Goal: Task Accomplishment & Management: Manage account settings

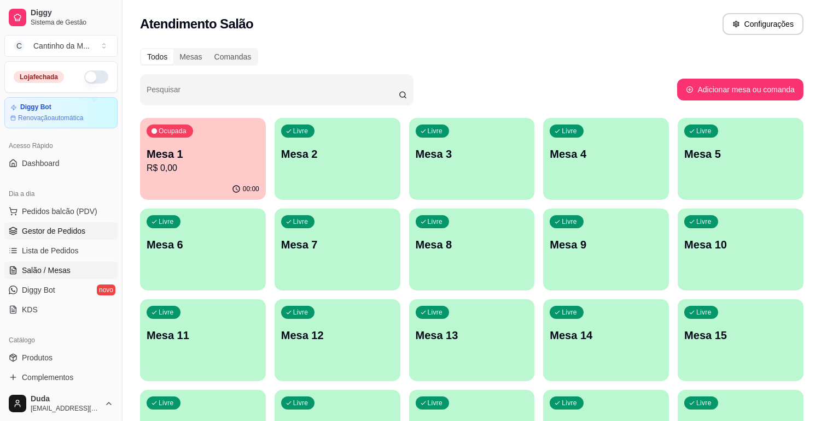
click at [72, 224] on link "Gestor de Pedidos" at bounding box center [60, 230] width 113 height 17
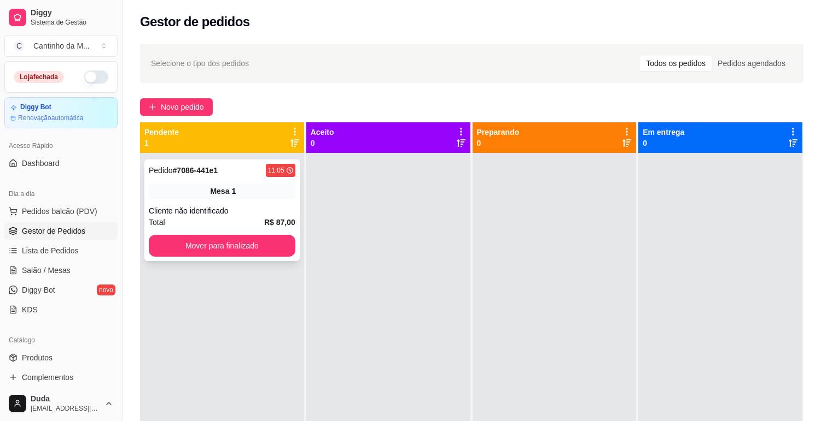
click at [179, 206] on div "Cliente não identificado" at bounding box center [222, 211] width 146 height 11
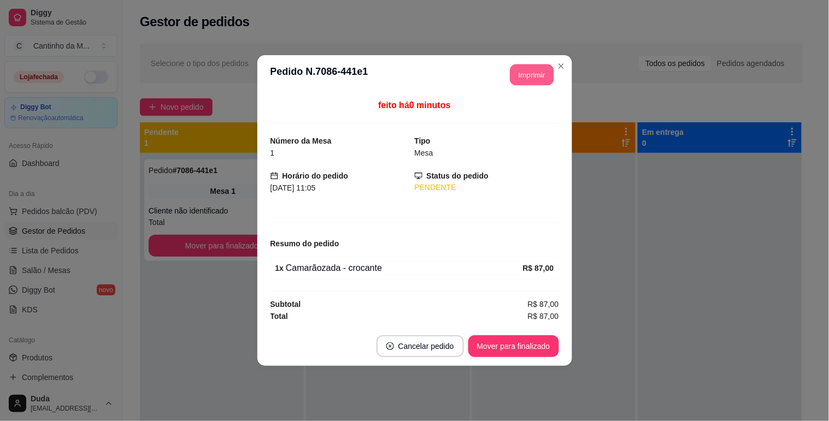
click at [540, 79] on button "Imprimir" at bounding box center [532, 75] width 44 height 21
click at [520, 348] on button "Mover para finalizado" at bounding box center [514, 346] width 88 height 21
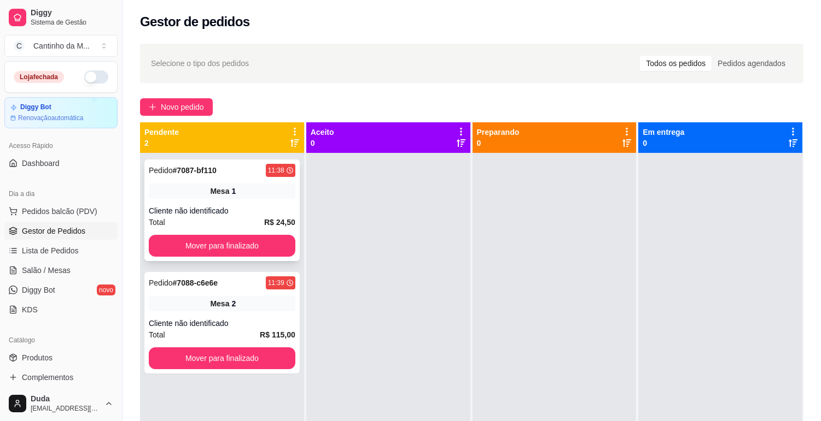
click at [234, 193] on div "Mesa 1" at bounding box center [222, 191] width 146 height 15
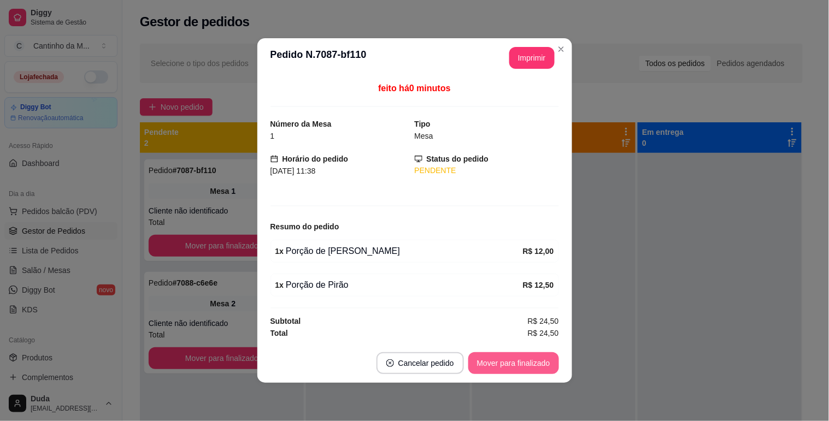
click at [496, 369] on button "Mover para finalizado" at bounding box center [513, 364] width 91 height 22
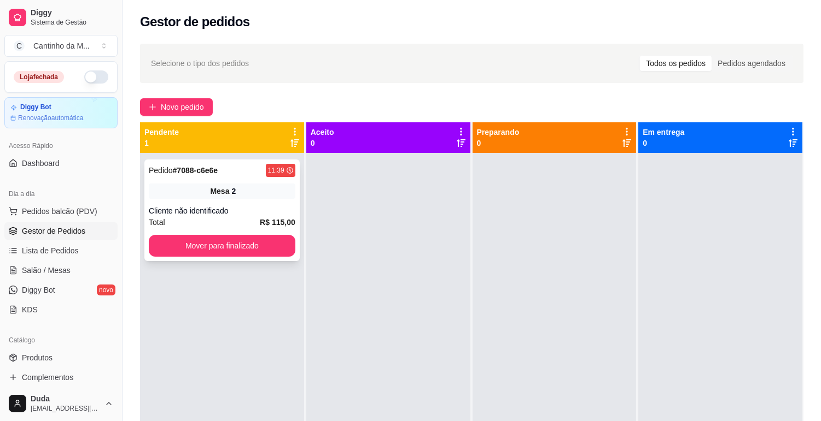
click at [215, 175] on div "Pedido # 7088-c6e6e" at bounding box center [183, 170] width 69 height 13
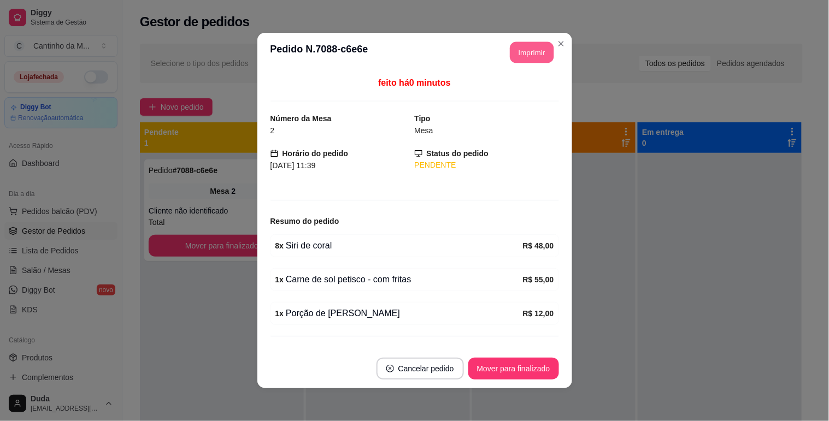
click at [519, 48] on button "Imprimir" at bounding box center [532, 52] width 44 height 21
click at [508, 365] on button "Mover para finalizado" at bounding box center [513, 369] width 91 height 22
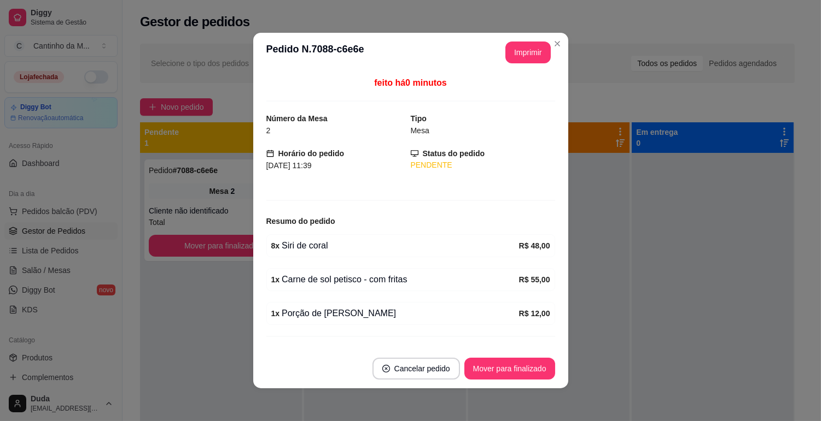
click at [582, 365] on div at bounding box center [549, 363] width 162 height 421
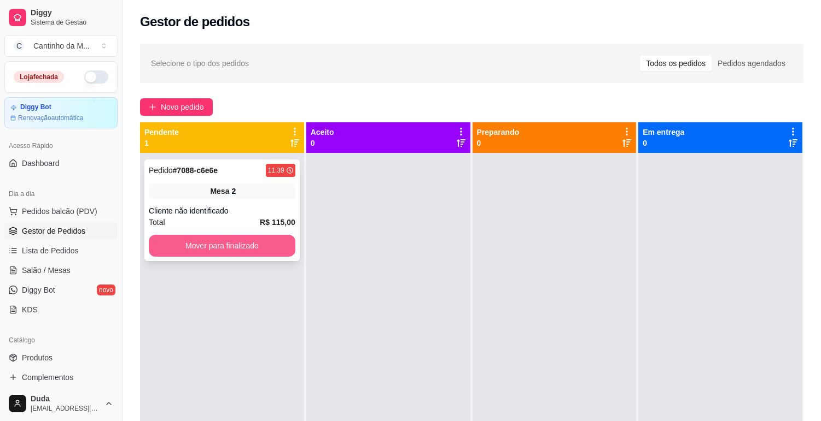
click at [270, 246] on button "Mover para finalizado" at bounding box center [222, 246] width 146 height 22
click at [194, 171] on strong "# 7089-a93a0" at bounding box center [195, 170] width 45 height 9
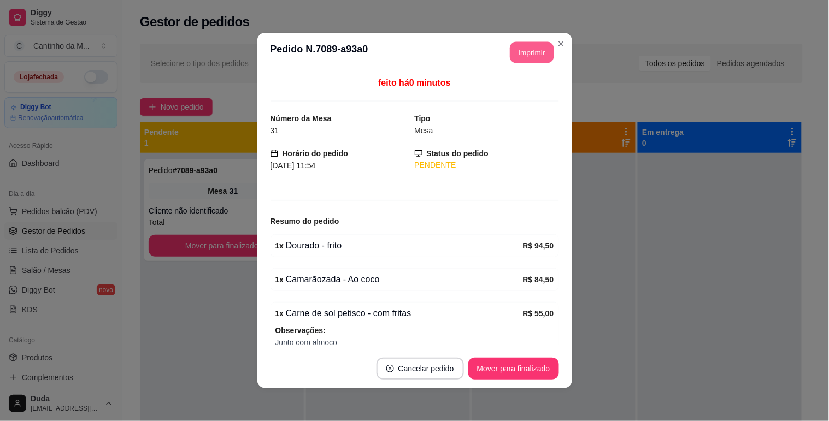
click at [510, 52] on button "Imprimir" at bounding box center [532, 52] width 44 height 21
click at [503, 372] on button "Mover para finalizado" at bounding box center [514, 369] width 88 height 21
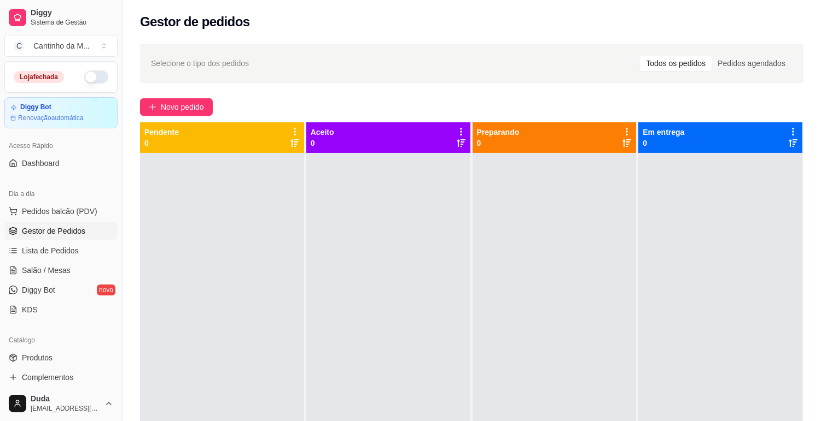
click at [689, 372] on div at bounding box center [720, 363] width 164 height 421
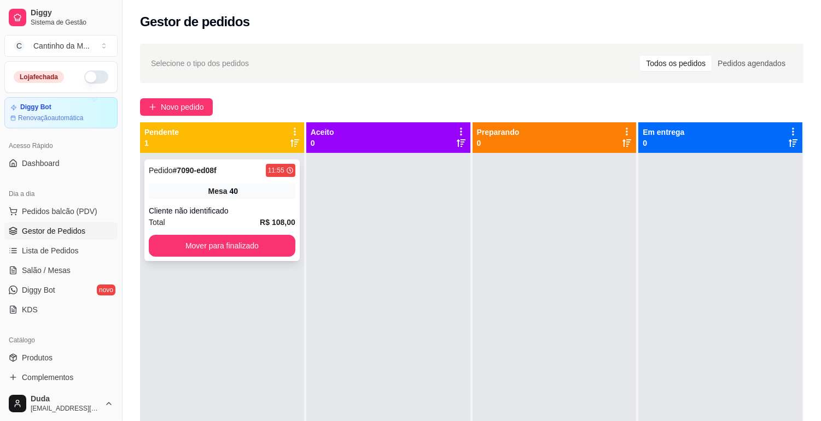
click at [193, 176] on div "Pedido # 7090-ed08f" at bounding box center [183, 170] width 68 height 13
click at [183, 162] on div "Pedido # 7090-ed08f 11:55 Mesa 40 Cliente não identificado Total R$ 108,00 Move…" at bounding box center [221, 211] width 155 height 102
click at [183, 170] on strong "# 7090-ed08f" at bounding box center [195, 170] width 44 height 9
click at [178, 166] on strong "# 7090-ed08f" at bounding box center [195, 170] width 44 height 9
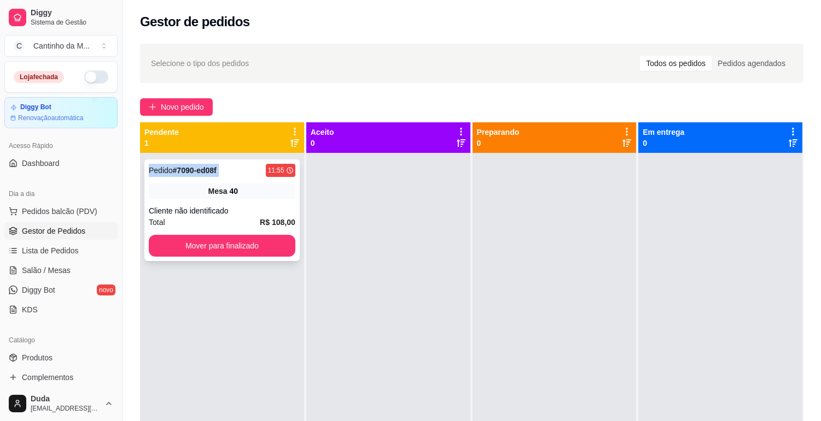
click at [179, 166] on strong "# 7090-ed08f" at bounding box center [195, 170] width 44 height 9
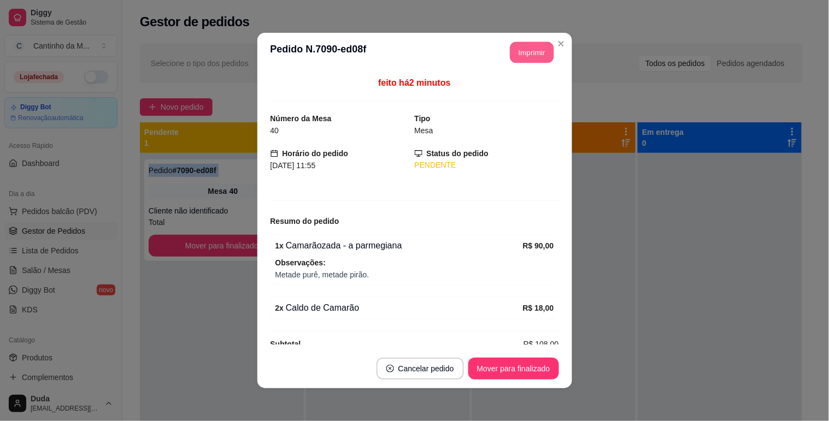
click at [540, 42] on button "Imprimir" at bounding box center [532, 52] width 44 height 21
click at [517, 363] on button "Mover para finalizado" at bounding box center [513, 369] width 91 height 22
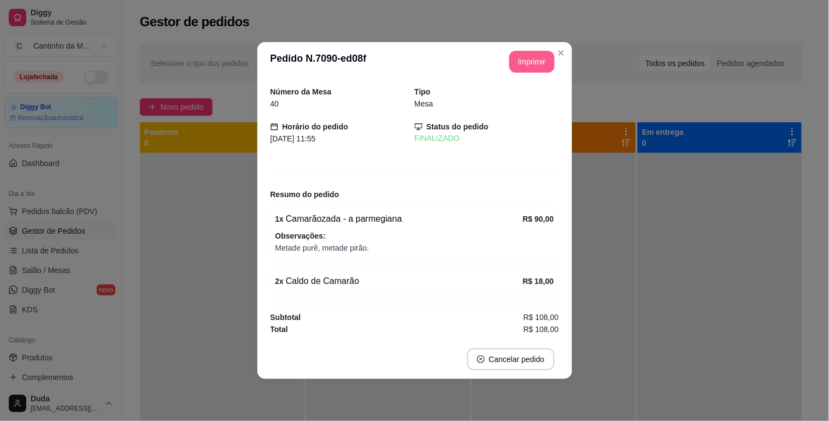
click at [617, 361] on div at bounding box center [554, 363] width 164 height 421
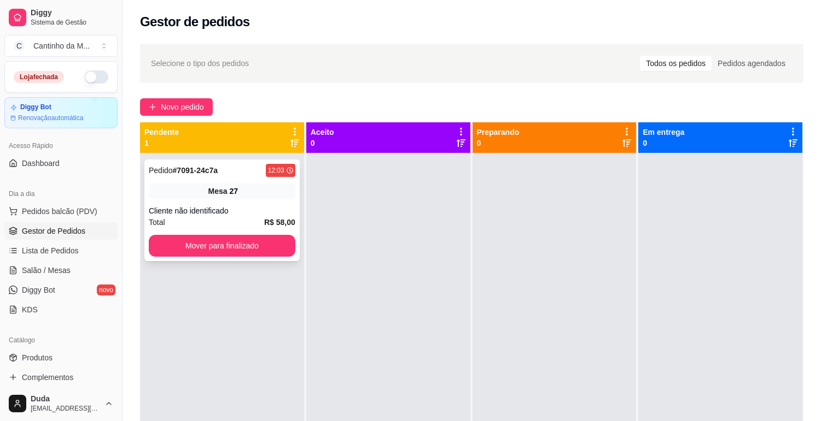
click at [214, 168] on strong "# 7091-24c7a" at bounding box center [195, 170] width 45 height 9
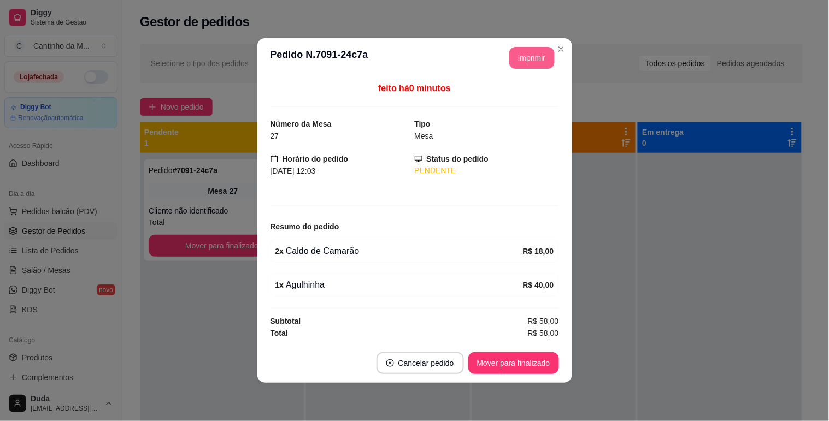
click at [534, 52] on button "Imprimir" at bounding box center [531, 58] width 45 height 22
click at [515, 366] on button "Mover para finalizado" at bounding box center [514, 363] width 88 height 21
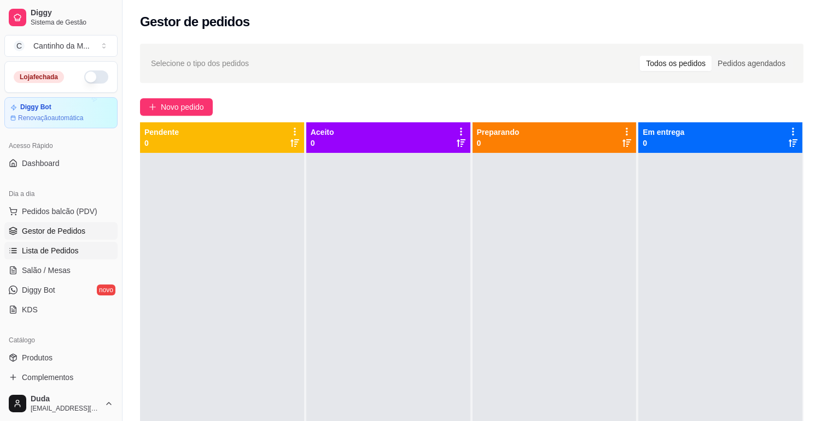
click at [49, 249] on span "Lista de Pedidos" at bounding box center [50, 250] width 57 height 11
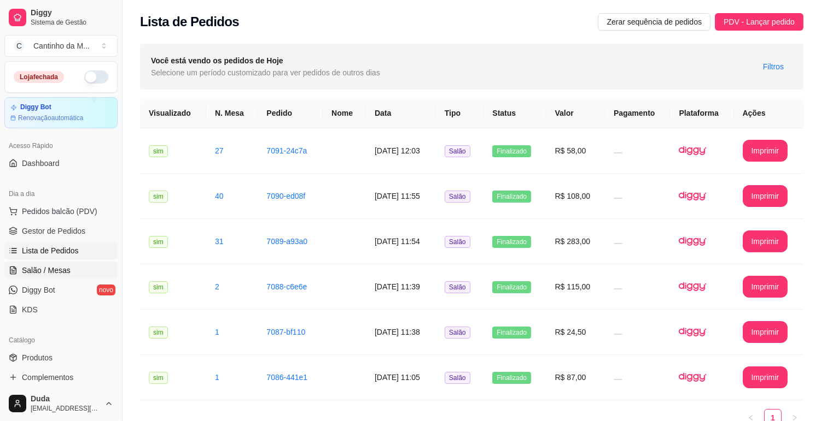
click at [45, 276] on link "Salão / Mesas" at bounding box center [60, 270] width 113 height 17
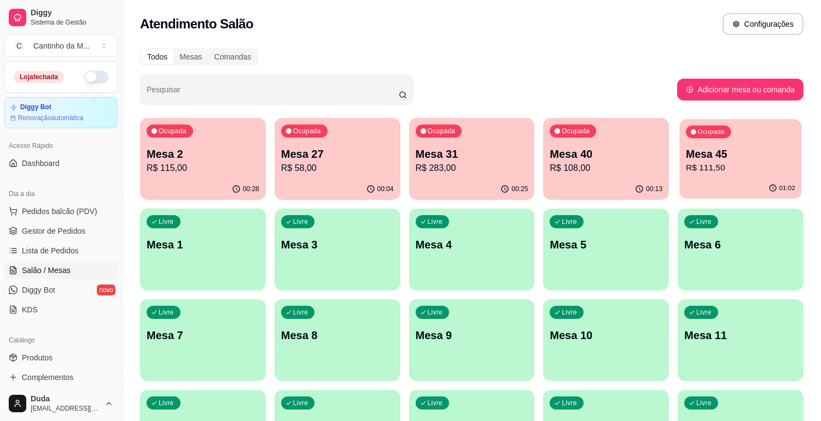
click at [729, 184] on div "01:02" at bounding box center [740, 188] width 122 height 21
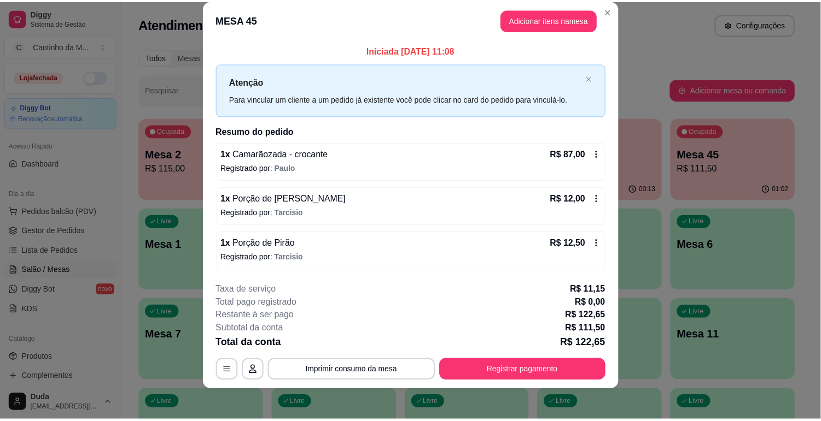
scroll to position [20, 0]
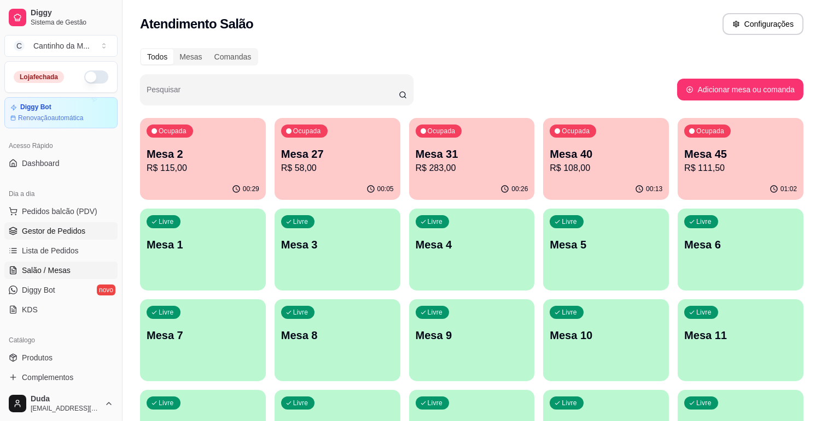
click at [70, 237] on link "Gestor de Pedidos" at bounding box center [60, 230] width 113 height 17
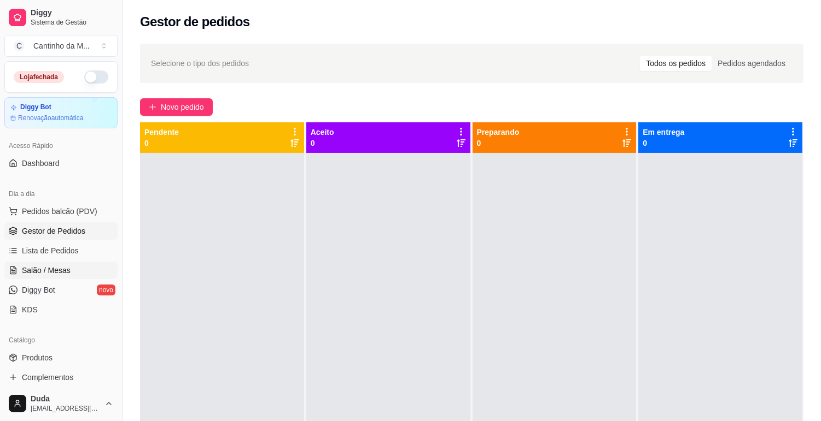
click at [69, 269] on link "Salão / Mesas" at bounding box center [60, 270] width 113 height 17
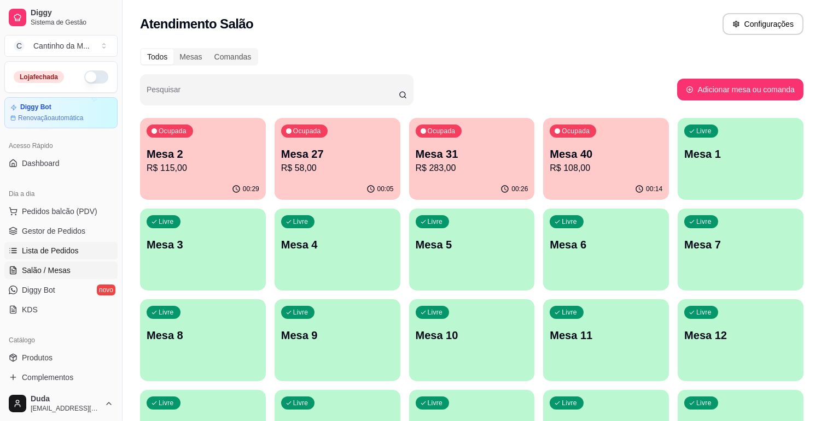
click at [71, 254] on span "Lista de Pedidos" at bounding box center [50, 250] width 57 height 11
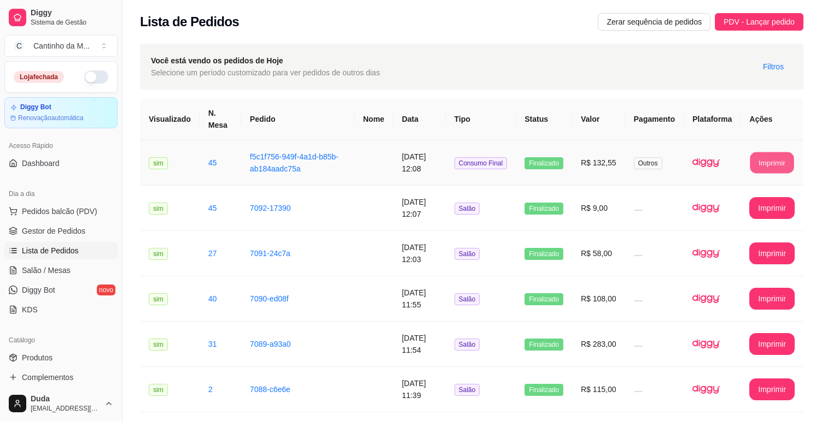
click at [761, 153] on button "Imprimir" at bounding box center [772, 163] width 44 height 21
click at [66, 232] on span "Gestor de Pedidos" at bounding box center [53, 231] width 63 height 11
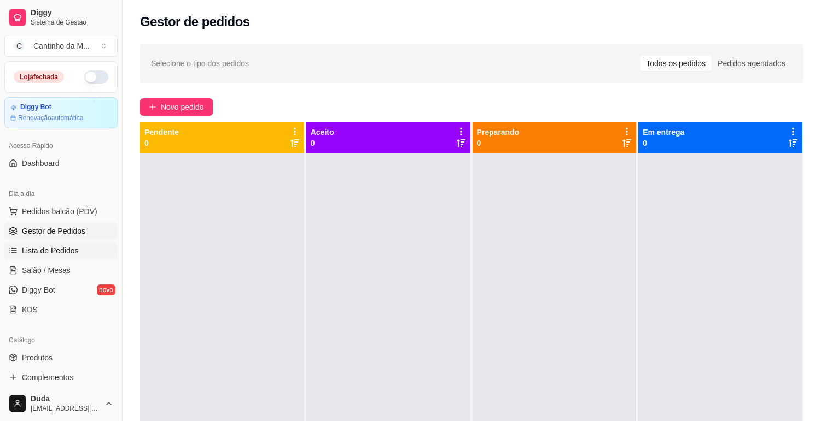
click at [69, 253] on span "Lista de Pedidos" at bounding box center [50, 250] width 57 height 11
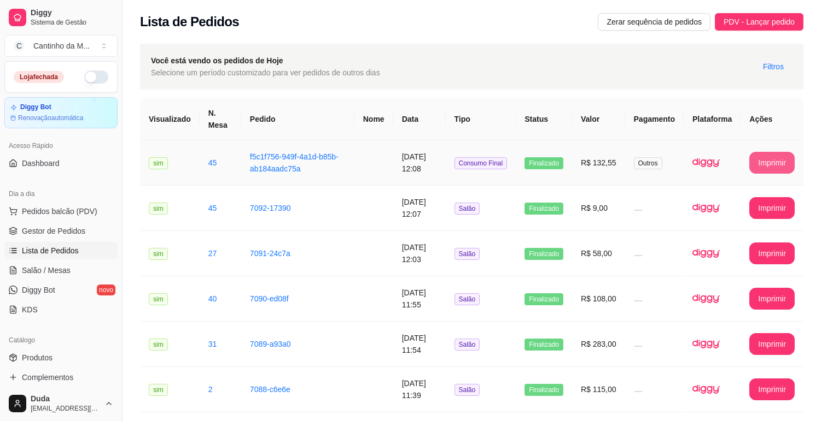
click at [754, 161] on button "Imprimir" at bounding box center [771, 163] width 45 height 22
click at [67, 226] on span "Gestor de Pedidos" at bounding box center [53, 231] width 63 height 11
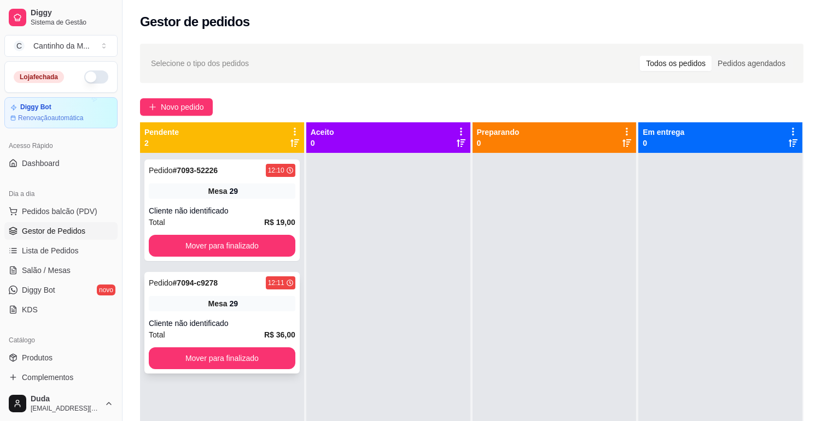
click at [183, 302] on div "Mesa 29" at bounding box center [222, 303] width 146 height 15
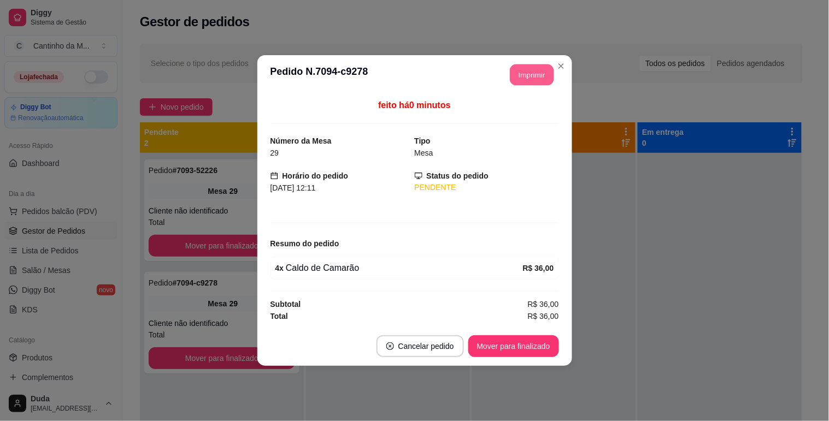
click at [528, 79] on button "Imprimir" at bounding box center [532, 75] width 44 height 21
click at [544, 351] on button "Mover para finalizado" at bounding box center [514, 346] width 88 height 21
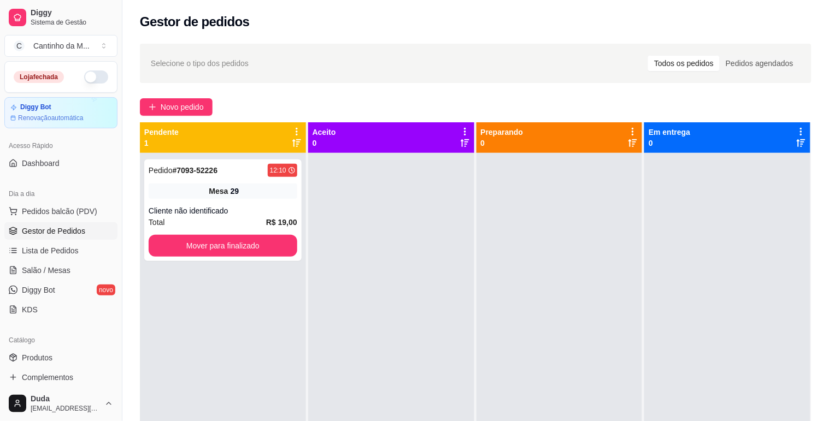
click at [608, 350] on div at bounding box center [560, 363] width 166 height 421
click at [192, 178] on div "Pedido # 7093-52226 12:10 Mesa 29 Cliente não identificado Total R$ 19,00 Mover…" at bounding box center [221, 211] width 155 height 102
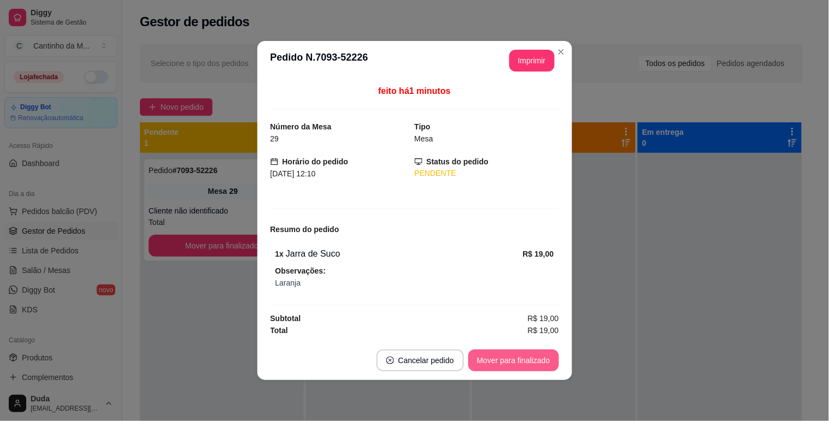
click at [495, 362] on button "Mover para finalizado" at bounding box center [513, 361] width 91 height 22
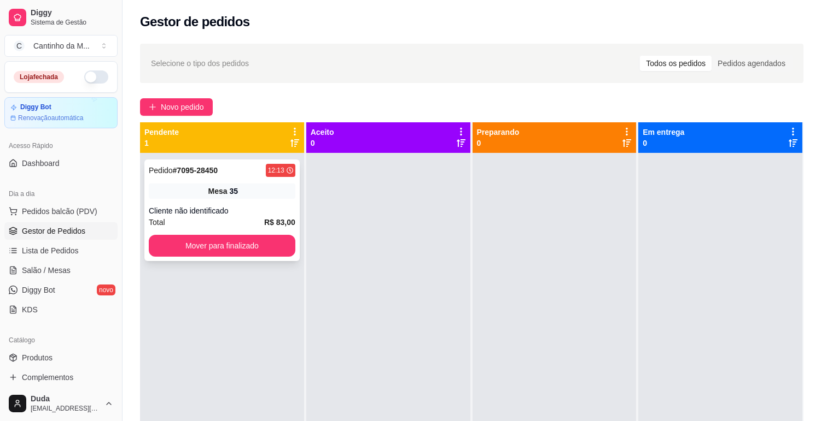
click at [218, 184] on div "Mesa 35" at bounding box center [222, 191] width 146 height 15
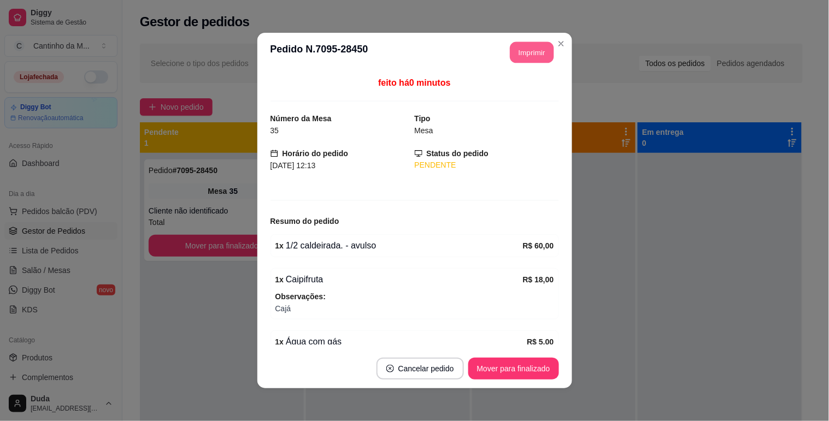
click at [528, 42] on button "Imprimir" at bounding box center [532, 52] width 44 height 21
click at [528, 45] on button "Imprimir" at bounding box center [532, 52] width 44 height 21
click at [532, 368] on button "Mover para finalizado" at bounding box center [514, 369] width 88 height 21
click at [532, 368] on div "Mover para finalizado" at bounding box center [513, 369] width 91 height 22
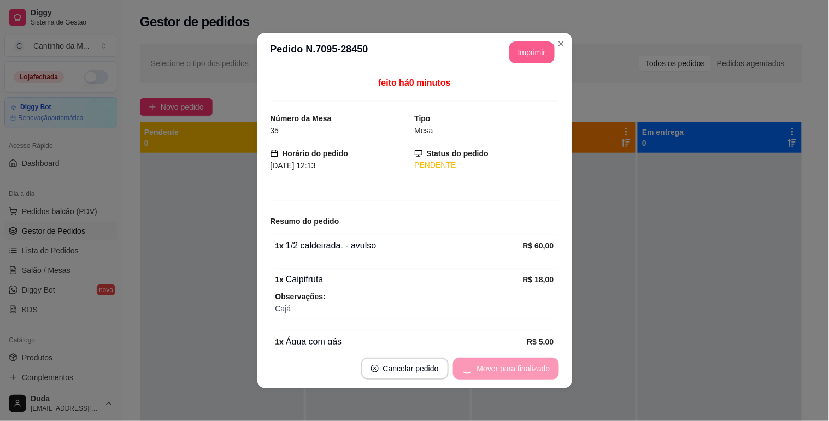
click at [606, 366] on div at bounding box center [554, 363] width 164 height 421
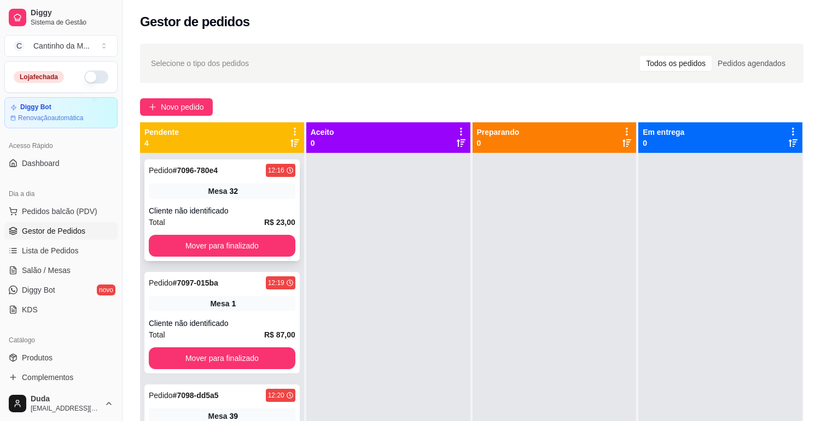
click at [231, 166] on div "Pedido # 7096-780e4 12:16" at bounding box center [222, 170] width 146 height 13
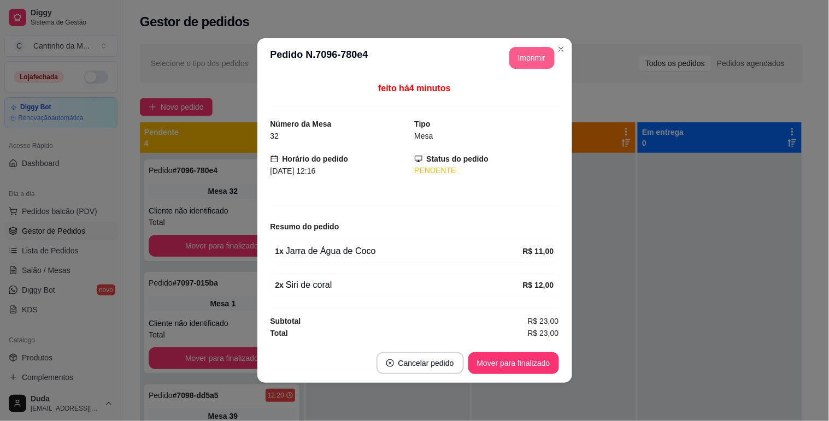
click at [524, 56] on button "Imprimir" at bounding box center [531, 58] width 45 height 22
click at [502, 365] on button "Mover para finalizado" at bounding box center [514, 363] width 88 height 21
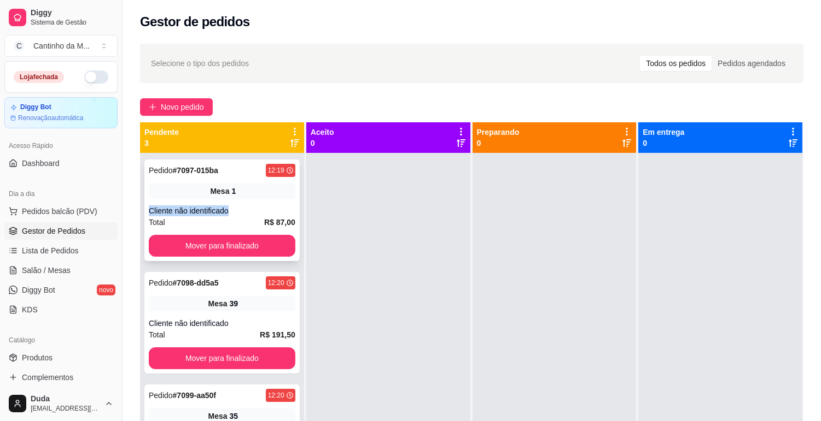
drag, startPoint x: 263, startPoint y: 195, endPoint x: 269, endPoint y: 213, distance: 19.0
click at [269, 213] on div "Pedido # 7097-015ba 12:19 Mesa 1 Cliente não identificado Total R$ 87,00 Mover …" at bounding box center [221, 211] width 155 height 102
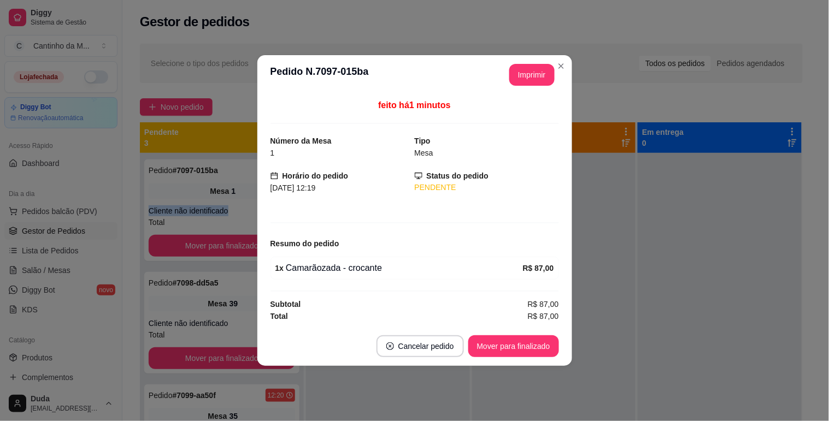
click at [518, 83] on button "Imprimir" at bounding box center [531, 75] width 45 height 22
click at [537, 353] on button "Mover para finalizado" at bounding box center [513, 347] width 91 height 22
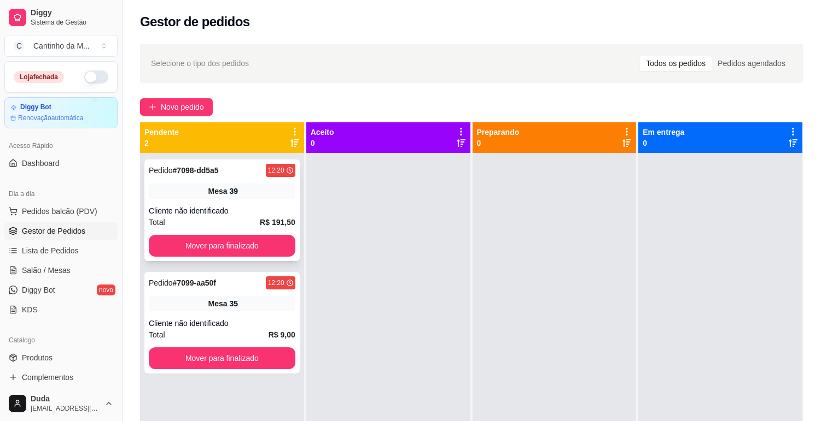
click at [261, 184] on div "Mesa 39" at bounding box center [222, 191] width 146 height 15
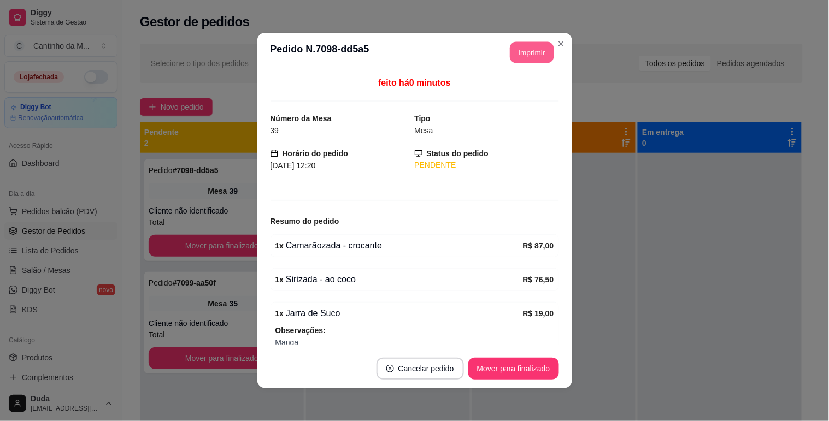
click at [531, 48] on button "Imprimir" at bounding box center [532, 52] width 44 height 21
click at [520, 371] on button "Mover para finalizado" at bounding box center [513, 369] width 91 height 22
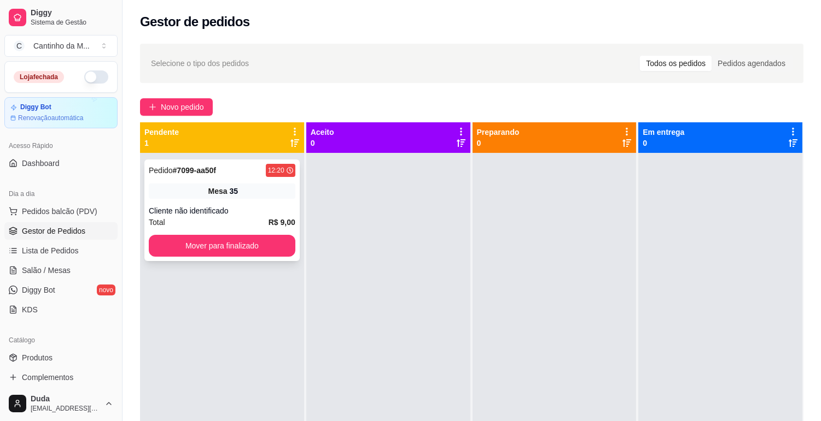
click at [288, 210] on div "Cliente não identificado" at bounding box center [222, 211] width 146 height 11
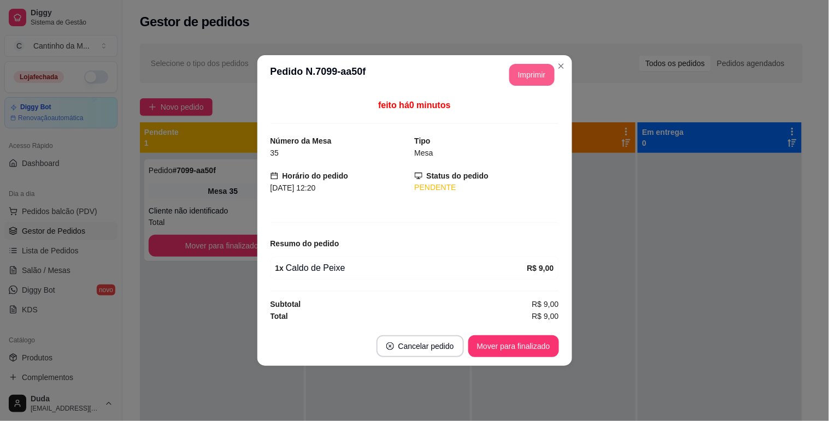
click at [535, 80] on button "Imprimir" at bounding box center [531, 75] width 45 height 22
click at [518, 343] on button "Mover para finalizado" at bounding box center [514, 346] width 88 height 21
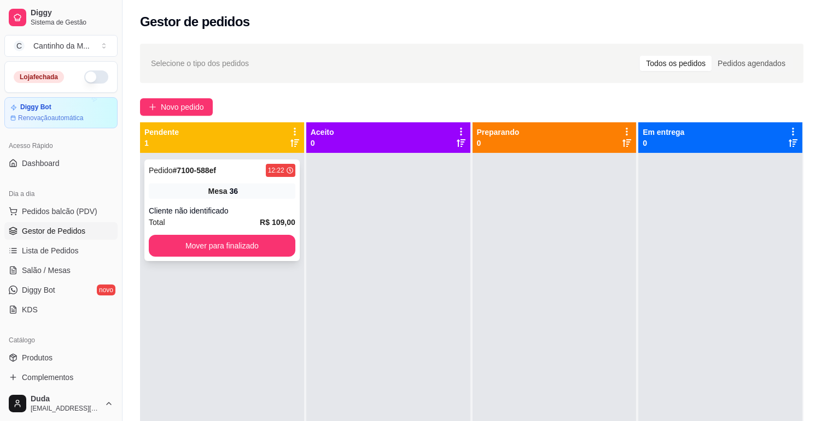
click at [285, 212] on div "Cliente não identificado" at bounding box center [222, 211] width 146 height 11
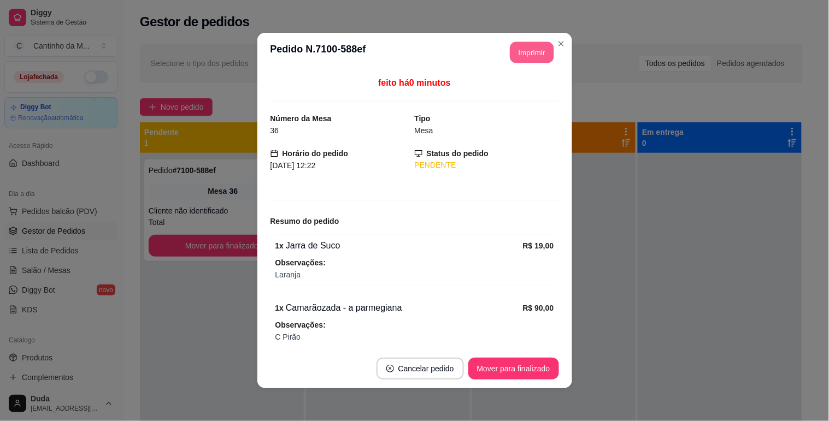
click at [526, 48] on button "Imprimir" at bounding box center [532, 52] width 44 height 21
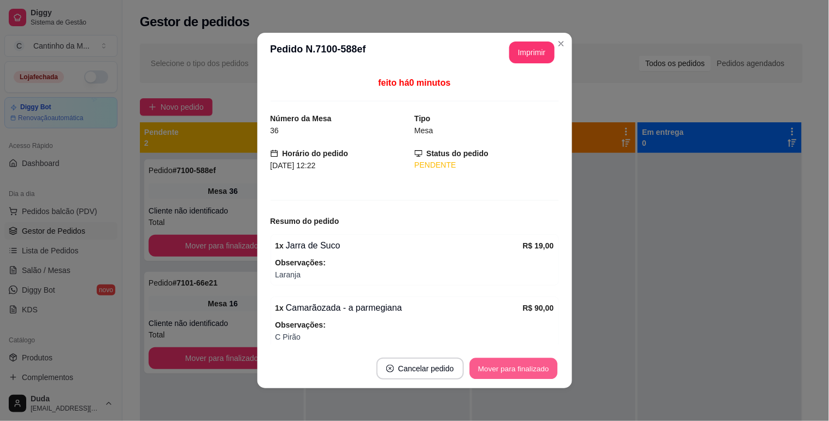
click at [511, 375] on button "Mover para finalizado" at bounding box center [514, 369] width 88 height 21
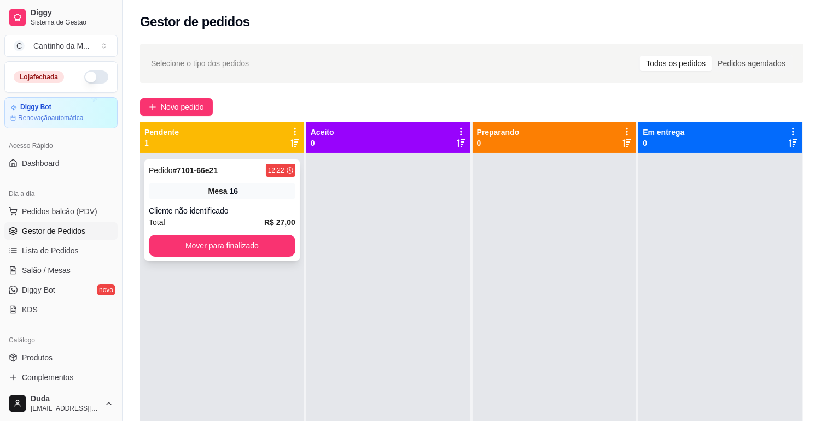
click at [200, 169] on strong "# 7101-66e21" at bounding box center [195, 170] width 45 height 9
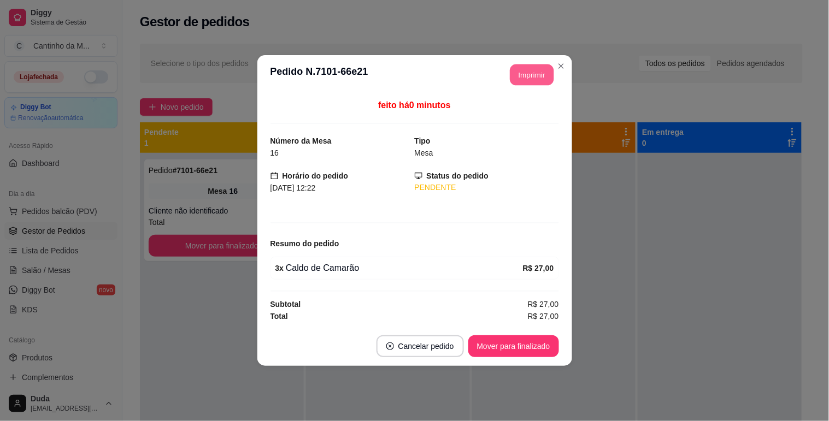
click at [527, 70] on button "Imprimir" at bounding box center [532, 75] width 44 height 21
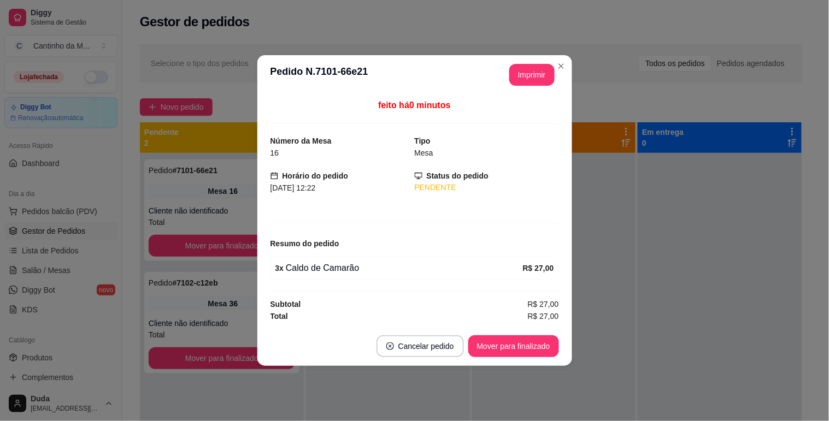
click at [487, 345] on button "Mover para finalizado" at bounding box center [513, 347] width 91 height 22
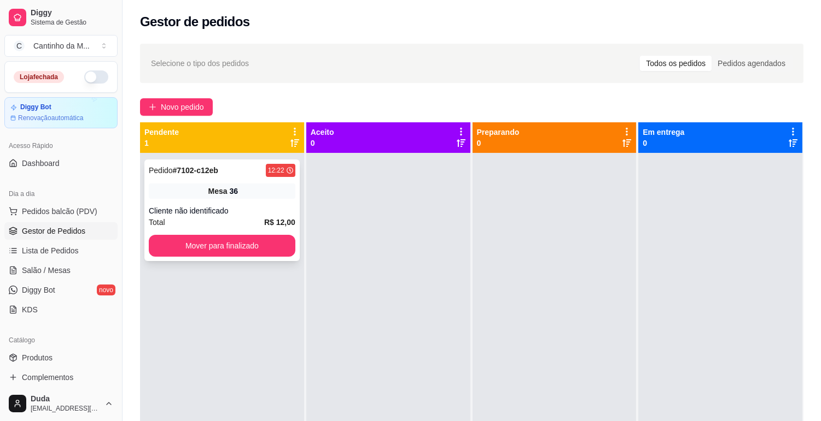
click at [236, 206] on div "Cliente não identificado" at bounding box center [222, 211] width 146 height 11
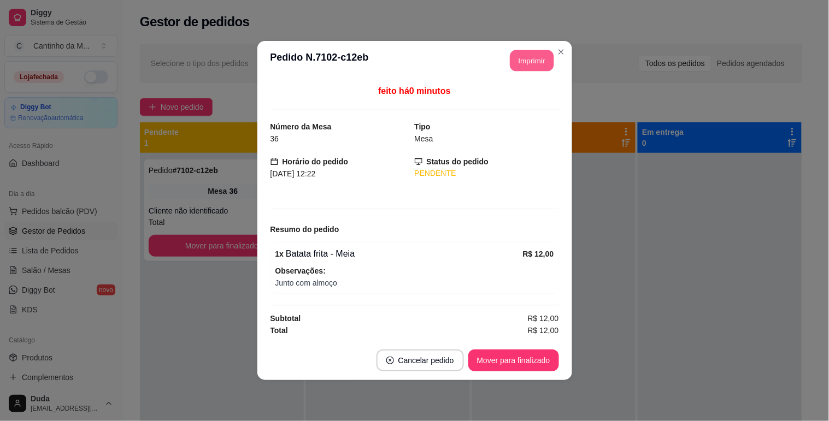
click at [525, 57] on button "Imprimir" at bounding box center [532, 60] width 44 height 21
click at [531, 361] on button "Mover para finalizado" at bounding box center [513, 361] width 91 height 22
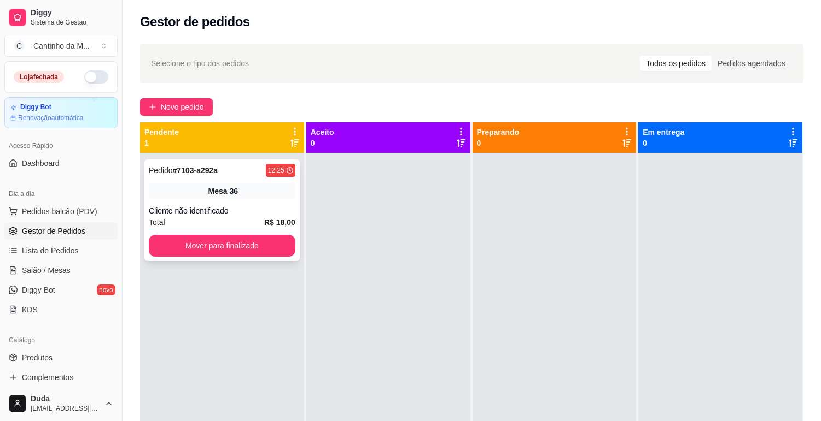
click at [268, 206] on div "Cliente não identificado" at bounding box center [222, 211] width 146 height 11
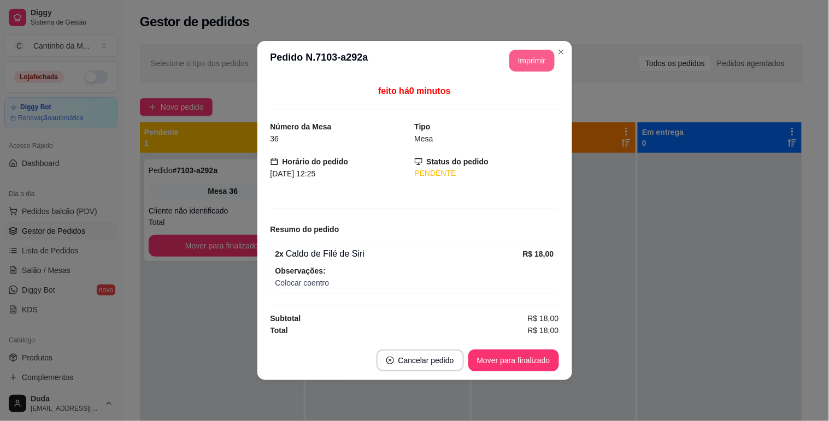
click at [517, 67] on button "Imprimir" at bounding box center [531, 61] width 45 height 22
click at [527, 365] on button "Mover para finalizado" at bounding box center [513, 361] width 91 height 22
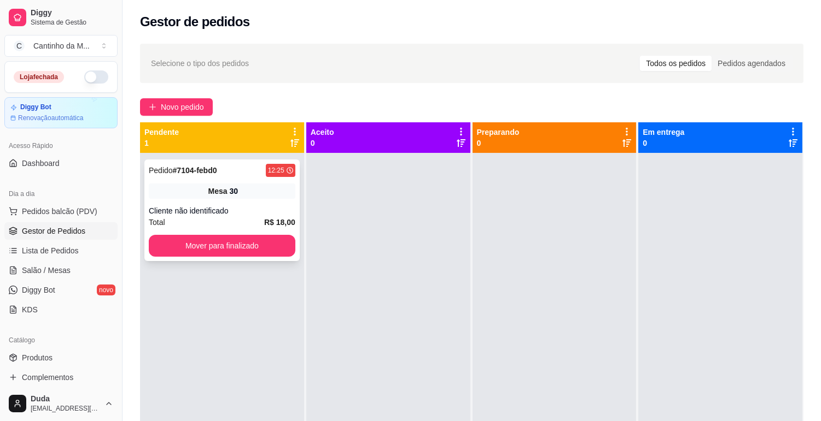
click at [255, 200] on div "Pedido # 7104-febd0 12:25 Mesa 30 Cliente não identificado Total R$ 18,00 Mover…" at bounding box center [221, 211] width 155 height 102
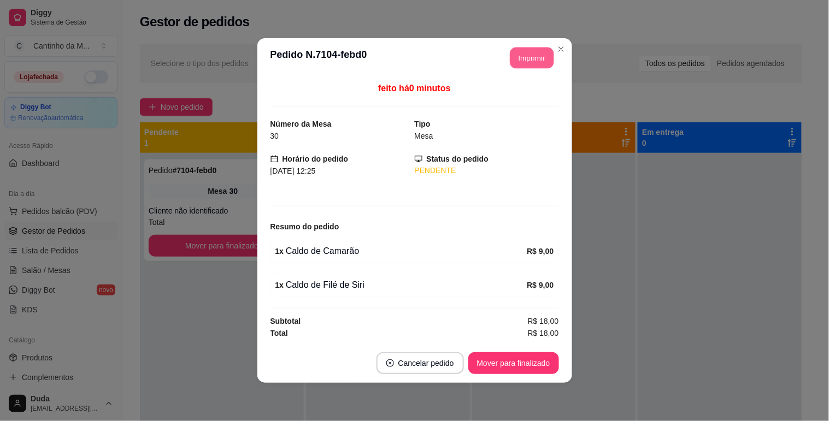
click at [525, 56] on button "Imprimir" at bounding box center [532, 58] width 44 height 21
click at [513, 369] on button "Mover para finalizado" at bounding box center [513, 364] width 91 height 22
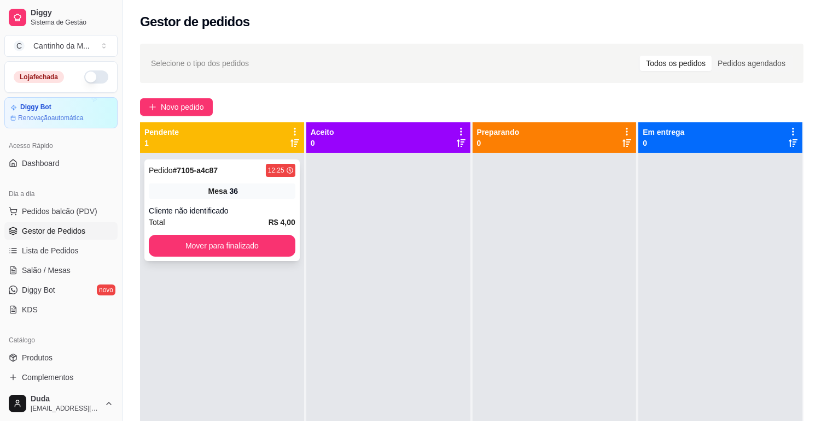
click at [279, 180] on div "Pedido # 7105-a4c87 12:25 Mesa 36 Cliente não identificado Total R$ 4,00 Mover …" at bounding box center [221, 211] width 155 height 102
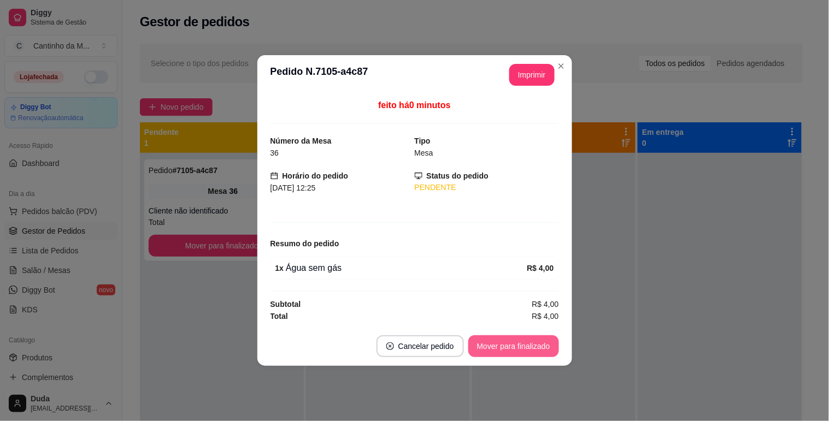
click at [518, 347] on button "Mover para finalizado" at bounding box center [513, 347] width 91 height 22
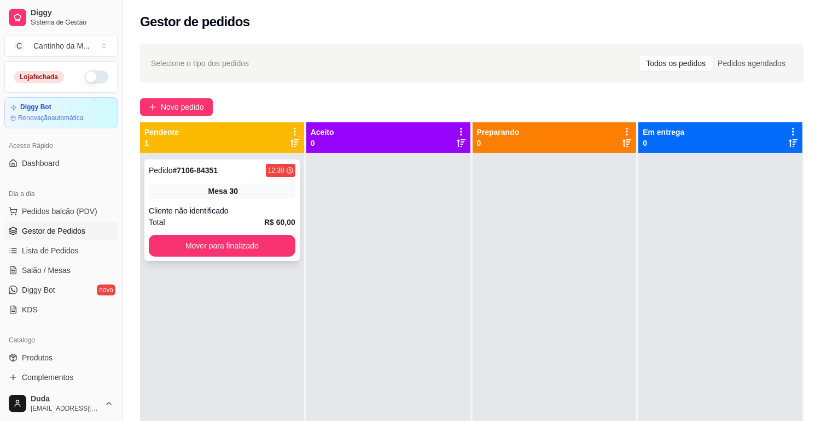
click at [230, 194] on div "30" at bounding box center [234, 191] width 9 height 11
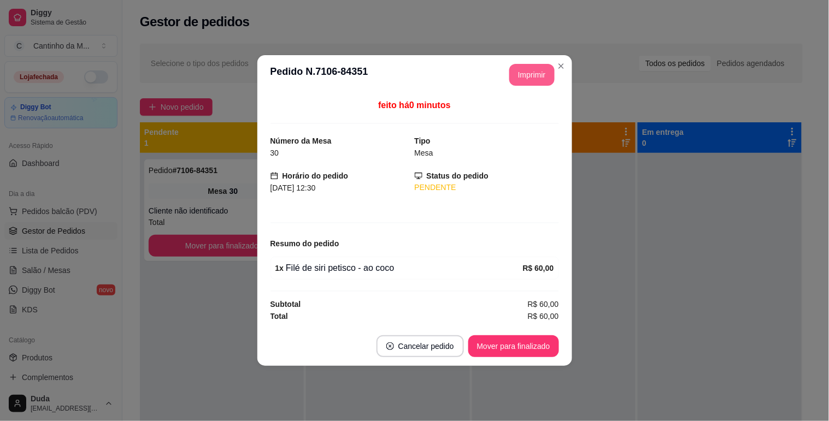
click at [518, 67] on button "Imprimir" at bounding box center [531, 75] width 45 height 22
click at [560, 352] on footer "Cancelar pedido Mover para finalizado" at bounding box center [414, 346] width 315 height 39
click at [550, 350] on button "Mover para finalizado" at bounding box center [513, 347] width 91 height 22
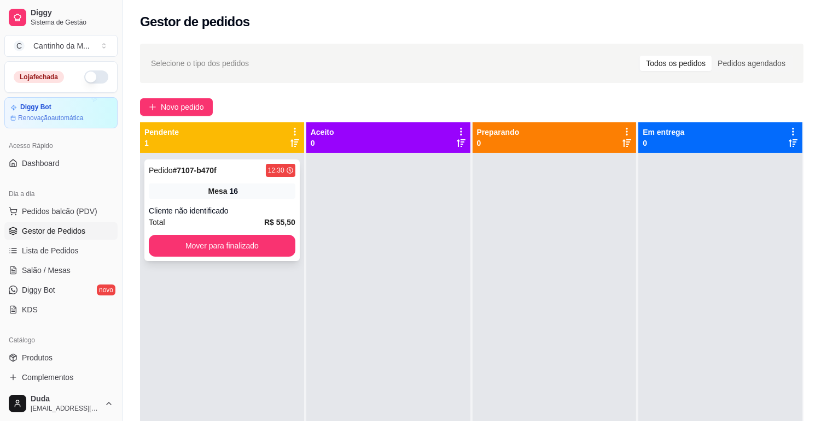
click at [232, 213] on div "Cliente não identificado" at bounding box center [222, 211] width 146 height 11
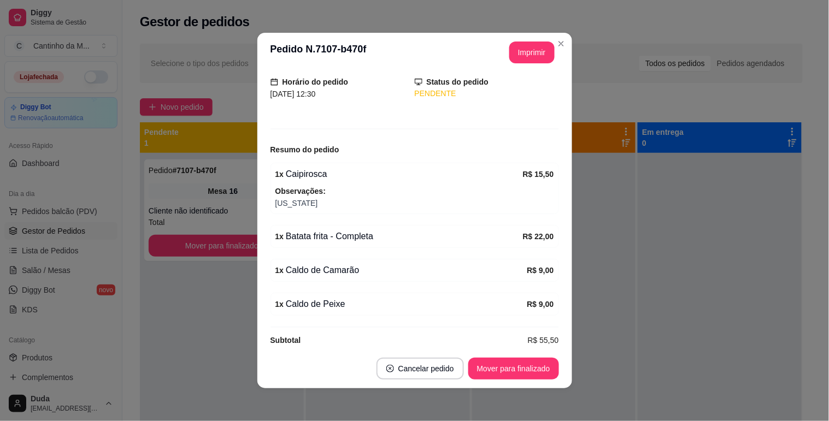
scroll to position [86, 0]
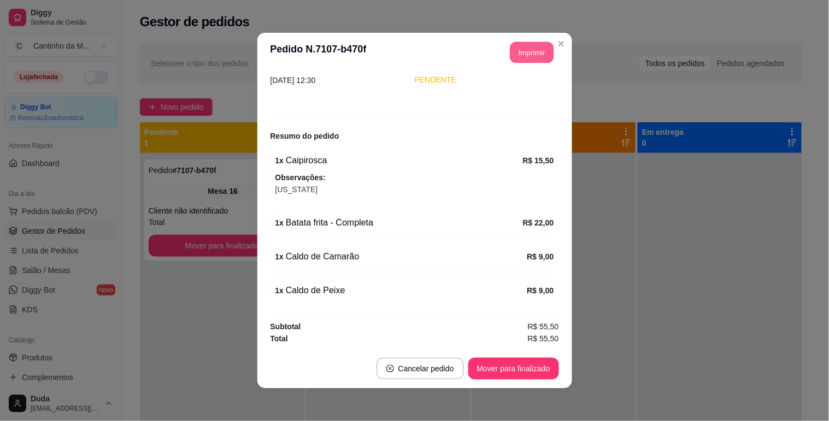
click at [539, 51] on button "Imprimir" at bounding box center [532, 52] width 44 height 21
click at [534, 370] on button "Mover para finalizado" at bounding box center [513, 369] width 91 height 22
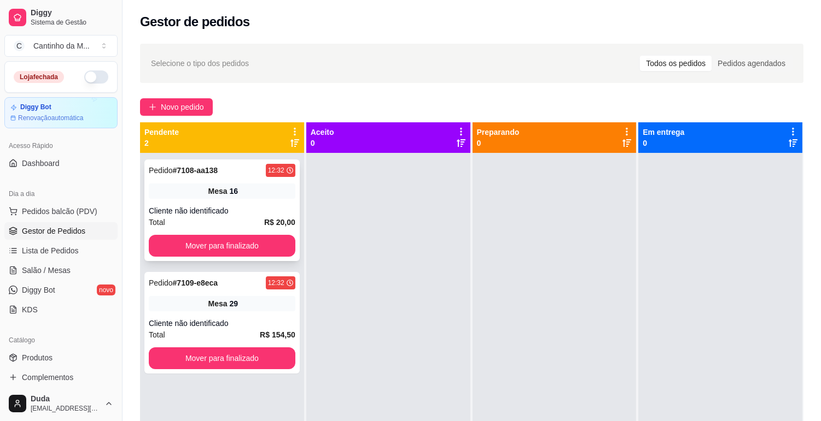
click at [239, 195] on div "Mesa 16" at bounding box center [222, 191] width 146 height 15
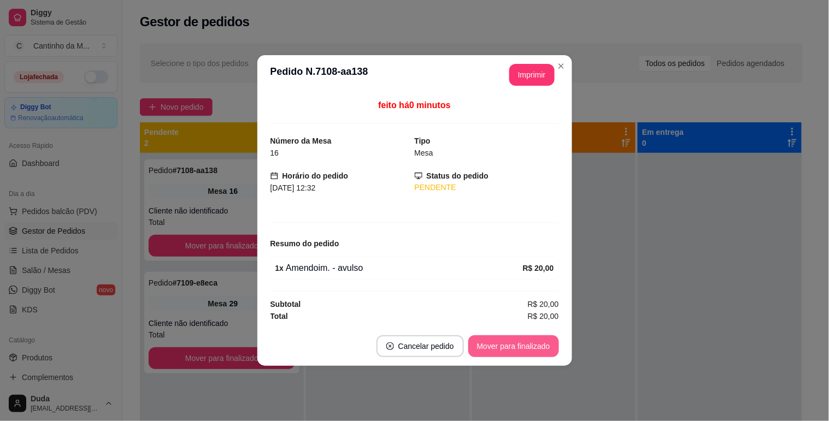
click at [514, 345] on button "Mover para finalizado" at bounding box center [513, 347] width 91 height 22
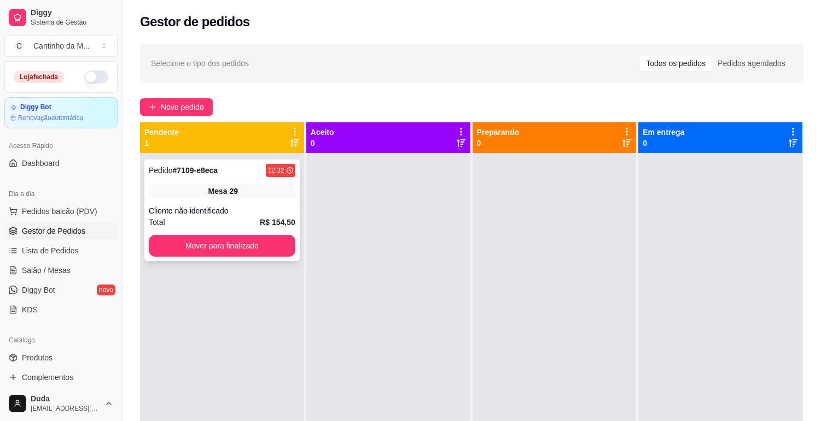
click at [193, 194] on div "Mesa 29" at bounding box center [222, 191] width 146 height 15
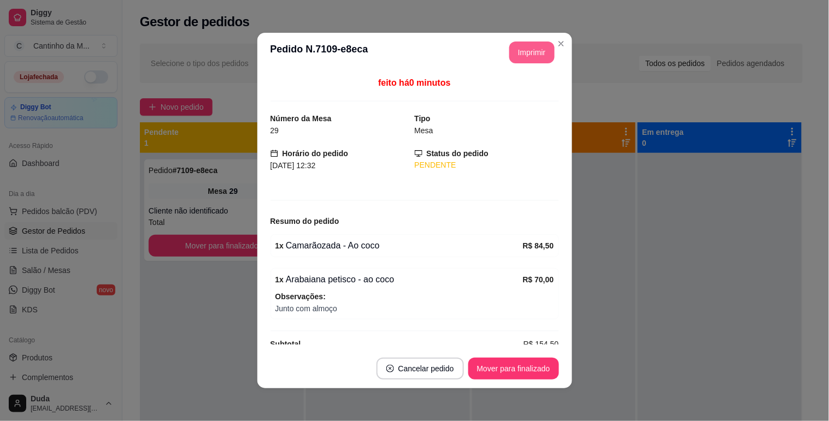
click at [548, 51] on button "Imprimir" at bounding box center [531, 53] width 45 height 22
click at [511, 364] on button "Mover para finalizado" at bounding box center [514, 369] width 88 height 21
click at [511, 364] on div "Mover para finalizado" at bounding box center [513, 369] width 91 height 22
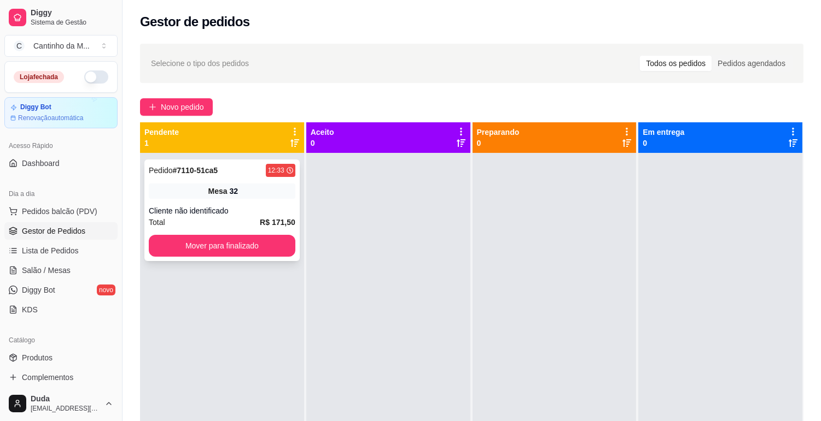
click at [243, 174] on div "Pedido # 7110-51ca5 12:33" at bounding box center [222, 170] width 146 height 13
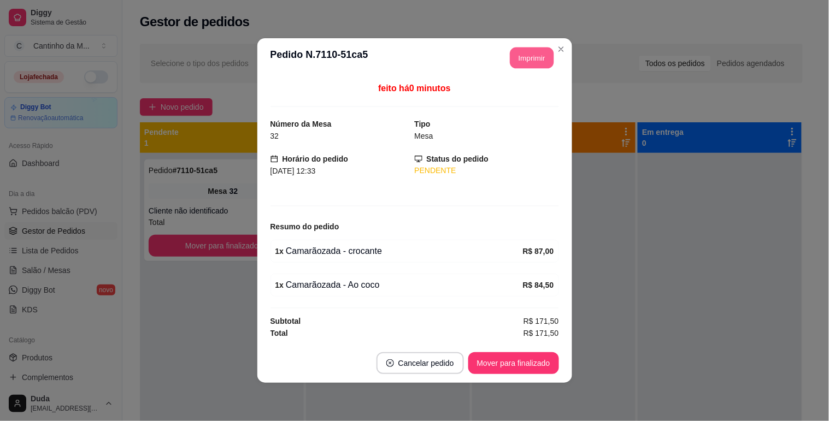
click at [519, 57] on button "Imprimir" at bounding box center [532, 58] width 44 height 21
click at [496, 365] on button "Mover para finalizado" at bounding box center [514, 363] width 88 height 21
click at [496, 365] on div "Mover para finalizado" at bounding box center [513, 364] width 91 height 22
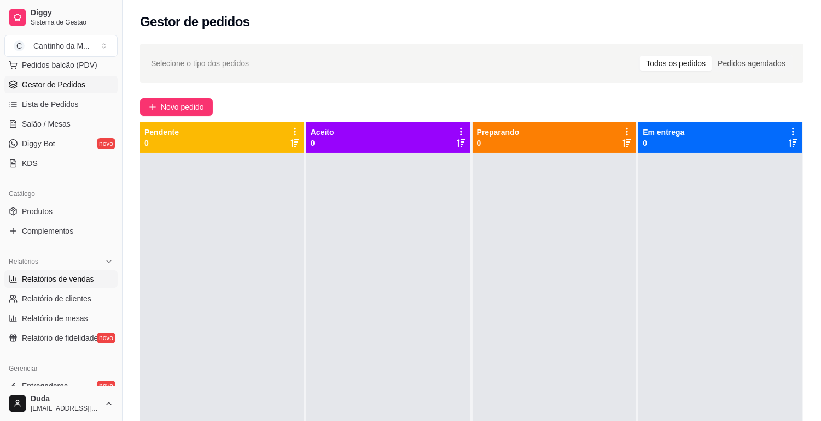
scroll to position [182, 0]
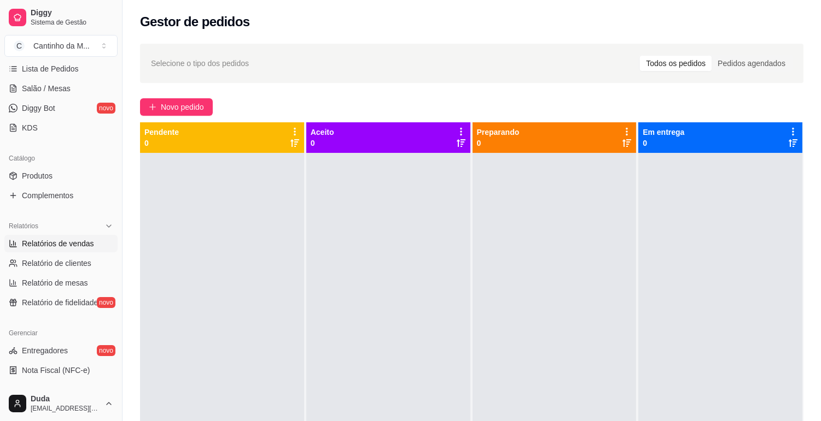
click at [50, 237] on link "Relatórios de vendas" at bounding box center [60, 243] width 113 height 17
select select "ALL"
select select "0"
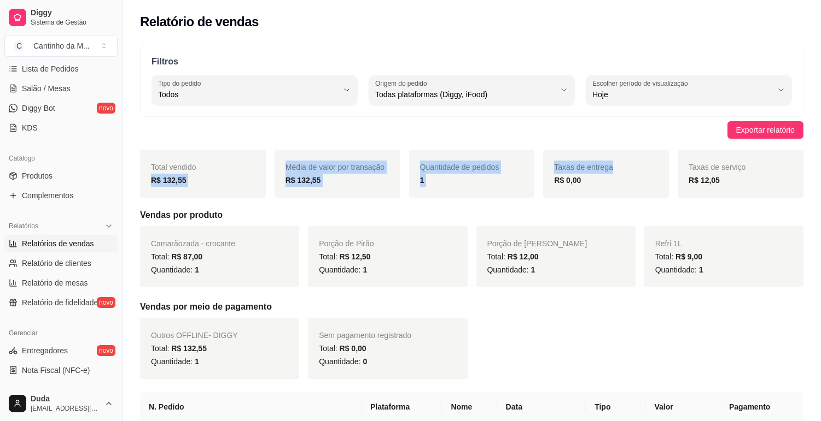
drag, startPoint x: 150, startPoint y: 181, endPoint x: 559, endPoint y: 175, distance: 408.9
click at [559, 175] on div "Total vendido R$ 132,55 Média de valor por transação R$ 132,55 Quantidade de pe…" at bounding box center [471, 174] width 663 height 48
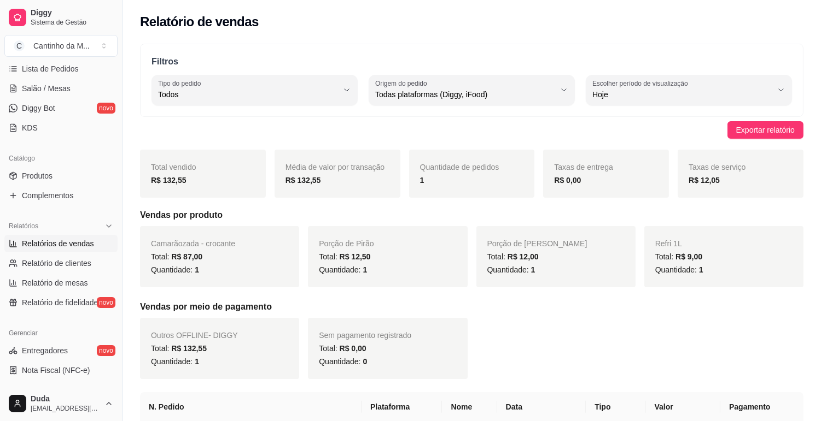
click at [462, 204] on div "Total vendido R$ 132,55 Média de valor por transação R$ 132,55 Quantidade de pe…" at bounding box center [471, 326] width 663 height 353
click at [257, 184] on div "Total vendido R$ 132,55" at bounding box center [203, 174] width 126 height 48
click at [55, 73] on span "Lista de Pedidos" at bounding box center [50, 68] width 57 height 11
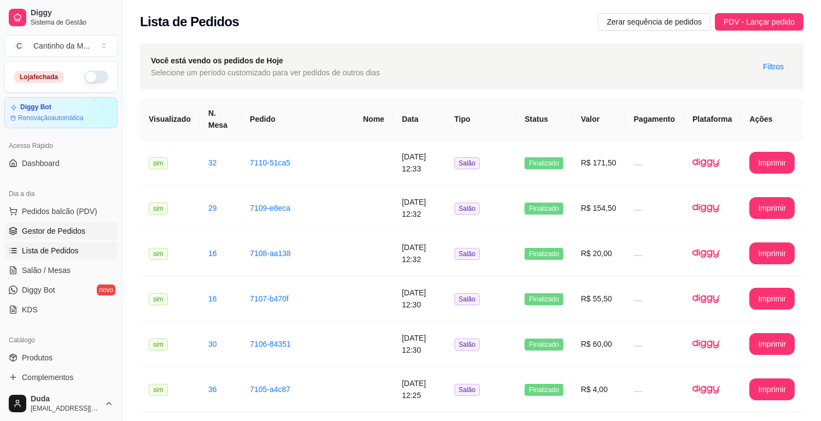
click at [51, 238] on link "Gestor de Pedidos" at bounding box center [60, 230] width 113 height 17
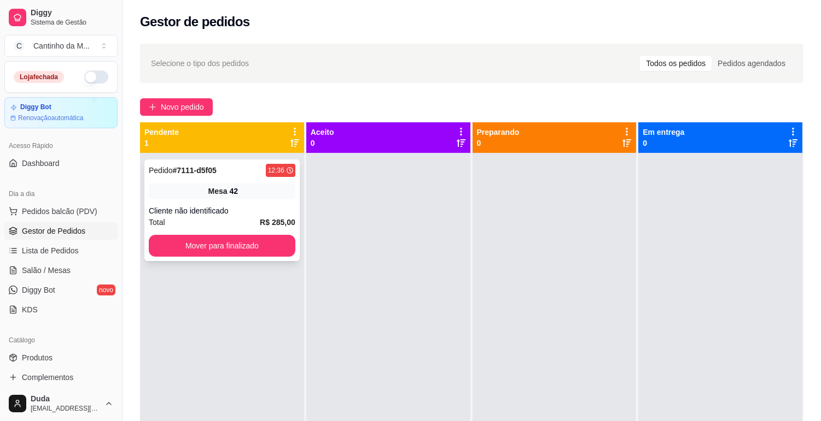
click at [216, 175] on div "Pedido # 7111-d5f05 12:36" at bounding box center [222, 170] width 146 height 13
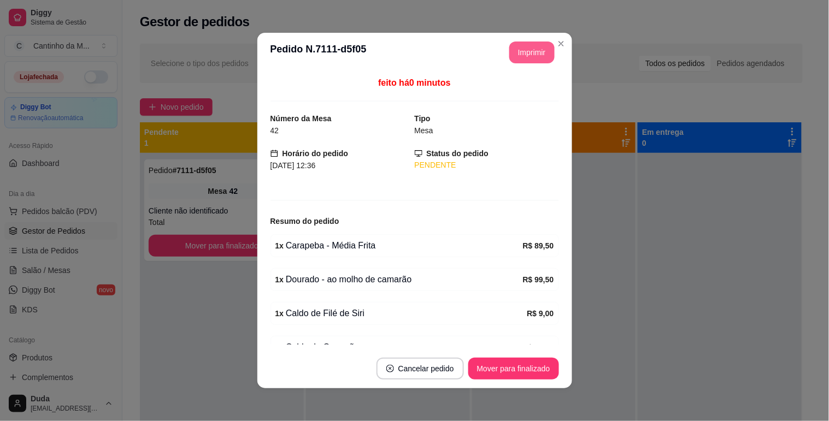
click at [513, 51] on button "Imprimir" at bounding box center [531, 53] width 45 height 22
click at [501, 373] on button "Mover para finalizado" at bounding box center [513, 369] width 91 height 22
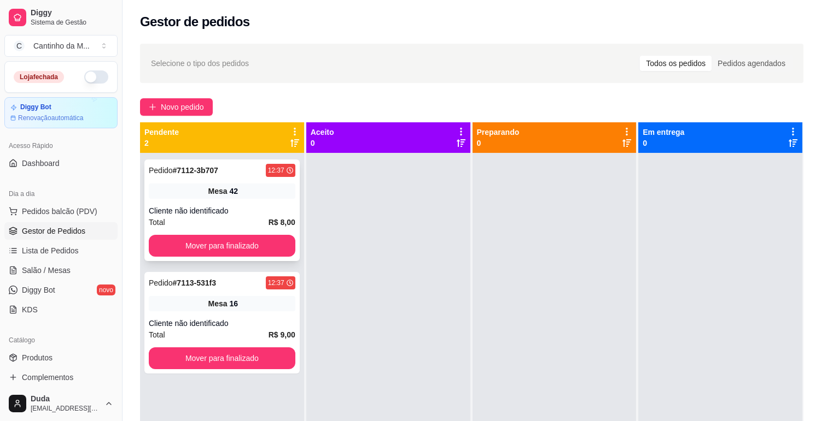
click at [177, 188] on div "Mesa 42" at bounding box center [222, 191] width 146 height 15
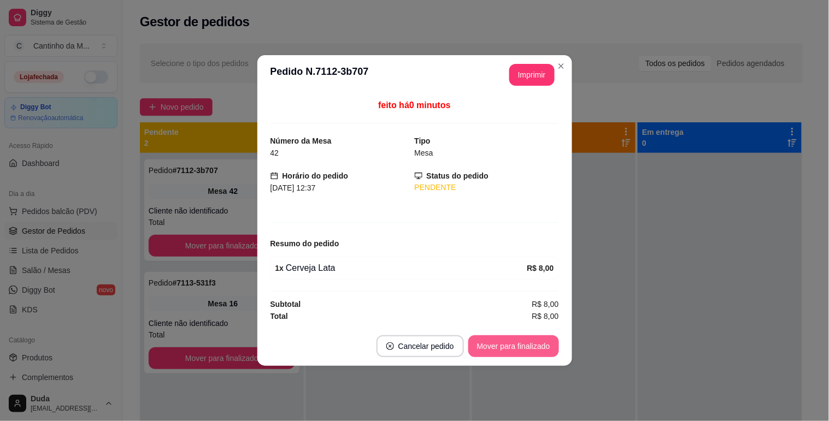
click at [474, 351] on button "Mover para finalizado" at bounding box center [513, 347] width 91 height 22
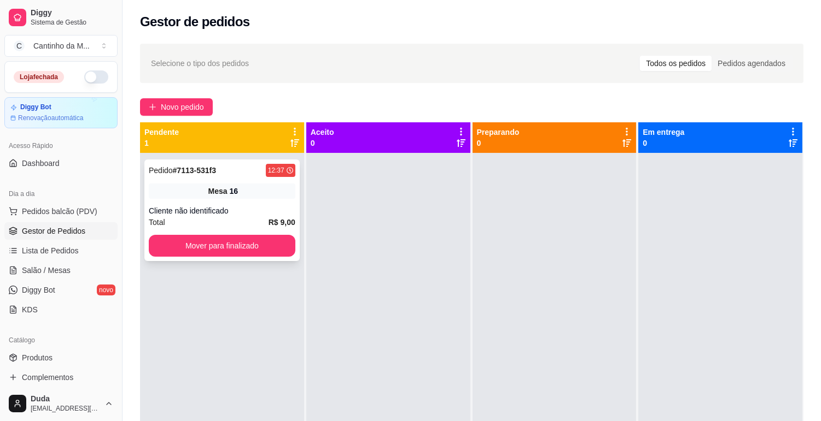
click at [220, 189] on span "Mesa" at bounding box center [217, 191] width 19 height 11
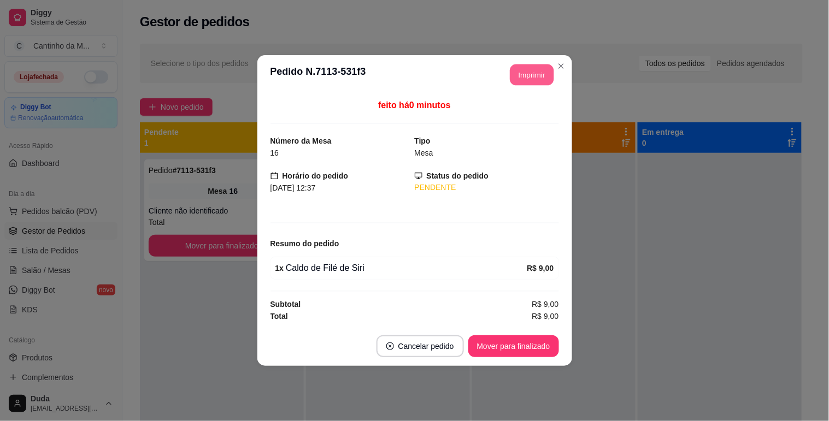
click at [514, 77] on button "Imprimir" at bounding box center [532, 75] width 44 height 21
click at [521, 343] on button "Mover para finalizado" at bounding box center [513, 347] width 91 height 22
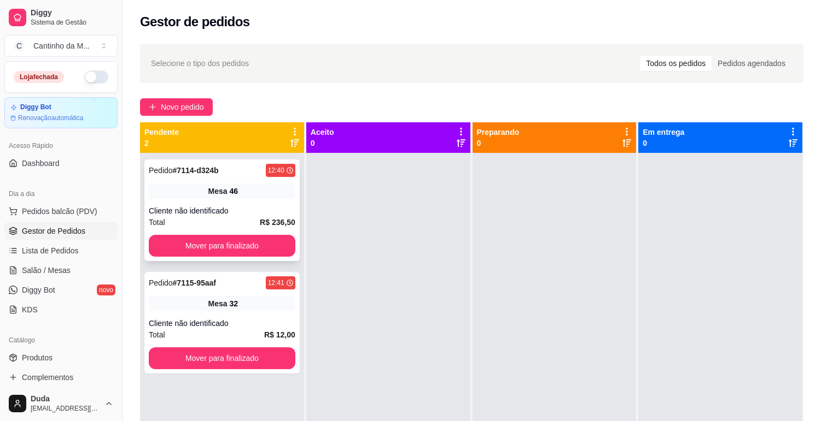
click at [272, 195] on div "Mesa 46" at bounding box center [222, 191] width 146 height 15
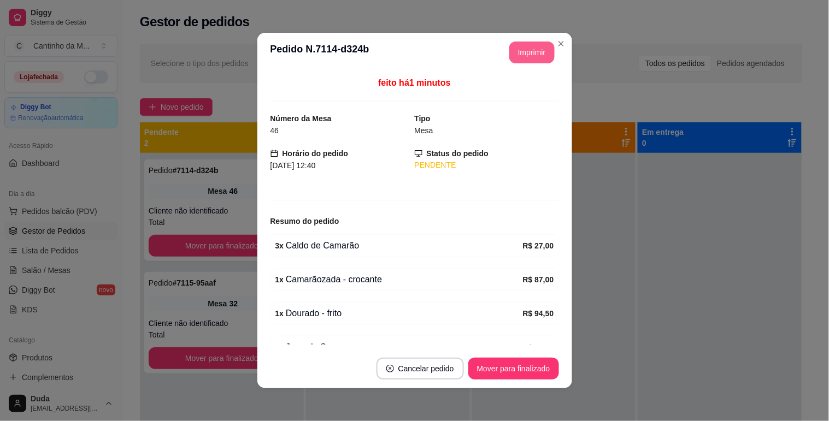
click at [520, 48] on button "Imprimir" at bounding box center [531, 53] width 45 height 22
click at [495, 362] on button "Mover para finalizado" at bounding box center [514, 369] width 88 height 21
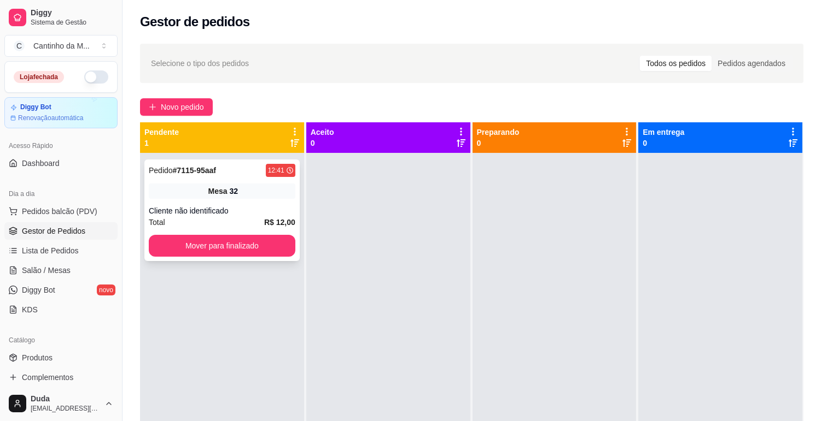
click at [228, 197] on div "Mesa 32" at bounding box center [222, 191] width 146 height 15
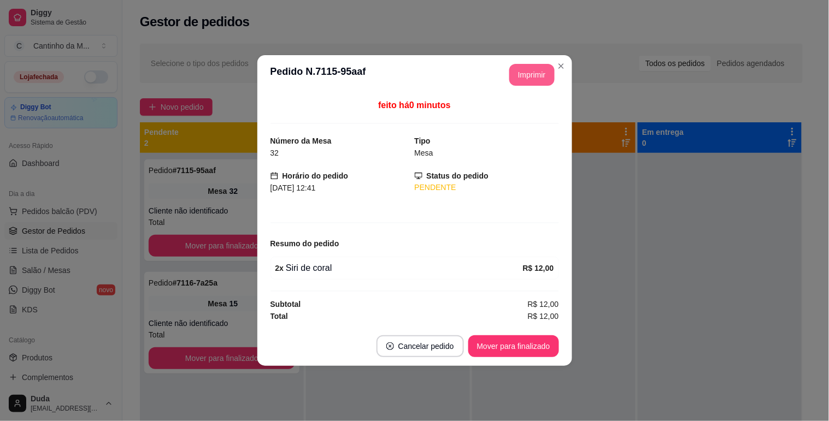
click at [521, 64] on button "Imprimir" at bounding box center [531, 75] width 45 height 22
click at [528, 345] on button "Mover para finalizado" at bounding box center [514, 346] width 88 height 21
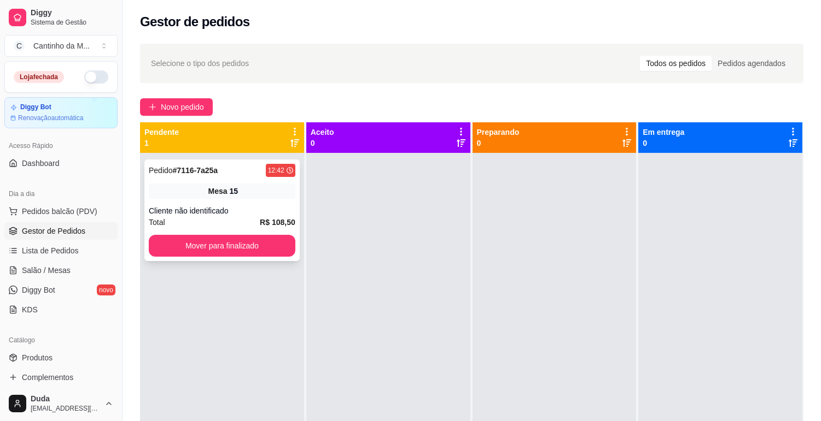
click at [273, 210] on div "Cliente não identificado" at bounding box center [222, 211] width 146 height 11
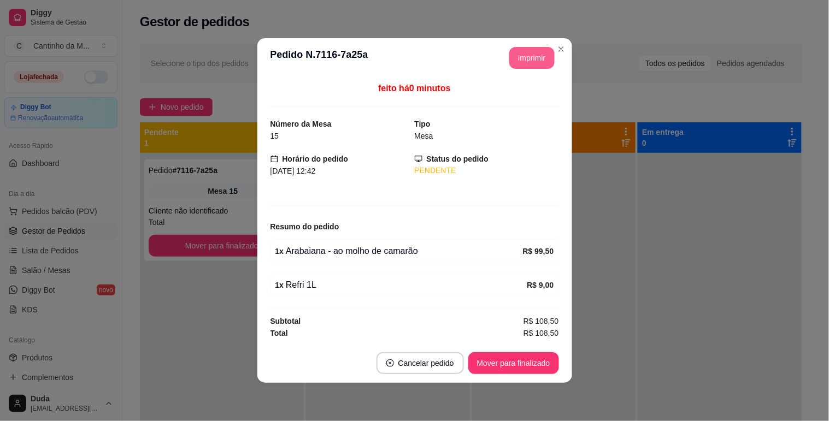
click at [528, 58] on button "Imprimir" at bounding box center [531, 58] width 45 height 22
click at [554, 361] on button "Mover para finalizado" at bounding box center [514, 363] width 88 height 21
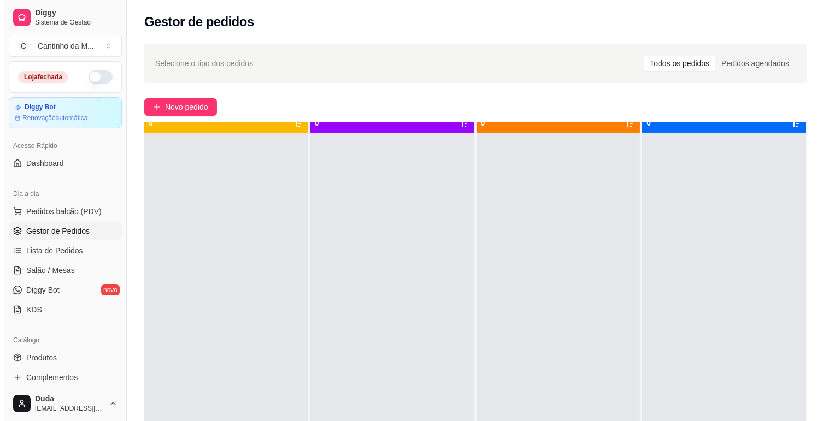
scroll to position [14, 0]
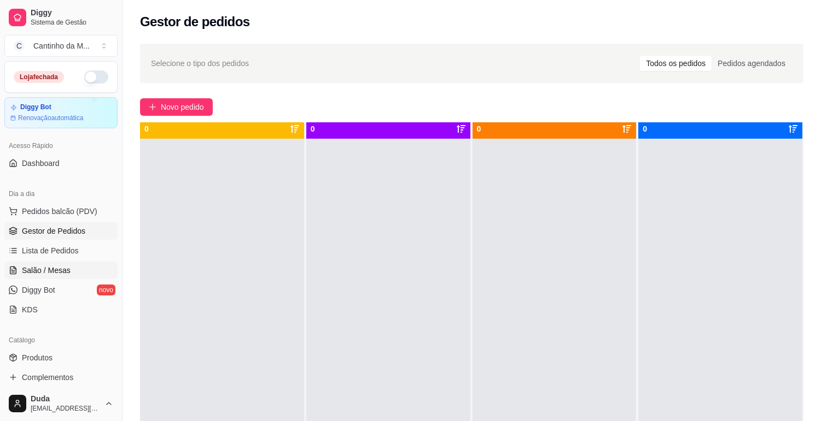
click at [39, 265] on span "Salão / Mesas" at bounding box center [46, 270] width 49 height 11
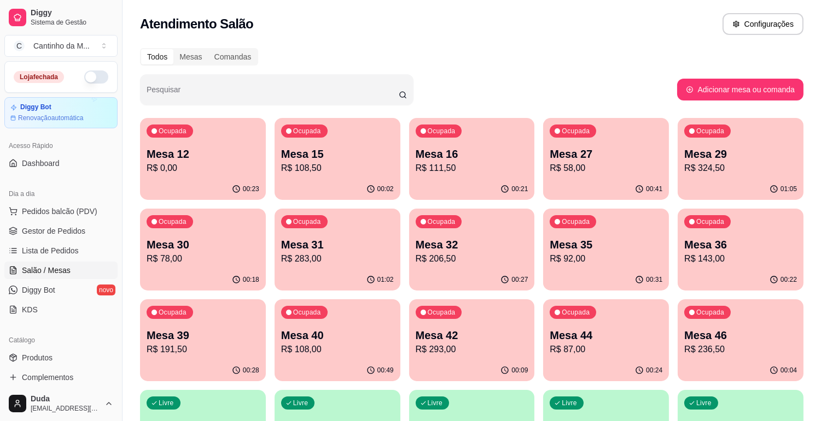
click at [304, 361] on div "00:49" at bounding box center [337, 370] width 126 height 21
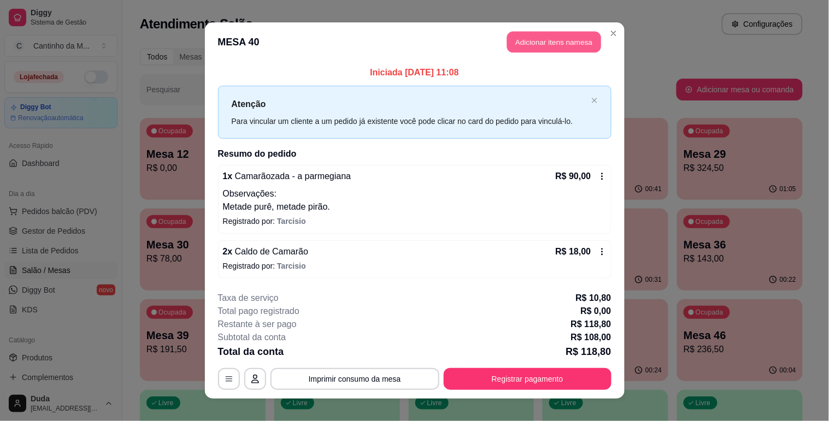
click at [512, 42] on button "Adicionar itens na mesa" at bounding box center [554, 42] width 94 height 21
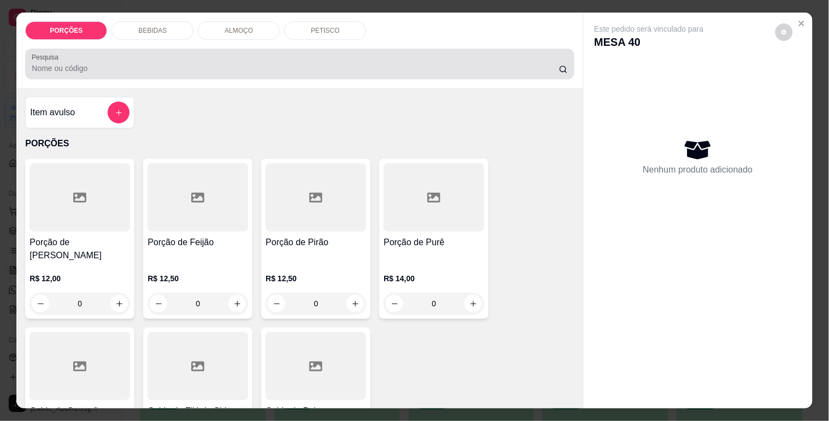
click at [276, 68] on input "Pesquisa" at bounding box center [296, 68] width 528 height 11
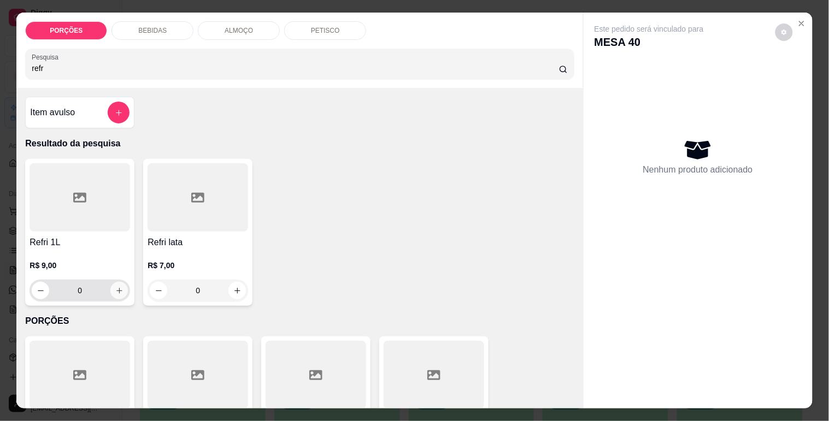
type input "refr"
click at [115, 288] on icon "increase-product-quantity" at bounding box center [119, 291] width 8 height 8
type input "1"
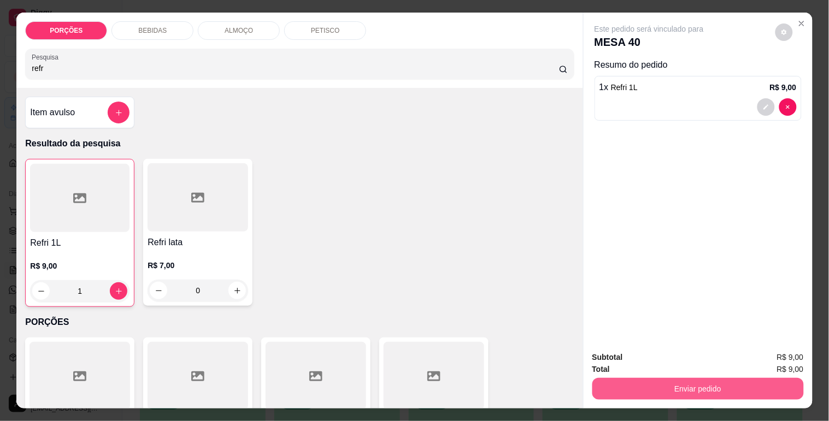
click at [654, 386] on button "Enviar pedido" at bounding box center [699, 389] width 212 height 22
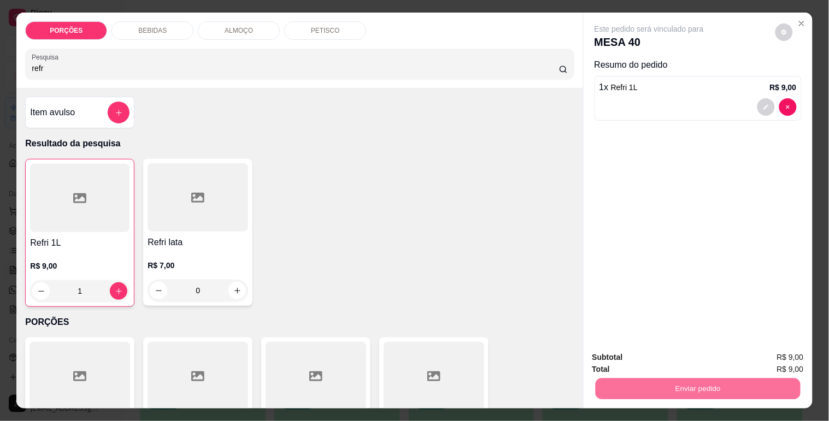
click at [649, 359] on button "Não registrar e enviar pedido" at bounding box center [662, 358] width 114 height 21
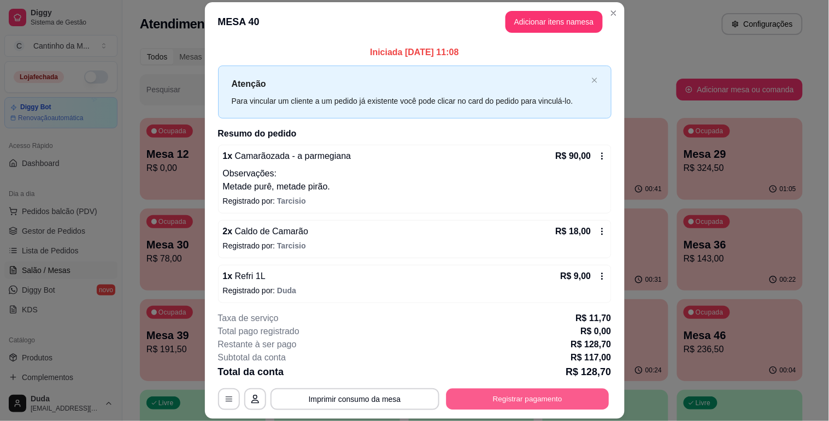
click at [509, 403] on button "Registrar pagamento" at bounding box center [527, 399] width 163 height 21
click at [482, 225] on icon at bounding box center [489, 223] width 14 height 14
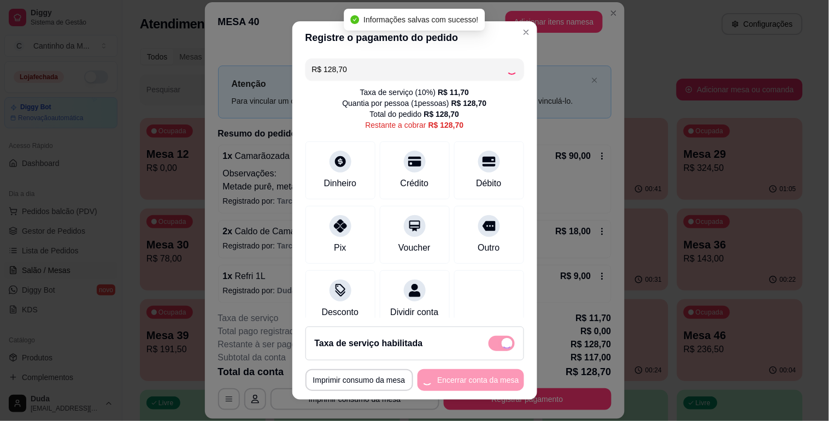
type input "R$ 0,00"
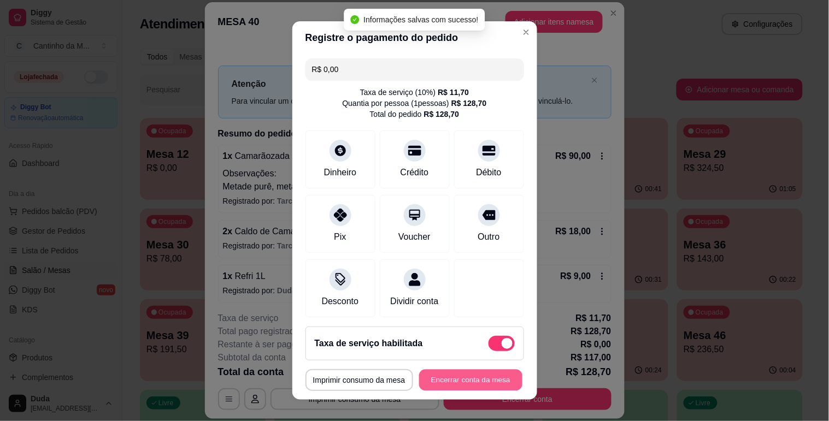
click at [467, 379] on button "Encerrar conta da mesa" at bounding box center [470, 380] width 103 height 21
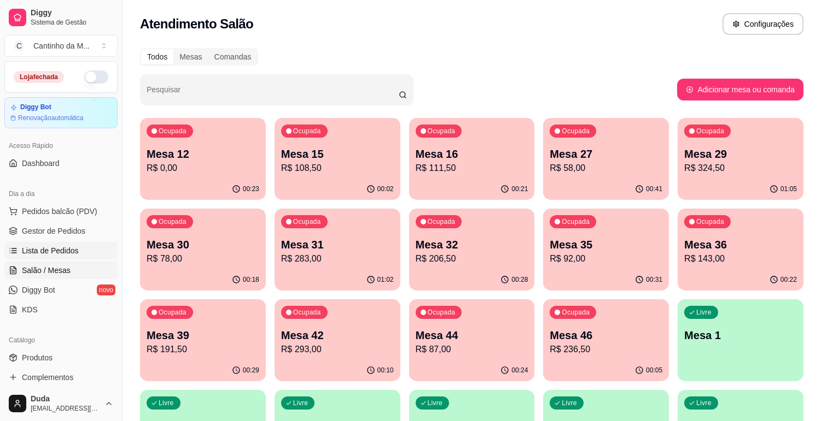
click at [44, 250] on span "Lista de Pedidos" at bounding box center [50, 250] width 57 height 11
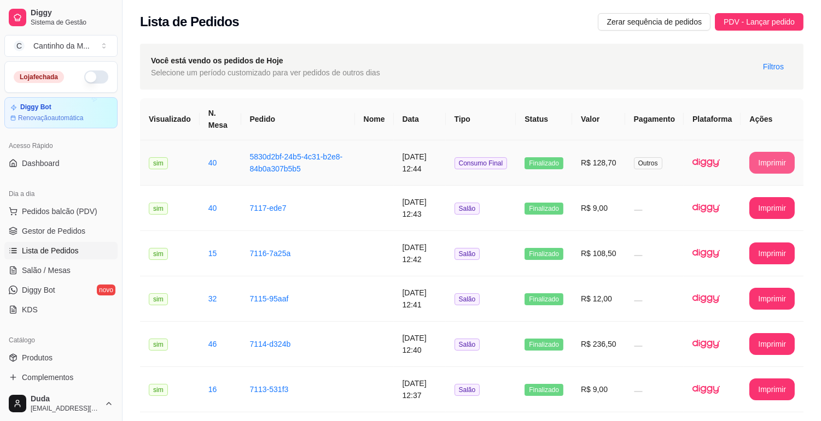
click at [761, 161] on button "Imprimir" at bounding box center [771, 163] width 45 height 22
click at [39, 231] on span "Gestor de Pedidos" at bounding box center [53, 231] width 63 height 11
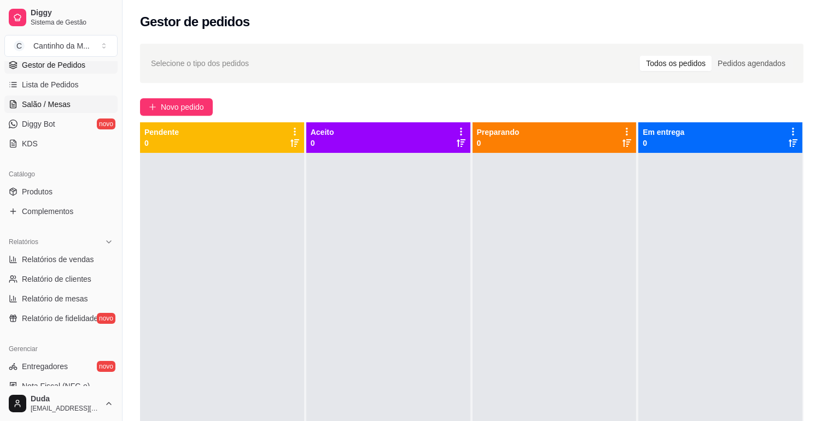
scroll to position [182, 0]
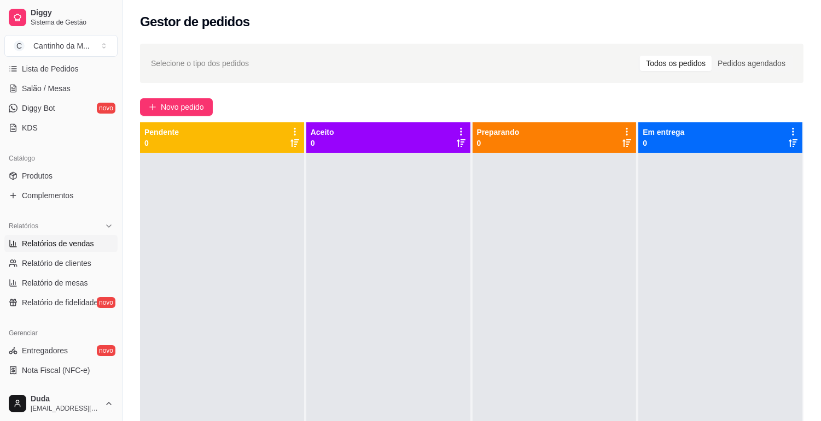
click at [31, 246] on span "Relatórios de vendas" at bounding box center [58, 243] width 72 height 11
select select "ALL"
select select "0"
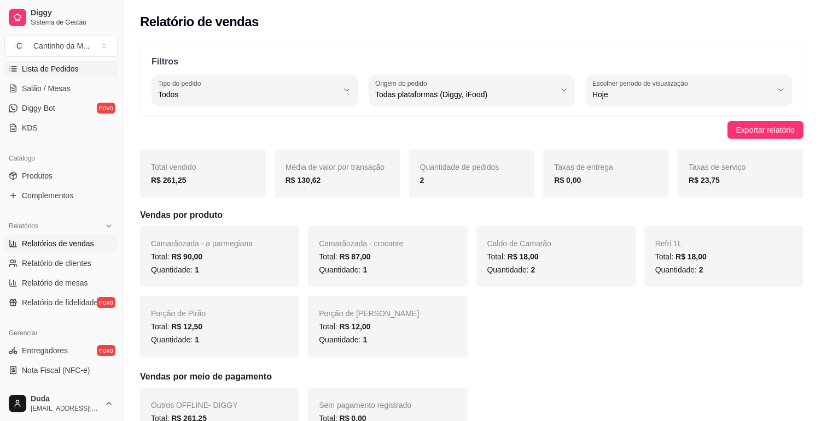
click at [56, 74] on span "Lista de Pedidos" at bounding box center [50, 68] width 57 height 11
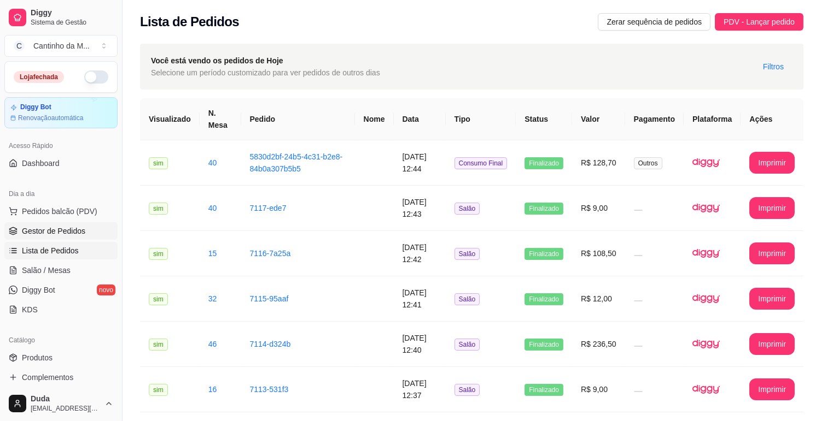
click at [77, 226] on span "Gestor de Pedidos" at bounding box center [53, 231] width 63 height 11
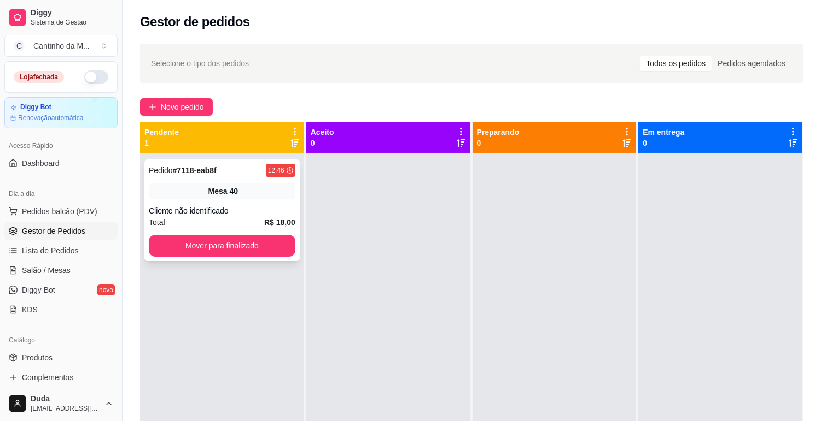
click at [211, 204] on div "Pedido # 7118-eab8f 12:46 Mesa 40 Cliente não identificado Total R$ 18,00 Mover…" at bounding box center [221, 211] width 155 height 102
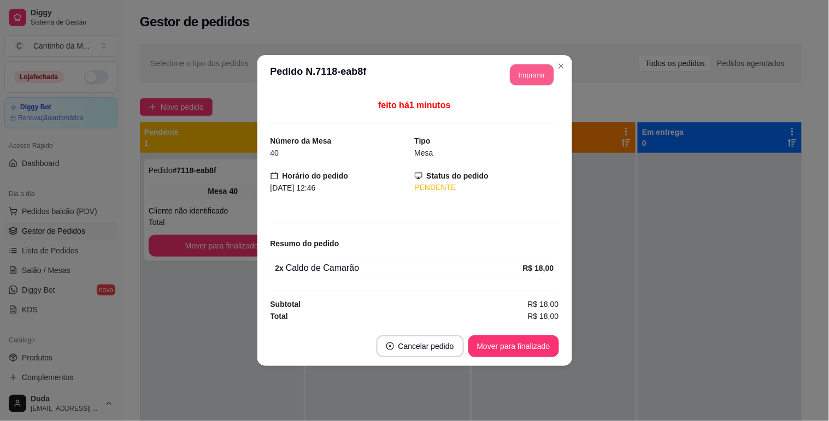
click at [524, 66] on button "Imprimir" at bounding box center [532, 75] width 44 height 21
click at [520, 341] on button "Mover para finalizado" at bounding box center [514, 346] width 88 height 21
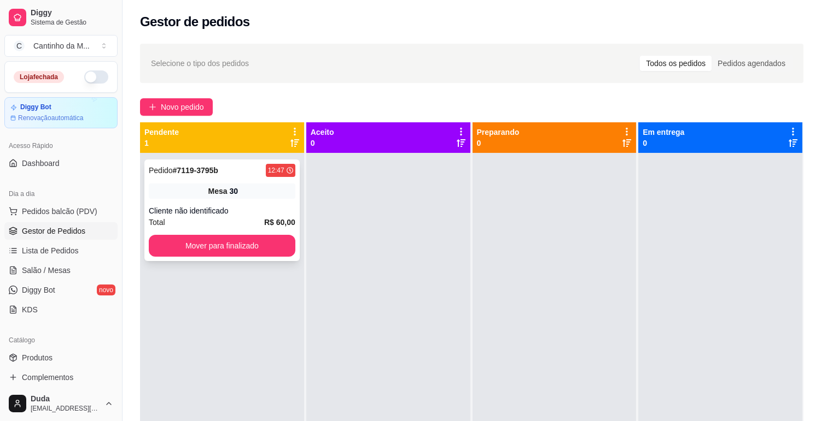
click at [222, 201] on div "Pedido # 7119-3795b 12:47 Mesa 30 Cliente não identificado Total R$ 60,00 Mover…" at bounding box center [221, 211] width 155 height 102
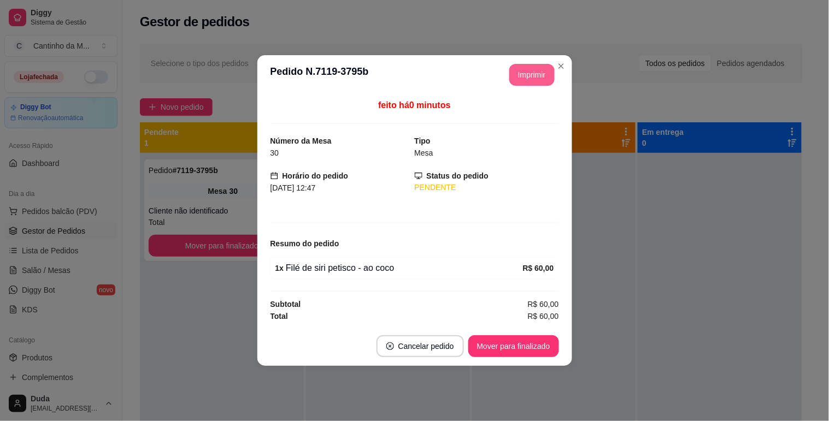
click at [540, 77] on button "Imprimir" at bounding box center [531, 75] width 45 height 22
click at [536, 348] on button "Mover para finalizado" at bounding box center [514, 346] width 88 height 21
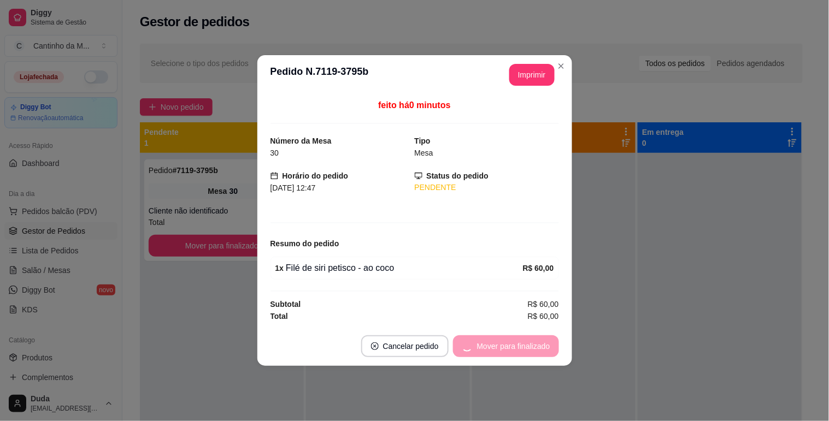
drag, startPoint x: 570, startPoint y: 325, endPoint x: 619, endPoint y: 280, distance: 66.9
click at [572, 320] on div "feito há 0 minutos Número da Mesa 30 Tipo Mesa Horário do pedido 17/08/2025 12:…" at bounding box center [414, 211] width 315 height 232
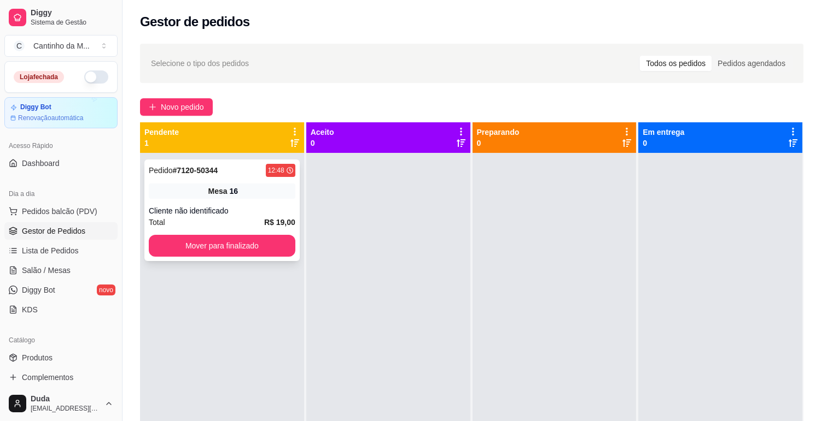
click at [236, 209] on div "Cliente não identificado" at bounding box center [222, 211] width 146 height 11
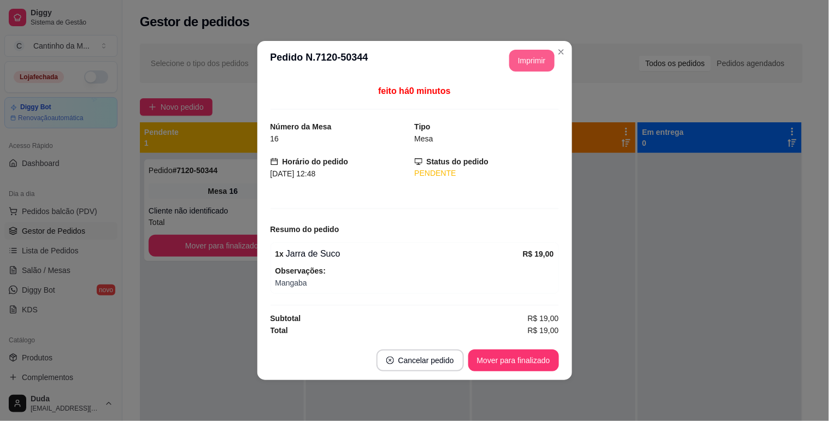
click at [516, 63] on button "Imprimir" at bounding box center [531, 61] width 45 height 22
click at [513, 356] on button "Mover para finalizado" at bounding box center [513, 361] width 91 height 22
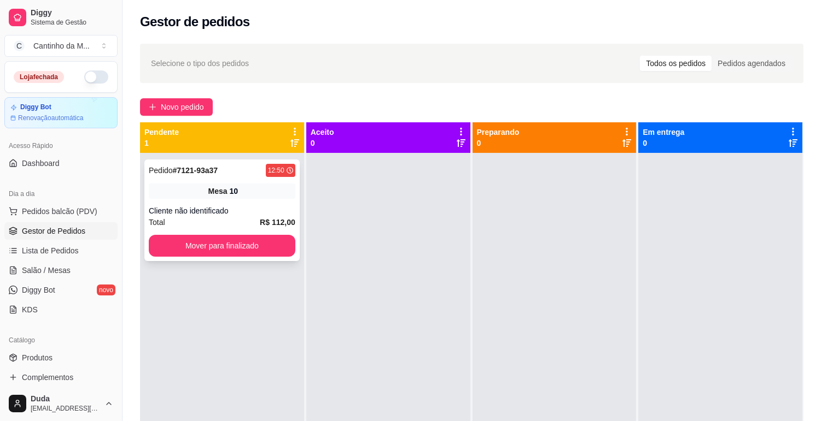
click at [203, 181] on div "Pedido # 7121-93a37 12:50 Mesa 10 Cliente não identificado Total R$ 112,00 Move…" at bounding box center [221, 211] width 155 height 102
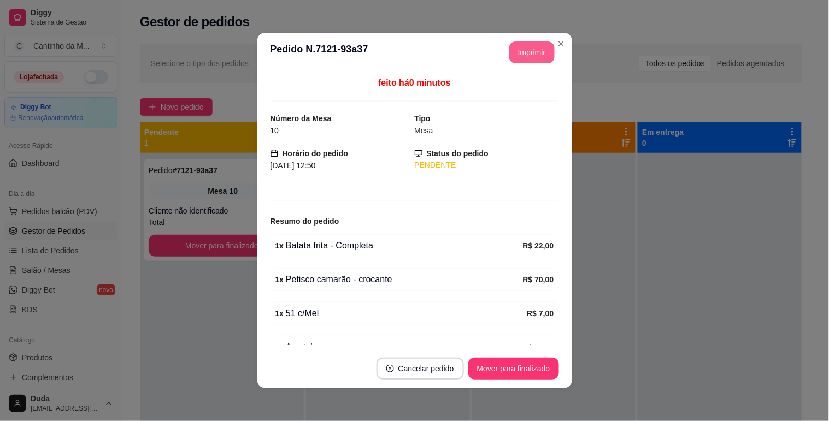
click at [525, 56] on button "Imprimir" at bounding box center [531, 53] width 45 height 22
click at [490, 366] on button "Mover para finalizado" at bounding box center [513, 369] width 91 height 22
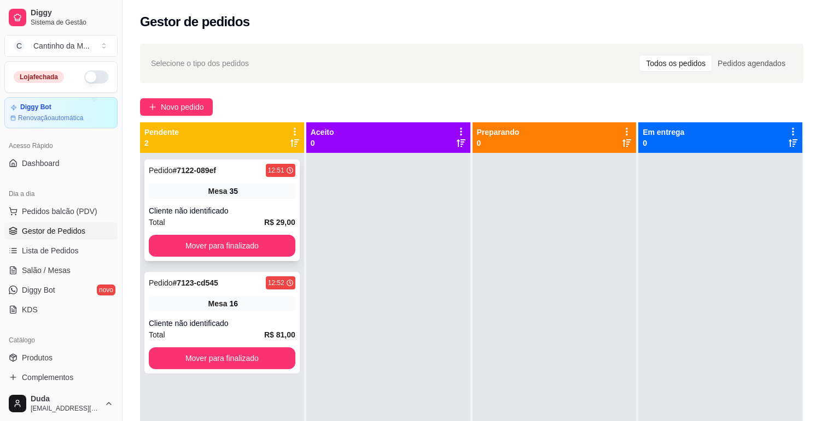
click at [253, 186] on div "Mesa 35" at bounding box center [222, 191] width 146 height 15
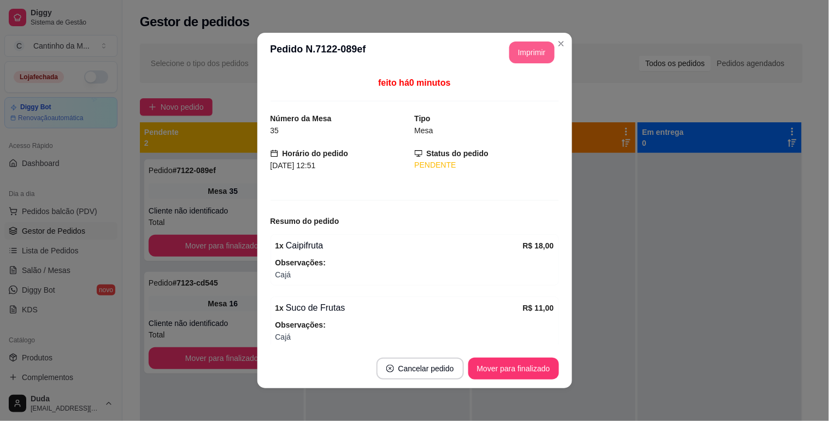
click at [526, 59] on button "Imprimir" at bounding box center [531, 53] width 45 height 22
click at [531, 363] on button "Mover para finalizado" at bounding box center [513, 369] width 91 height 22
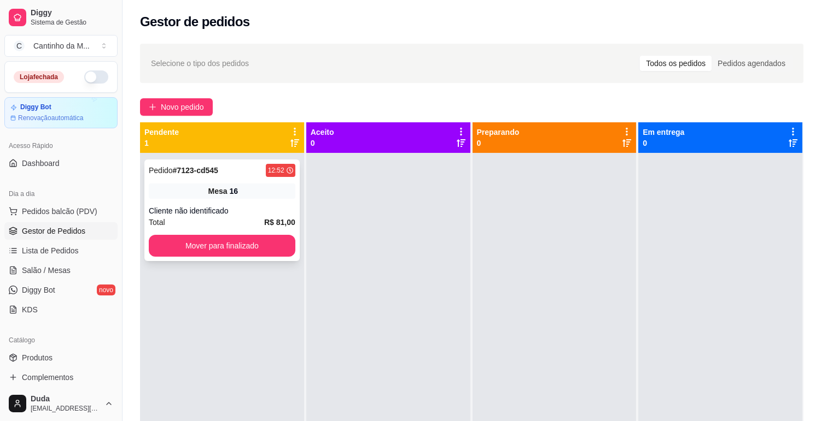
click at [221, 204] on div "Pedido # 7123-cd545 12:52 Mesa 16 Cliente não identificado Total R$ 81,00 Mover…" at bounding box center [221, 211] width 155 height 102
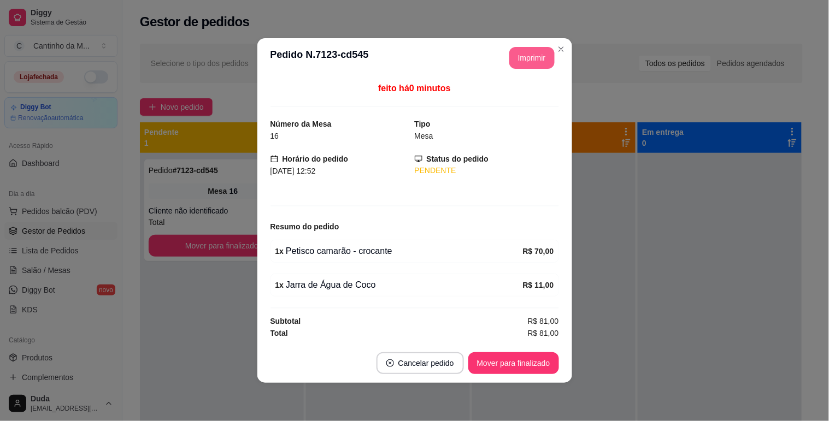
click at [525, 64] on button "Imprimir" at bounding box center [531, 58] width 45 height 22
click at [514, 361] on button "Mover para finalizado" at bounding box center [513, 364] width 91 height 22
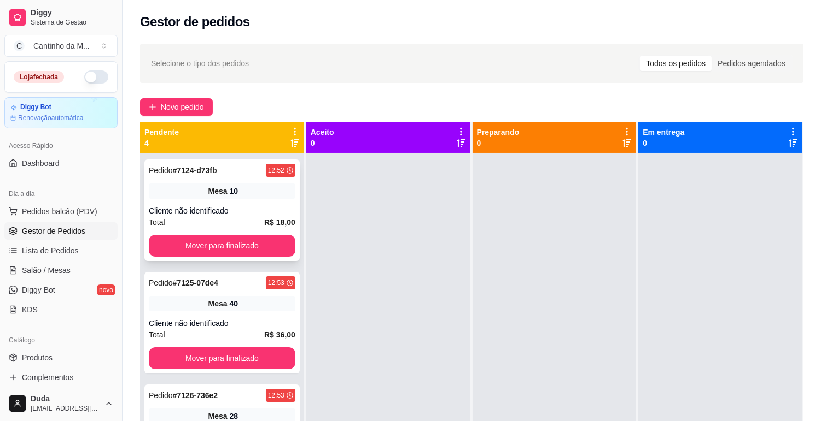
click at [249, 177] on div "Pedido # 7124-d73fb 12:52 Mesa 10 Cliente não identificado Total R$ 18,00 Mover…" at bounding box center [221, 211] width 155 height 102
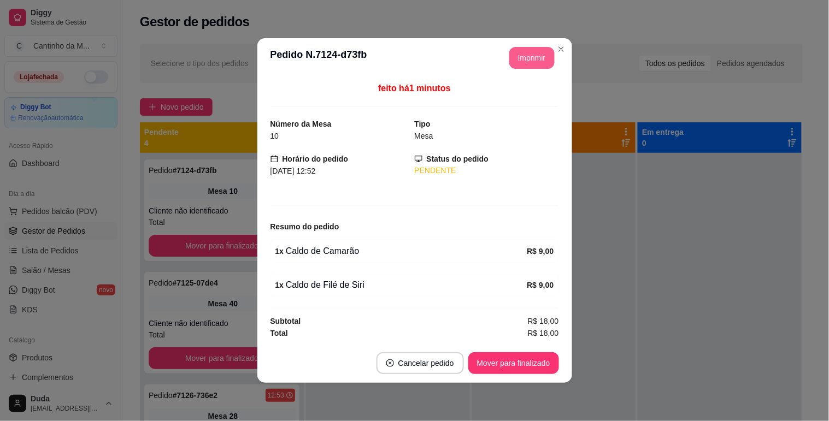
click at [539, 51] on button "Imprimir" at bounding box center [531, 58] width 45 height 22
click at [545, 364] on button "Mover para finalizado" at bounding box center [513, 364] width 91 height 22
click at [512, 359] on button "Mover para finalizado" at bounding box center [513, 364] width 91 height 22
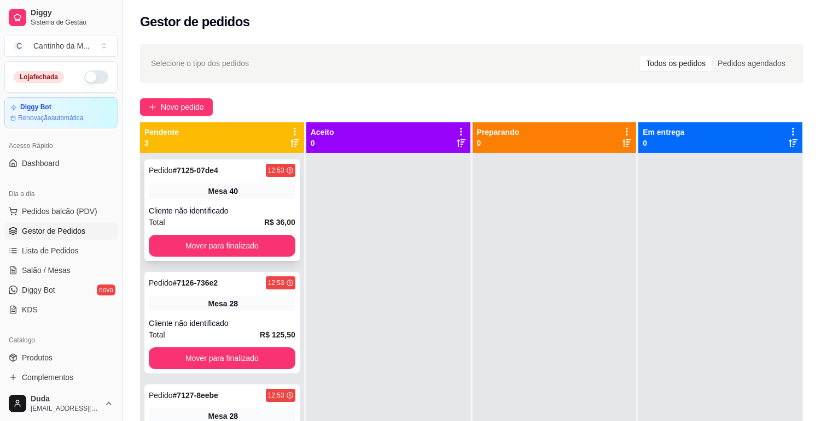
click at [247, 180] on div "Pedido # 7125-07de4 12:53 Mesa 40 Cliente não identificado Total R$ 36,00 Mover…" at bounding box center [221, 211] width 155 height 102
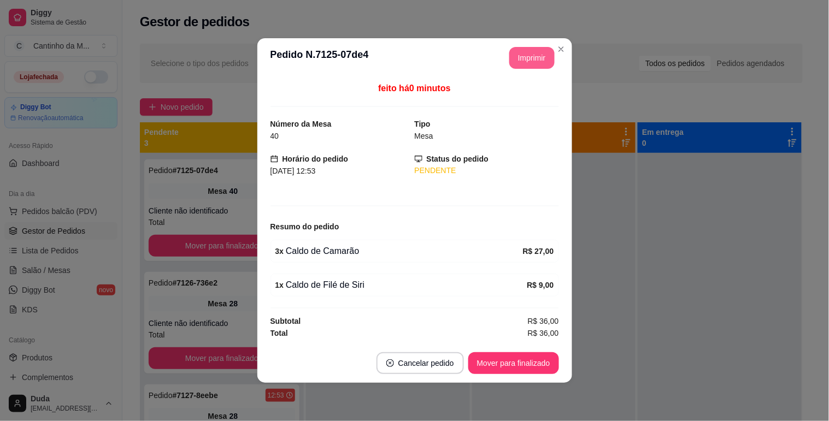
click at [534, 52] on button "Imprimir" at bounding box center [531, 58] width 45 height 22
click at [550, 353] on button "Mover para finalizado" at bounding box center [513, 364] width 91 height 22
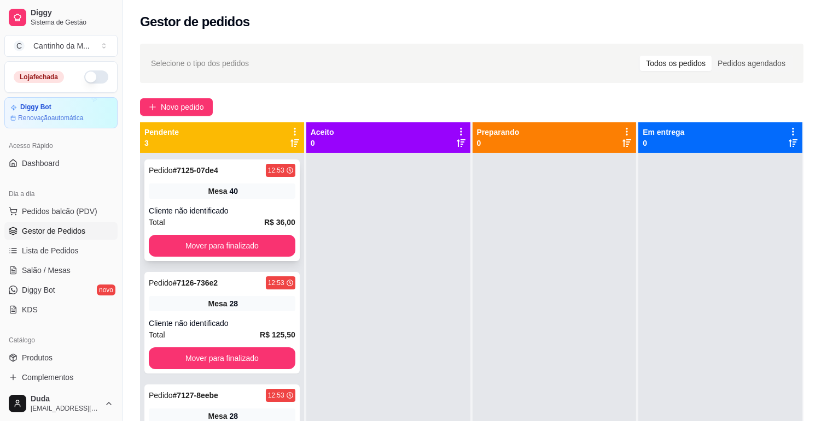
click at [272, 204] on div "Pedido # 7125-07de4 12:53 Mesa 40 Cliente não identificado Total R$ 36,00 Mover…" at bounding box center [221, 211] width 155 height 102
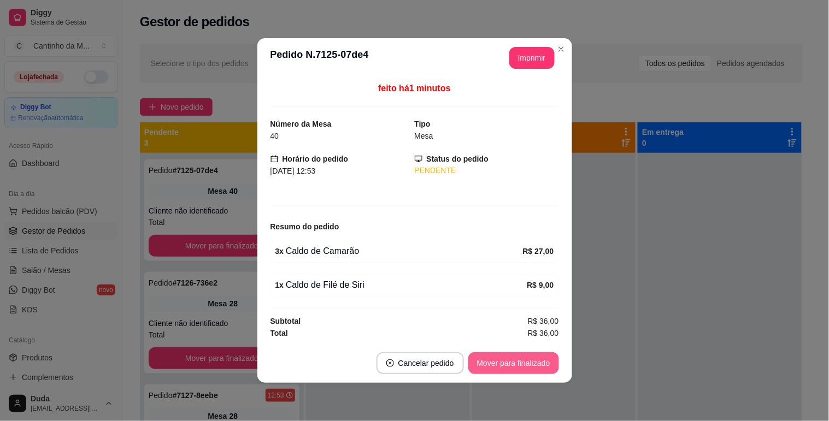
click at [494, 372] on button "Mover para finalizado" at bounding box center [513, 364] width 91 height 22
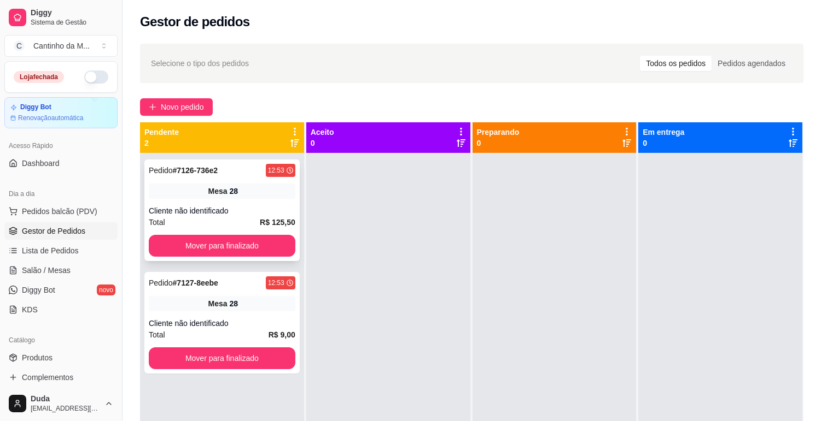
click at [226, 179] on div "Pedido # 7126-736e2 12:53 Mesa 28 Cliente não identificado Total R$ 125,50 Move…" at bounding box center [221, 211] width 155 height 102
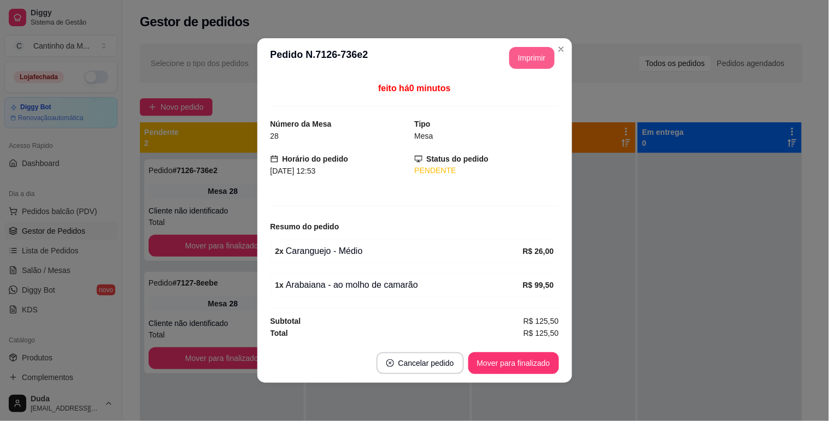
click at [521, 64] on button "Imprimir" at bounding box center [531, 58] width 45 height 22
click at [548, 367] on button "Mover para finalizado" at bounding box center [513, 364] width 91 height 22
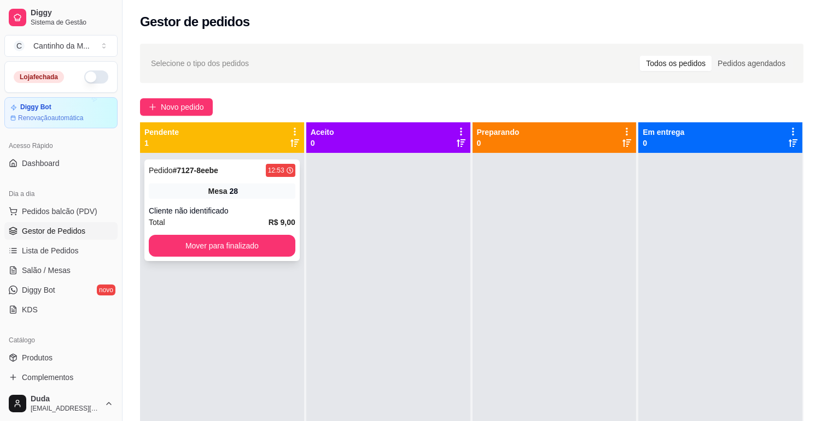
click at [255, 188] on div "Mesa 28" at bounding box center [222, 191] width 146 height 15
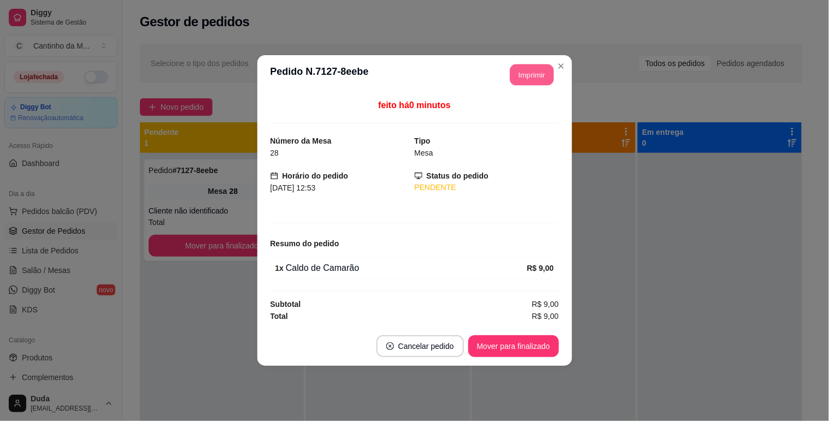
click at [542, 68] on button "Imprimir" at bounding box center [532, 75] width 44 height 21
click at [532, 345] on button "Mover para finalizado" at bounding box center [513, 347] width 91 height 22
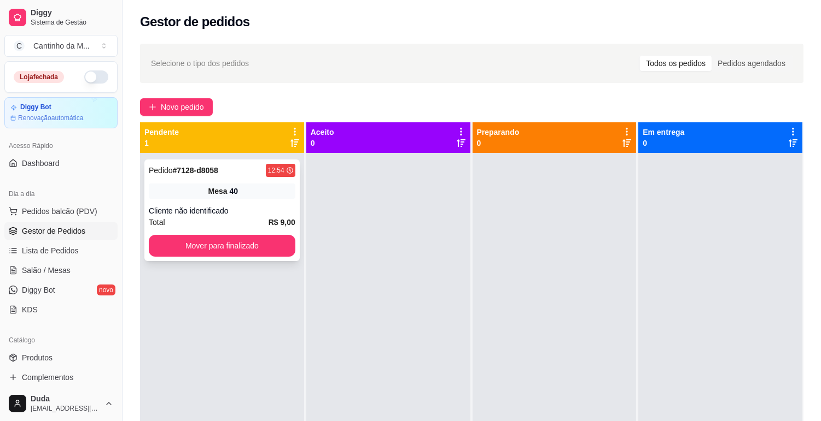
click at [246, 196] on div "Mesa 40" at bounding box center [222, 191] width 146 height 15
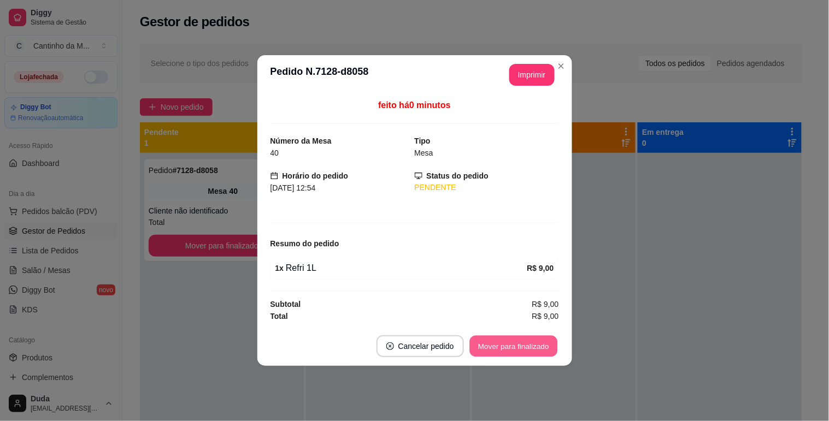
click at [511, 340] on button "Mover para finalizado" at bounding box center [514, 346] width 88 height 21
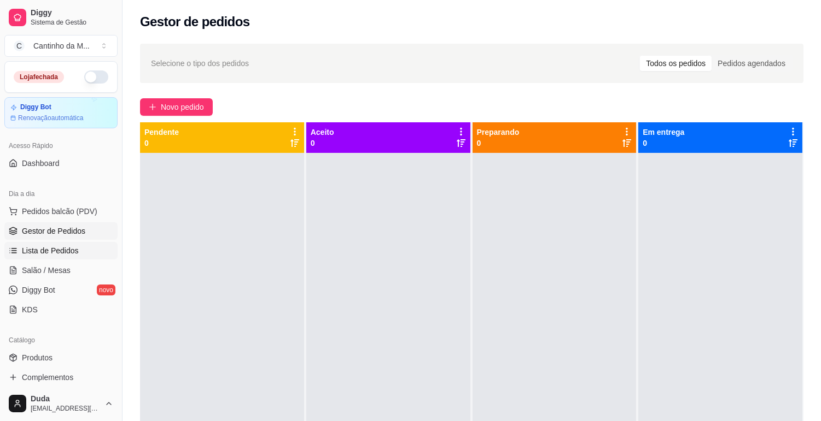
click at [80, 252] on link "Lista de Pedidos" at bounding box center [60, 250] width 113 height 17
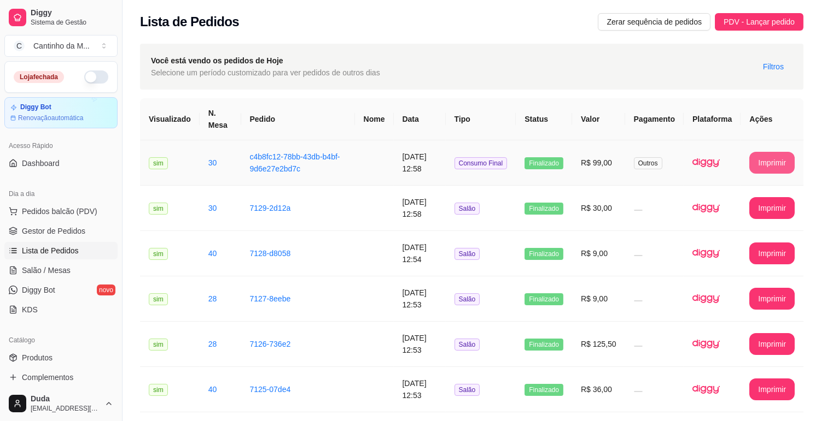
click at [772, 159] on button "Imprimir" at bounding box center [771, 163] width 45 height 22
click at [33, 235] on span "Gestor de Pedidos" at bounding box center [53, 231] width 63 height 11
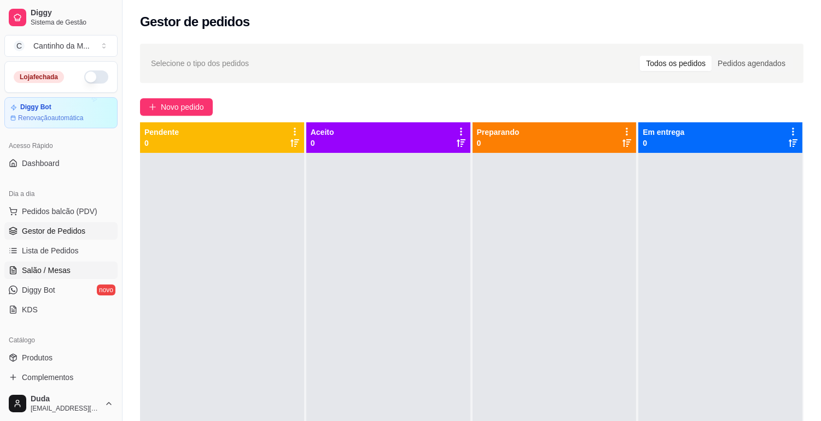
click at [23, 265] on span "Salão / Mesas" at bounding box center [46, 270] width 49 height 11
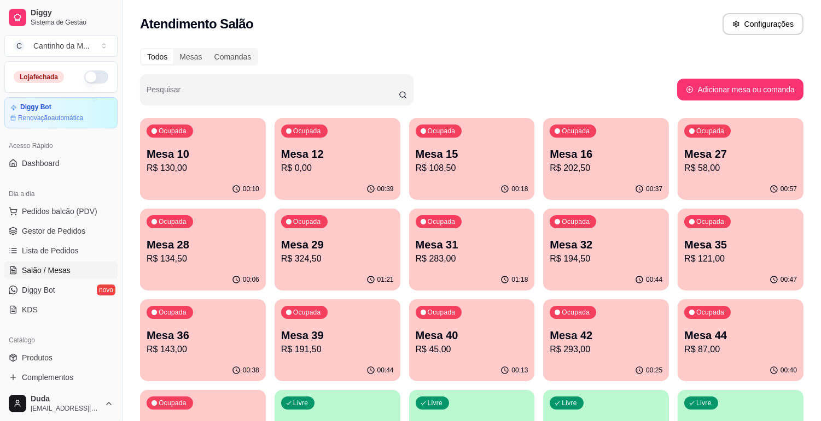
scroll to position [31, 0]
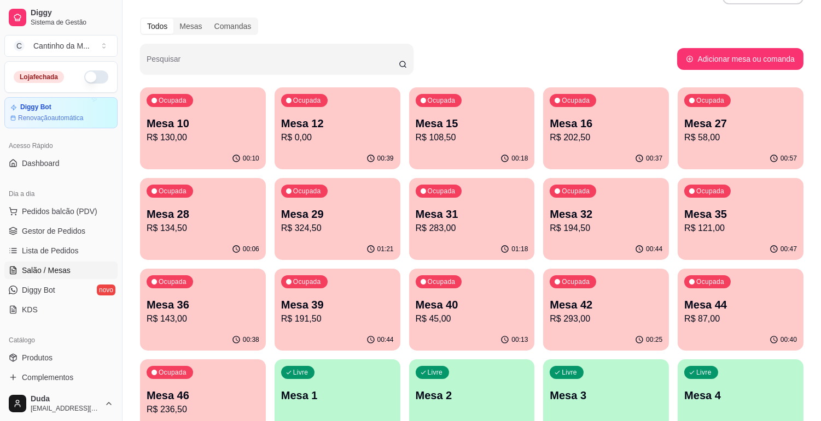
click at [439, 220] on p "Mesa 31" at bounding box center [471, 214] width 113 height 15
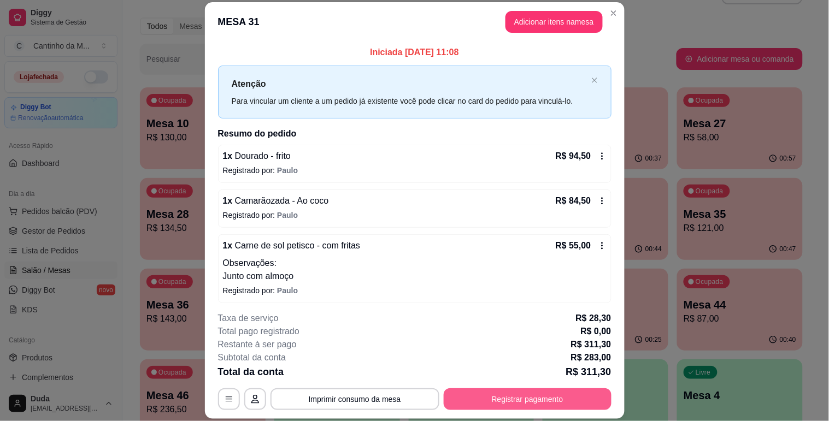
click at [504, 389] on button "Registrar pagamento" at bounding box center [528, 400] width 168 height 22
click at [493, 398] on button "Registrar pagamento" at bounding box center [527, 399] width 163 height 21
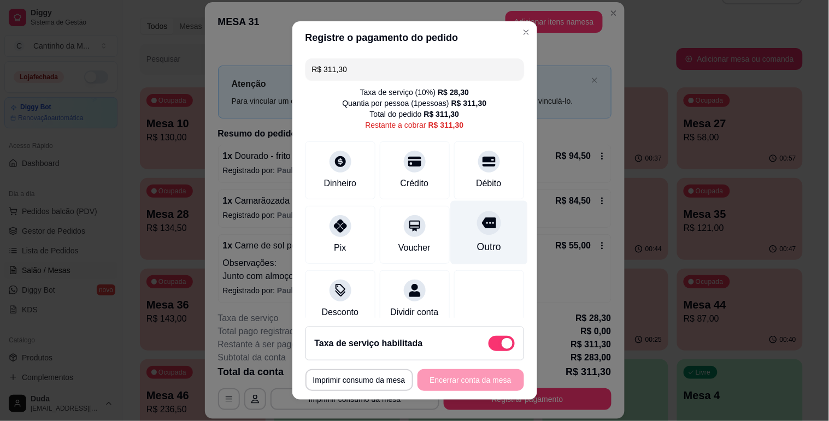
click at [477, 249] on div "Outro" at bounding box center [489, 247] width 24 height 14
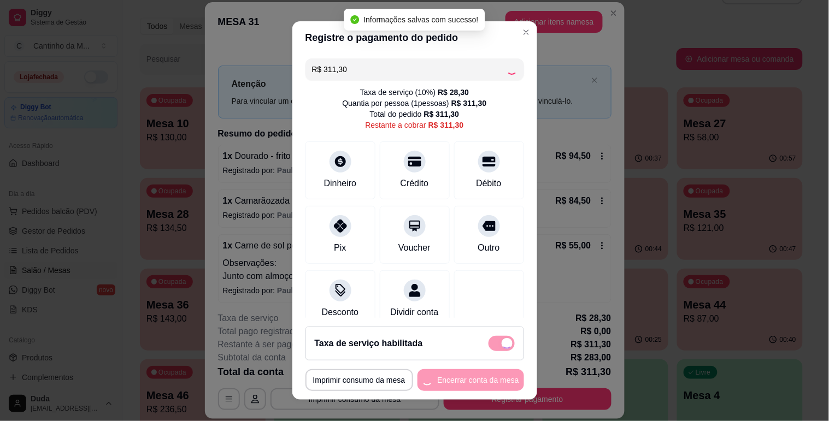
type input "R$ 0,00"
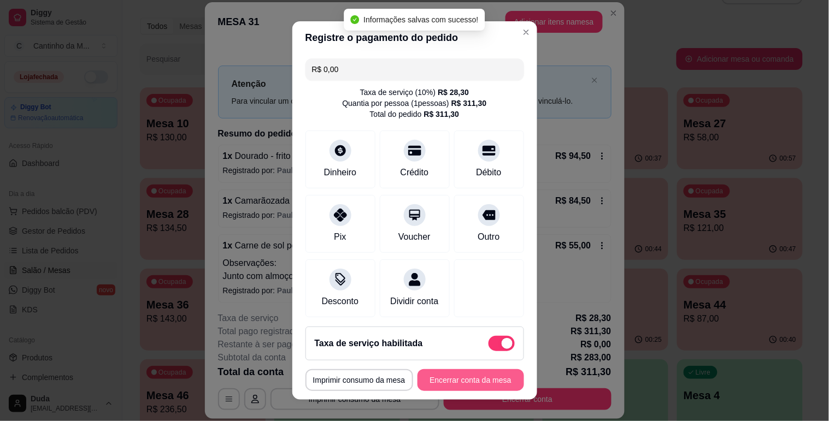
click at [460, 377] on button "Encerrar conta da mesa" at bounding box center [471, 381] width 107 height 22
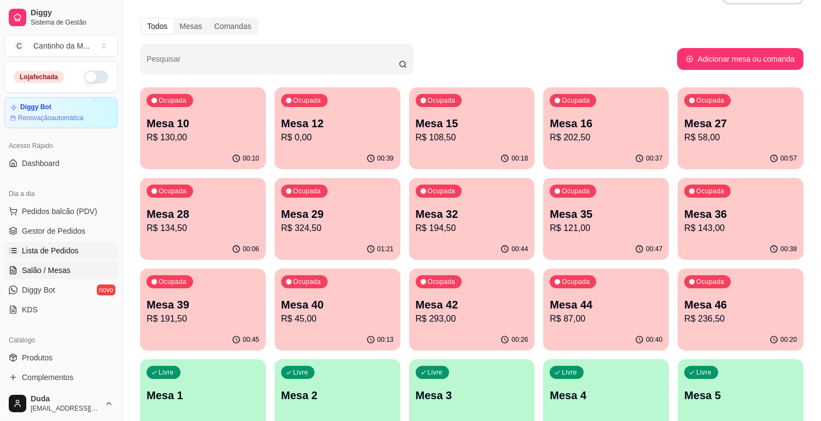
click at [42, 250] on span "Lista de Pedidos" at bounding box center [50, 250] width 57 height 11
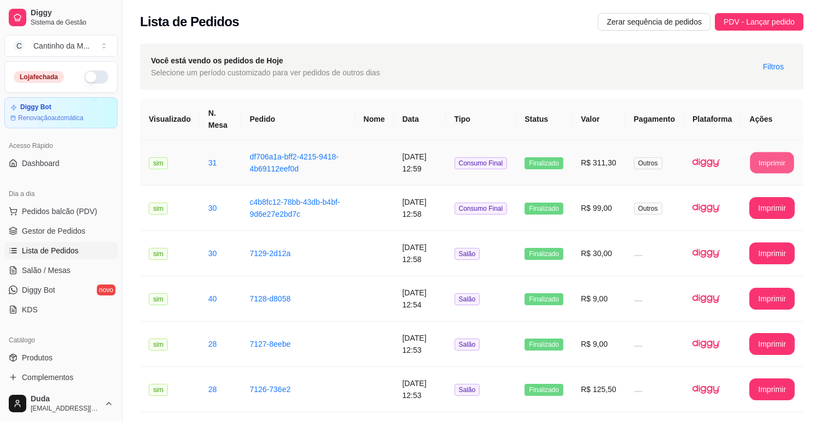
click at [767, 160] on button "Imprimir" at bounding box center [772, 163] width 44 height 21
click at [37, 231] on span "Gestor de Pedidos" at bounding box center [53, 231] width 63 height 11
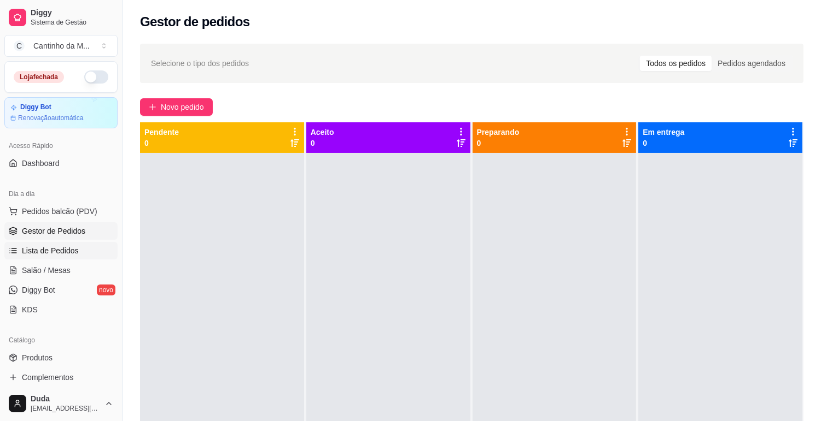
click at [56, 257] on link "Lista de Pedidos" at bounding box center [60, 250] width 113 height 17
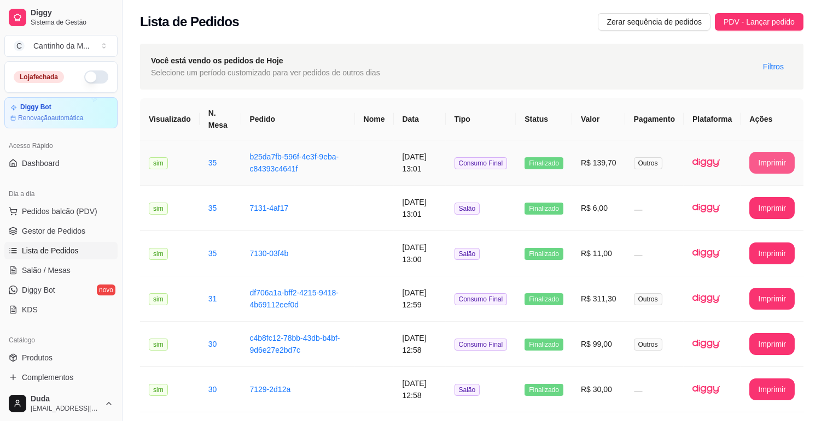
click at [755, 160] on button "Imprimir" at bounding box center [771, 163] width 45 height 22
click at [637, 157] on span "Outros" at bounding box center [648, 163] width 28 height 12
click at [98, 236] on link "Gestor de Pedidos" at bounding box center [60, 230] width 113 height 17
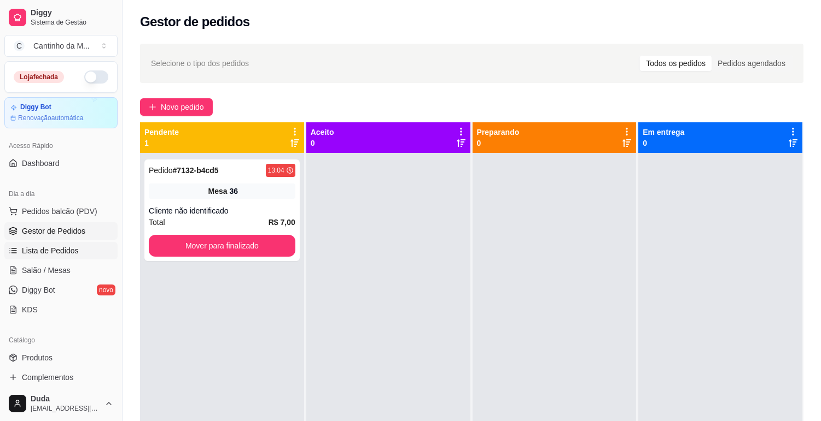
click at [28, 257] on link "Lista de Pedidos" at bounding box center [60, 250] width 113 height 17
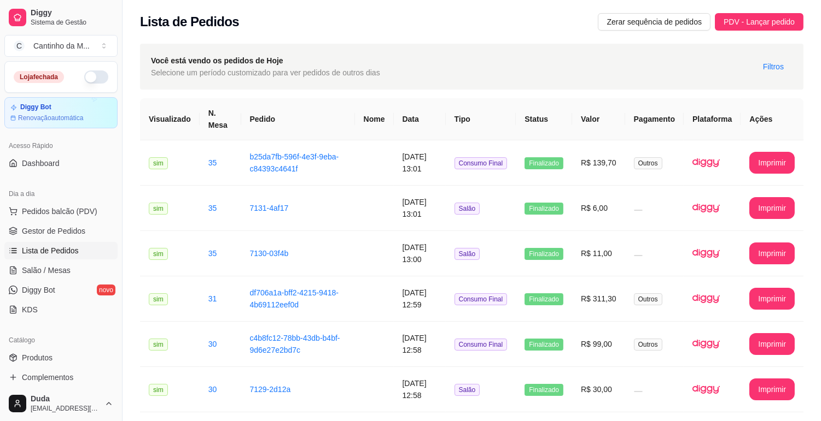
click at [34, 257] on link "Lista de Pedidos" at bounding box center [60, 250] width 113 height 17
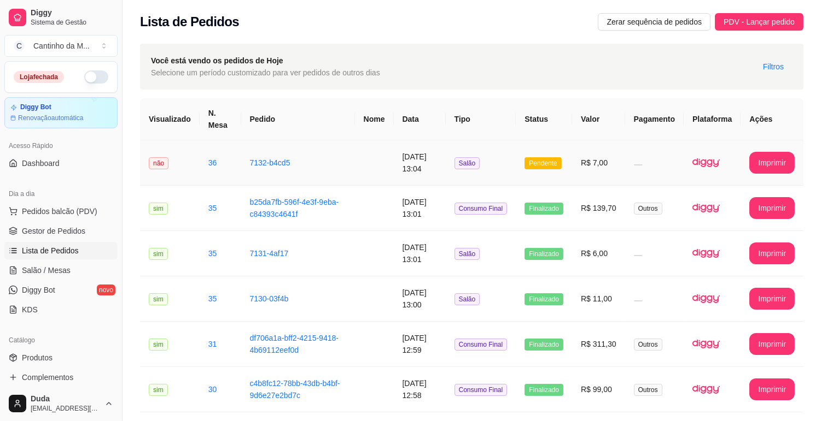
click at [452, 159] on td "Salão" at bounding box center [481, 162] width 71 height 45
click at [64, 237] on link "Gestor de Pedidos" at bounding box center [60, 230] width 113 height 17
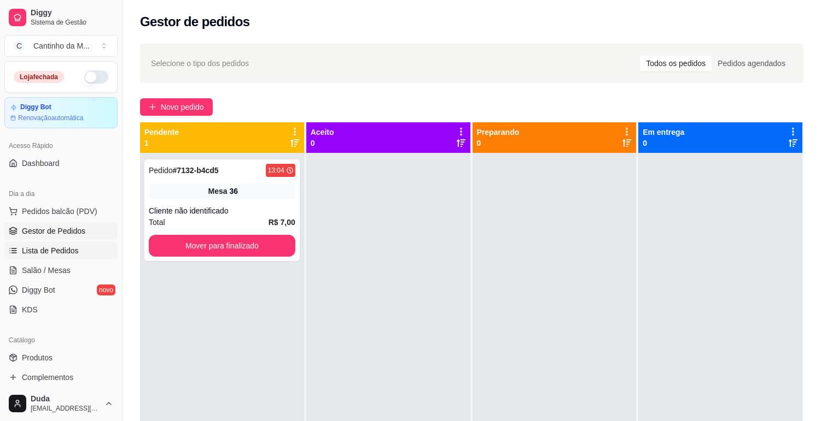
click at [64, 248] on span "Lista de Pedidos" at bounding box center [50, 250] width 57 height 11
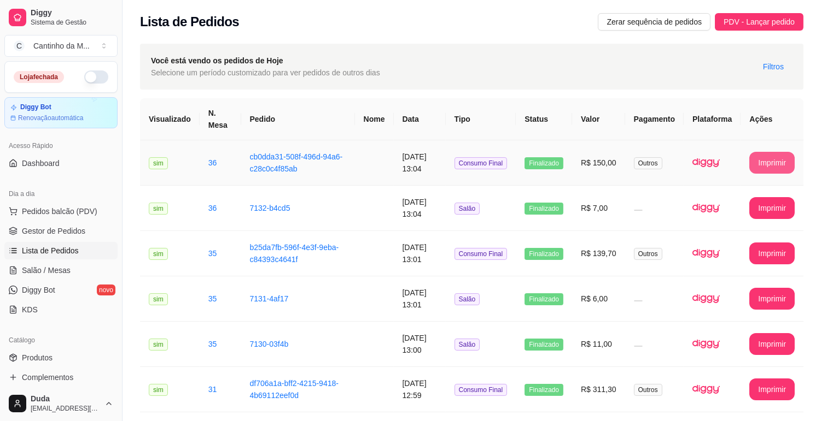
click at [763, 168] on button "Imprimir" at bounding box center [771, 163] width 45 height 22
click at [59, 234] on span "Gestor de Pedidos" at bounding box center [53, 231] width 63 height 11
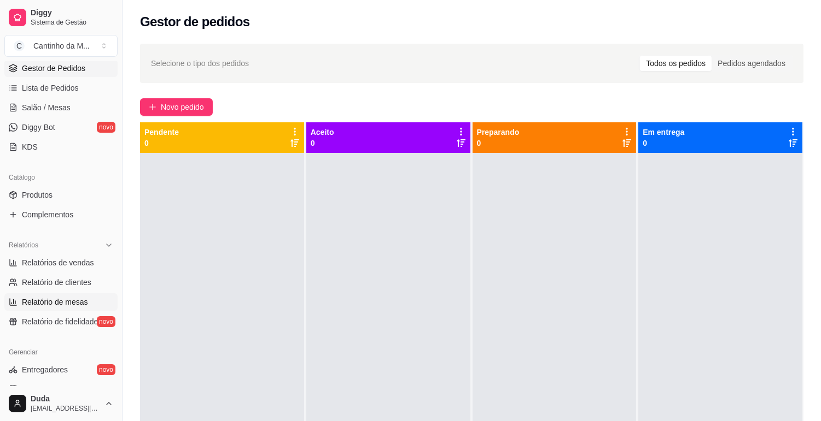
scroll to position [182, 0]
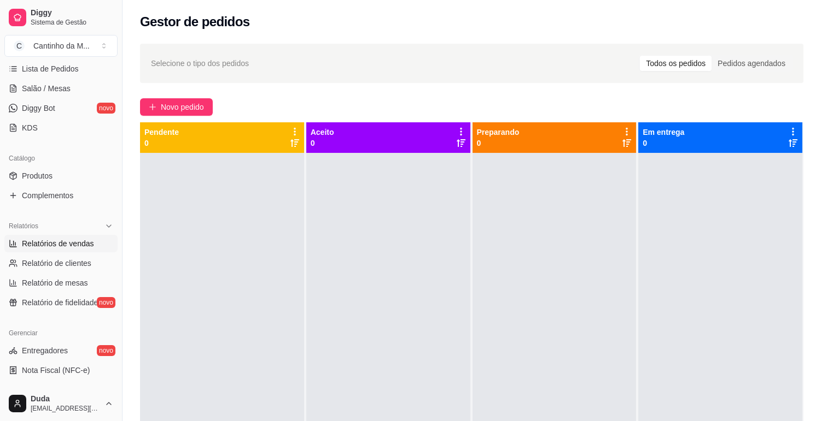
click at [82, 247] on span "Relatórios de vendas" at bounding box center [58, 243] width 72 height 11
select select "ALL"
select select "0"
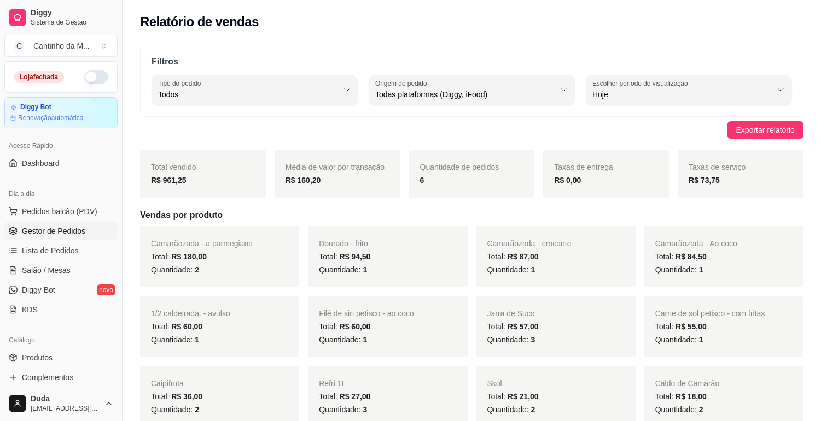
click at [86, 226] on link "Gestor de Pedidos" at bounding box center [60, 230] width 113 height 17
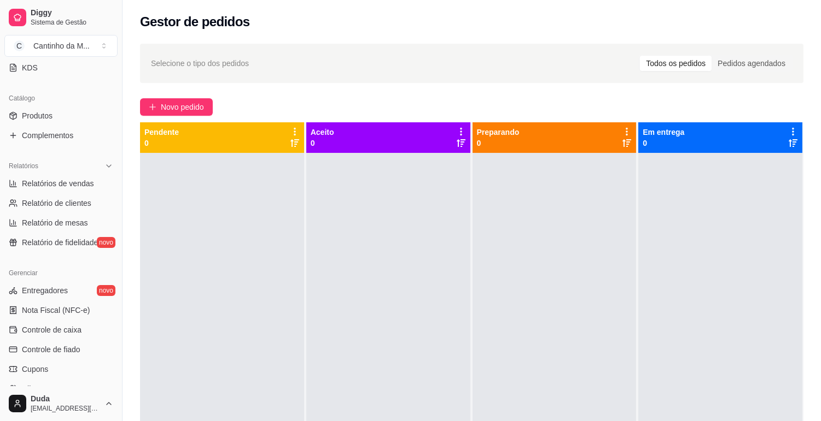
scroll to position [243, 0]
click at [88, 190] on link "Relatórios de vendas" at bounding box center [60, 182] width 113 height 17
select select "ALL"
select select "0"
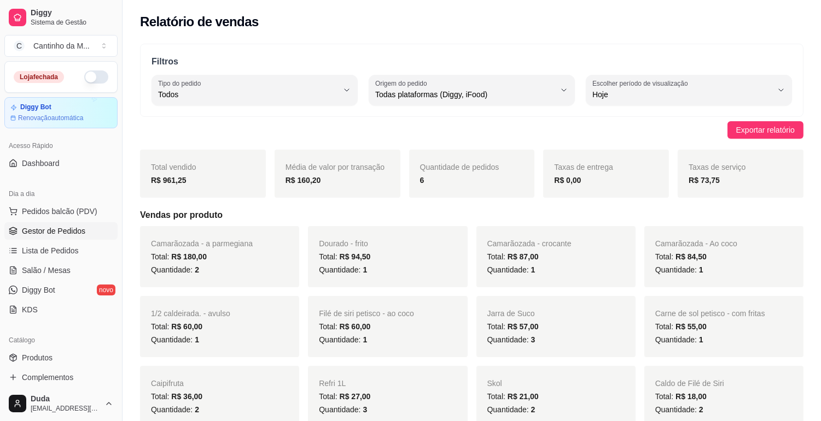
click at [69, 232] on span "Gestor de Pedidos" at bounding box center [53, 231] width 63 height 11
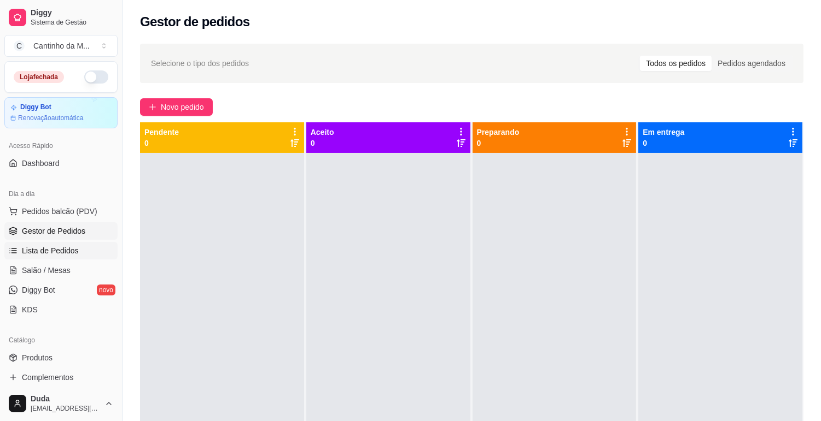
click at [58, 243] on link "Lista de Pedidos" at bounding box center [60, 250] width 113 height 17
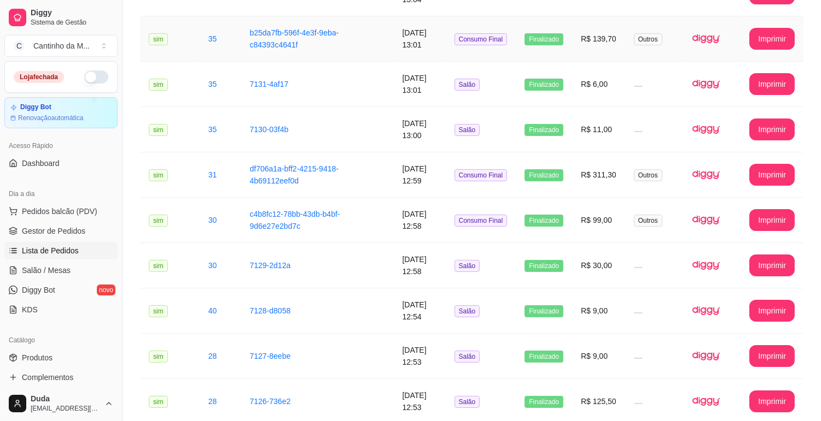
scroll to position [243, 0]
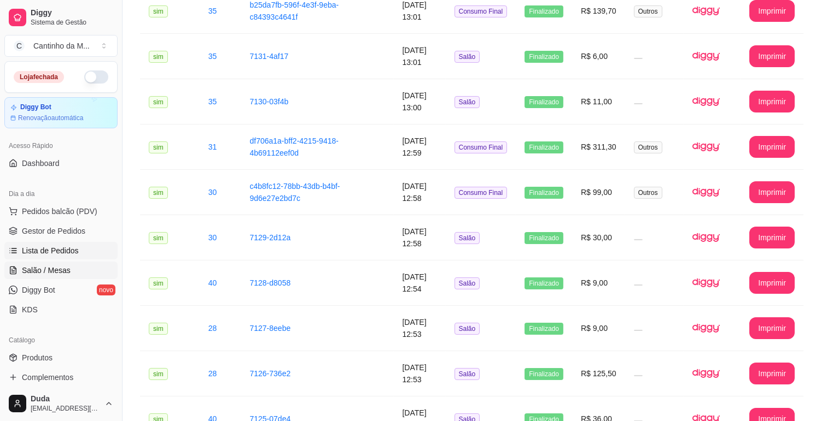
click at [66, 271] on span "Salão / Mesas" at bounding box center [46, 270] width 49 height 11
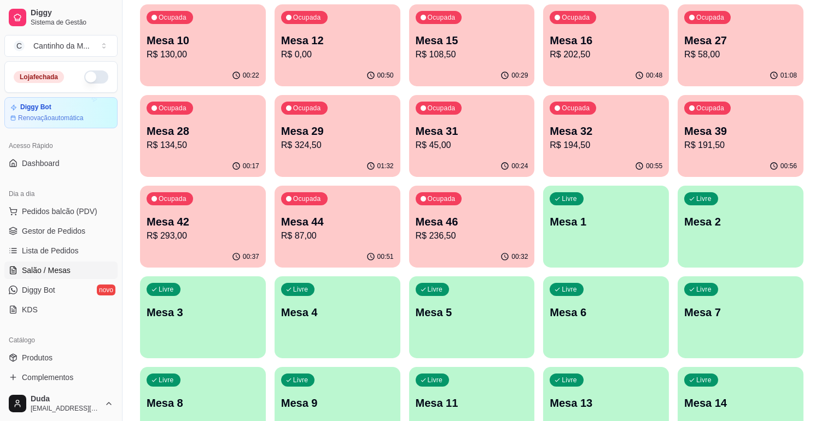
scroll to position [121, 0]
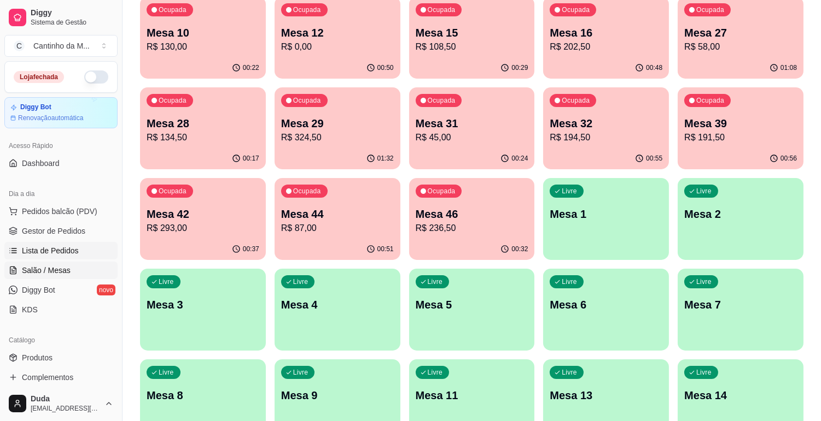
click at [40, 250] on span "Lista de Pedidos" at bounding box center [50, 250] width 57 height 11
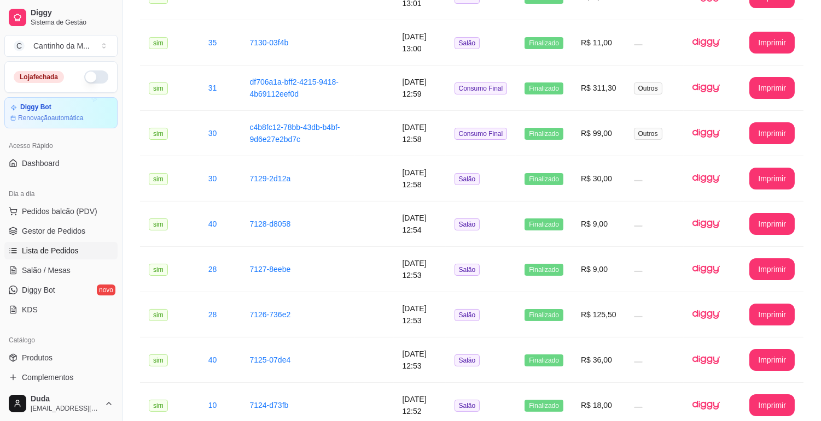
scroll to position [303, 0]
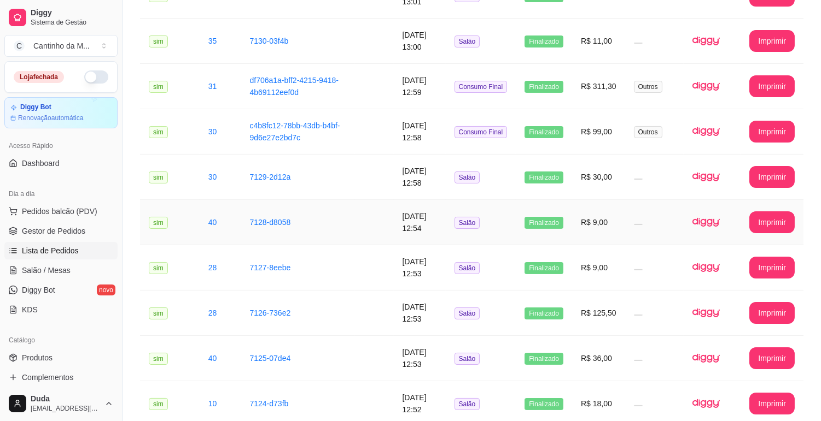
click at [492, 221] on td "Salão" at bounding box center [481, 222] width 71 height 45
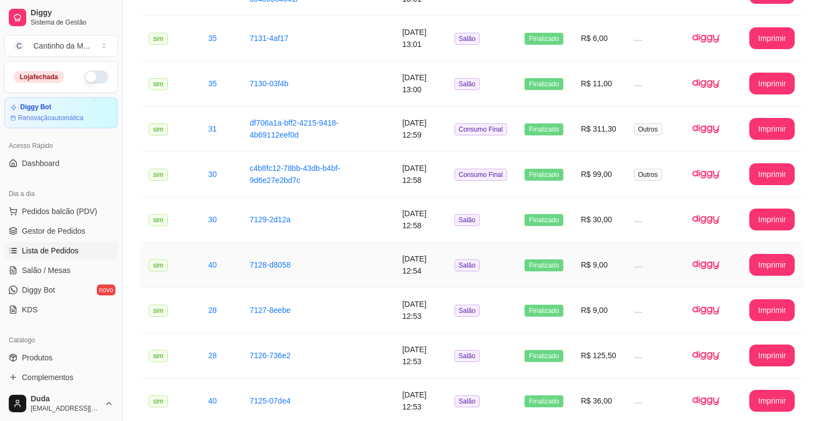
scroll to position [243, 0]
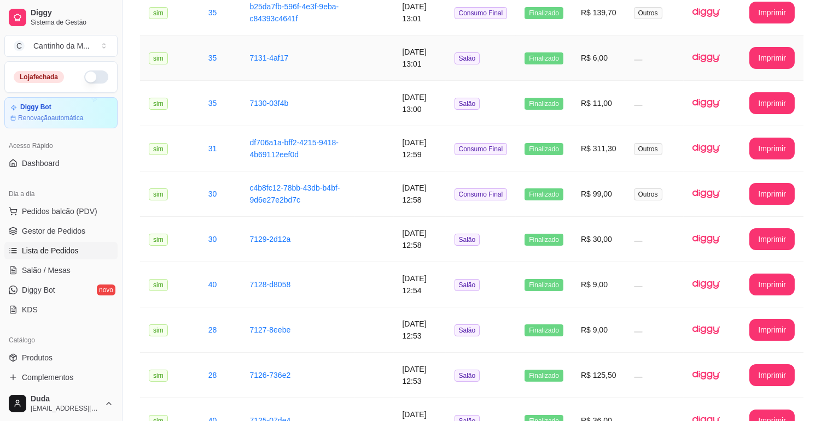
scroll to position [243, 0]
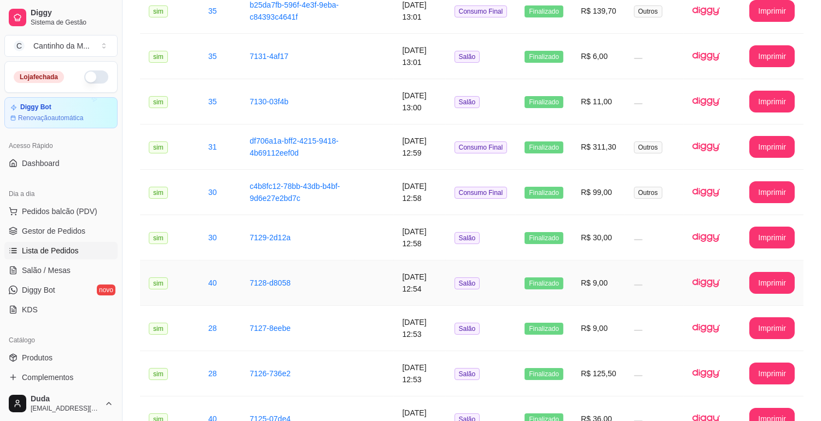
click at [338, 297] on td "7128-d8058" at bounding box center [298, 283] width 114 height 45
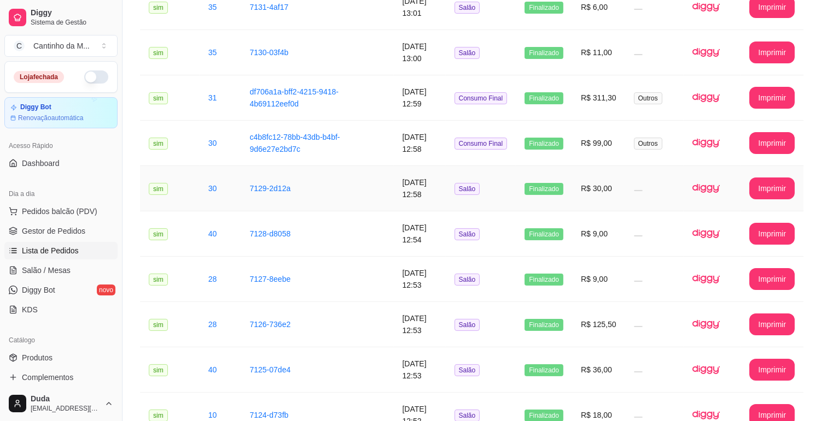
scroll to position [364, 0]
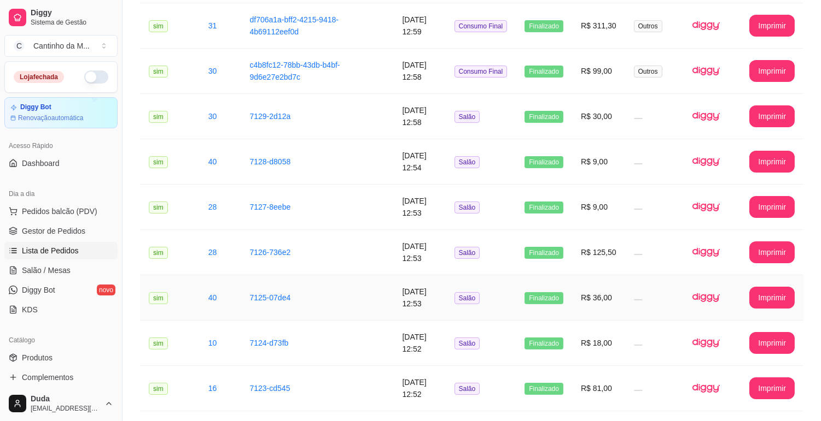
click at [189, 280] on td "sim" at bounding box center [170, 298] width 60 height 45
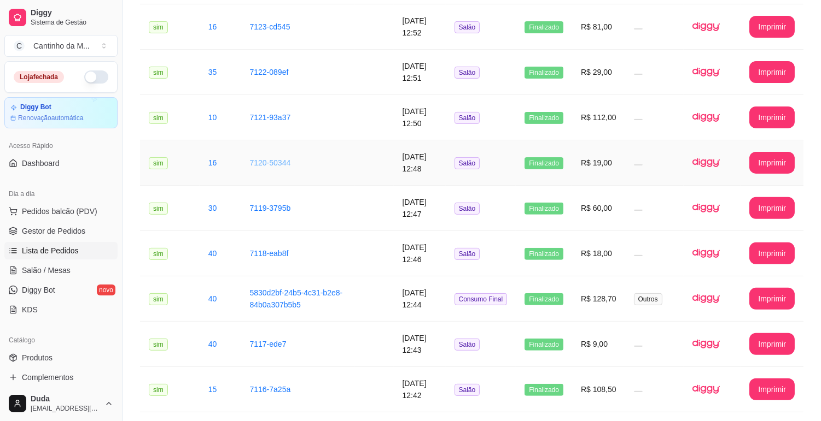
scroll to position [729, 0]
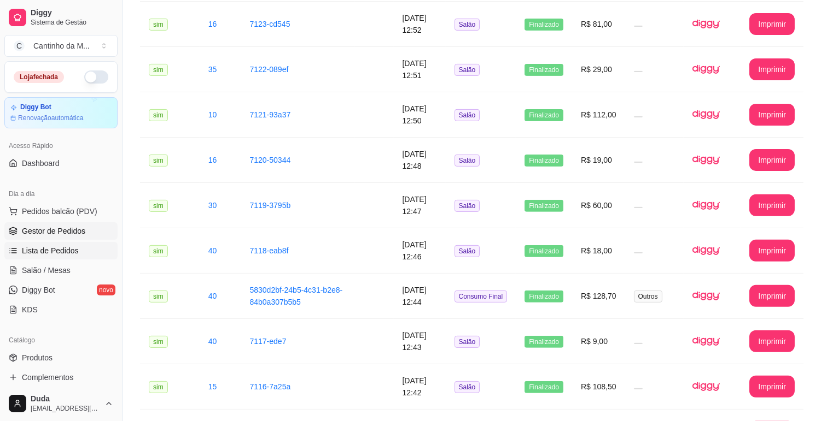
click at [56, 238] on link "Gestor de Pedidos" at bounding box center [60, 230] width 113 height 17
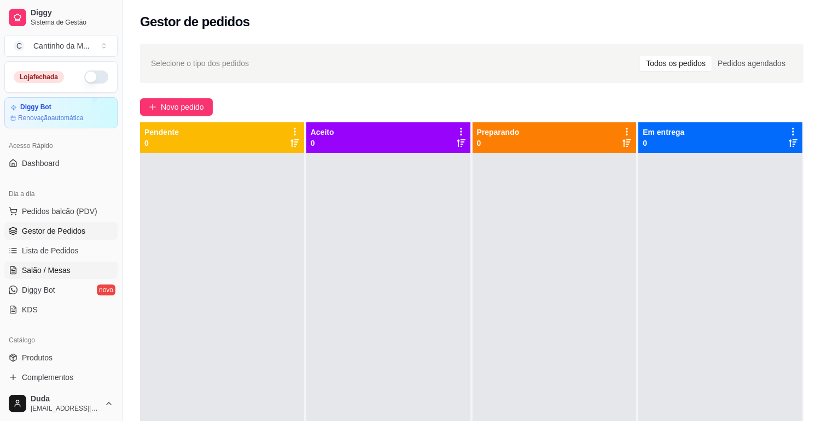
click at [46, 274] on span "Salão / Mesas" at bounding box center [46, 270] width 49 height 11
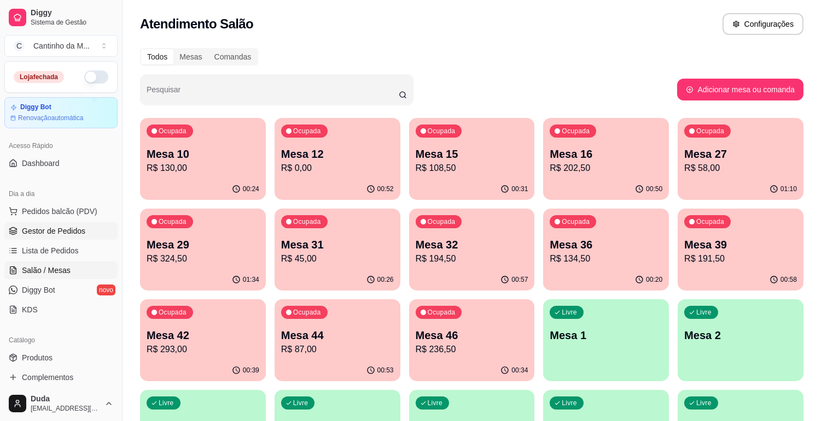
click at [84, 237] on link "Gestor de Pedidos" at bounding box center [60, 230] width 113 height 17
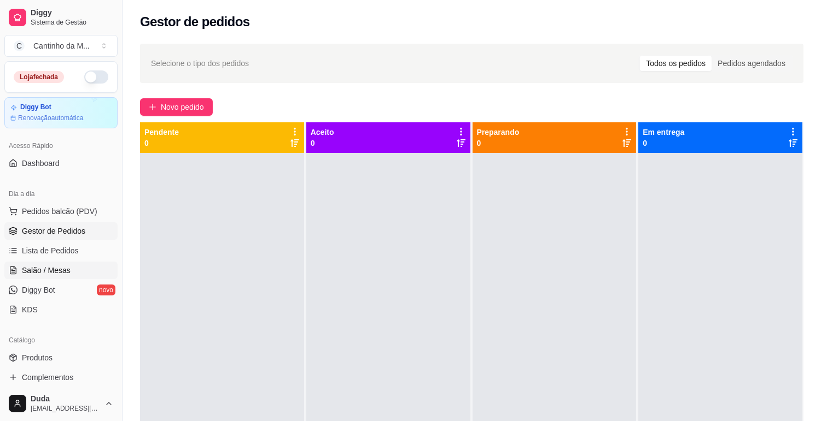
click at [77, 276] on link "Salão / Mesas" at bounding box center [60, 270] width 113 height 17
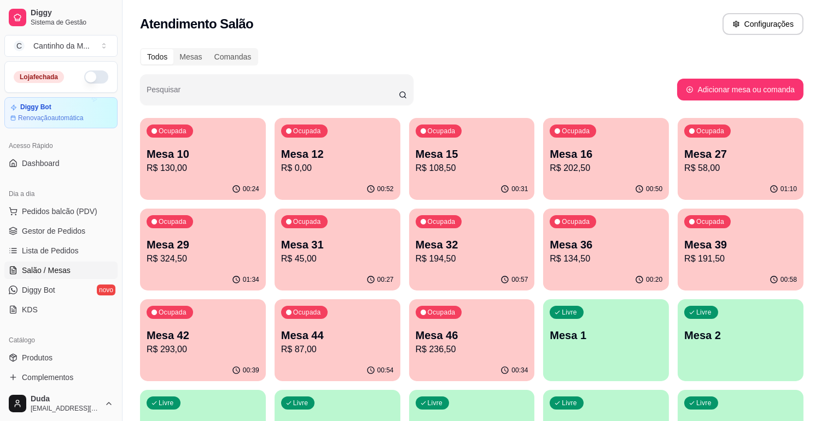
click at [227, 269] on div "Ocupada Mesa 29 R$ 324,50" at bounding box center [203, 239] width 126 height 61
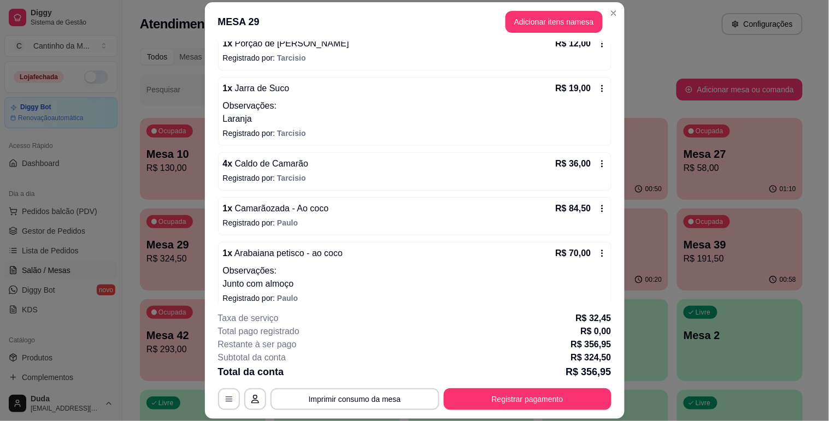
scroll to position [215, 0]
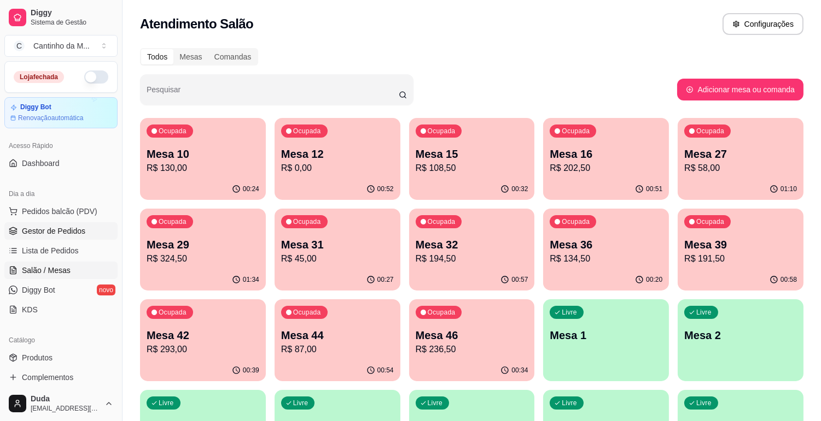
click at [24, 235] on span "Gestor de Pedidos" at bounding box center [53, 231] width 63 height 11
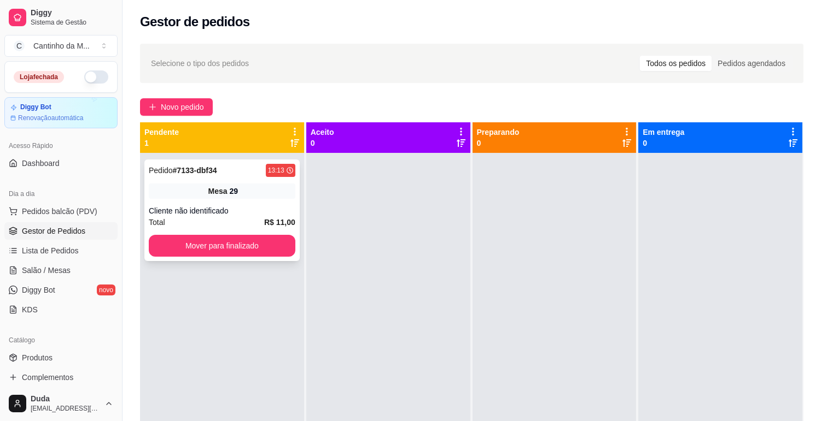
click at [181, 186] on div "Mesa 29" at bounding box center [222, 191] width 146 height 15
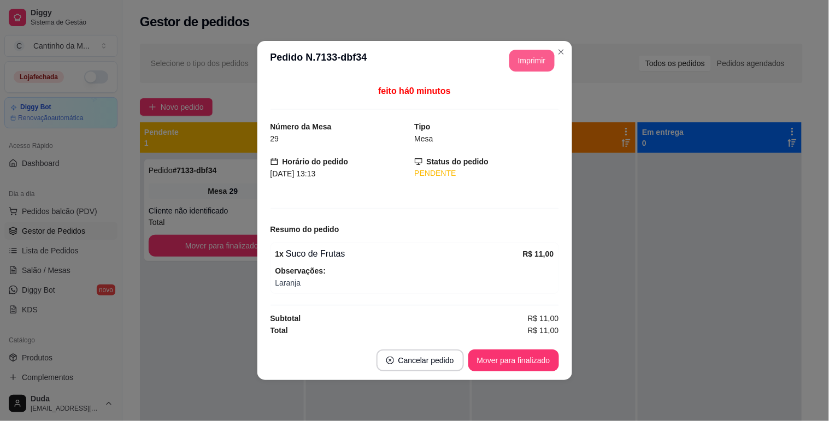
click at [544, 55] on button "Imprimir" at bounding box center [531, 61] width 45 height 22
click at [553, 358] on button "Mover para finalizado" at bounding box center [514, 360] width 88 height 21
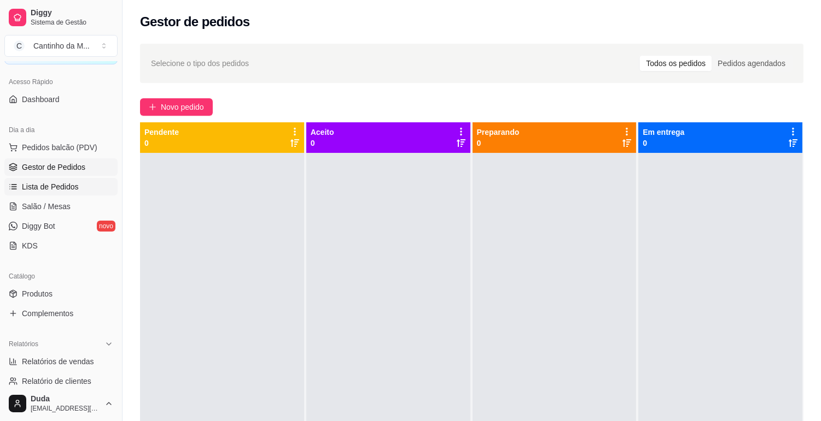
scroll to position [182, 0]
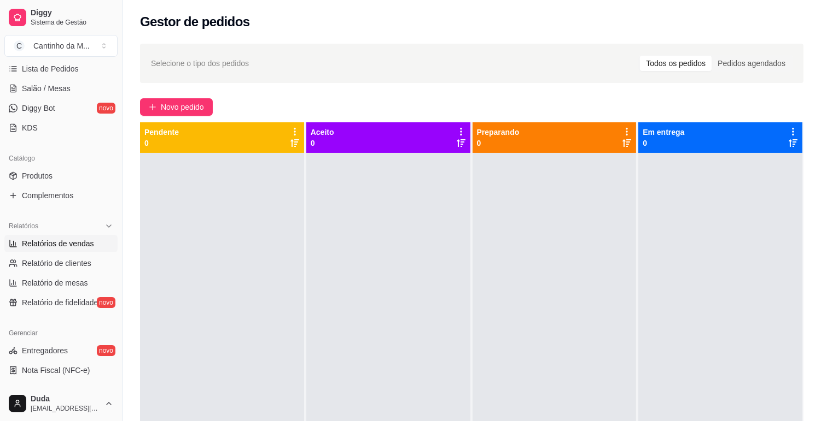
click at [62, 239] on span "Relatórios de vendas" at bounding box center [58, 243] width 72 height 11
select select "ALL"
select select "0"
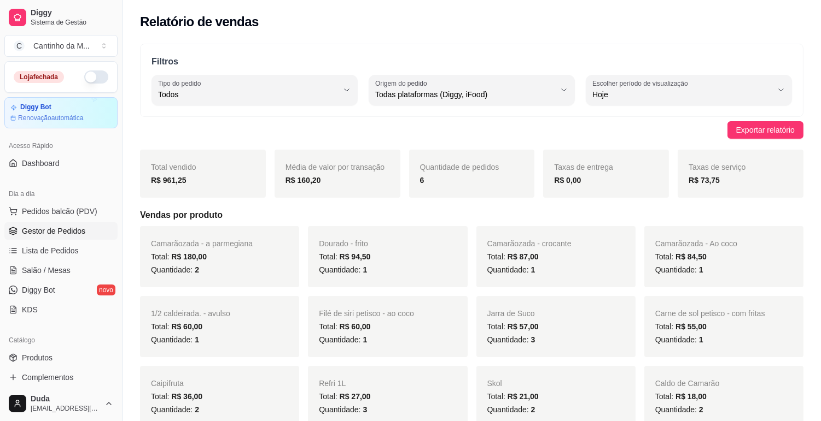
click at [28, 230] on span "Gestor de Pedidos" at bounding box center [53, 231] width 63 height 11
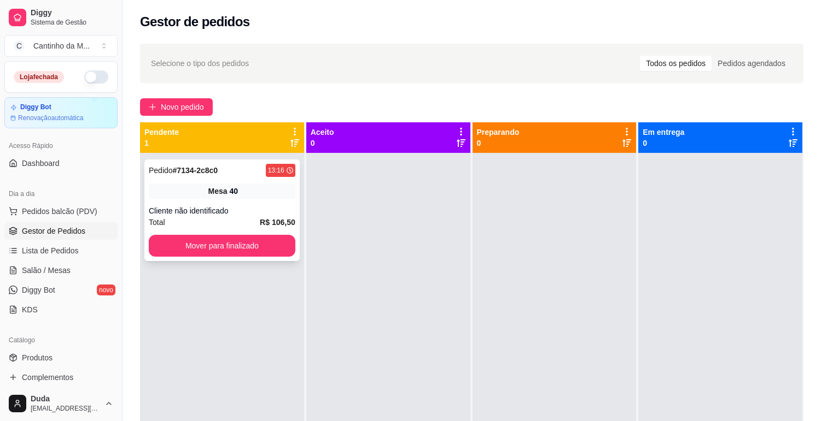
click at [232, 177] on div "Pedido # 7134-2c8c0 13:16 Mesa 40 Cliente não identificado Total R$ 106,50 Move…" at bounding box center [221, 211] width 155 height 102
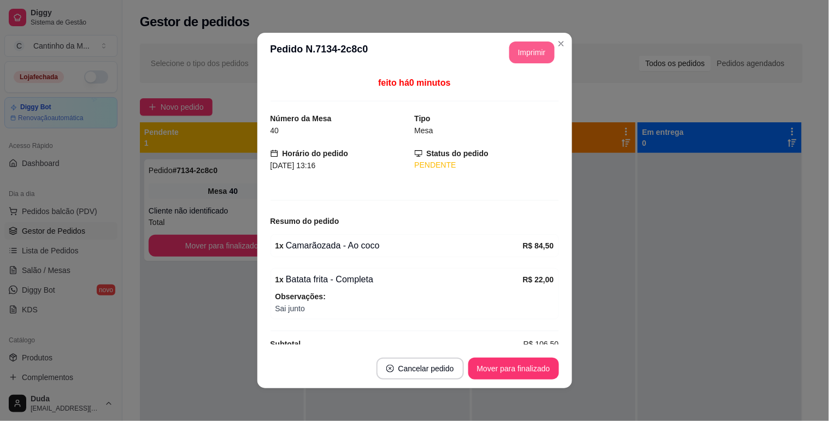
click at [528, 53] on button "Imprimir" at bounding box center [531, 53] width 45 height 22
click at [484, 375] on button "Mover para finalizado" at bounding box center [514, 369] width 88 height 21
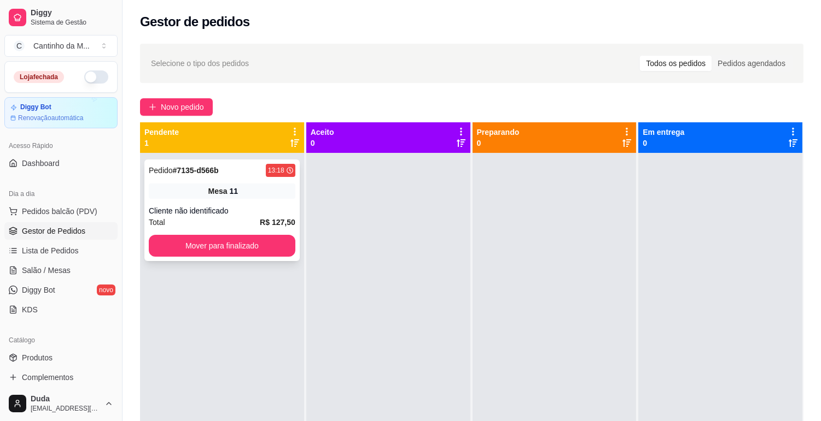
click at [242, 186] on div "Mesa 11" at bounding box center [222, 191] width 146 height 15
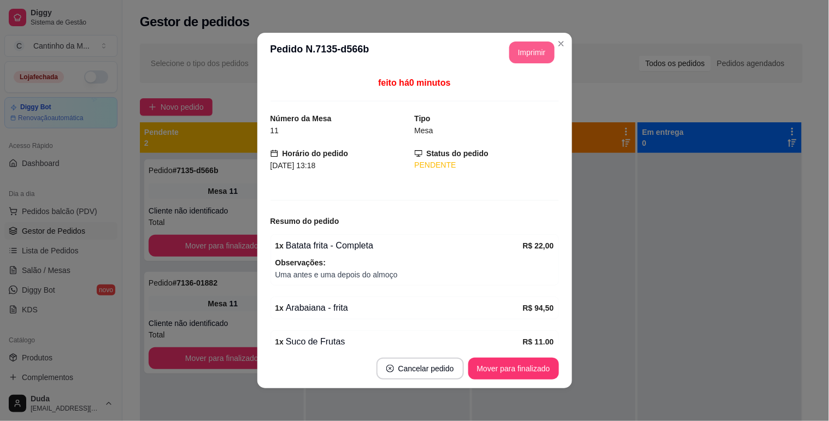
click at [521, 56] on button "Imprimir" at bounding box center [531, 53] width 45 height 22
click at [514, 368] on button "Mover para finalizado" at bounding box center [513, 369] width 91 height 22
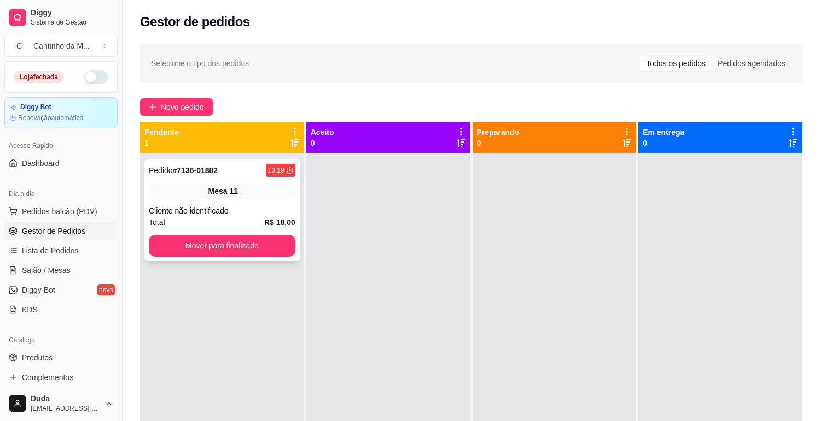
click at [231, 209] on div "Cliente não identificado" at bounding box center [222, 211] width 146 height 11
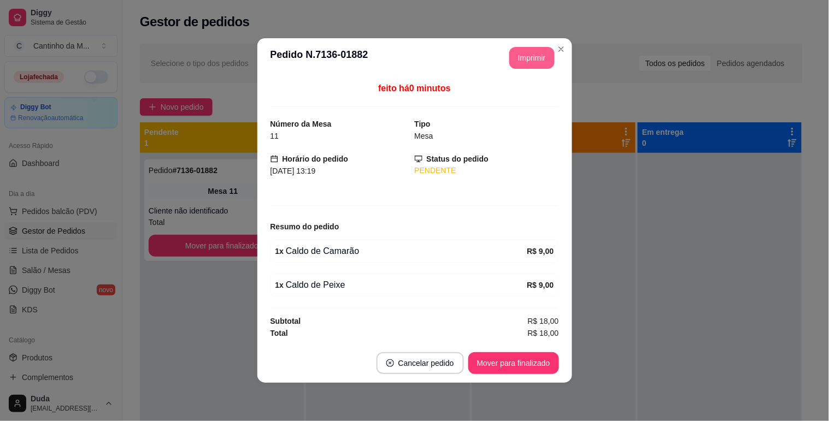
click at [525, 60] on button "Imprimir" at bounding box center [531, 58] width 45 height 22
click at [528, 364] on button "Mover para finalizado" at bounding box center [513, 364] width 91 height 22
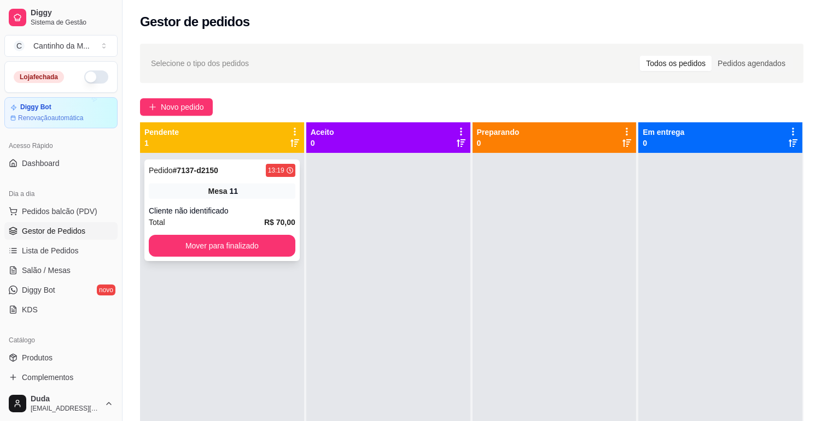
click at [241, 200] on div "Pedido # 7137-d2150 13:19 Mesa 11 Cliente não identificado Total R$ 70,00 Mover…" at bounding box center [221, 211] width 155 height 102
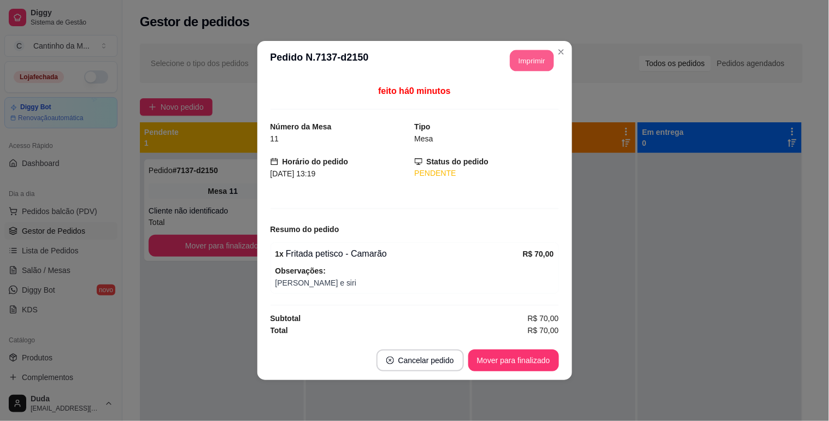
click at [526, 66] on button "Imprimir" at bounding box center [532, 60] width 44 height 21
click at [538, 366] on button "Mover para finalizado" at bounding box center [513, 361] width 91 height 22
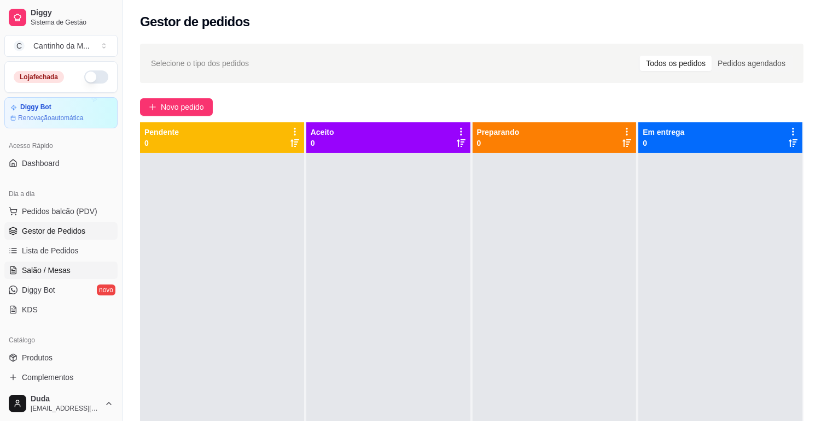
click at [58, 269] on span "Salão / Mesas" at bounding box center [46, 270] width 49 height 11
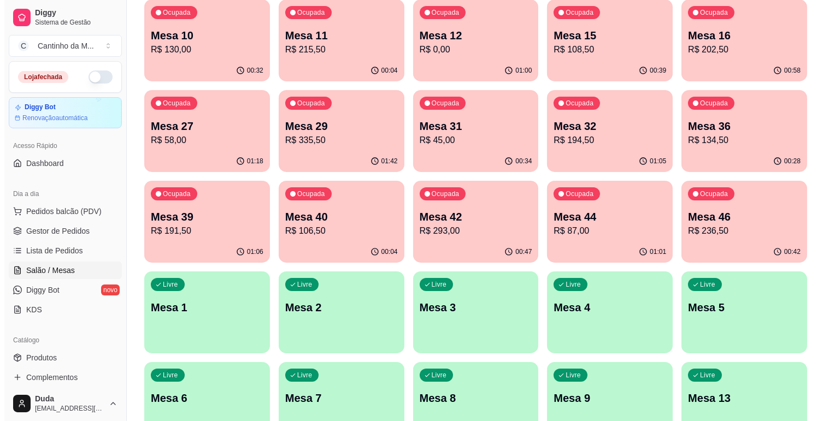
scroll to position [121, 0]
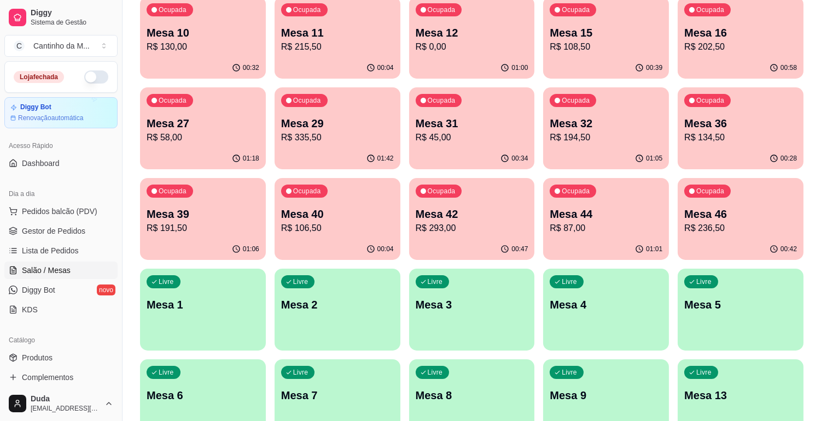
click at [354, 161] on div "01:42" at bounding box center [337, 158] width 126 height 21
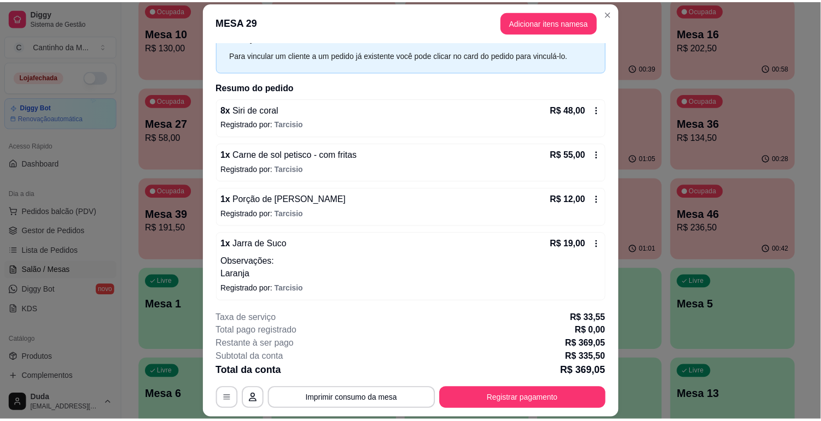
scroll to position [0, 0]
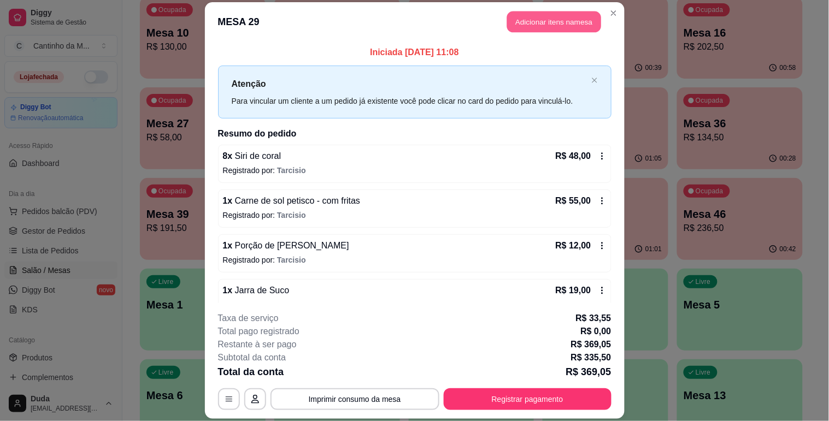
click at [521, 12] on button "Adicionar itens na mesa" at bounding box center [554, 21] width 94 height 21
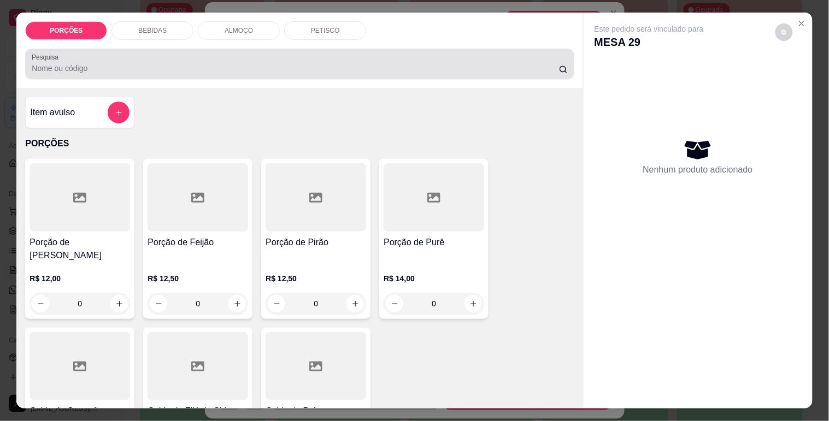
click at [209, 63] on input "Pesquisa" at bounding box center [296, 68] width 528 height 11
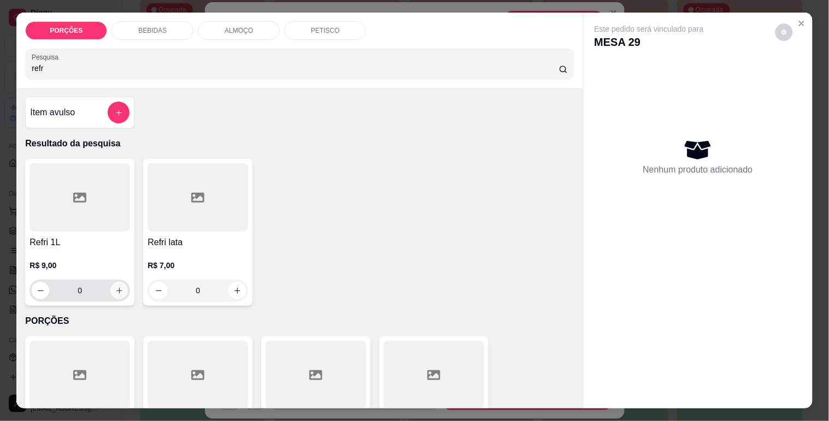
type input "refr"
click at [110, 291] on button "increase-product-quantity" at bounding box center [118, 290] width 17 height 17
type input "1"
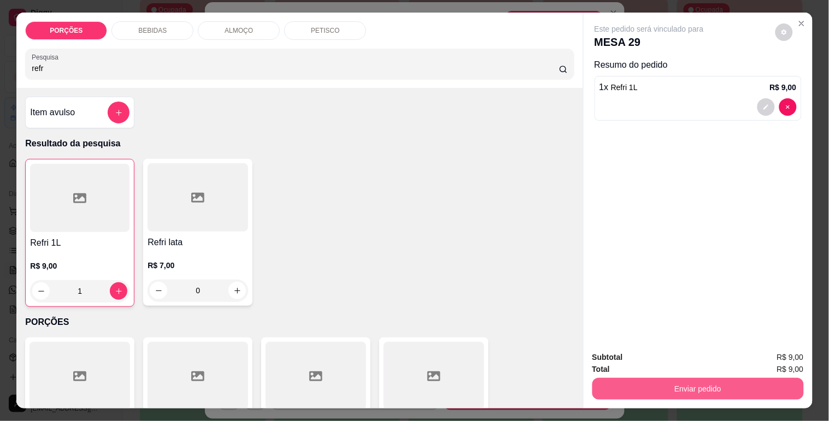
click at [621, 384] on button "Enviar pedido" at bounding box center [699, 389] width 212 height 22
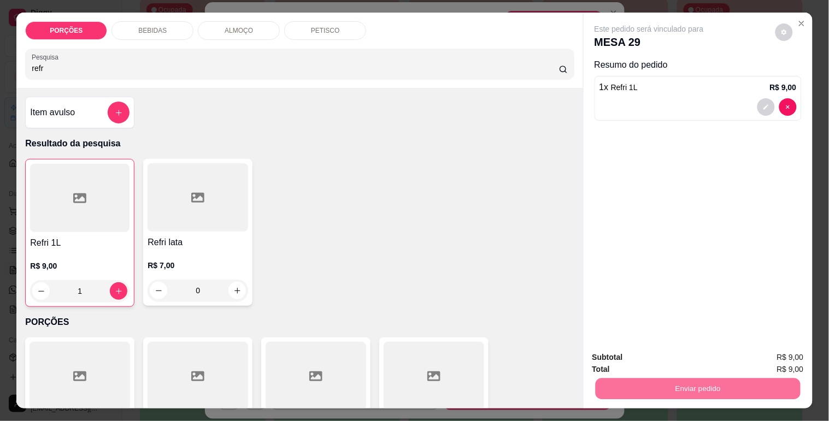
click at [625, 358] on button "Não registrar e enviar pedido" at bounding box center [662, 358] width 110 height 20
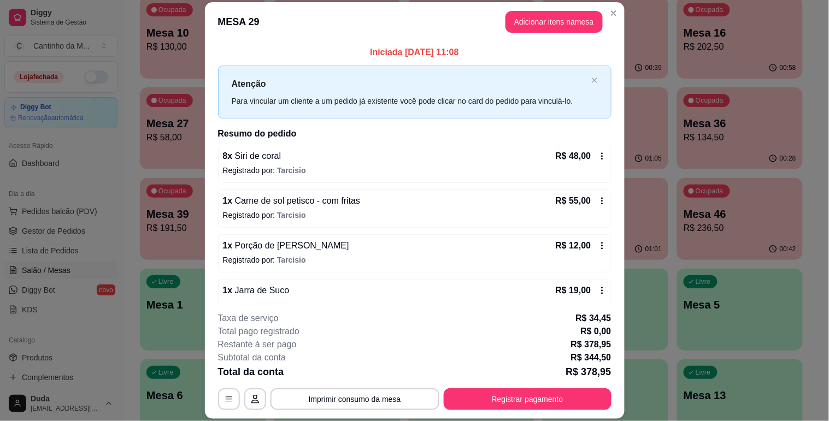
click at [487, 387] on div "**********" at bounding box center [415, 361] width 394 height 98
click at [480, 394] on button "Registrar pagamento" at bounding box center [527, 399] width 163 height 21
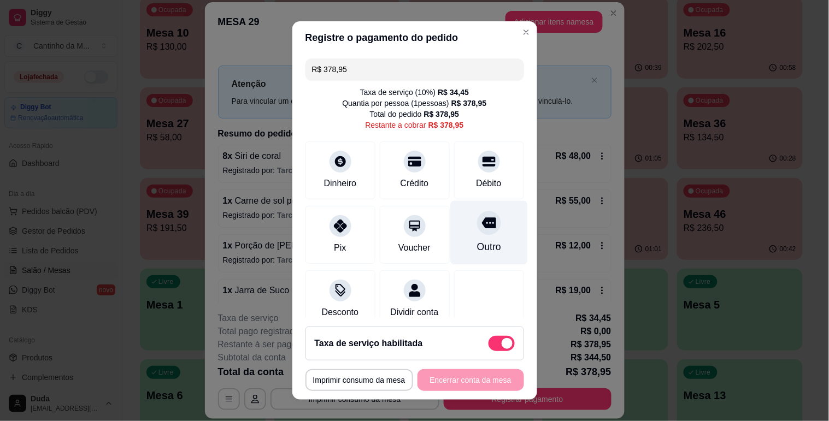
click at [477, 233] on div at bounding box center [489, 223] width 24 height 24
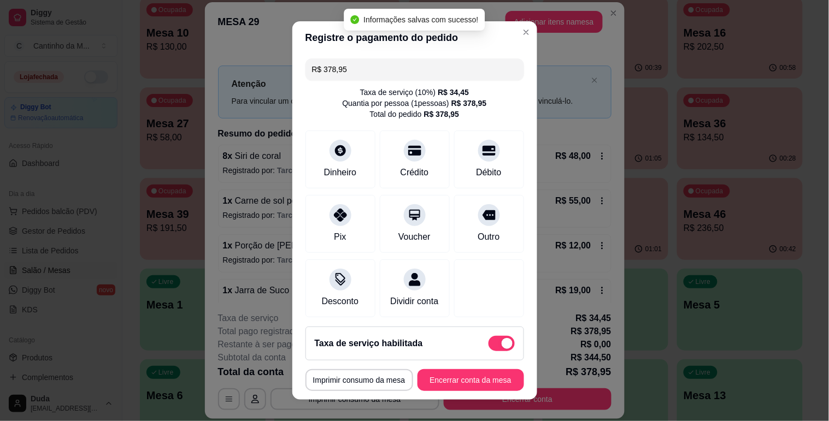
type input "R$ 0,00"
click at [430, 380] on button "Encerrar conta da mesa" at bounding box center [471, 381] width 107 height 22
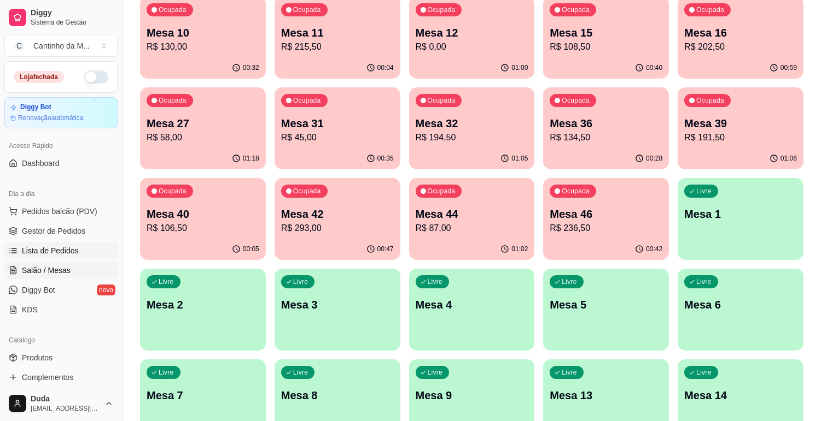
click at [66, 251] on span "Lista de Pedidos" at bounding box center [50, 250] width 57 height 11
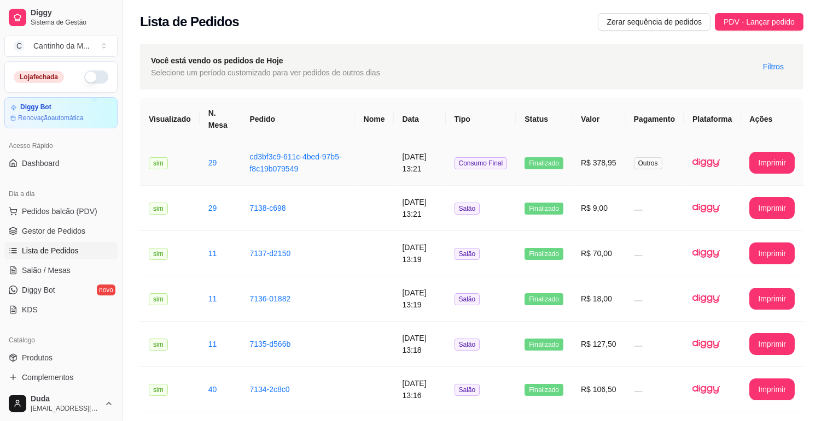
click at [755, 159] on button "Imprimir" at bounding box center [771, 163] width 45 height 22
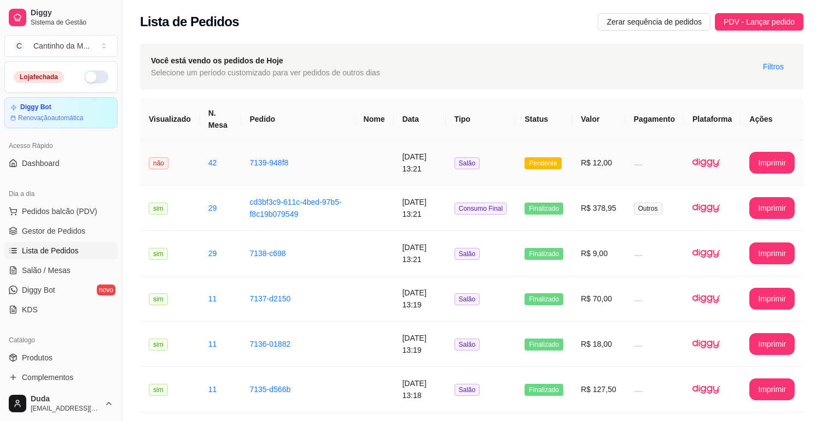
click at [556, 176] on td "Pendente" at bounding box center [543, 162] width 56 height 45
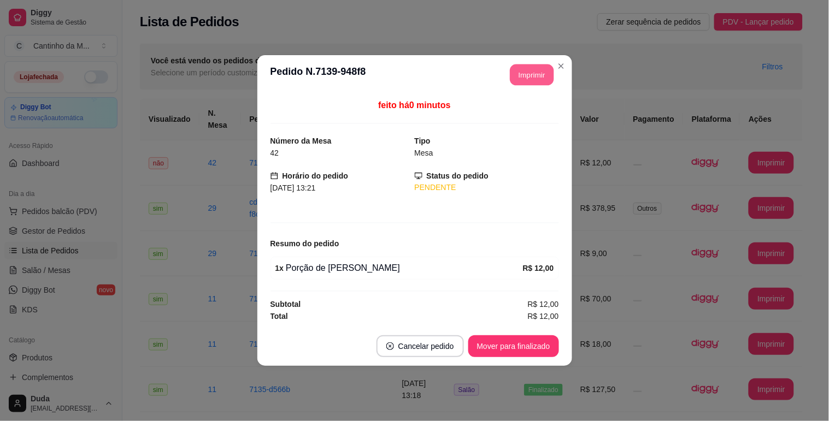
click at [549, 73] on button "Imprimir" at bounding box center [532, 75] width 44 height 21
click at [499, 348] on button "Mover para finalizado" at bounding box center [513, 347] width 91 height 22
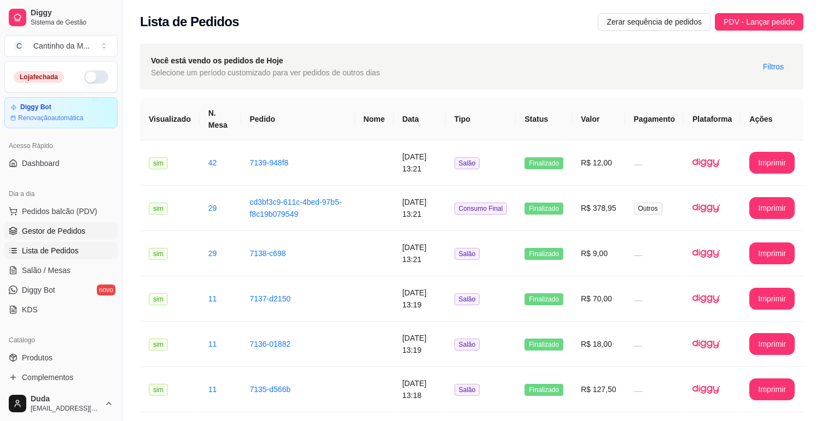
click at [42, 225] on link "Gestor de Pedidos" at bounding box center [60, 230] width 113 height 17
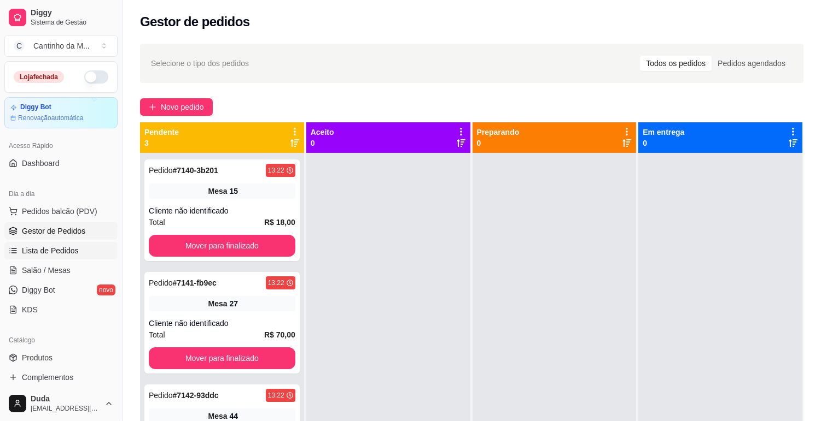
click at [75, 250] on span "Lista de Pedidos" at bounding box center [50, 250] width 57 height 11
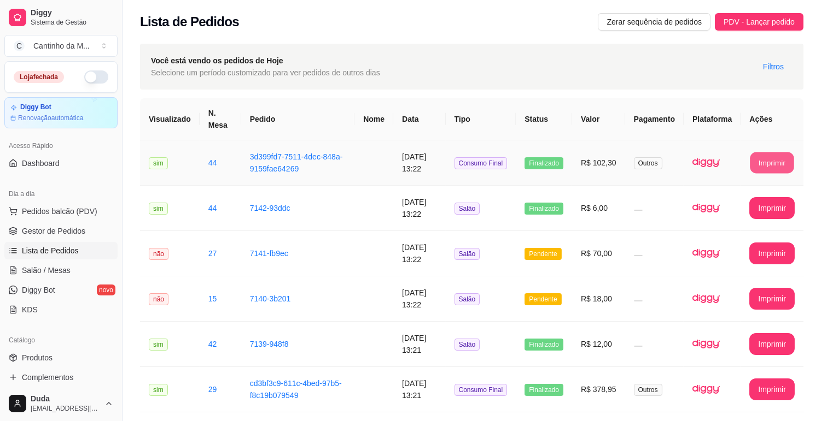
click at [772, 159] on button "Imprimir" at bounding box center [772, 163] width 44 height 21
click at [58, 228] on span "Gestor de Pedidos" at bounding box center [53, 231] width 63 height 11
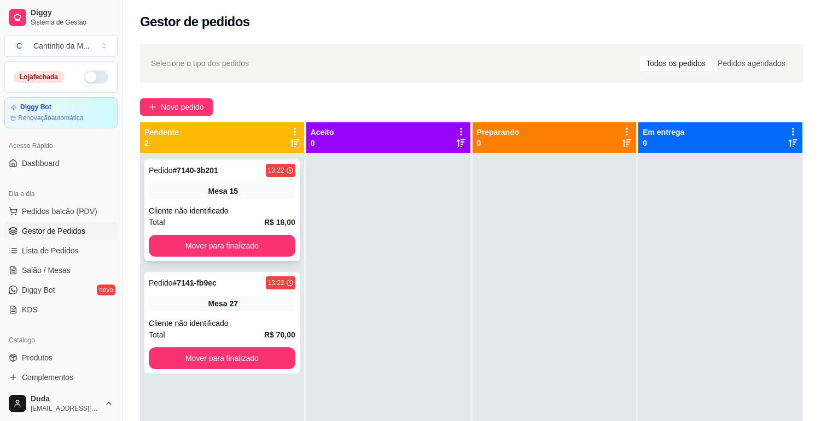
click at [269, 185] on div "Mesa 15" at bounding box center [222, 191] width 146 height 15
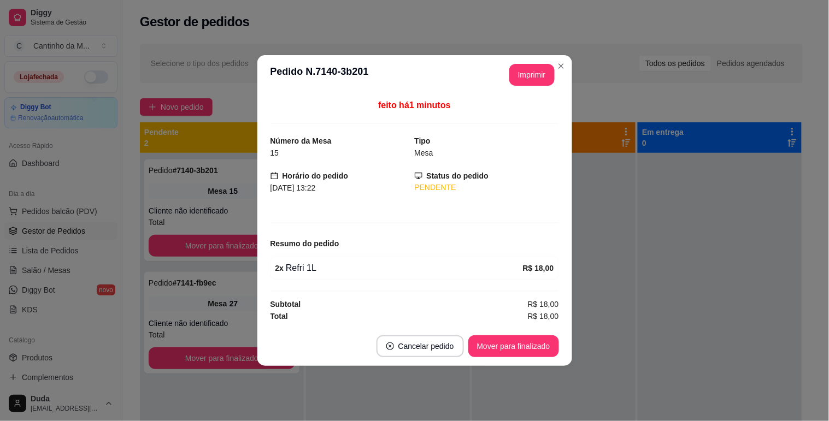
click at [523, 335] on footer "Cancelar pedido Mover para finalizado" at bounding box center [414, 346] width 315 height 39
click at [521, 342] on button "Mover para finalizado" at bounding box center [513, 347] width 91 height 22
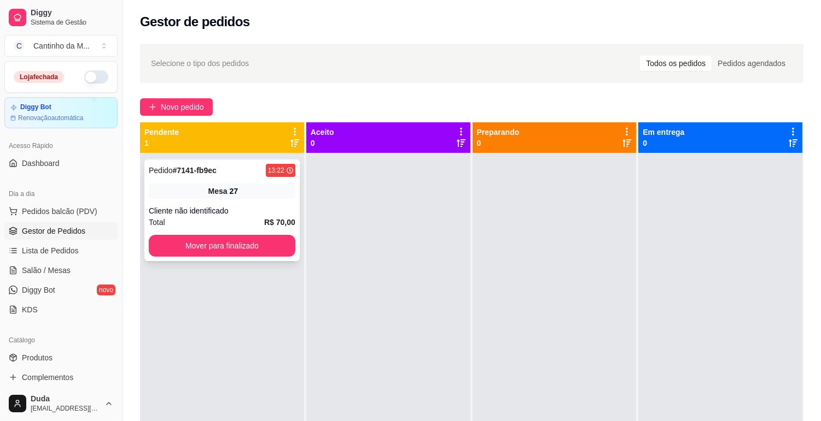
click at [194, 214] on div "Cliente não identificado" at bounding box center [222, 211] width 146 height 11
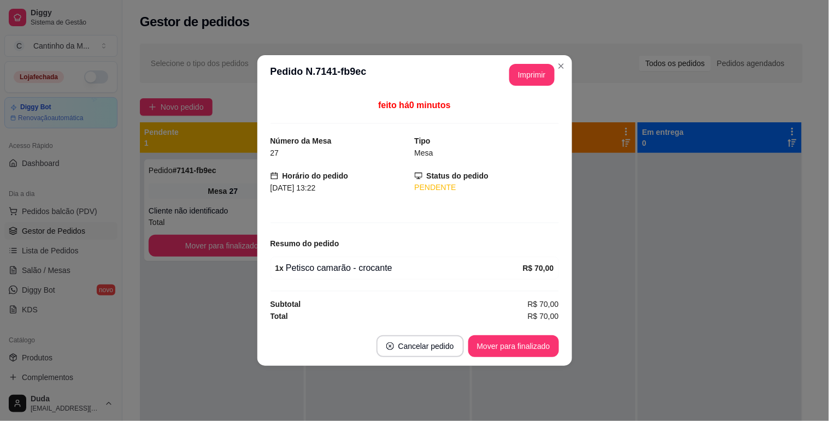
click at [529, 85] on header "**********" at bounding box center [414, 74] width 315 height 39
click at [528, 82] on button "Imprimir" at bounding box center [531, 75] width 45 height 22
click at [527, 345] on button "Mover para finalizado" at bounding box center [514, 346] width 88 height 21
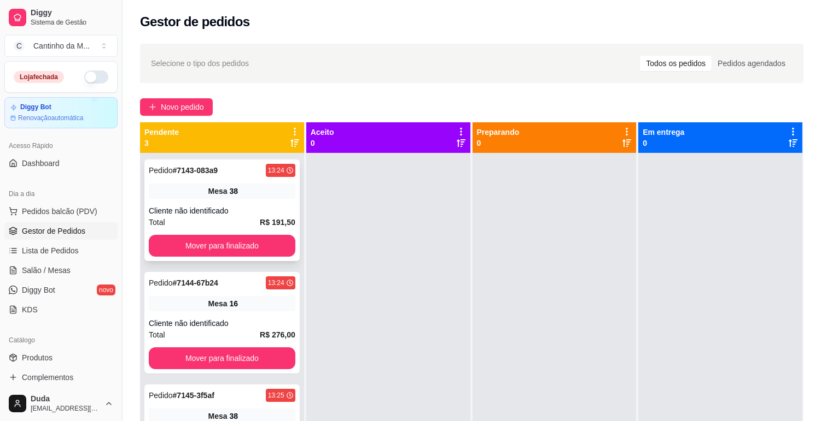
click at [292, 179] on div "Pedido # 7143-083a9 13:24 Mesa 38 Cliente não identificado Total R$ 191,50 Move…" at bounding box center [221, 211] width 155 height 102
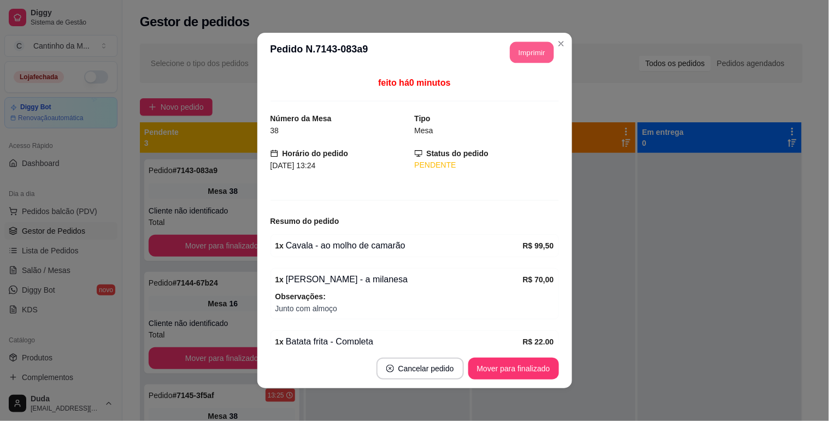
click at [517, 46] on button "Imprimir" at bounding box center [532, 52] width 44 height 21
click at [531, 374] on button "Mover para finalizado" at bounding box center [514, 369] width 88 height 21
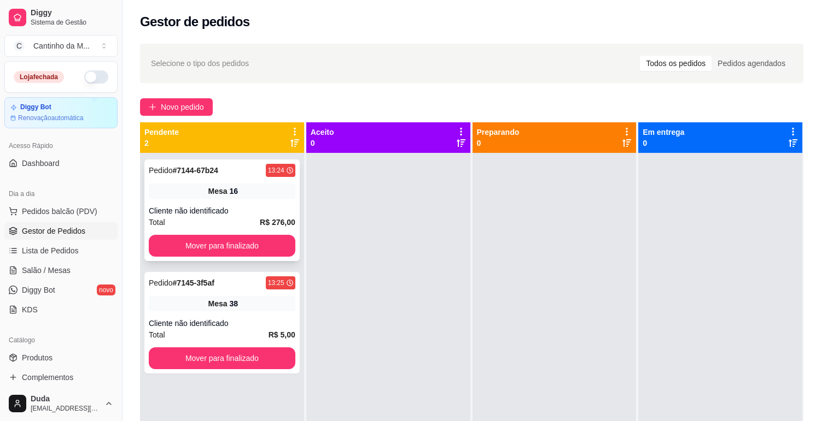
click at [282, 201] on div "Pedido # 7144-67b24 13:24 Mesa 16 Cliente não identificado Total R$ 276,00 Move…" at bounding box center [221, 211] width 155 height 102
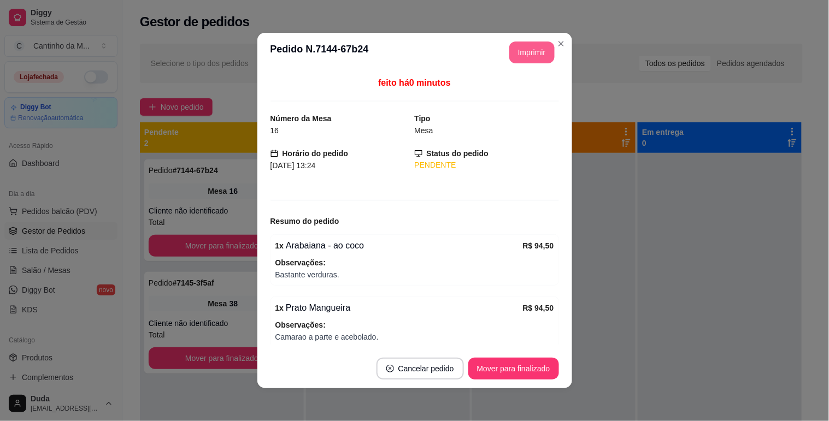
click at [511, 58] on button "Imprimir" at bounding box center [531, 53] width 45 height 22
click at [503, 367] on button "Mover para finalizado" at bounding box center [514, 369] width 88 height 21
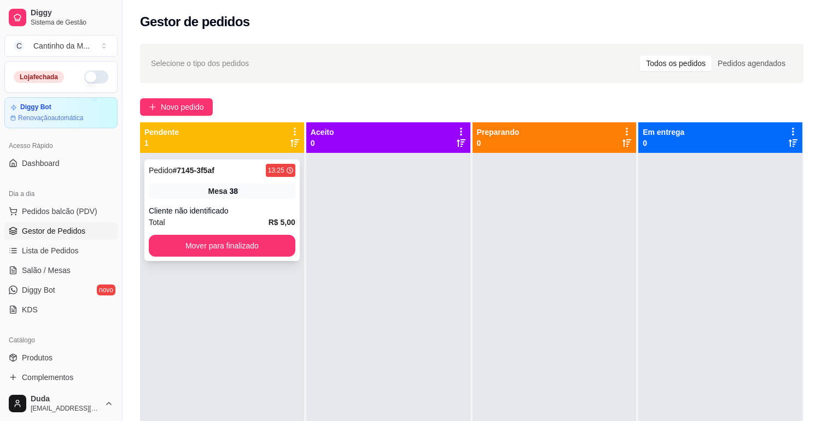
click at [250, 208] on div "Cliente não identificado" at bounding box center [222, 211] width 146 height 11
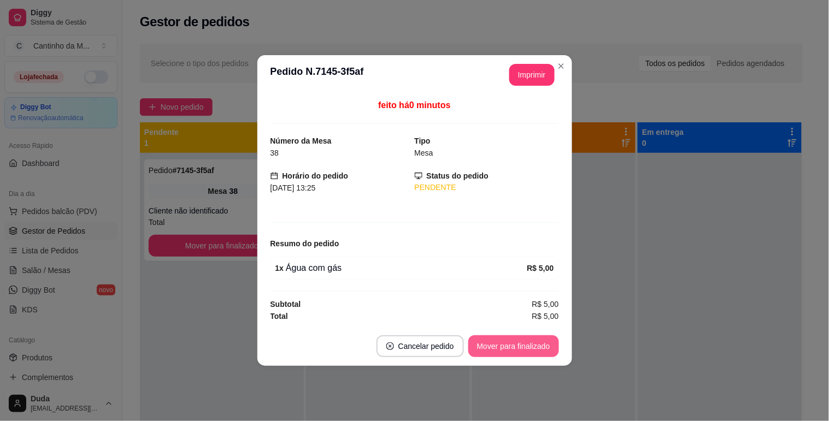
click at [513, 353] on button "Mover para finalizado" at bounding box center [513, 347] width 91 height 22
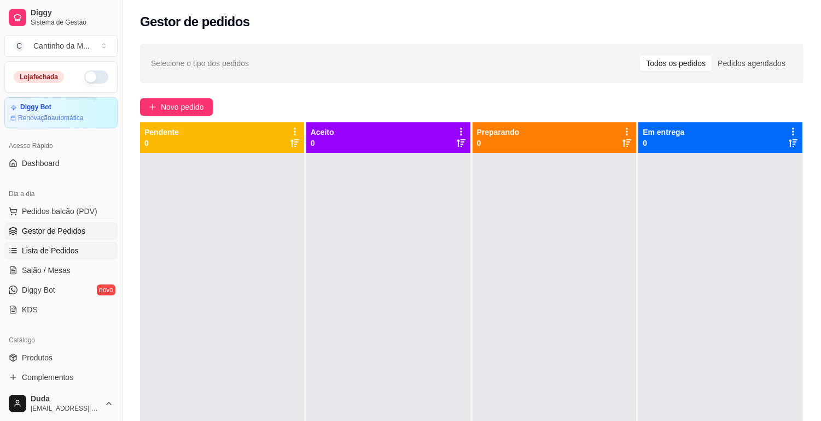
click at [62, 253] on span "Lista de Pedidos" at bounding box center [50, 250] width 57 height 11
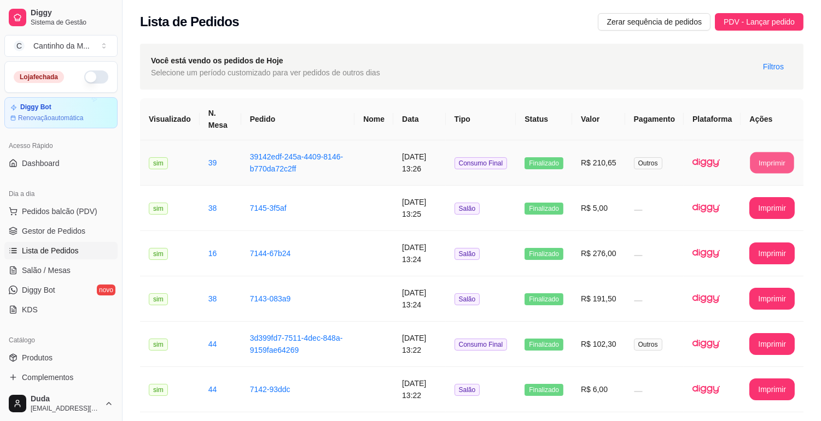
click at [757, 159] on button "Imprimir" at bounding box center [772, 163] width 44 height 21
click at [50, 225] on link "Gestor de Pedidos" at bounding box center [60, 230] width 113 height 17
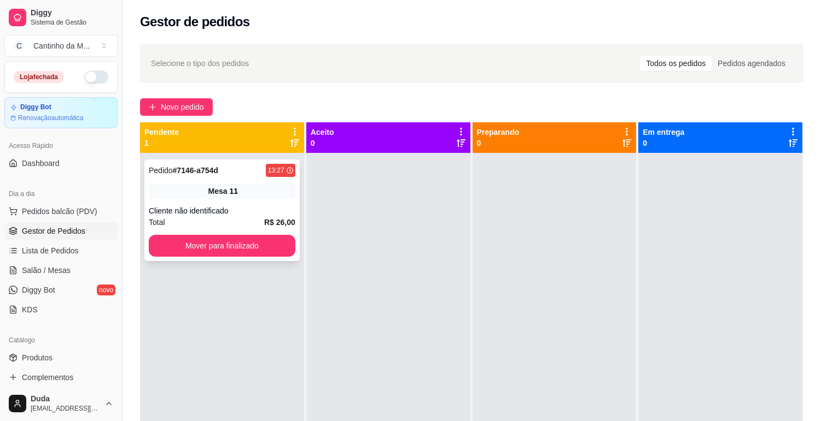
click at [219, 195] on span "Mesa" at bounding box center [217, 191] width 19 height 11
click at [213, 197] on div "Mesa 11" at bounding box center [222, 191] width 146 height 15
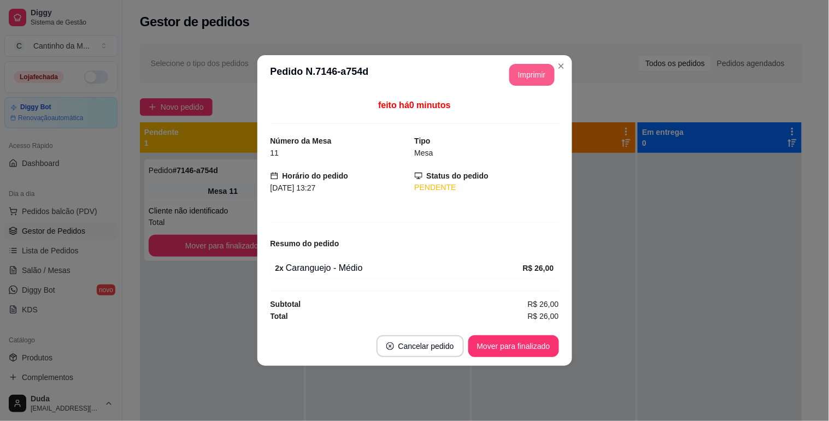
click at [535, 77] on button "Imprimir" at bounding box center [531, 75] width 45 height 22
click at [490, 349] on button "Mover para finalizado" at bounding box center [514, 346] width 88 height 21
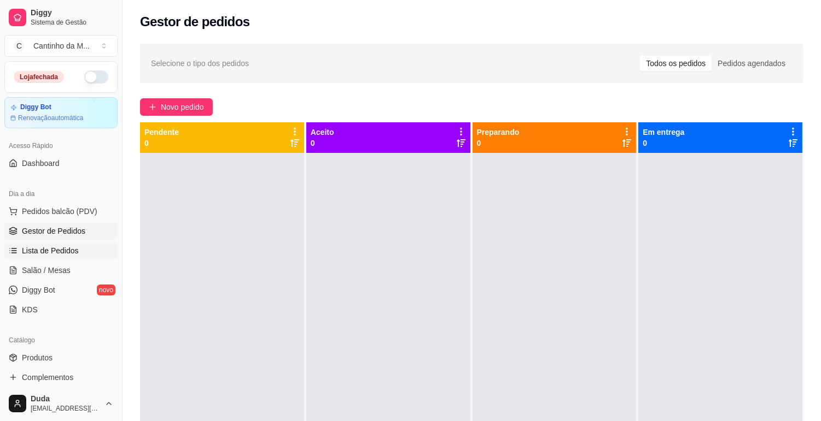
click at [34, 249] on span "Lista de Pedidos" at bounding box center [50, 250] width 57 height 11
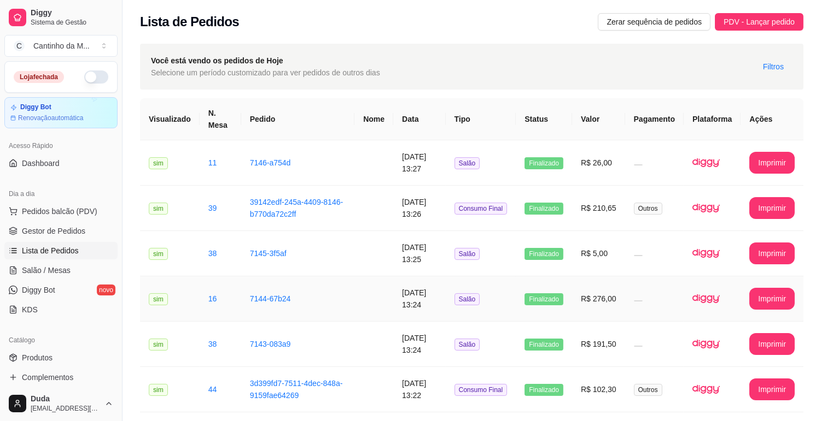
click at [212, 307] on td "16" at bounding box center [221, 299] width 42 height 45
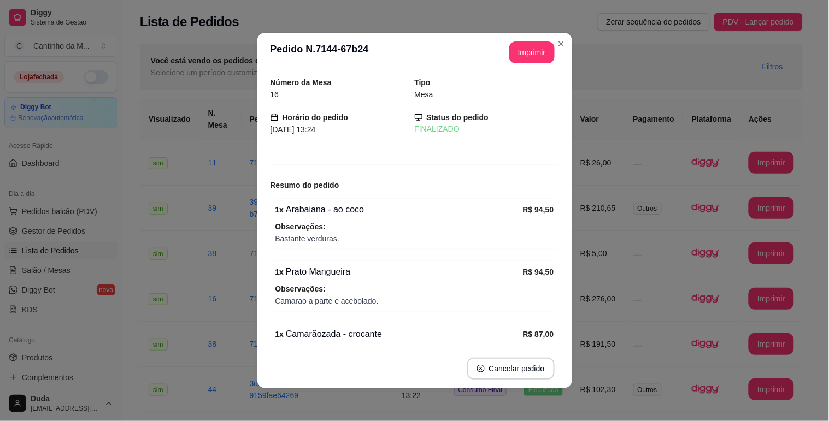
scroll to position [44, 0]
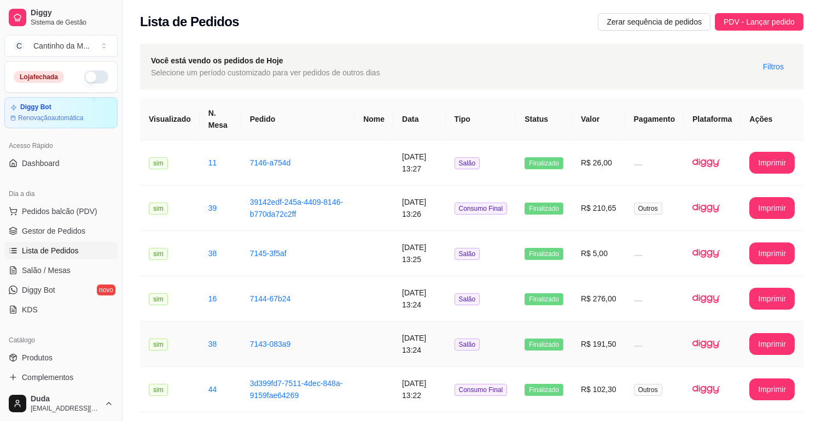
click at [272, 356] on td "7143-083a9" at bounding box center [298, 344] width 114 height 45
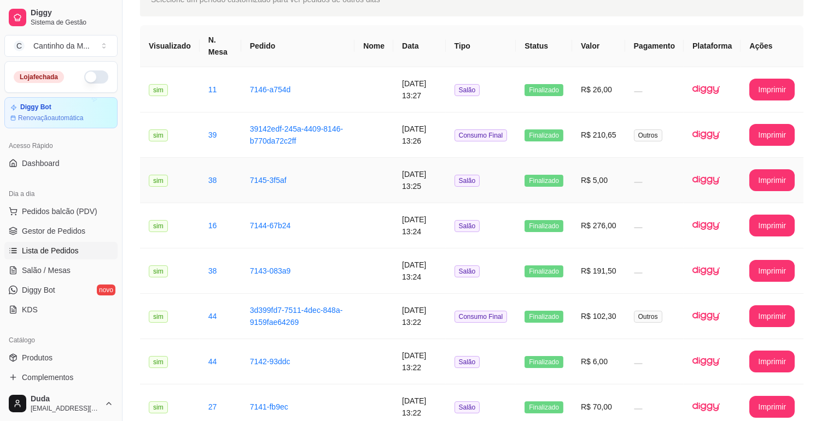
scroll to position [182, 0]
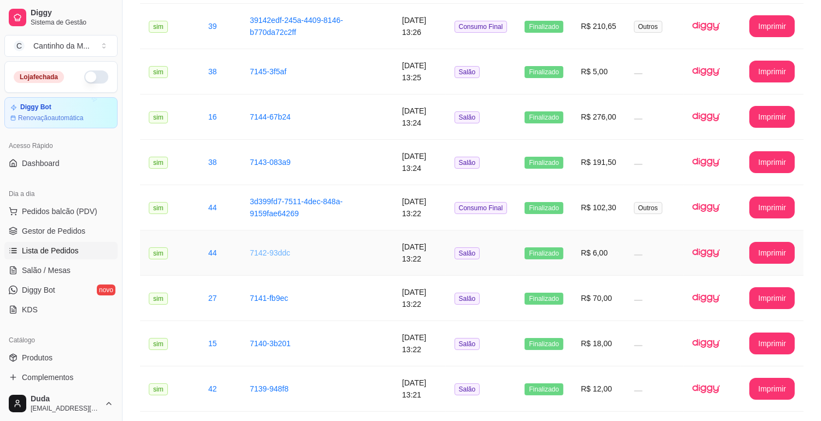
click at [250, 254] on link "7142-93ddc" at bounding box center [270, 253] width 40 height 9
click at [244, 314] on td "7141-fb9ec" at bounding box center [298, 298] width 114 height 45
click at [260, 343] on link "7140-3b201" at bounding box center [270, 343] width 41 height 9
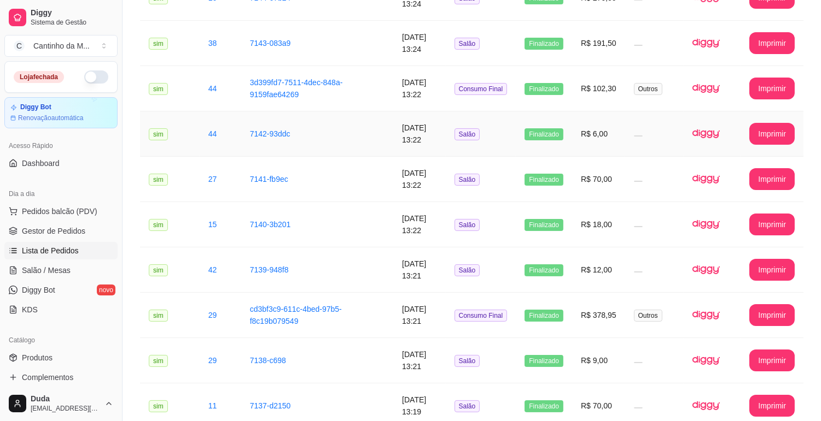
scroll to position [303, 0]
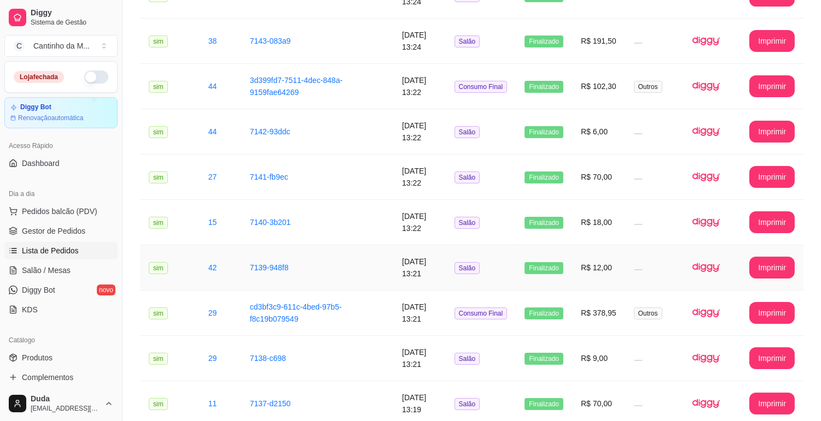
click at [248, 259] on td "7139-948f8" at bounding box center [298, 267] width 114 height 45
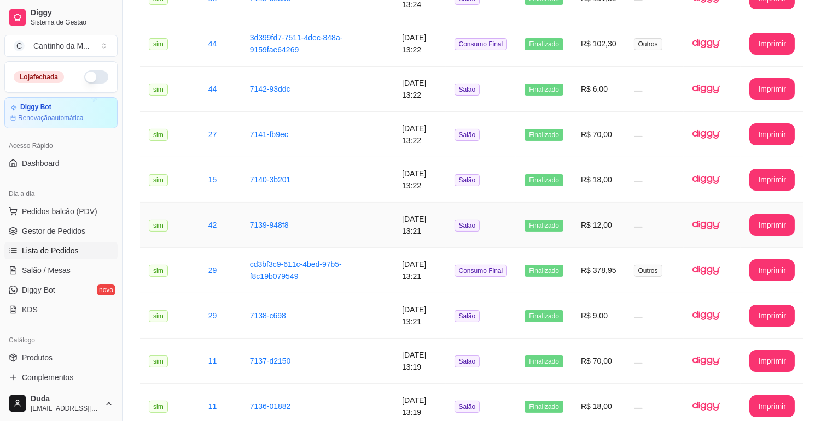
scroll to position [364, 0]
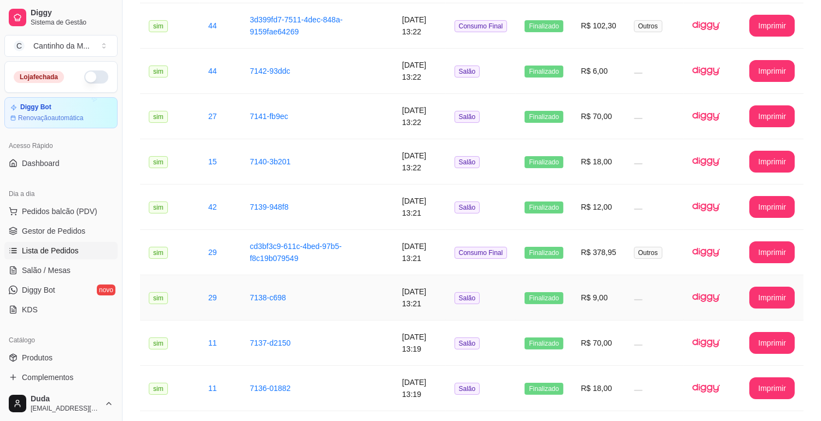
click at [209, 290] on td "29" at bounding box center [221, 298] width 42 height 45
click at [231, 336] on td "11" at bounding box center [221, 343] width 42 height 45
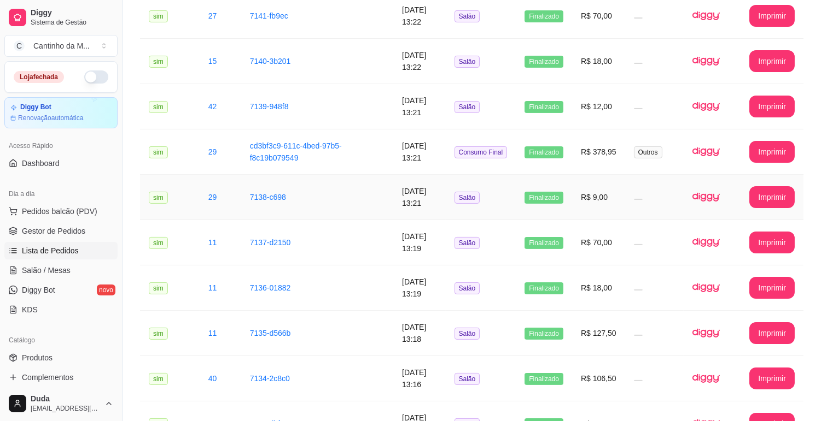
scroll to position [485, 0]
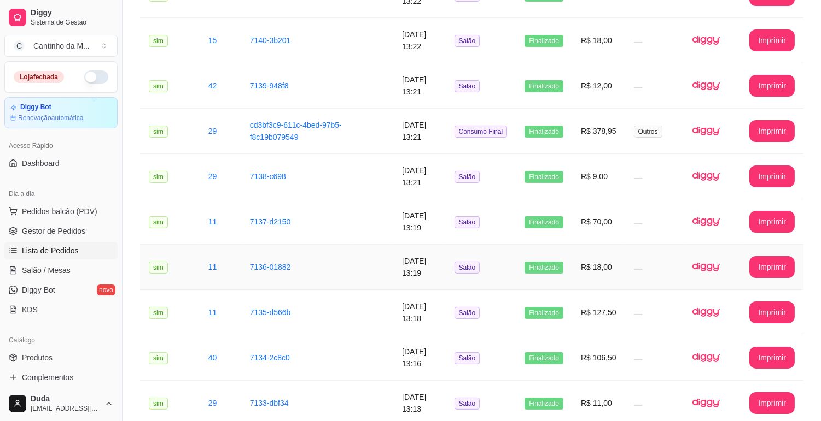
click at [221, 269] on td "11" at bounding box center [221, 267] width 42 height 45
click at [83, 230] on span "Gestor de Pedidos" at bounding box center [53, 231] width 63 height 11
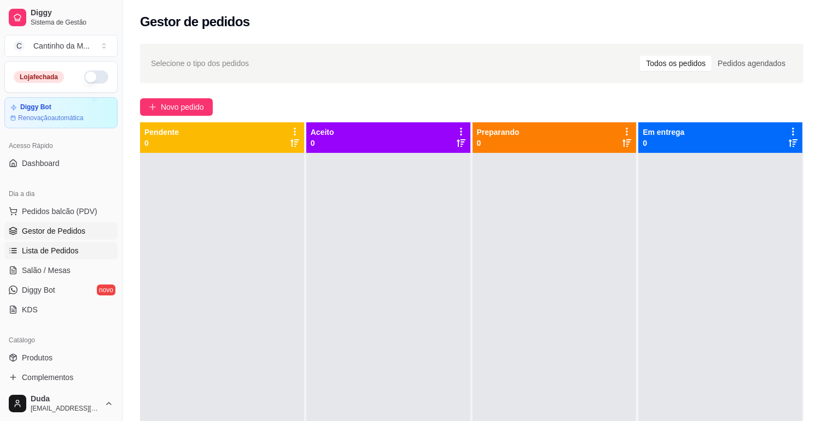
click at [79, 247] on link "Lista de Pedidos" at bounding box center [60, 250] width 113 height 17
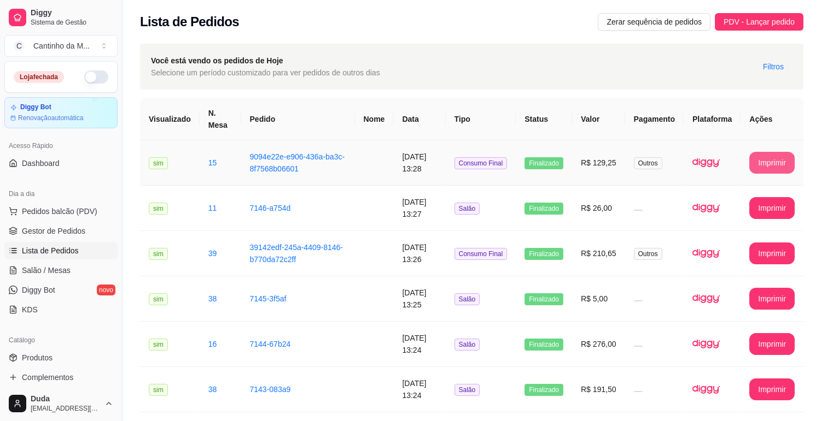
click at [770, 156] on button "Imprimir" at bounding box center [771, 163] width 45 height 22
click at [78, 226] on span "Gestor de Pedidos" at bounding box center [53, 231] width 63 height 11
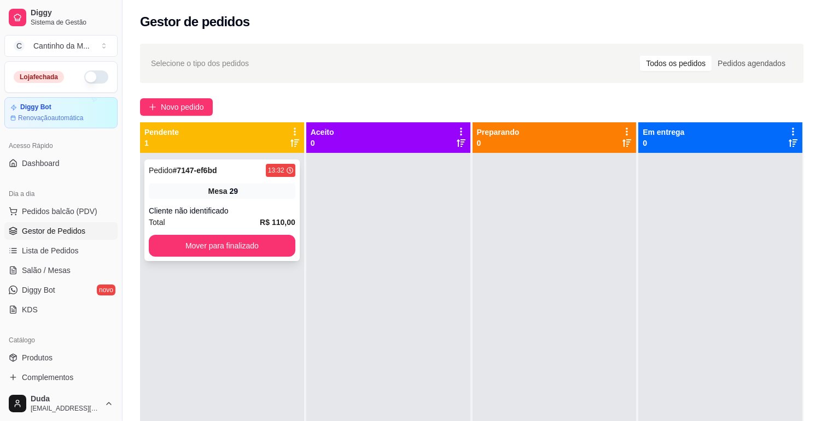
click at [194, 200] on div "Pedido # 7147-ef6bd 13:32 Mesa 29 Cliente não identificado Total R$ 110,00 Move…" at bounding box center [221, 211] width 155 height 102
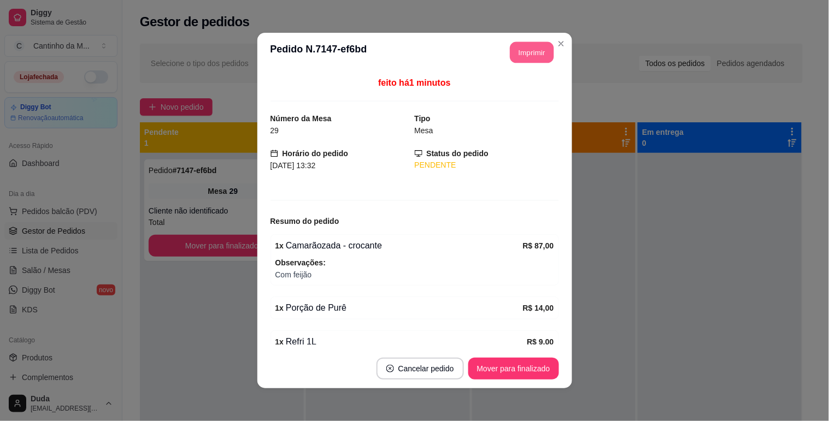
click at [510, 45] on button "Imprimir" at bounding box center [532, 52] width 44 height 21
click at [526, 361] on button "Mover para finalizado" at bounding box center [513, 369] width 91 height 22
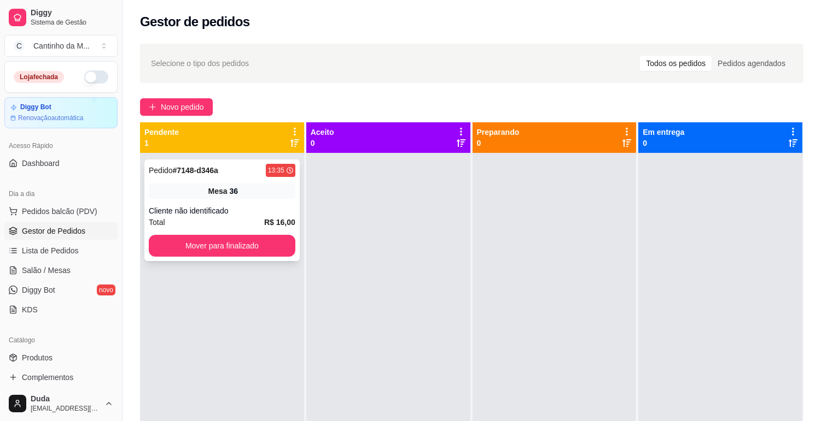
click at [241, 194] on div "Mesa 36" at bounding box center [222, 191] width 146 height 15
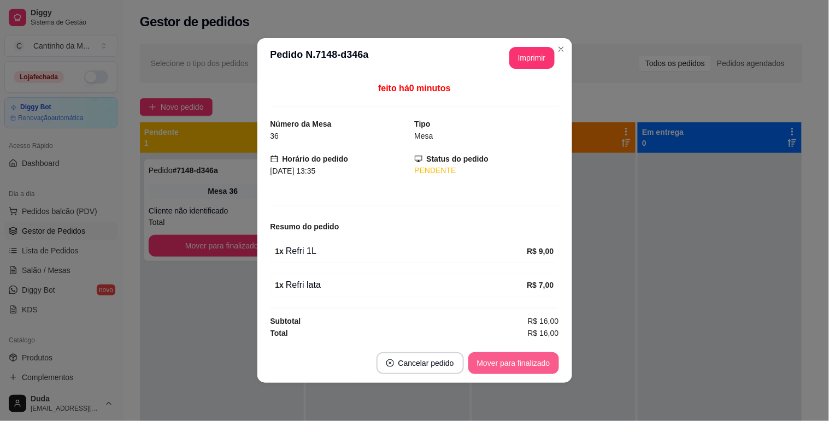
click at [494, 368] on button "Mover para finalizado" at bounding box center [513, 364] width 91 height 22
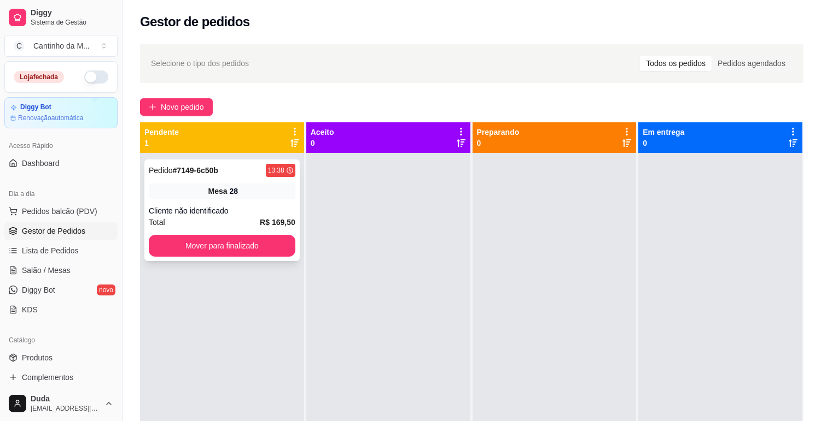
click at [257, 192] on div "Mesa 28" at bounding box center [222, 191] width 146 height 15
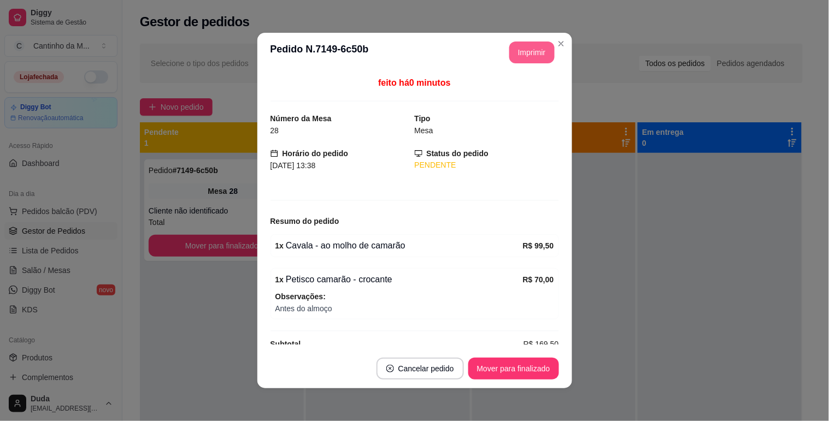
click at [538, 55] on button "Imprimir" at bounding box center [531, 53] width 45 height 22
click at [509, 362] on button "Mover para finalizado" at bounding box center [513, 369] width 91 height 22
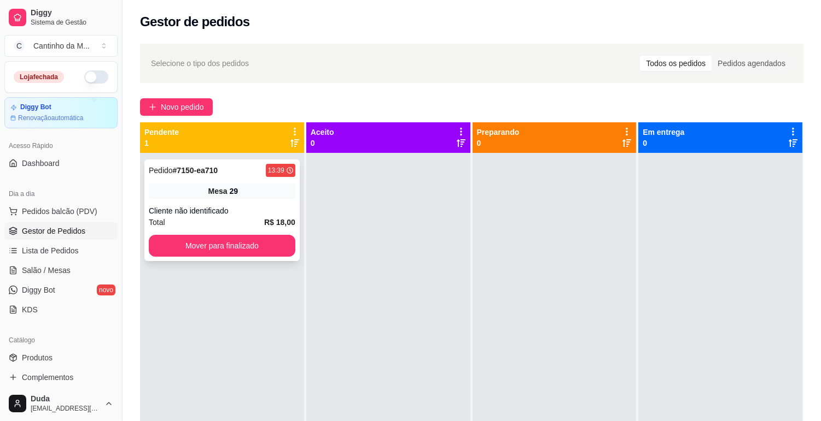
click at [200, 227] on div "Total R$ 18,00" at bounding box center [222, 222] width 146 height 12
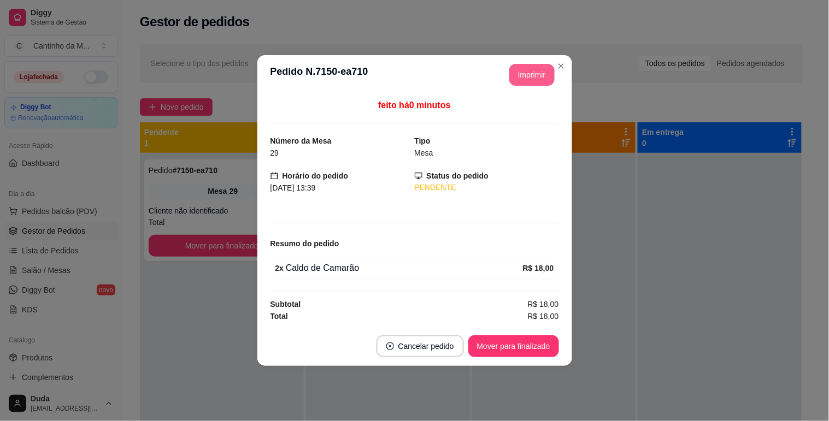
click at [536, 65] on button "Imprimir" at bounding box center [531, 75] width 45 height 22
click at [525, 348] on button "Mover para finalizado" at bounding box center [513, 347] width 91 height 22
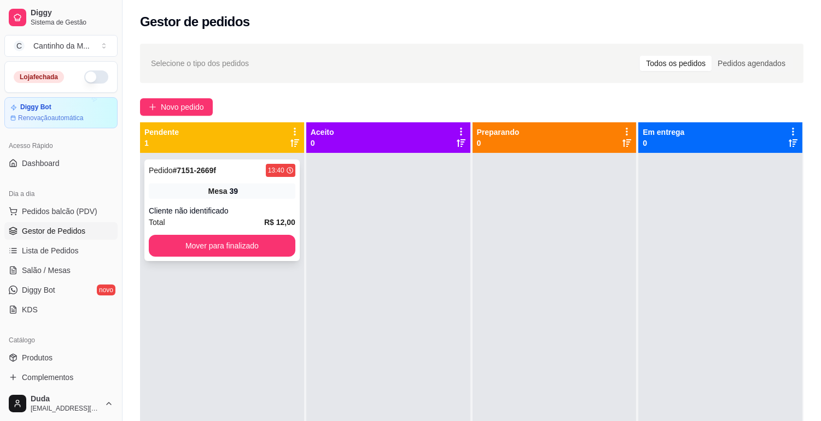
click at [266, 184] on div "Mesa 39" at bounding box center [222, 191] width 146 height 15
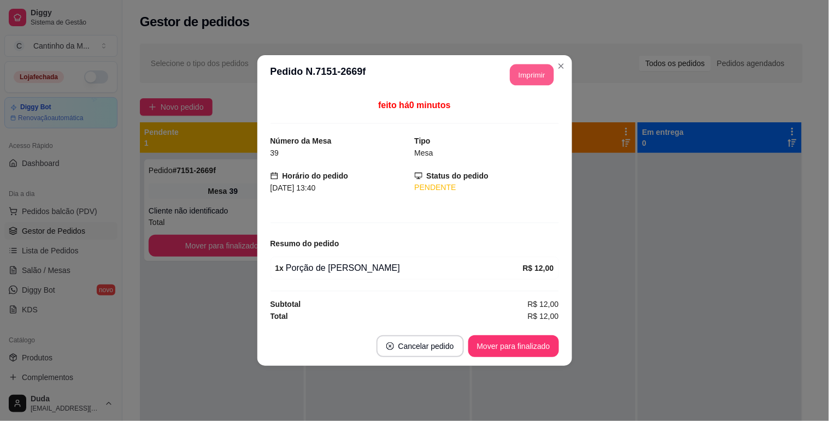
click at [526, 66] on button "Imprimir" at bounding box center [532, 75] width 44 height 21
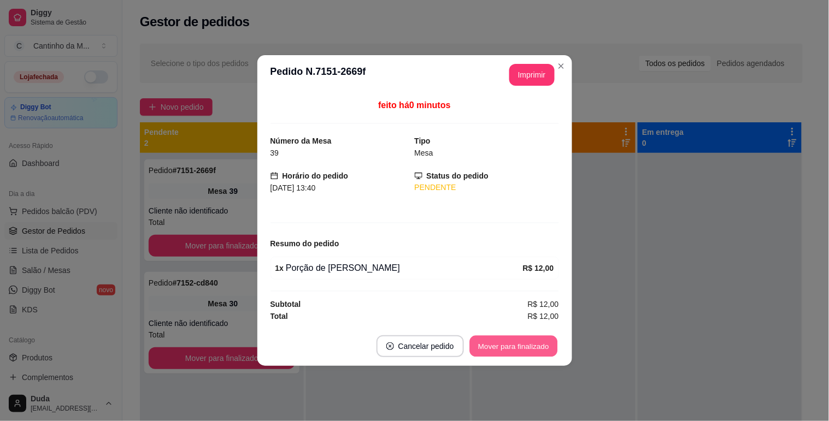
click at [530, 340] on button "Mover para finalizado" at bounding box center [514, 346] width 88 height 21
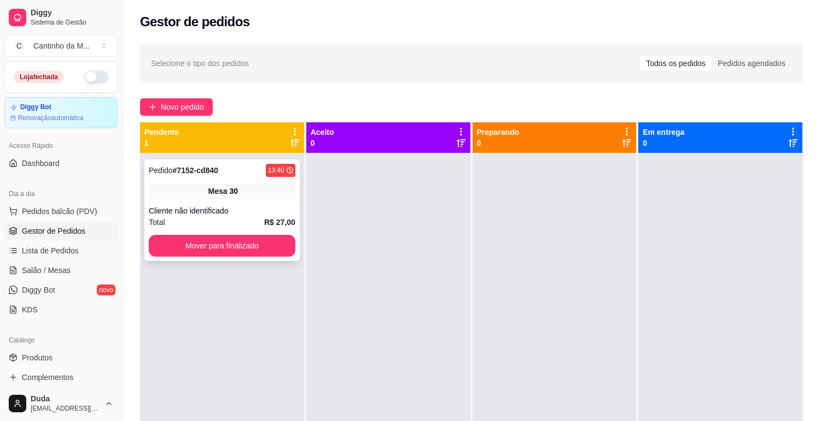
click at [230, 190] on div "30" at bounding box center [234, 191] width 9 height 11
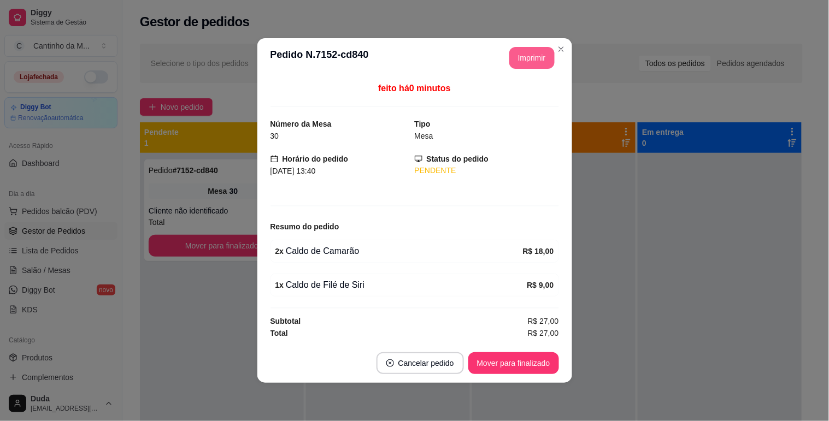
click at [528, 51] on button "Imprimir" at bounding box center [531, 58] width 45 height 22
click at [521, 365] on button "Mover para finalizado" at bounding box center [514, 363] width 88 height 21
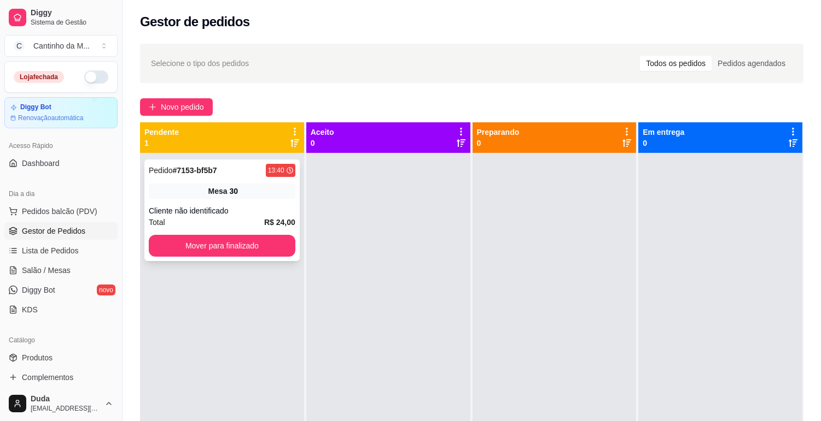
click at [268, 199] on div "Pedido # 7153-bf5b7 13:40 Mesa 30 Cliente não identificado Total R$ 24,00 Mover…" at bounding box center [221, 211] width 155 height 102
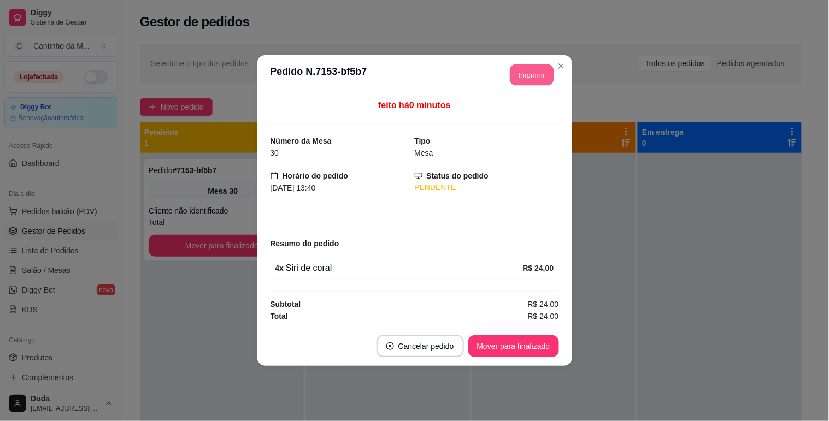
click at [529, 68] on button "Imprimir" at bounding box center [532, 75] width 44 height 21
click at [536, 347] on button "Mover para finalizado" at bounding box center [514, 346] width 88 height 21
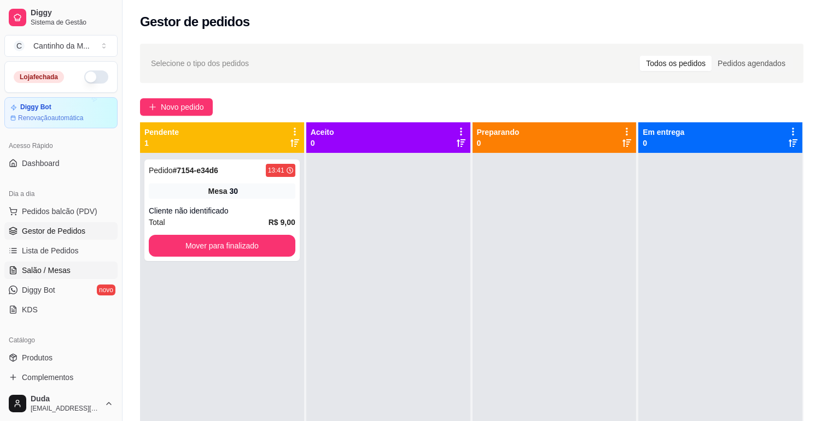
click at [57, 262] on link "Salão / Mesas" at bounding box center [60, 270] width 113 height 17
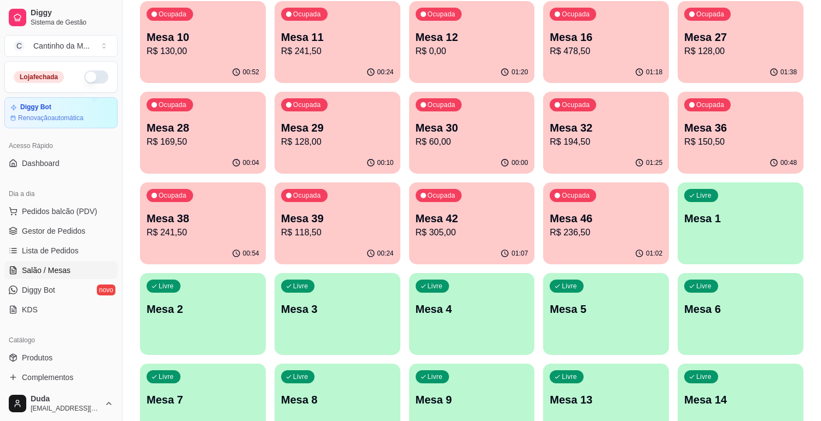
scroll to position [121, 0]
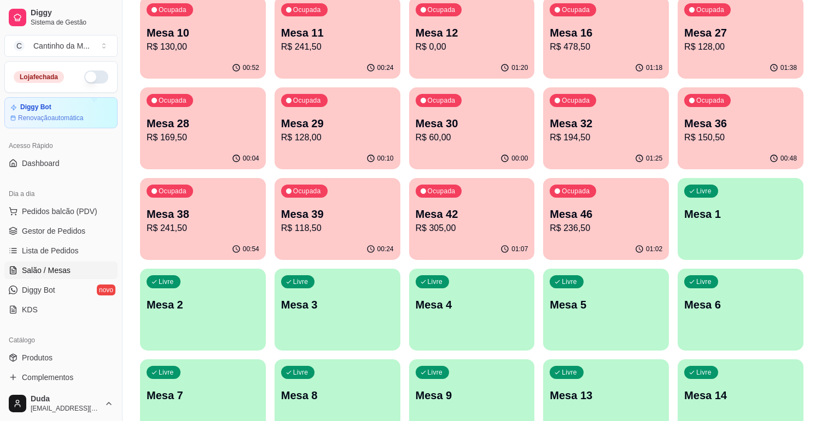
click at [592, 211] on p "Mesa 46" at bounding box center [605, 214] width 113 height 15
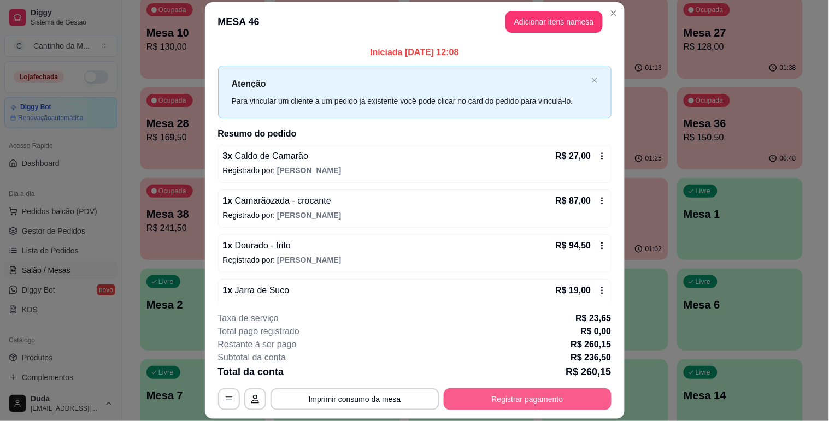
click at [499, 402] on button "Registrar pagamento" at bounding box center [528, 400] width 168 height 22
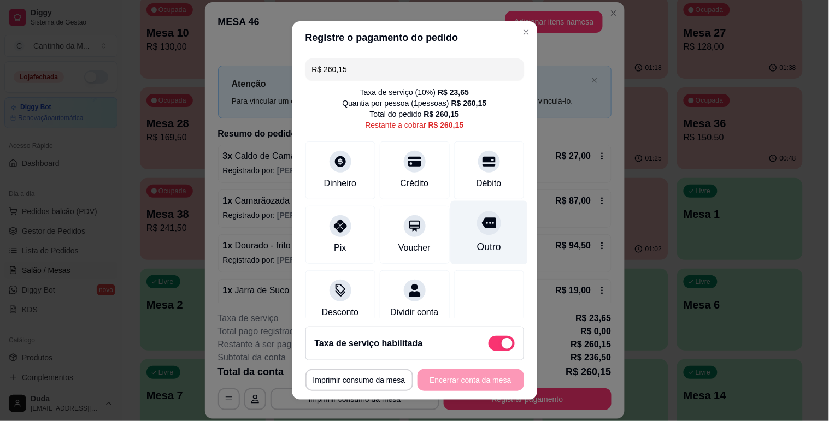
click at [477, 247] on div "Outro" at bounding box center [489, 247] width 24 height 14
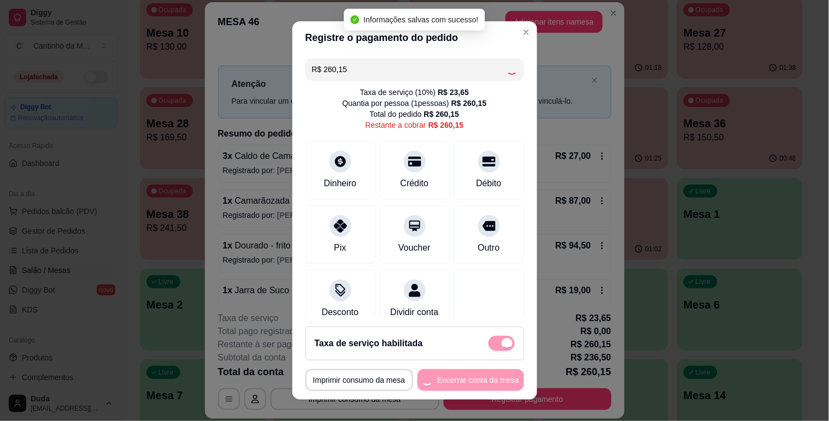
type input "R$ 0,00"
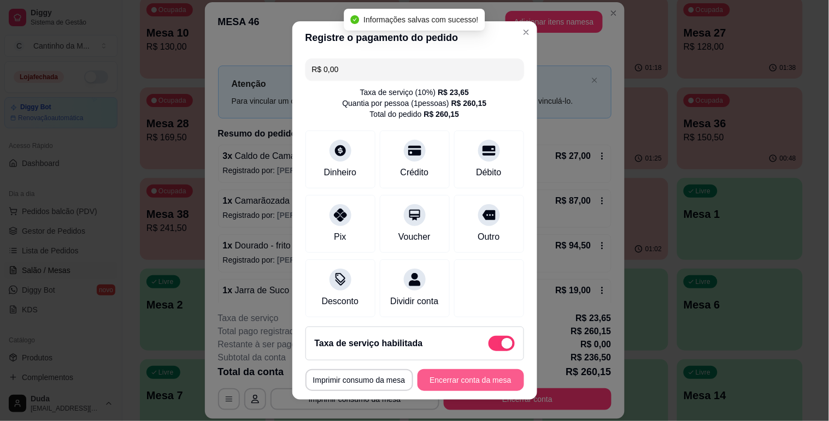
click at [450, 378] on button "Encerrar conta da mesa" at bounding box center [471, 381] width 107 height 22
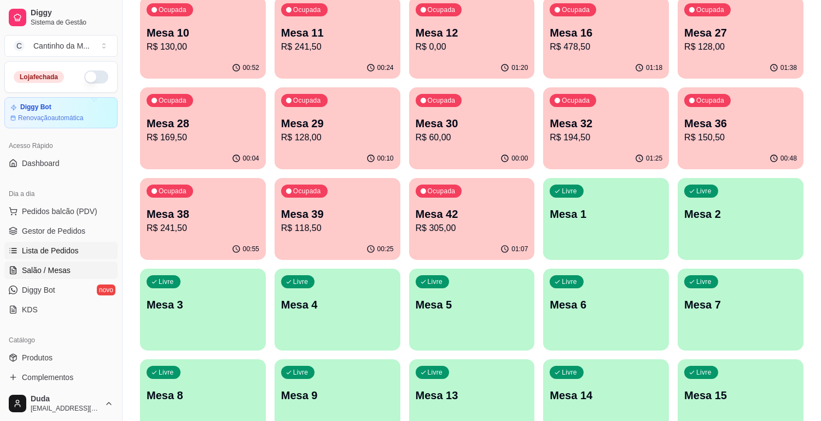
click at [25, 248] on span "Lista de Pedidos" at bounding box center [50, 250] width 57 height 11
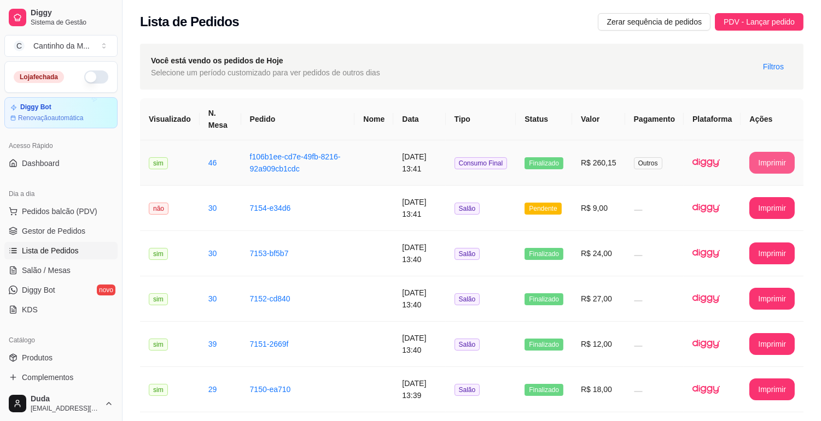
click at [763, 157] on button "Imprimir" at bounding box center [771, 163] width 45 height 22
click at [379, 207] on td at bounding box center [373, 208] width 39 height 45
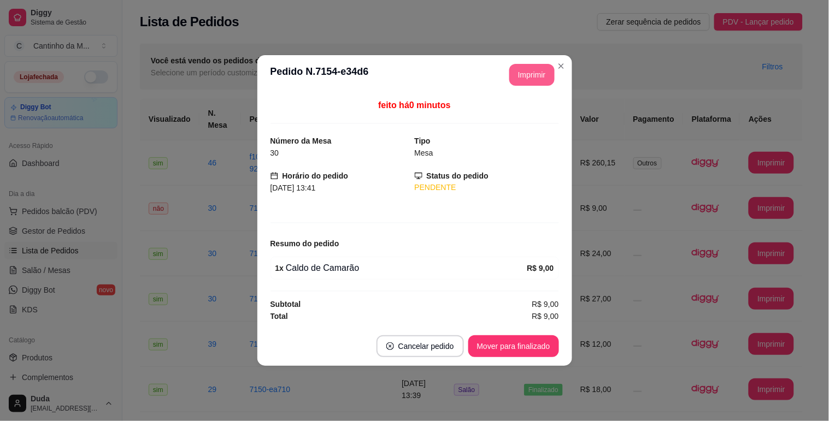
click at [526, 73] on button "Imprimir" at bounding box center [531, 75] width 45 height 22
click at [537, 349] on button "Mover para finalizado" at bounding box center [513, 347] width 91 height 22
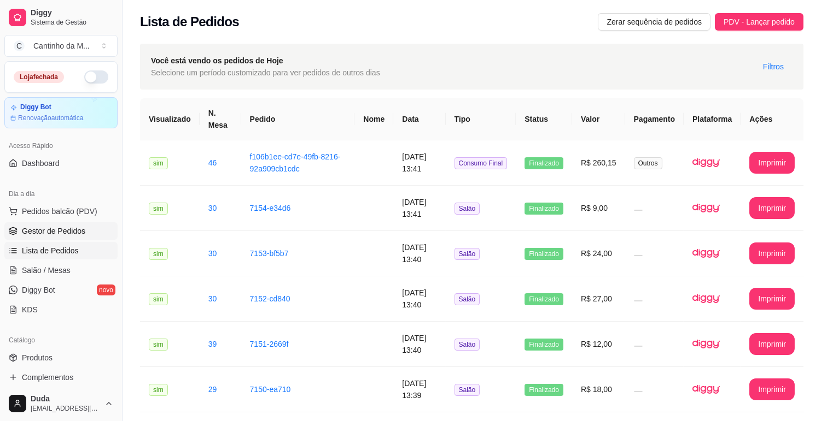
click at [61, 233] on span "Gestor de Pedidos" at bounding box center [53, 231] width 63 height 11
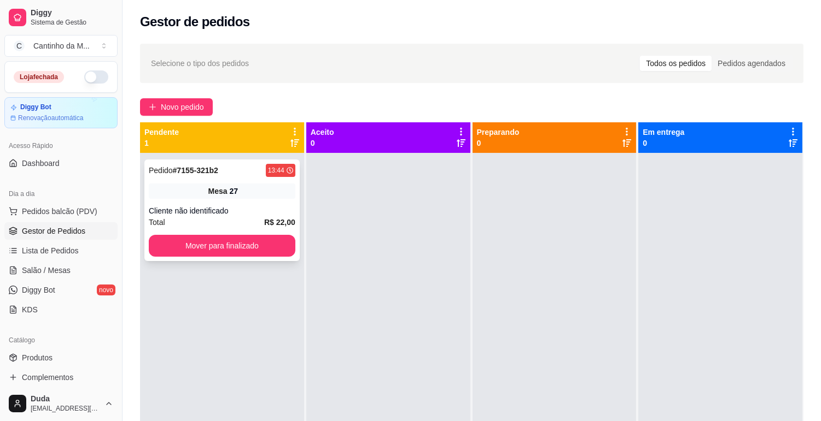
click at [185, 215] on div "Cliente não identificado" at bounding box center [222, 211] width 146 height 11
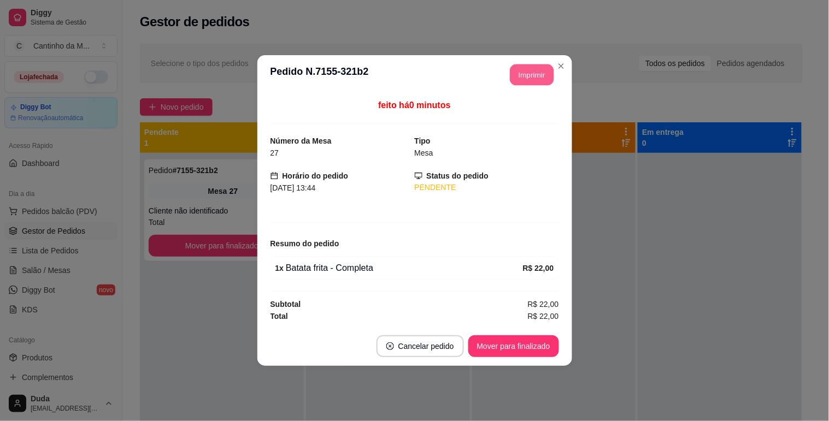
click at [545, 75] on button "Imprimir" at bounding box center [532, 75] width 44 height 21
click at [524, 343] on button "Mover para finalizado" at bounding box center [513, 347] width 91 height 22
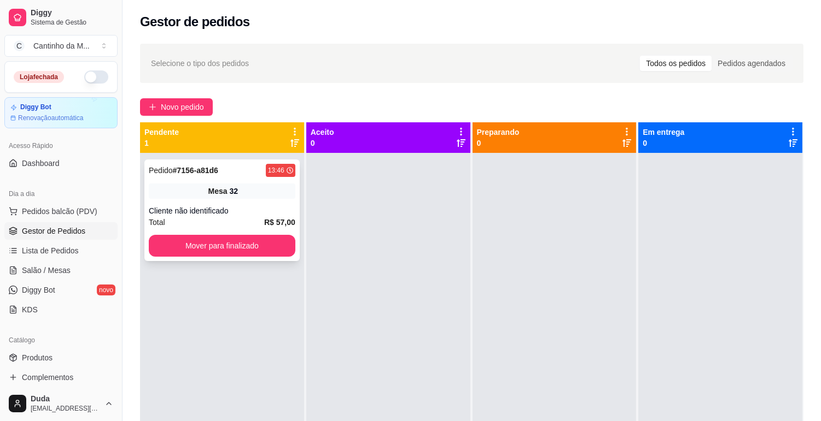
click at [209, 215] on div "Cliente não identificado" at bounding box center [222, 211] width 146 height 11
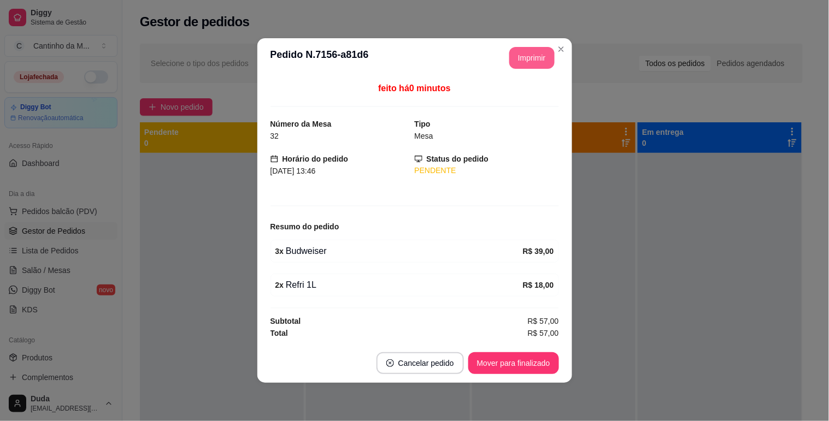
click at [523, 51] on button "Imprimir" at bounding box center [531, 58] width 45 height 22
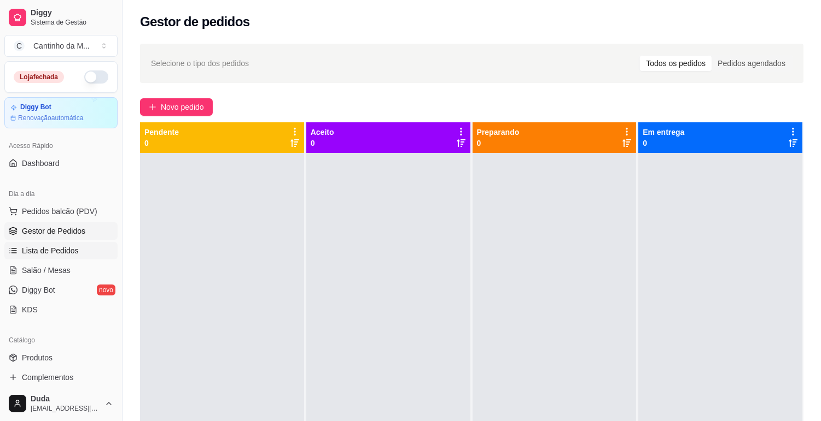
click at [85, 242] on link "Lista de Pedidos" at bounding box center [60, 250] width 113 height 17
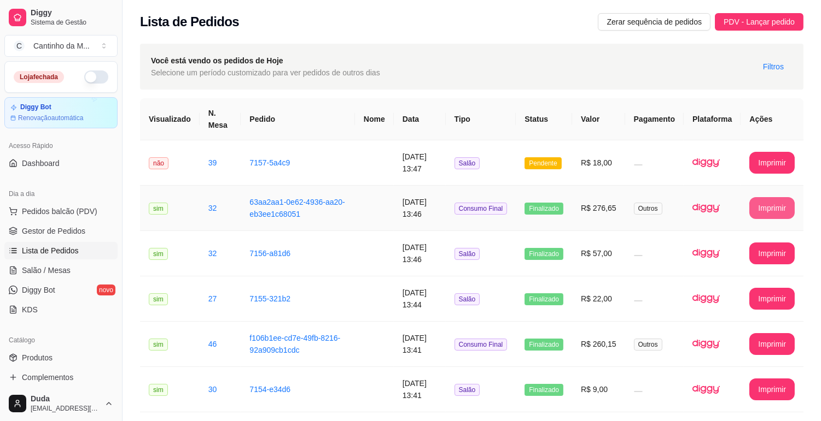
click at [761, 203] on button "Imprimir" at bounding box center [771, 208] width 45 height 22
click at [472, 171] on td "Salão" at bounding box center [481, 162] width 71 height 45
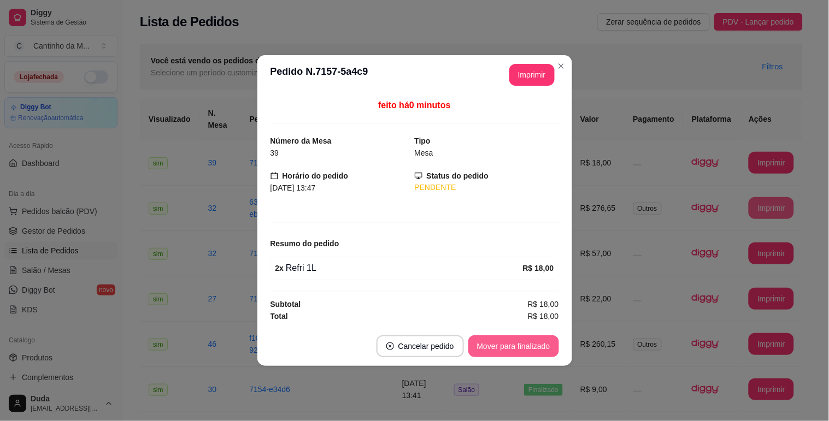
click at [505, 353] on button "Mover para finalizado" at bounding box center [513, 347] width 91 height 22
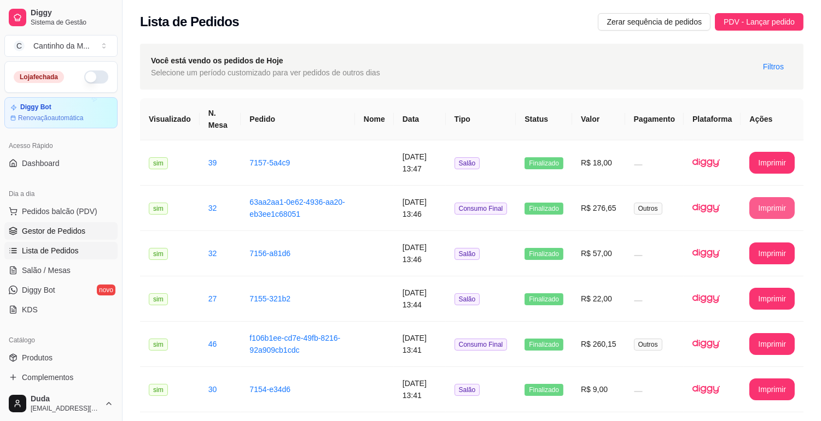
click at [80, 230] on span "Gestor de Pedidos" at bounding box center [53, 231] width 63 height 11
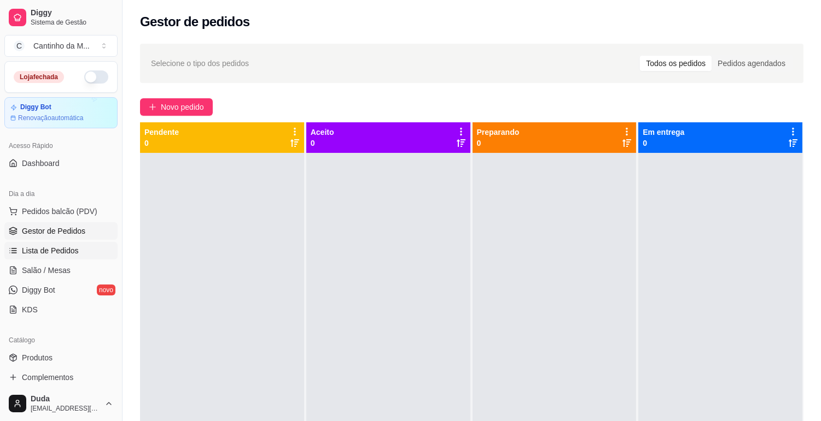
click at [31, 248] on span "Lista de Pedidos" at bounding box center [50, 250] width 57 height 11
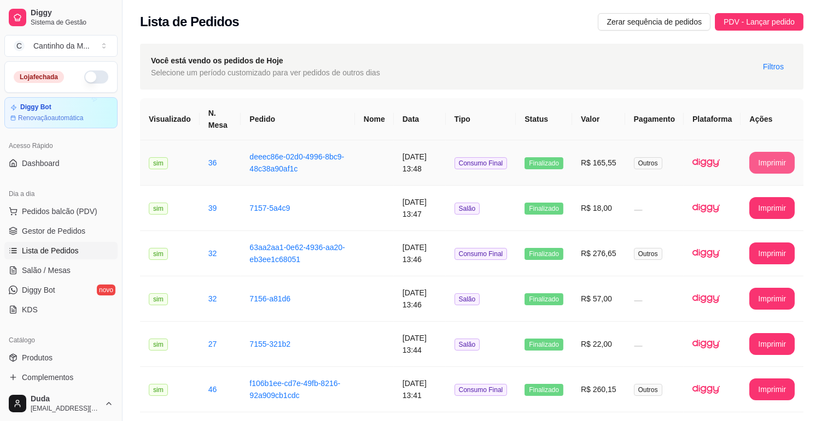
click at [769, 157] on button "Imprimir" at bounding box center [771, 163] width 45 height 22
click at [64, 231] on span "Gestor de Pedidos" at bounding box center [53, 231] width 63 height 11
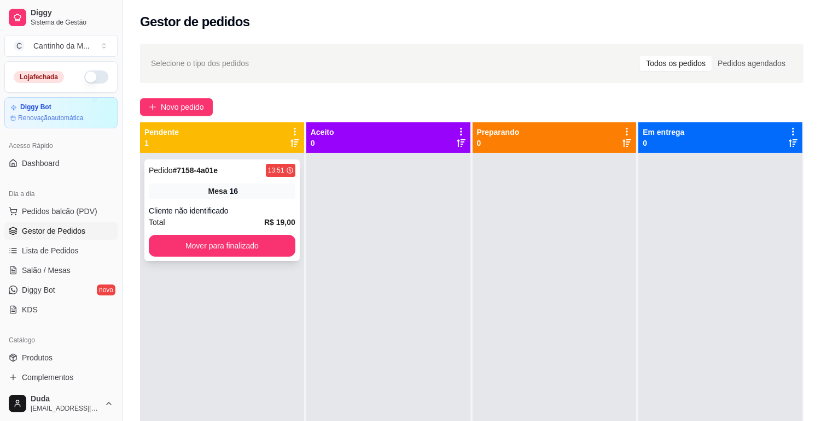
click at [247, 181] on div "Pedido # 7158-4a01e 13:51 Mesa 16 Cliente não identificado Total R$ 19,00 Mover…" at bounding box center [221, 211] width 155 height 102
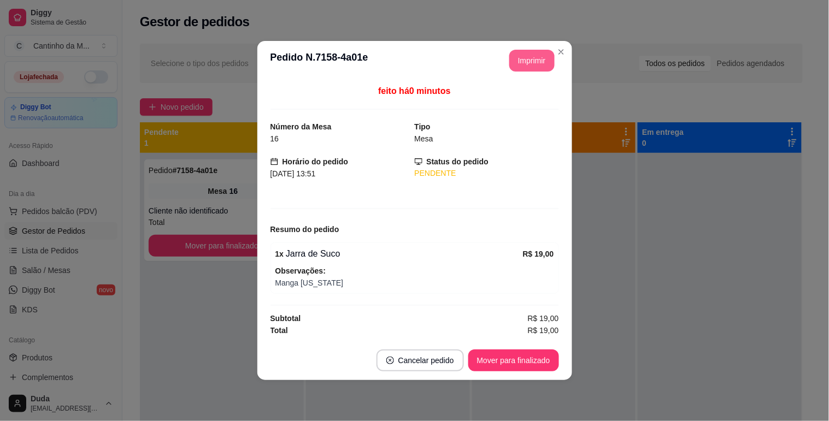
click at [515, 66] on button "Imprimir" at bounding box center [531, 61] width 45 height 22
click at [503, 362] on button "Mover para finalizado" at bounding box center [513, 361] width 91 height 22
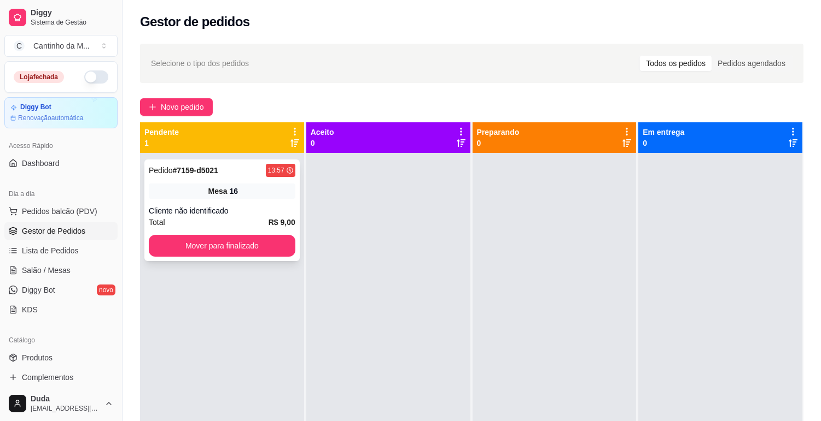
click at [179, 216] on div "Total R$ 9,00" at bounding box center [222, 222] width 146 height 12
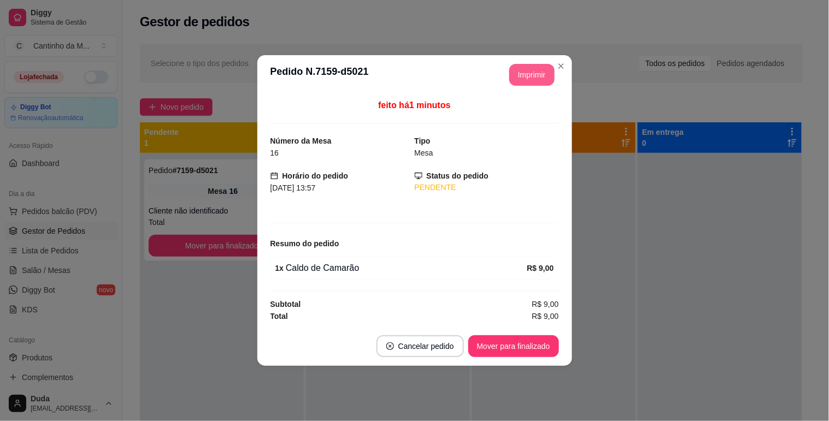
click at [537, 71] on button "Imprimir" at bounding box center [531, 75] width 45 height 22
click at [512, 343] on button "Mover para finalizado" at bounding box center [514, 346] width 88 height 21
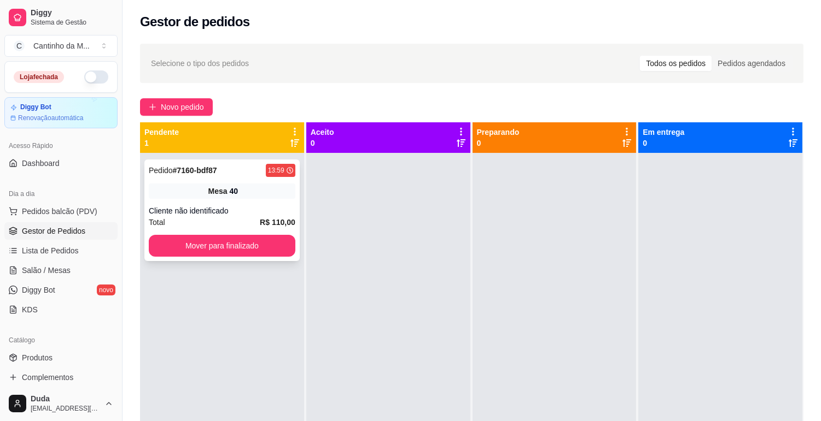
click at [254, 160] on div "Pedido # 7160-bdf87 13:59 Mesa 40 Cliente não identificado Total R$ 110,00 Move…" at bounding box center [221, 211] width 155 height 102
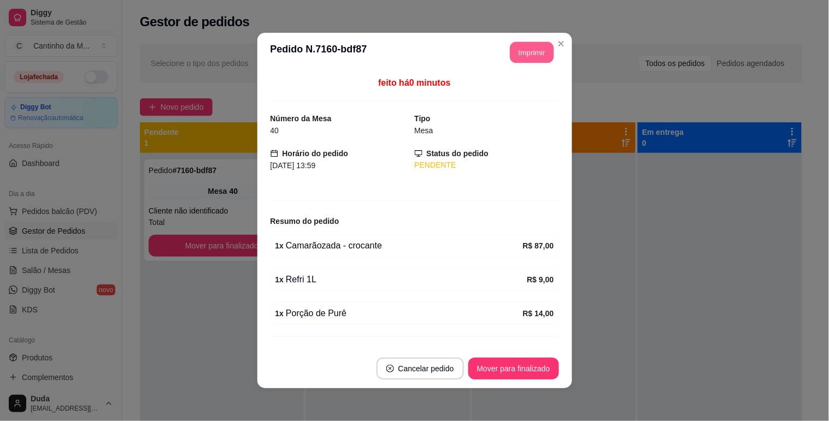
click at [539, 59] on button "Imprimir" at bounding box center [532, 52] width 44 height 21
click at [497, 364] on button "Mover para finalizado" at bounding box center [513, 369] width 91 height 22
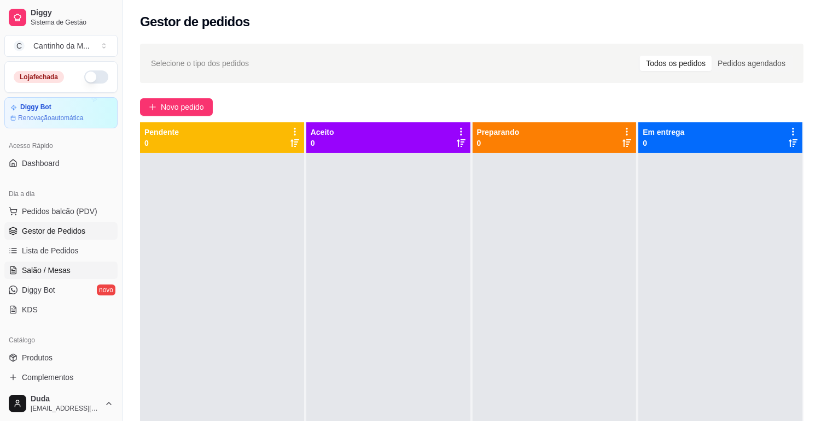
click at [59, 271] on span "Salão / Mesas" at bounding box center [46, 270] width 49 height 11
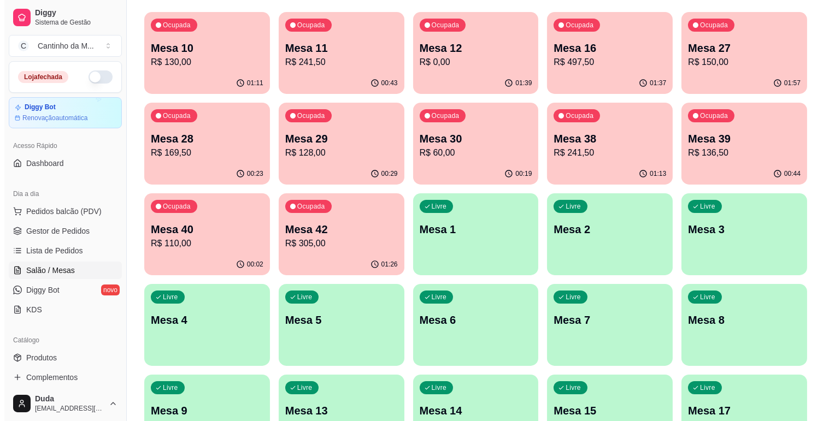
scroll to position [61, 0]
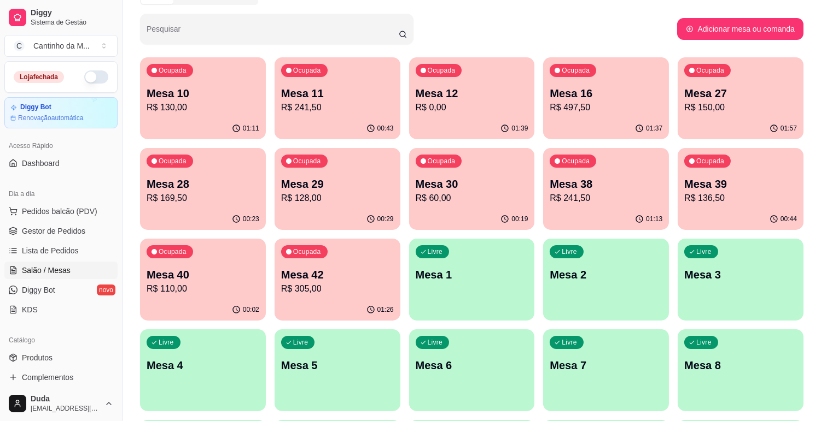
click at [194, 268] on p "Mesa 40" at bounding box center [202, 274] width 113 height 15
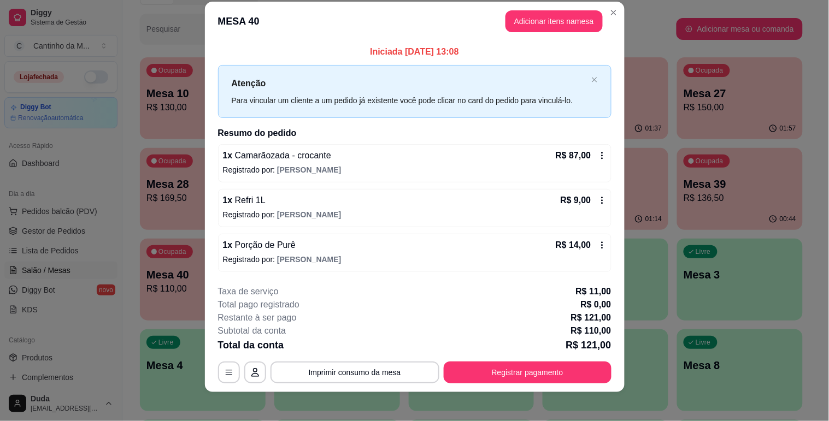
scroll to position [20, 0]
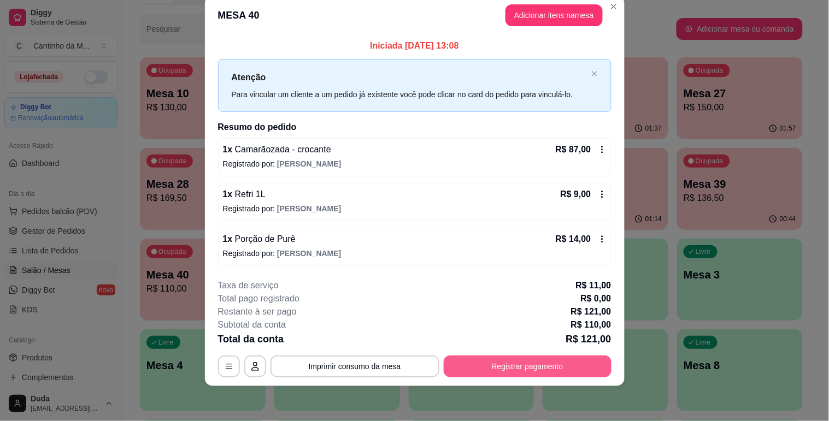
click at [502, 361] on button "Registrar pagamento" at bounding box center [528, 367] width 168 height 22
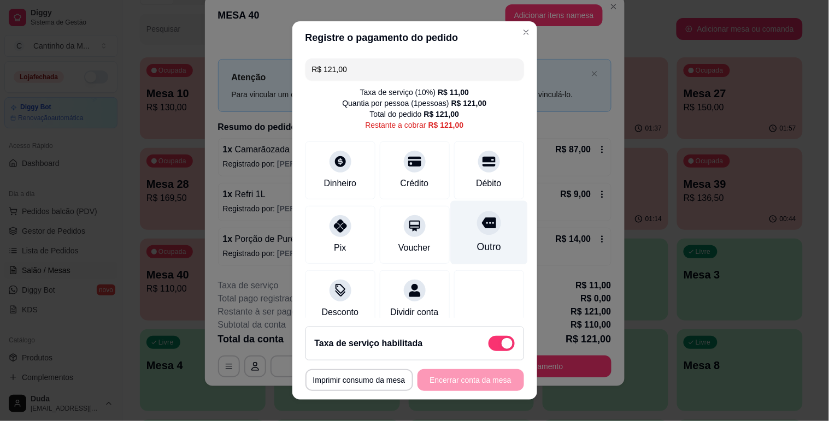
click at [477, 232] on div at bounding box center [489, 223] width 24 height 24
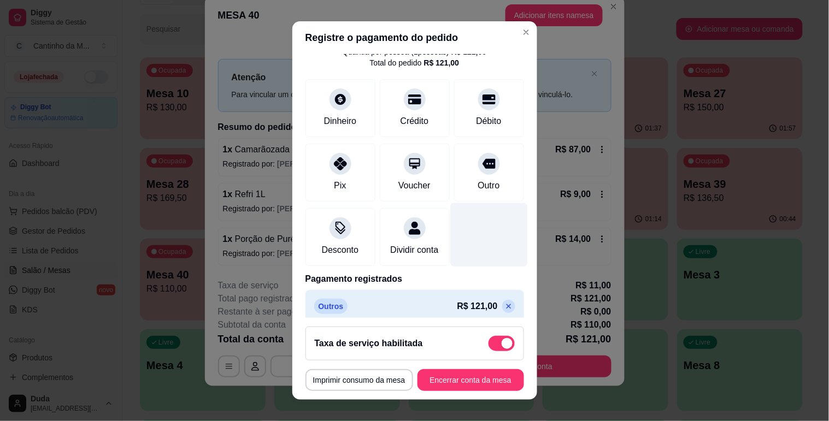
scroll to position [73, 0]
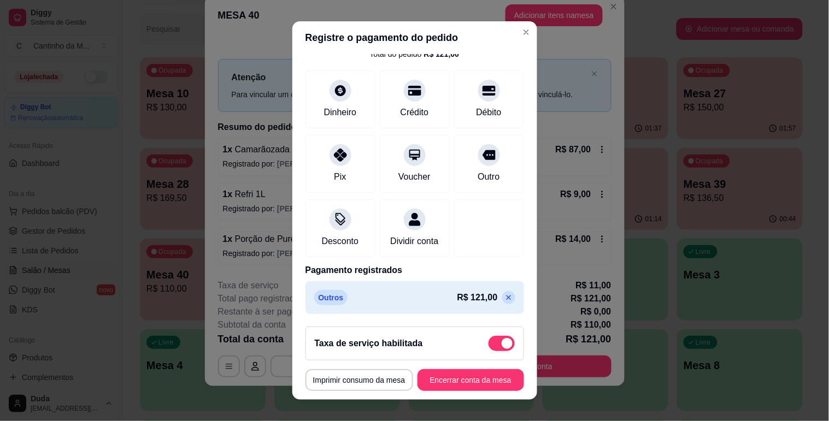
click at [506, 298] on icon at bounding box center [508, 297] width 5 height 5
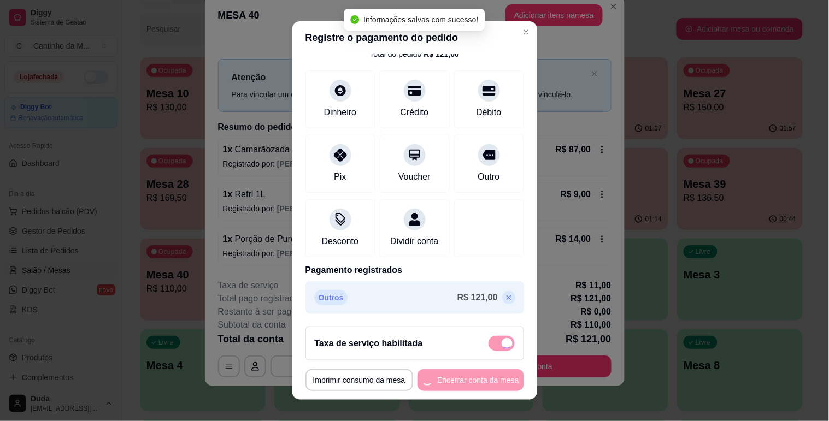
type input "R$ 121,00"
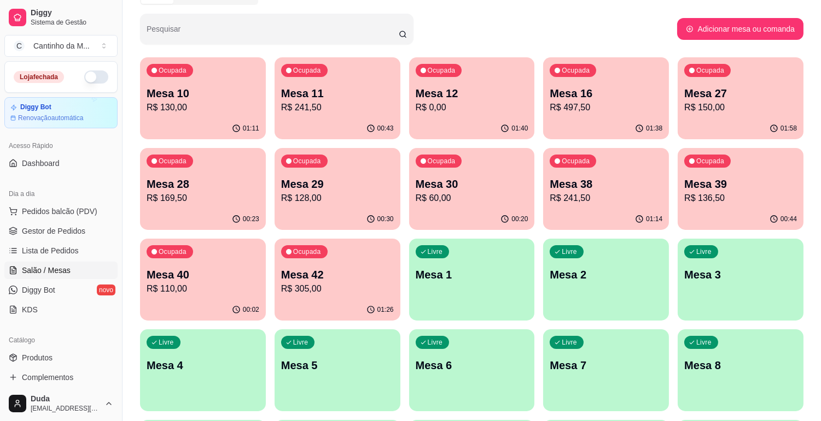
click at [777, 209] on div "00:44" at bounding box center [740, 219] width 126 height 21
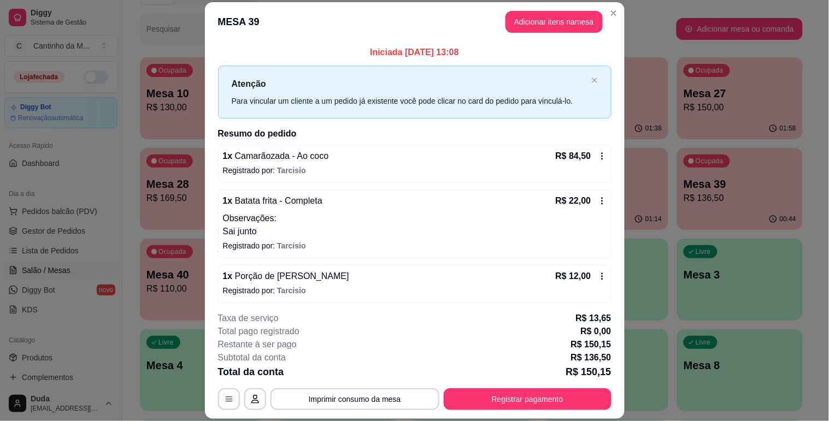
scroll to position [49, 0]
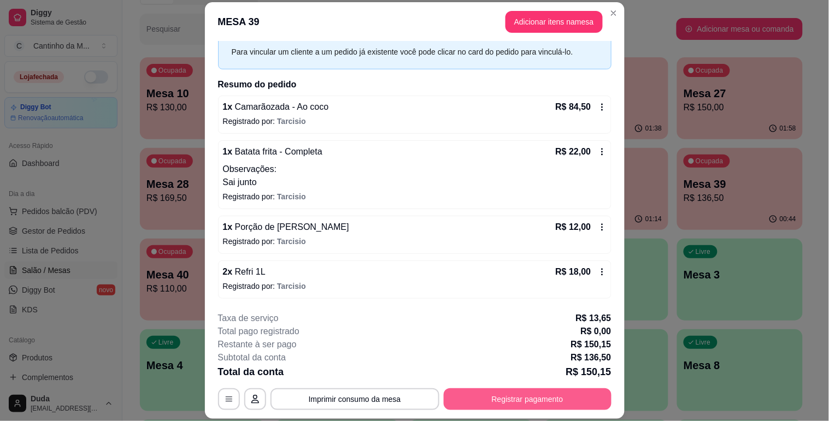
click at [477, 391] on button "Registrar pagamento" at bounding box center [528, 400] width 168 height 22
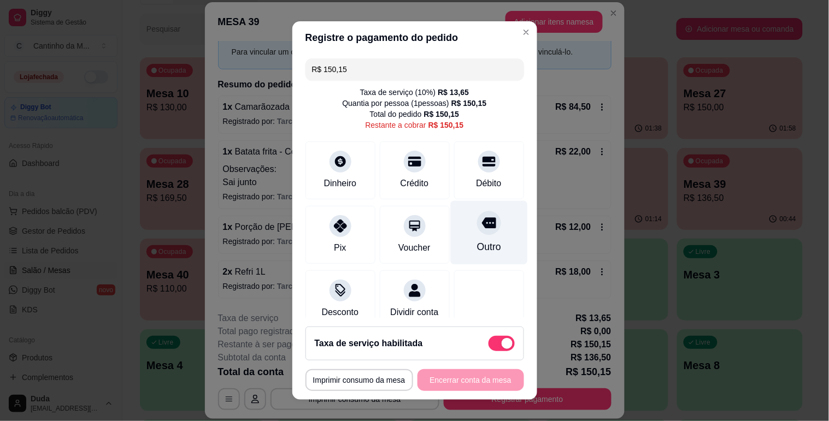
click at [456, 233] on div "Outro" at bounding box center [488, 233] width 77 height 64
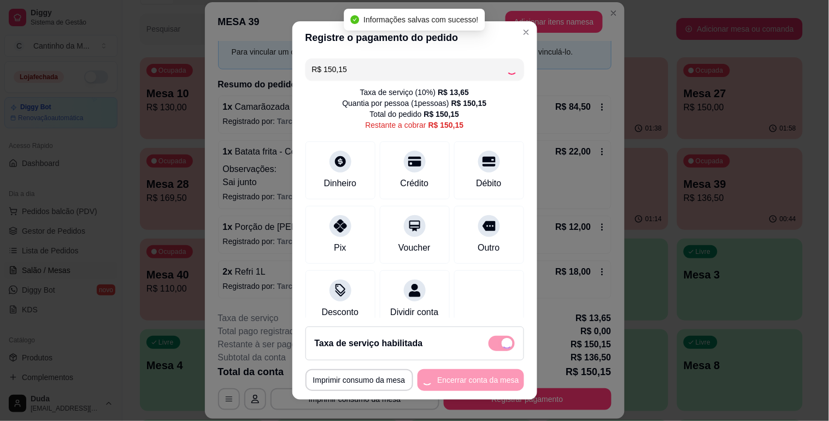
type input "R$ 0,00"
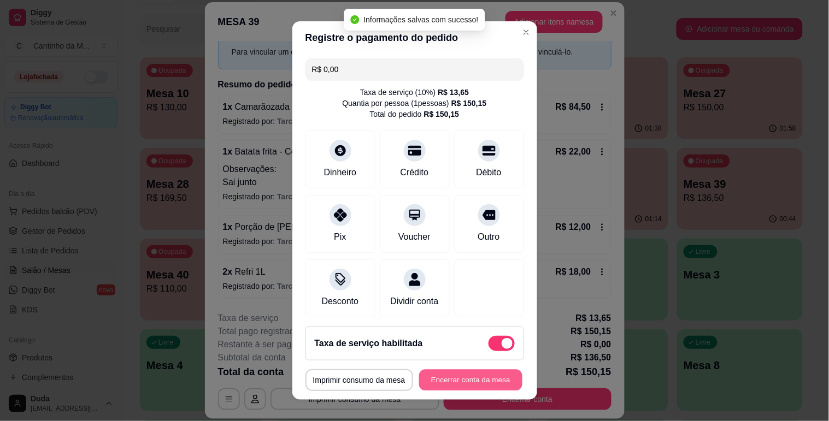
click at [441, 383] on button "Encerrar conta da mesa" at bounding box center [470, 380] width 103 height 21
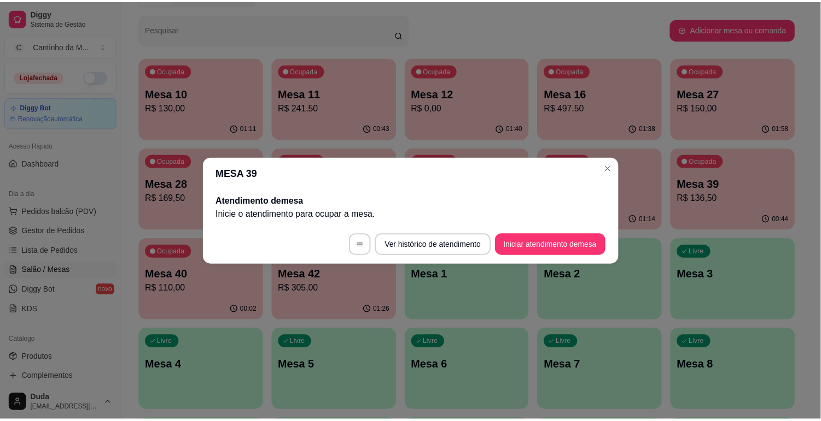
scroll to position [0, 0]
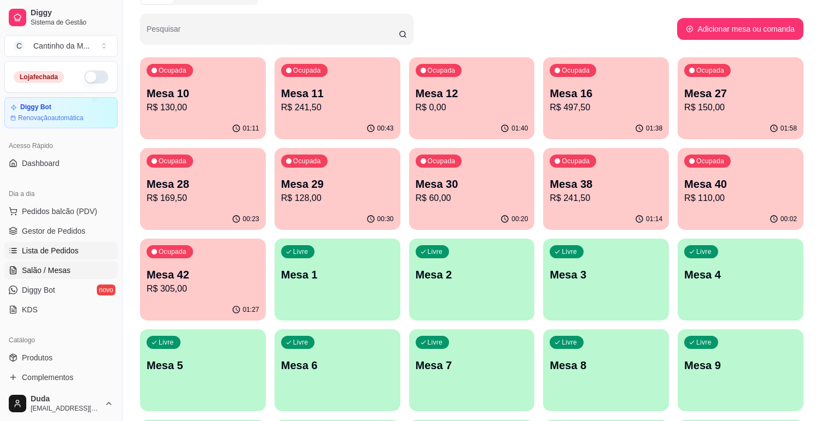
click at [74, 257] on link "Lista de Pedidos" at bounding box center [60, 250] width 113 height 17
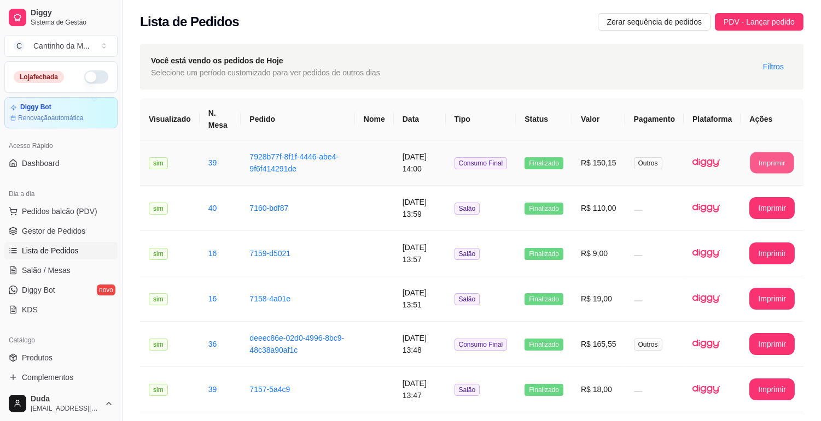
click at [767, 159] on button "Imprimir" at bounding box center [772, 163] width 44 height 21
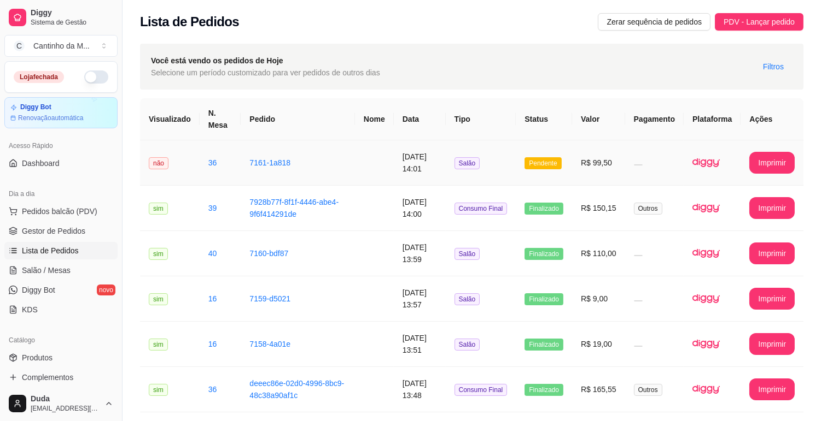
click at [324, 153] on td "7161-1a818" at bounding box center [298, 162] width 114 height 45
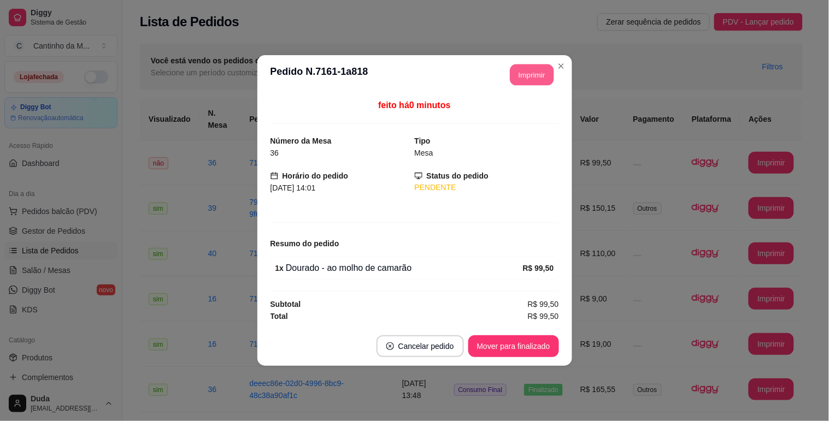
click at [545, 79] on button "Imprimir" at bounding box center [532, 75] width 44 height 21
click at [501, 347] on button "Mover para finalizado" at bounding box center [514, 346] width 88 height 21
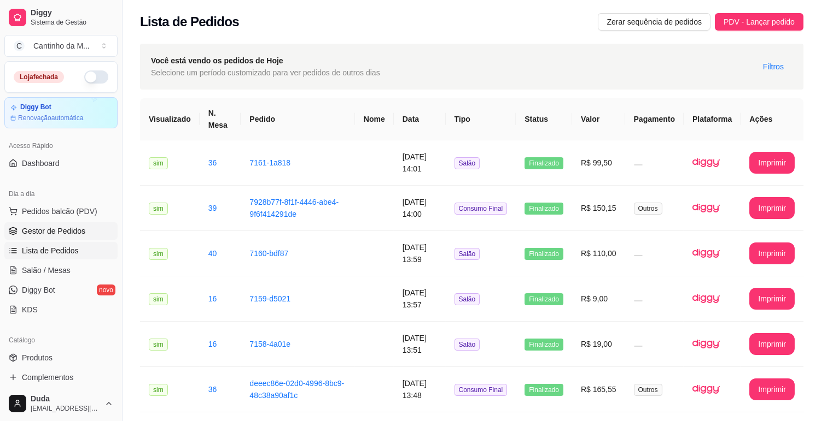
click at [59, 228] on span "Gestor de Pedidos" at bounding box center [53, 231] width 63 height 11
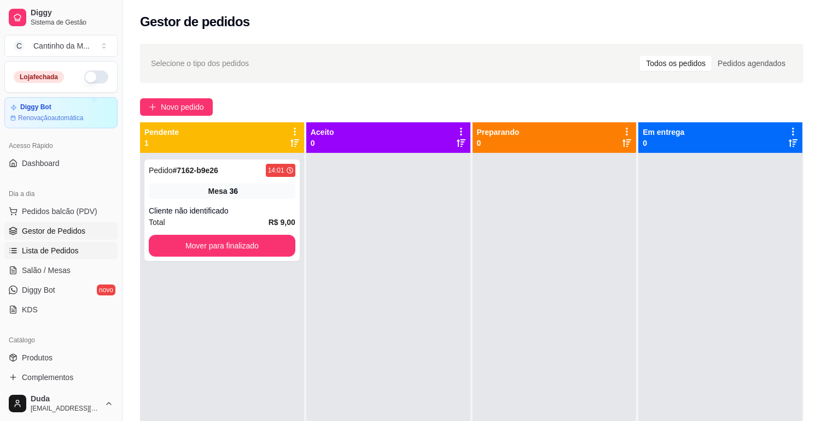
click at [42, 248] on span "Lista de Pedidos" at bounding box center [50, 250] width 57 height 11
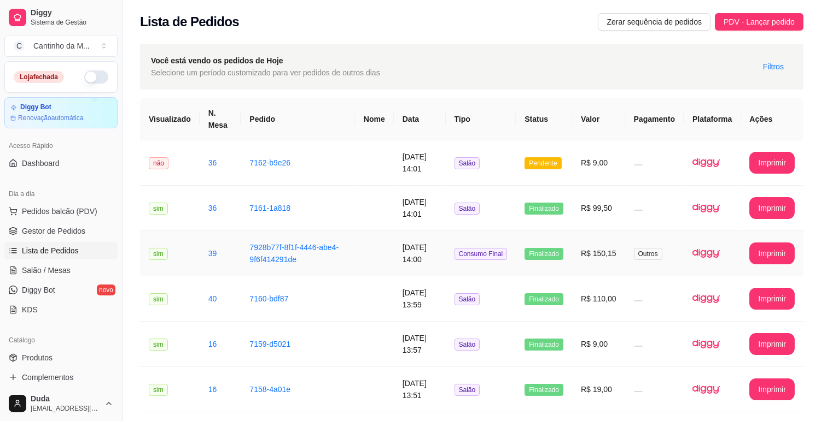
click at [782, 256] on button "Imprimir" at bounding box center [772, 253] width 44 height 21
click at [589, 183] on td "R$ 9,00" at bounding box center [598, 162] width 53 height 45
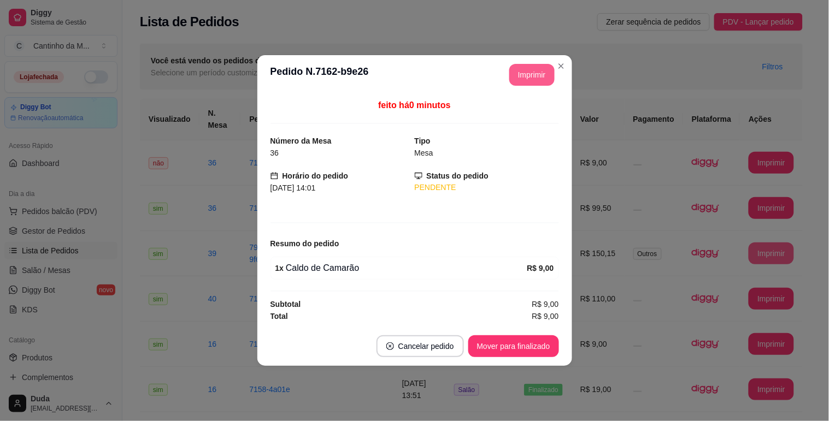
click at [528, 77] on button "Imprimir" at bounding box center [531, 75] width 45 height 22
click at [509, 353] on button "Mover para finalizado" at bounding box center [514, 346] width 88 height 21
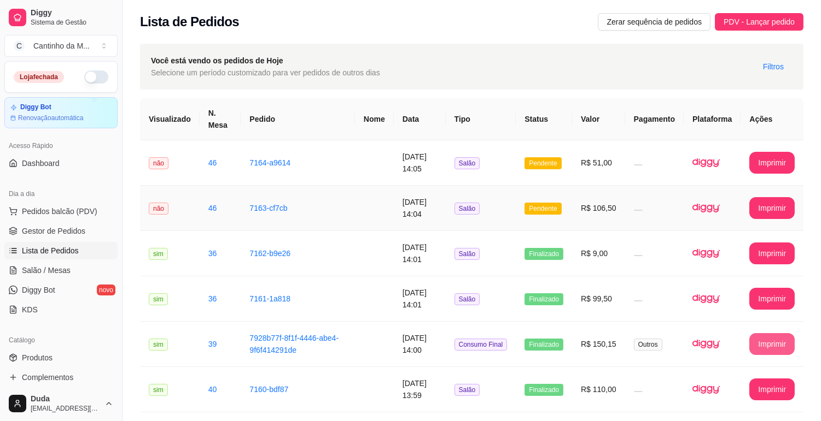
click at [523, 220] on td "Pendente" at bounding box center [543, 208] width 56 height 45
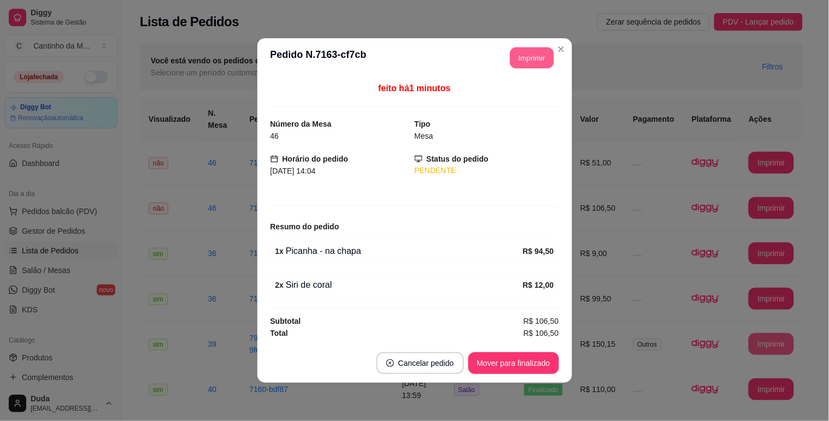
click at [517, 62] on button "Imprimir" at bounding box center [532, 58] width 44 height 21
click at [476, 365] on button "Mover para finalizado" at bounding box center [513, 364] width 91 height 22
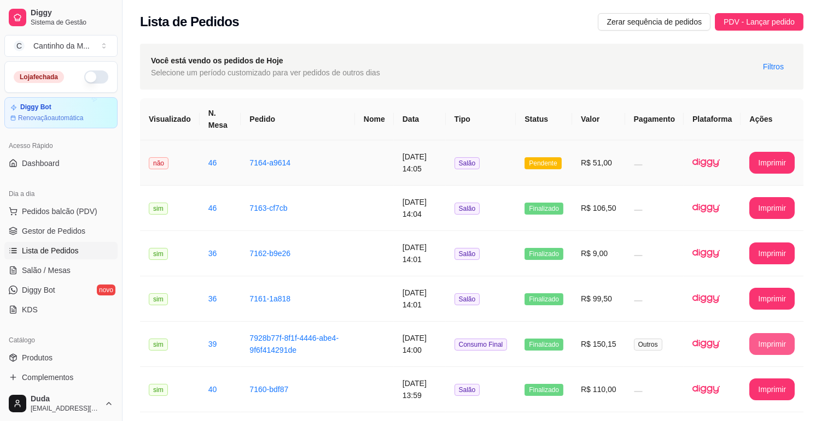
click at [640, 162] on td at bounding box center [654, 162] width 58 height 45
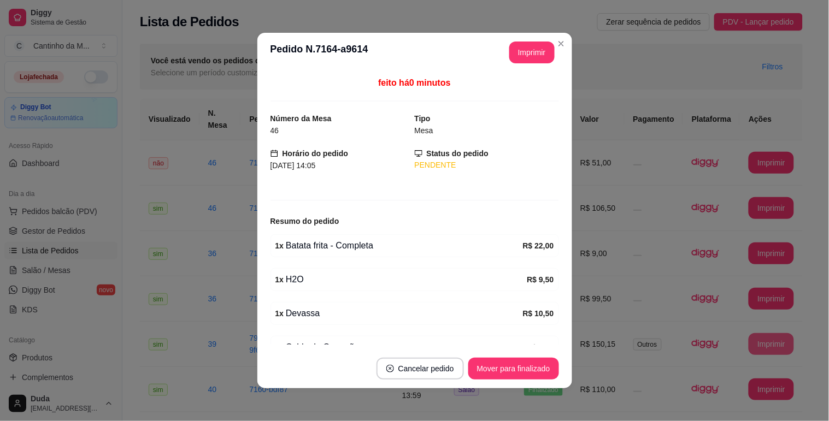
click at [509, 61] on button "Imprimir" at bounding box center [531, 53] width 45 height 22
click at [511, 364] on button "Mover para finalizado" at bounding box center [514, 369] width 88 height 21
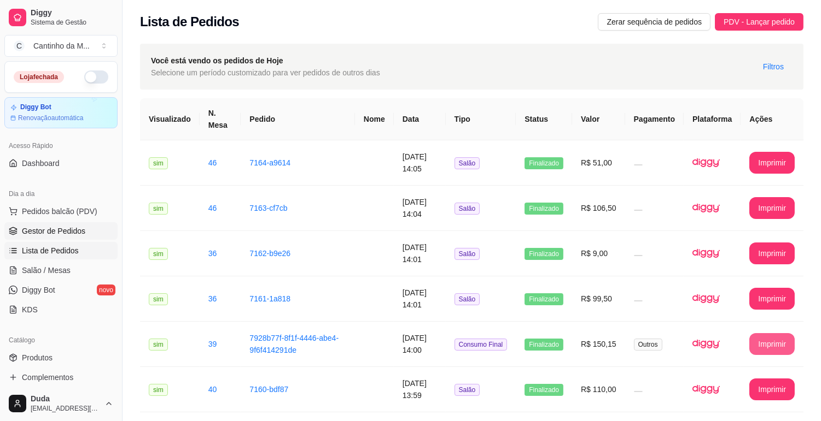
click at [91, 227] on link "Gestor de Pedidos" at bounding box center [60, 230] width 113 height 17
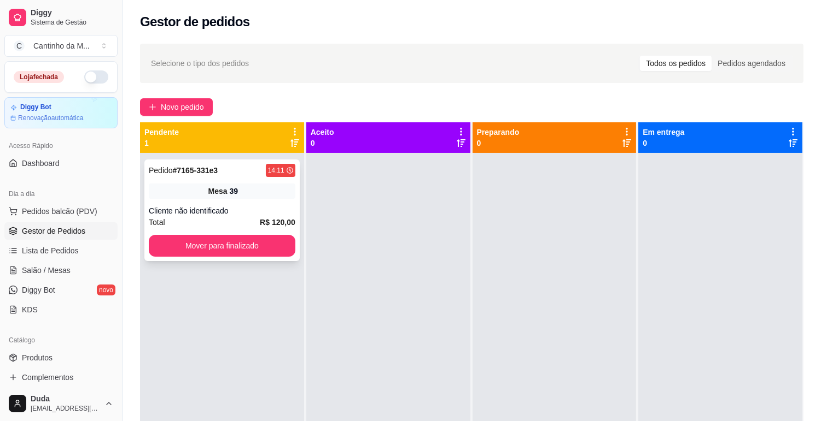
click at [235, 170] on div "Pedido # 7165-331e3 14:11" at bounding box center [222, 170] width 146 height 13
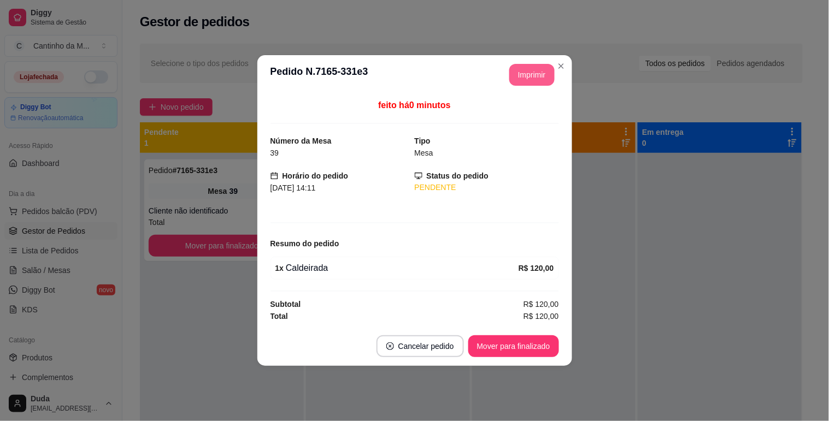
click at [528, 77] on button "Imprimir" at bounding box center [531, 75] width 45 height 22
click at [526, 340] on button "Mover para finalizado" at bounding box center [514, 346] width 88 height 21
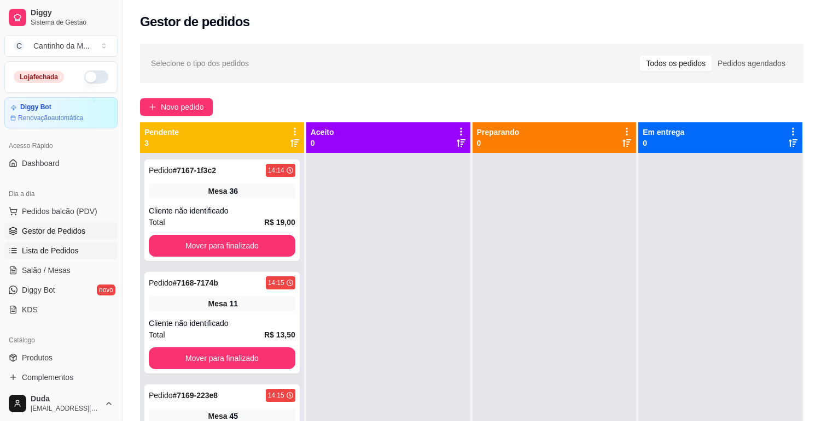
click at [42, 242] on link "Lista de Pedidos" at bounding box center [60, 250] width 113 height 17
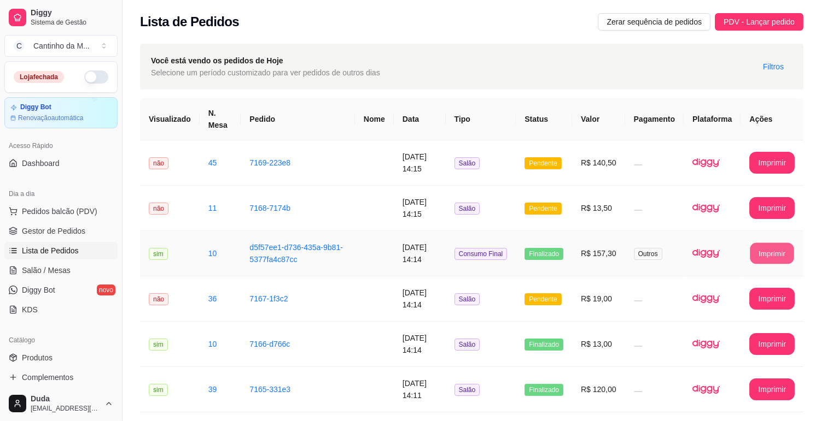
click at [783, 249] on button "Imprimir" at bounding box center [772, 253] width 44 height 21
click at [583, 296] on td "R$ 19,00" at bounding box center [598, 299] width 53 height 45
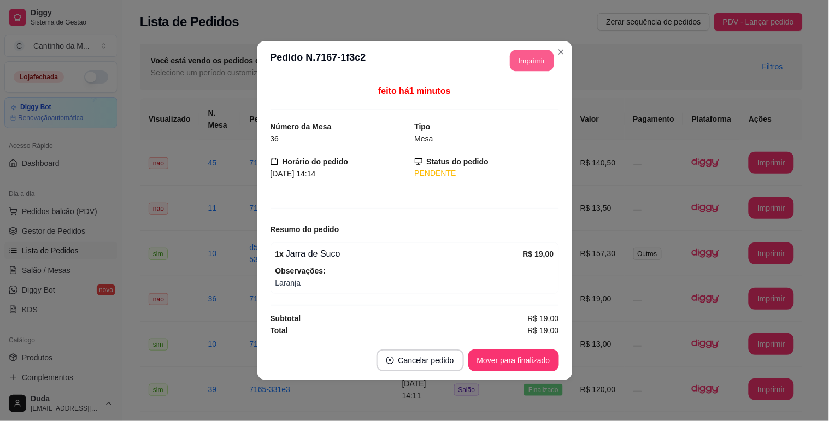
click at [514, 58] on button "Imprimir" at bounding box center [532, 60] width 44 height 21
click at [509, 373] on footer "Cancelar pedido Mover para finalizado" at bounding box center [414, 360] width 315 height 39
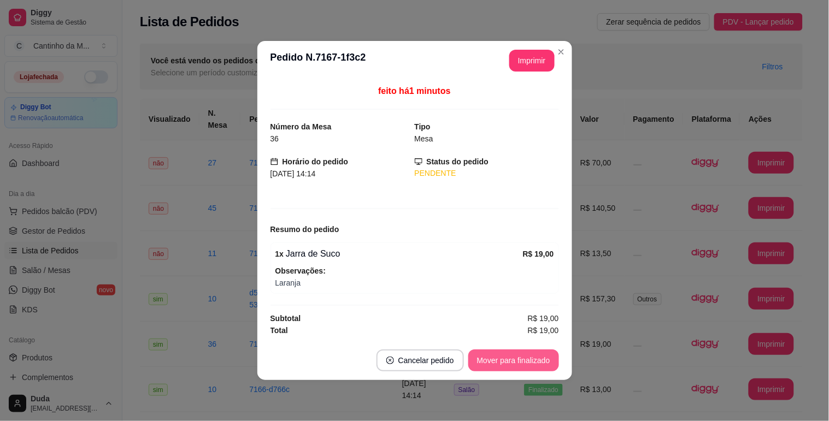
click at [510, 362] on button "Mover para finalizado" at bounding box center [513, 361] width 91 height 22
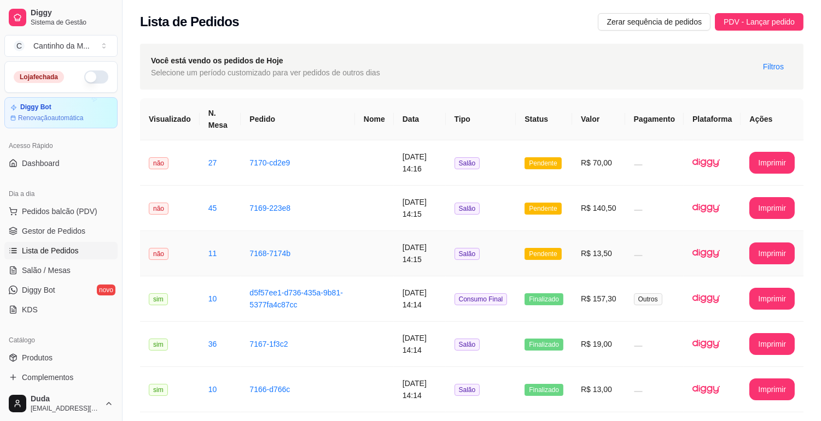
click at [466, 263] on td "Salão" at bounding box center [481, 253] width 71 height 45
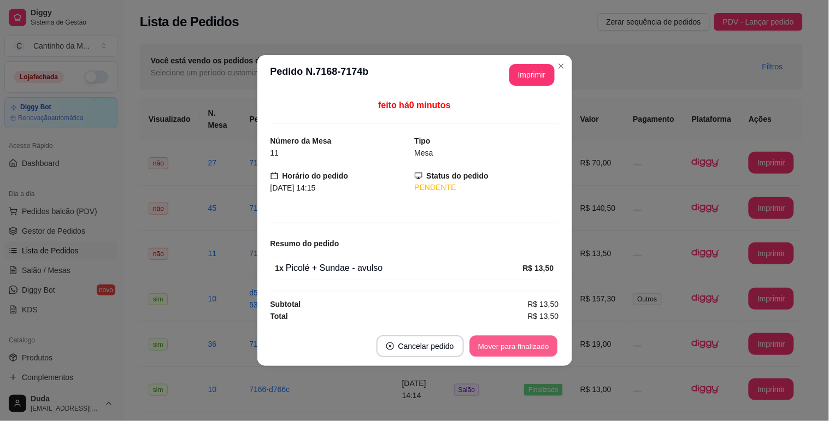
click at [503, 350] on button "Mover para finalizado" at bounding box center [514, 346] width 88 height 21
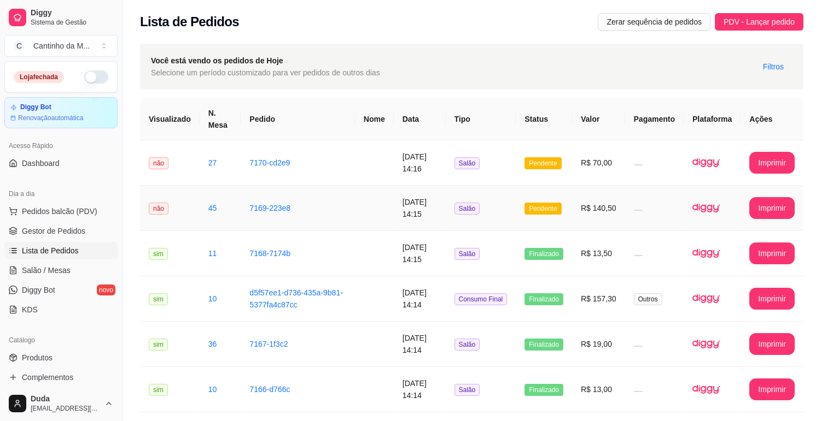
click at [487, 212] on td "Salão" at bounding box center [481, 208] width 71 height 45
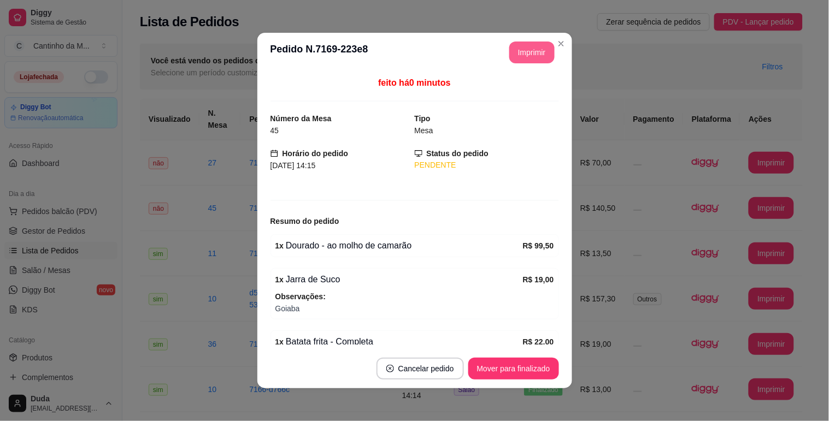
click at [511, 49] on button "Imprimir" at bounding box center [531, 53] width 45 height 22
click at [517, 364] on button "Mover para finalizado" at bounding box center [513, 369] width 91 height 22
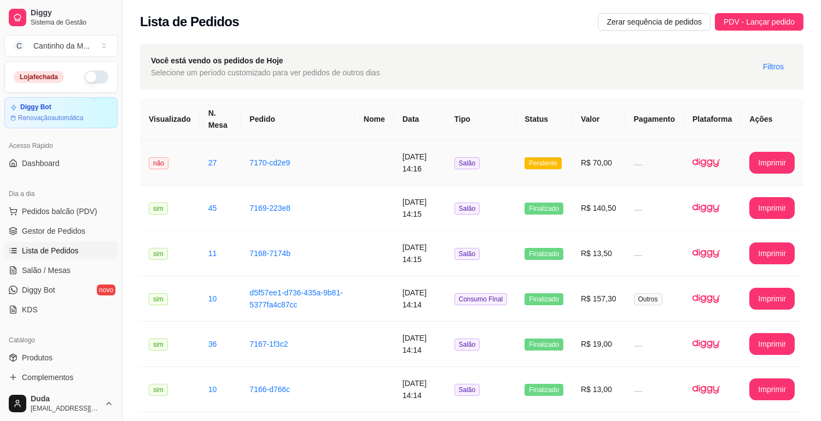
click at [591, 181] on td "R$ 70,00" at bounding box center [598, 162] width 53 height 45
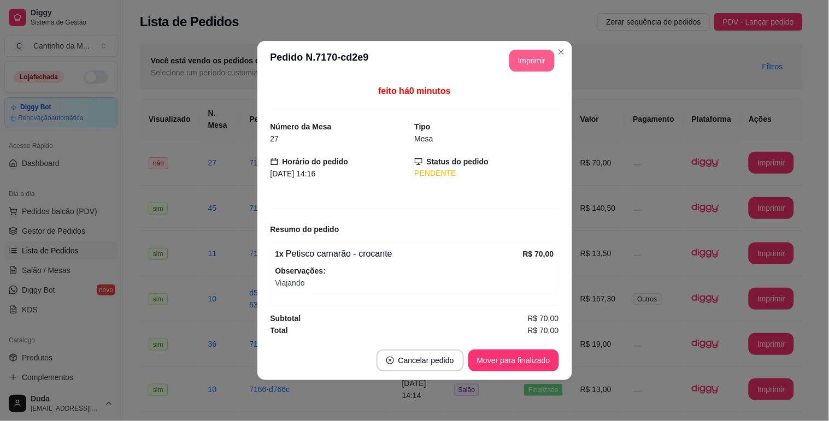
click at [538, 54] on button "Imprimir" at bounding box center [531, 61] width 45 height 22
click at [527, 366] on button "Mover para finalizado" at bounding box center [514, 360] width 88 height 21
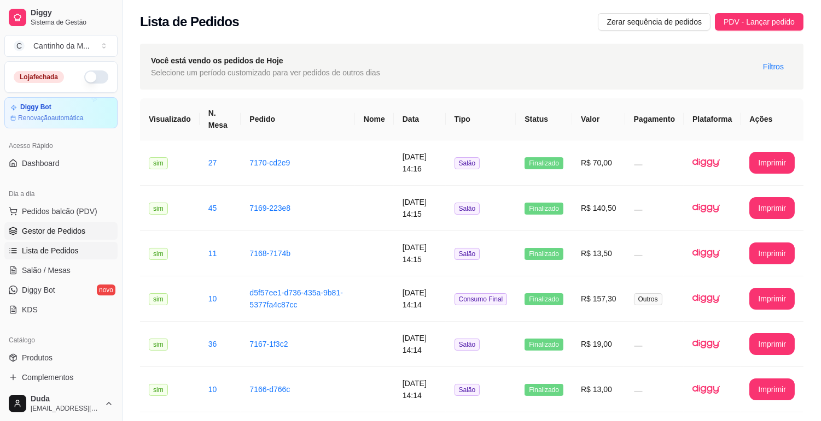
click at [89, 228] on link "Gestor de Pedidos" at bounding box center [60, 230] width 113 height 17
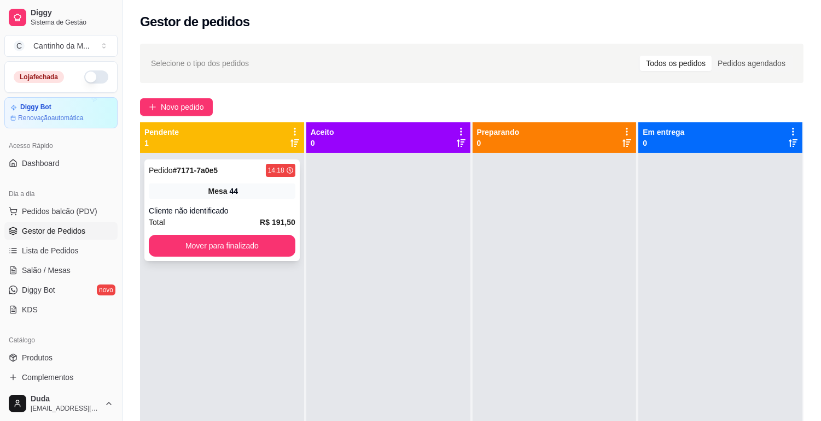
click at [183, 206] on div "Cliente não identificado" at bounding box center [222, 211] width 146 height 11
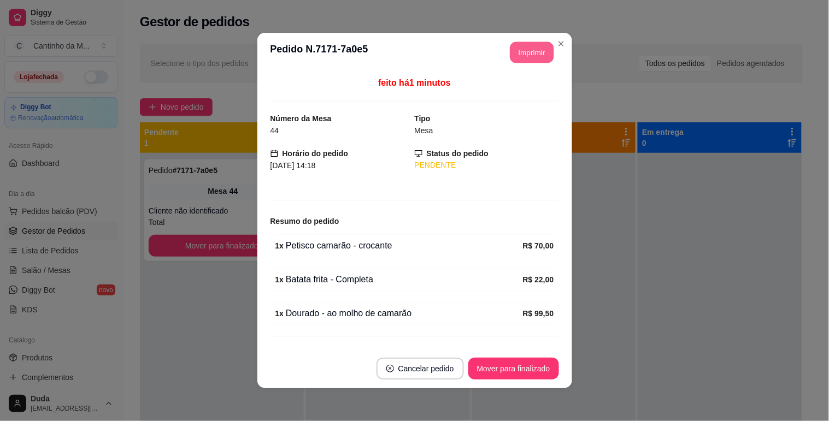
click at [512, 51] on button "Imprimir" at bounding box center [532, 52] width 44 height 21
click at [503, 369] on button "Mover para finalizado" at bounding box center [513, 369] width 91 height 22
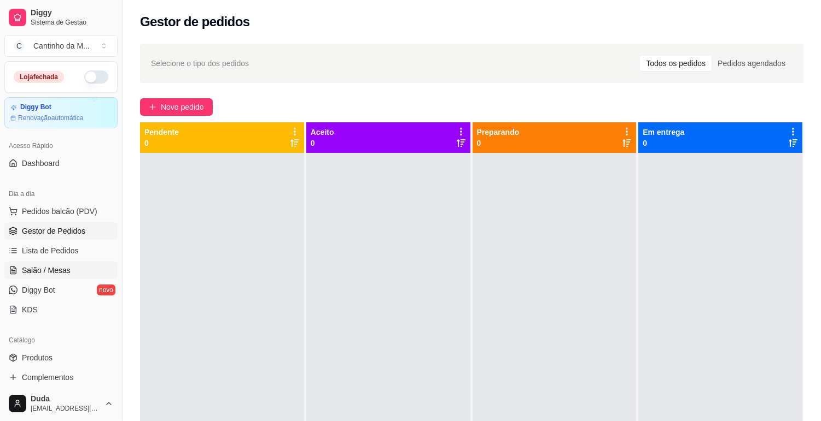
click at [70, 272] on link "Salão / Mesas" at bounding box center [60, 270] width 113 height 17
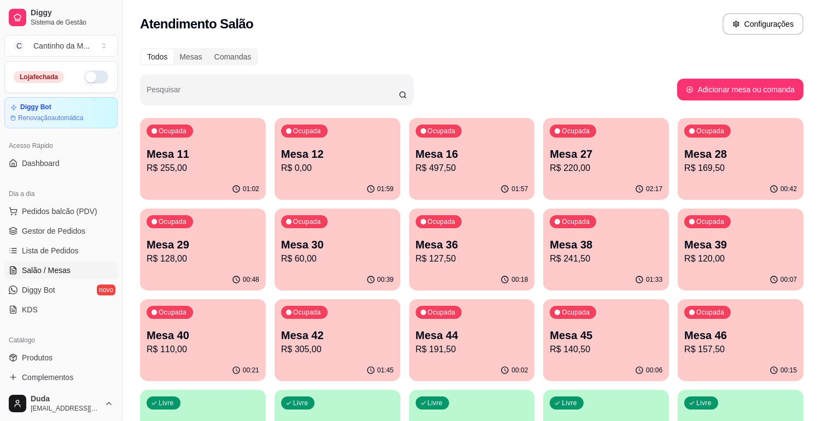
click at [336, 248] on p "Mesa 30" at bounding box center [337, 244] width 113 height 15
click at [61, 256] on span "Lista de Pedidos" at bounding box center [50, 250] width 57 height 11
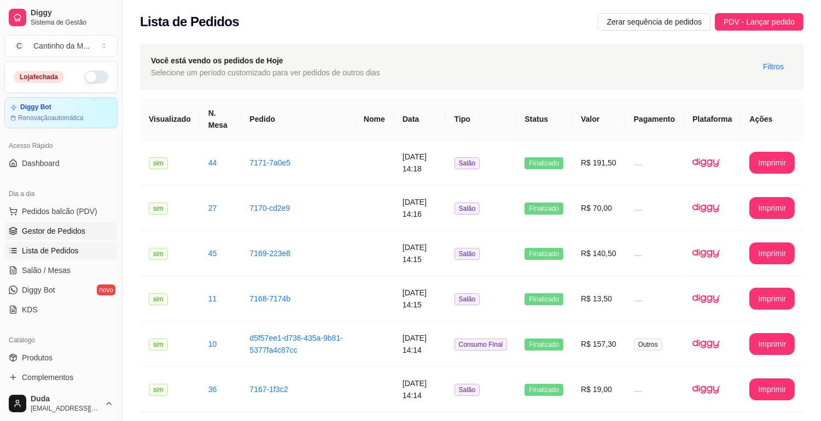
click at [79, 236] on link "Gestor de Pedidos" at bounding box center [60, 230] width 113 height 17
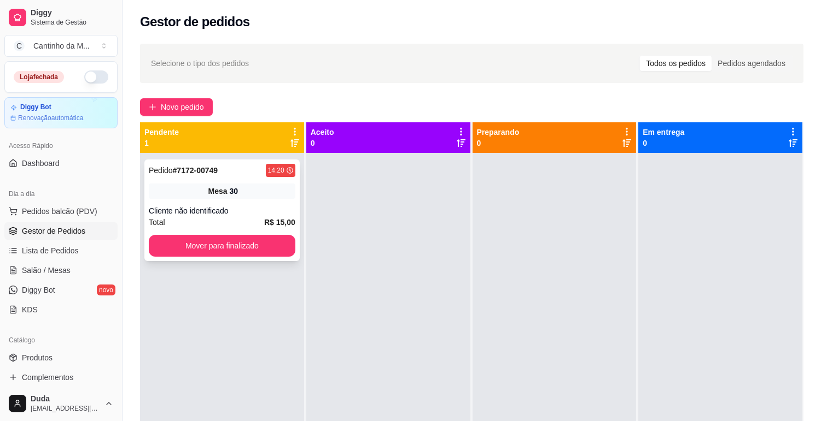
click at [216, 197] on div "Mesa 30" at bounding box center [222, 191] width 146 height 15
click at [74, 251] on span "Lista de Pedidos" at bounding box center [50, 250] width 57 height 11
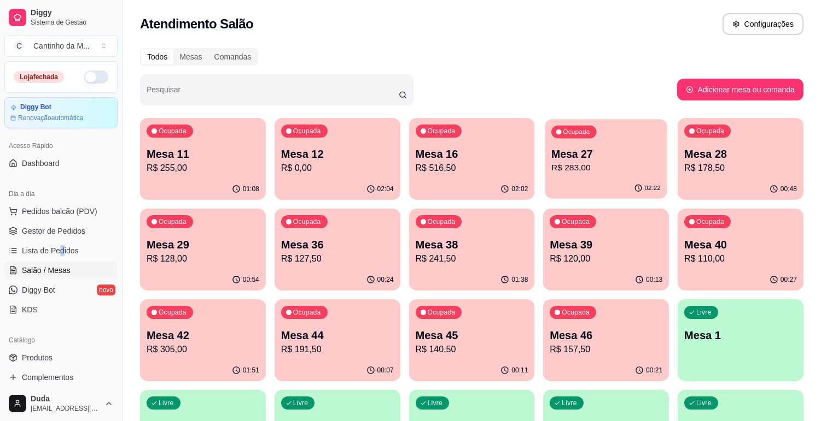
click at [612, 150] on p "Mesa 27" at bounding box center [605, 154] width 109 height 15
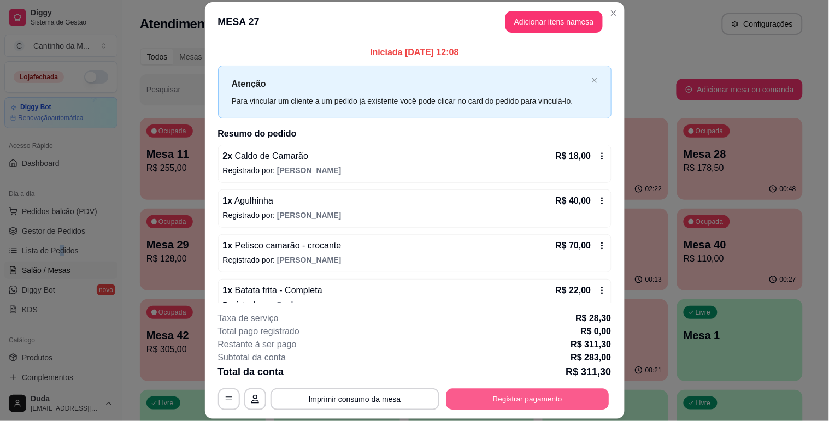
click at [542, 392] on button "Registrar pagamento" at bounding box center [527, 399] width 163 height 21
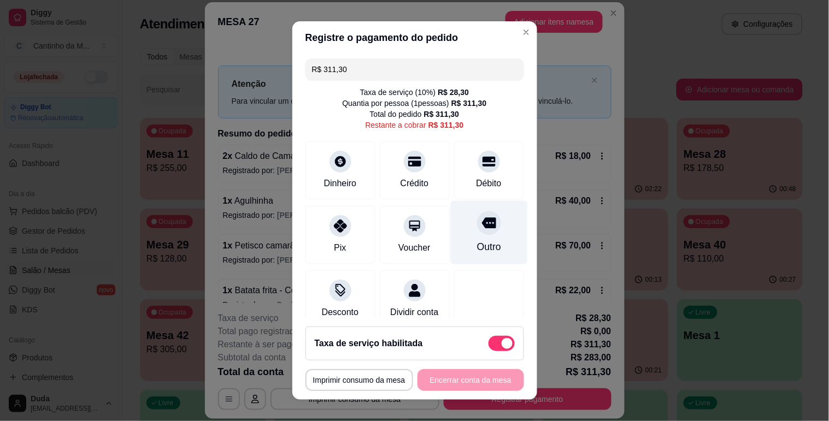
click at [472, 238] on div "Outro" at bounding box center [488, 233] width 77 height 64
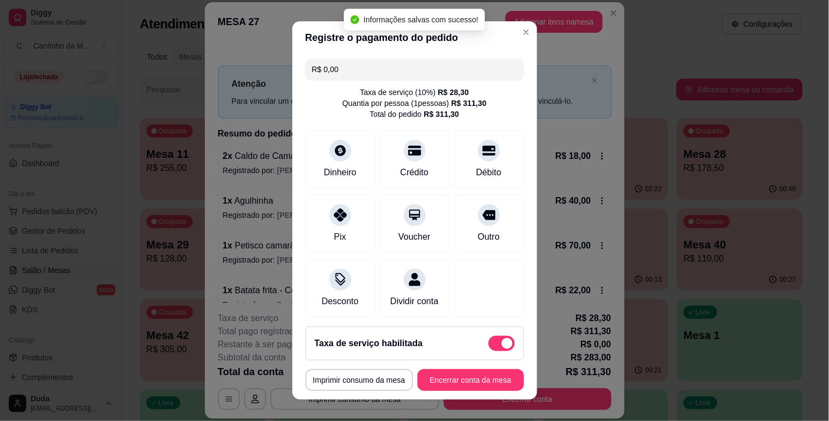
type input "R$ 0,00"
click at [448, 376] on button "Encerrar conta da mesa" at bounding box center [470, 380] width 103 height 21
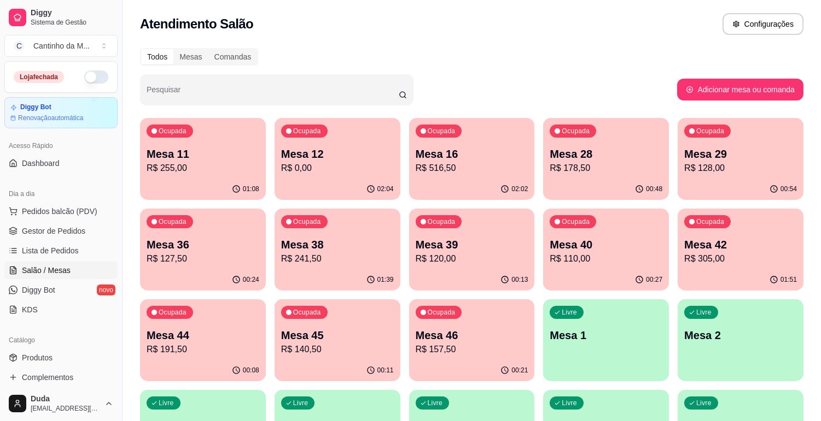
click at [731, 165] on p "R$ 128,00" at bounding box center [740, 168] width 113 height 13
click at [620, 165] on p "R$ 178,50" at bounding box center [605, 168] width 113 height 13
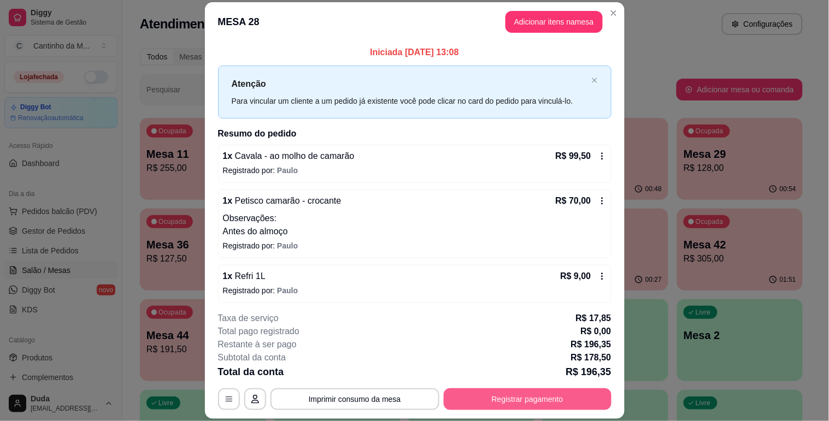
click at [523, 396] on button "Registrar pagamento" at bounding box center [528, 400] width 168 height 22
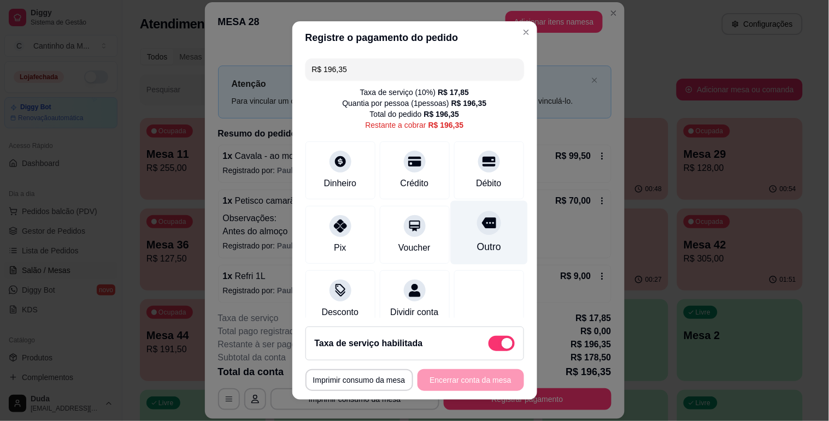
click at [477, 231] on div at bounding box center [489, 223] width 24 height 24
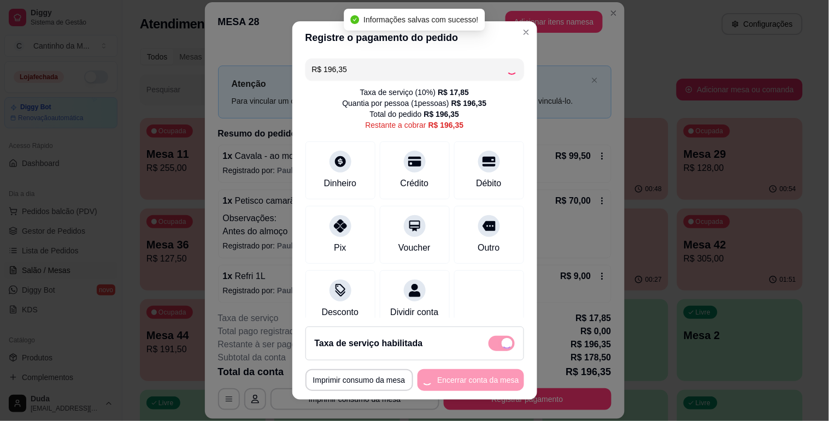
type input "R$ 0,00"
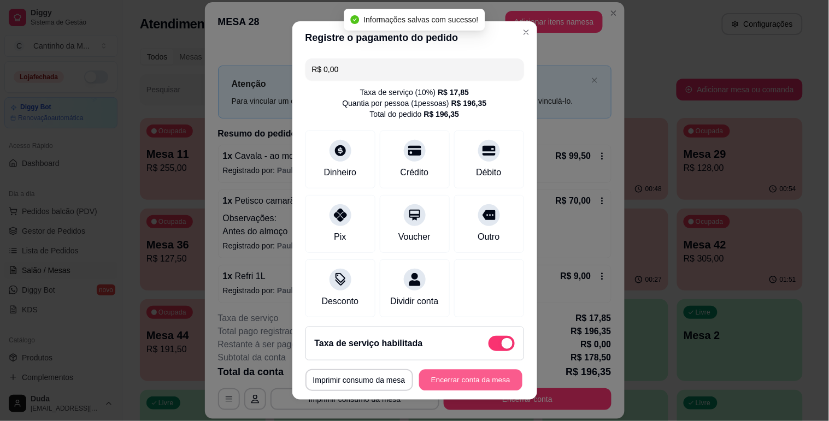
click at [479, 374] on button "Encerrar conta da mesa" at bounding box center [470, 380] width 103 height 21
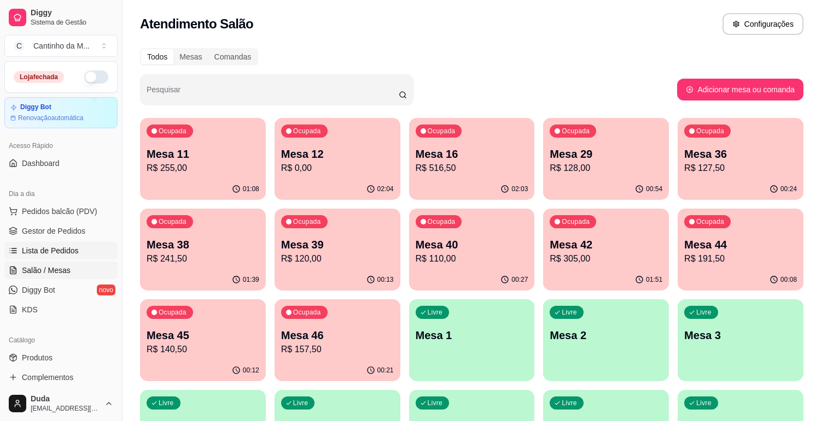
click at [15, 243] on link "Lista de Pedidos" at bounding box center [60, 250] width 113 height 17
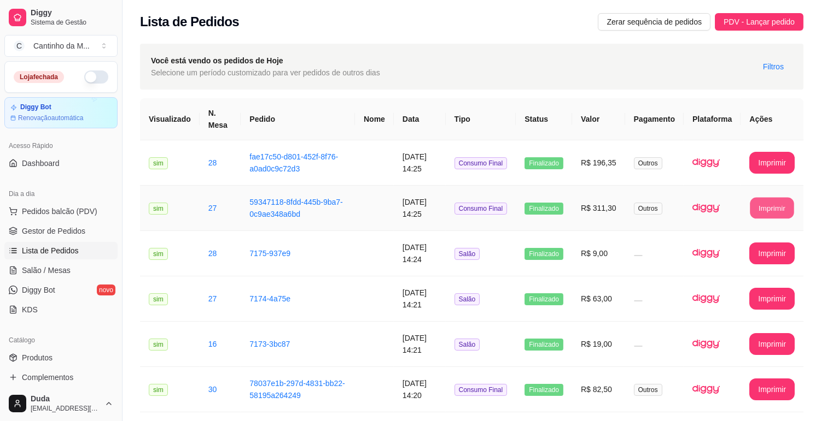
click at [761, 202] on button "Imprimir" at bounding box center [772, 208] width 44 height 21
click at [757, 159] on button "Imprimir" at bounding box center [772, 163] width 44 height 21
click at [81, 222] on link "Gestor de Pedidos" at bounding box center [60, 230] width 113 height 17
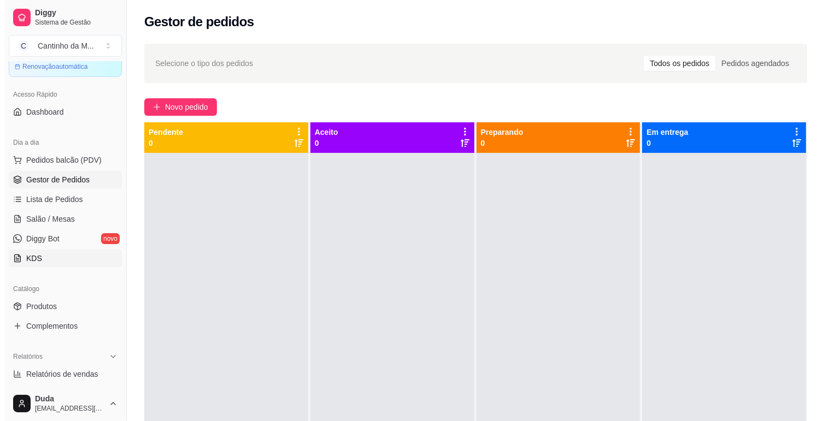
scroll to position [121, 0]
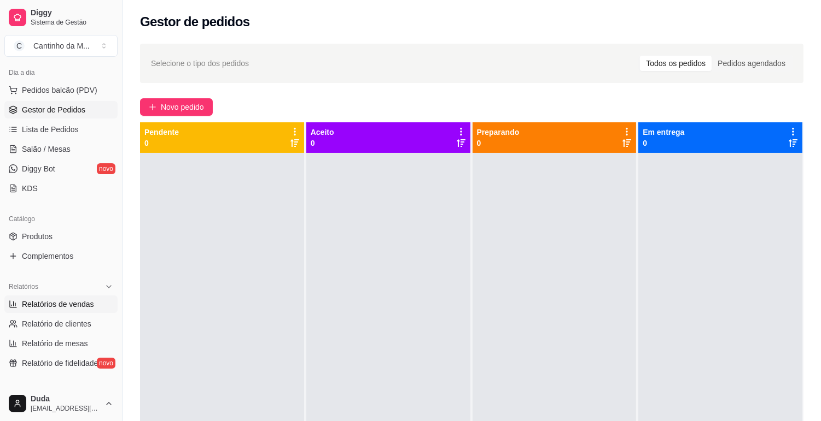
click at [56, 307] on span "Relatórios de vendas" at bounding box center [58, 304] width 72 height 11
select select "ALL"
select select "0"
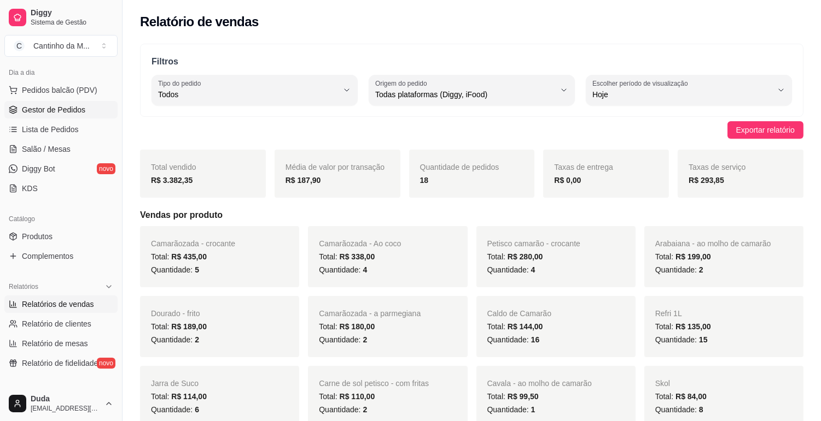
click at [52, 115] on link "Gestor de Pedidos" at bounding box center [60, 109] width 113 height 17
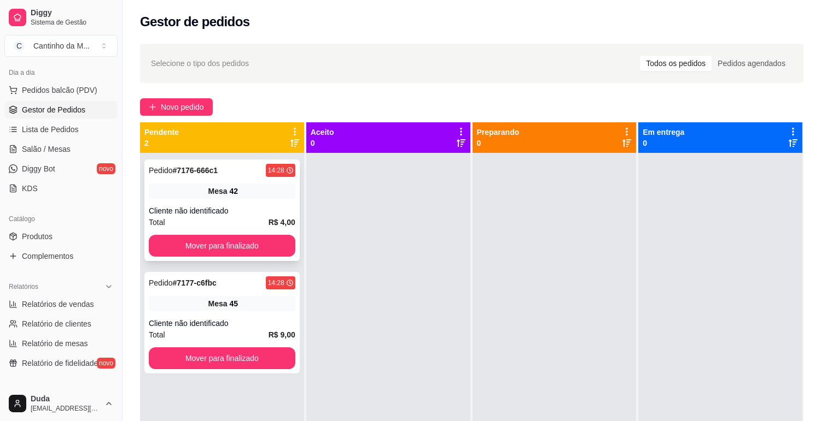
click at [216, 199] on div "Pedido # 7176-666c1 14:28 Mesa 42 Cliente não identificado Total R$ 4,00 Mover …" at bounding box center [221, 211] width 155 height 102
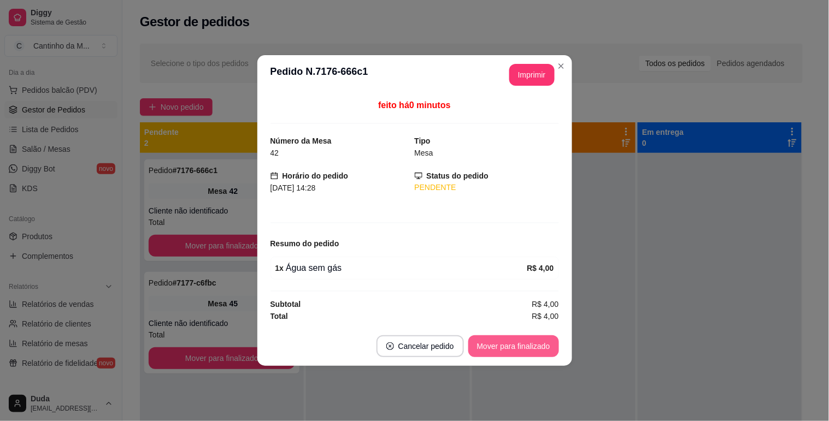
click at [526, 352] on button "Mover para finalizado" at bounding box center [513, 347] width 91 height 22
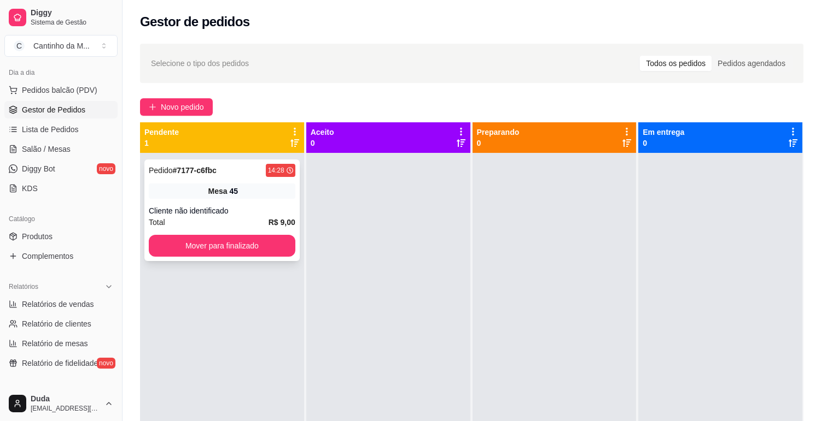
click at [248, 220] on div "Total R$ 9,00" at bounding box center [222, 222] width 146 height 12
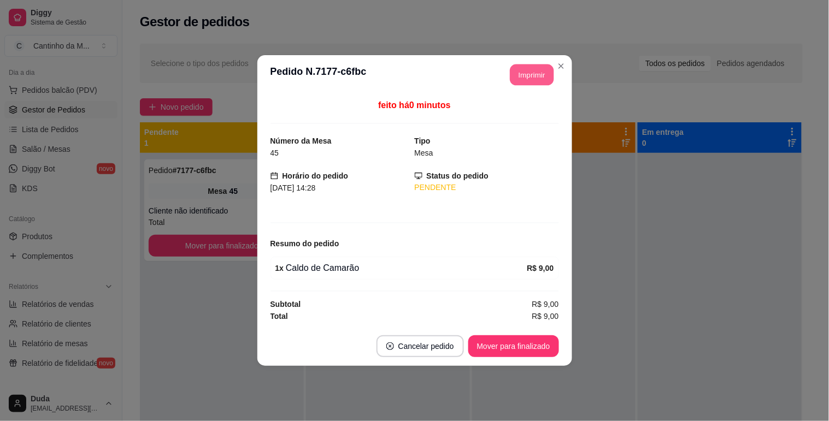
click at [526, 79] on button "Imprimir" at bounding box center [532, 75] width 44 height 21
click at [543, 348] on button "Mover para finalizado" at bounding box center [514, 346] width 88 height 21
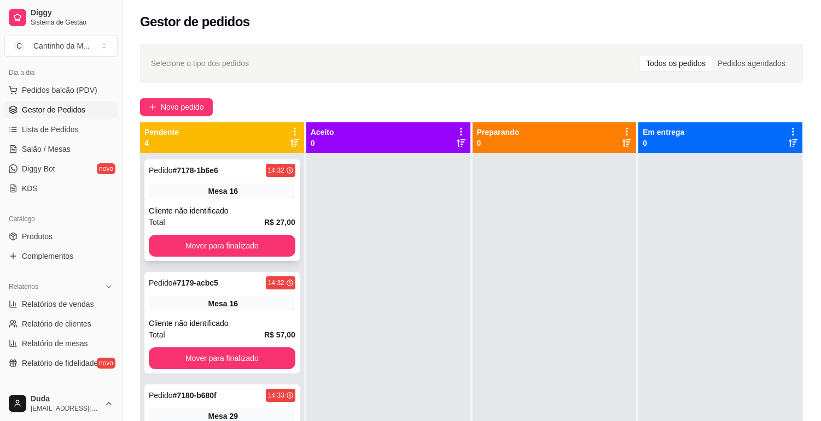
click at [269, 195] on div "Mesa 16" at bounding box center [222, 191] width 146 height 15
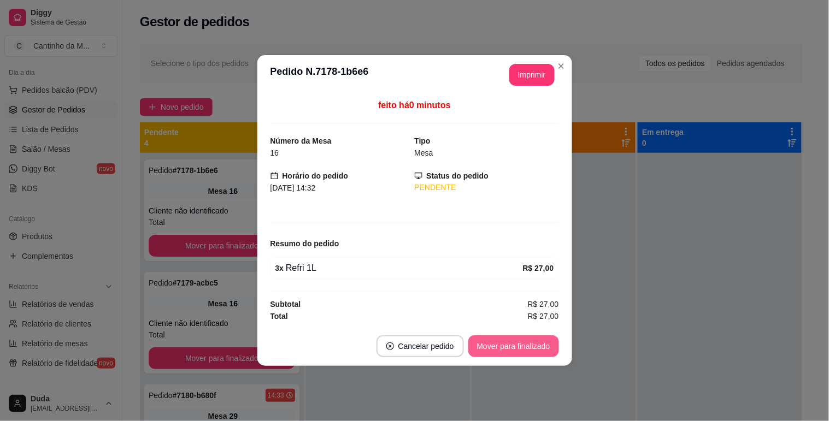
click at [534, 341] on button "Mover para finalizado" at bounding box center [513, 347] width 91 height 22
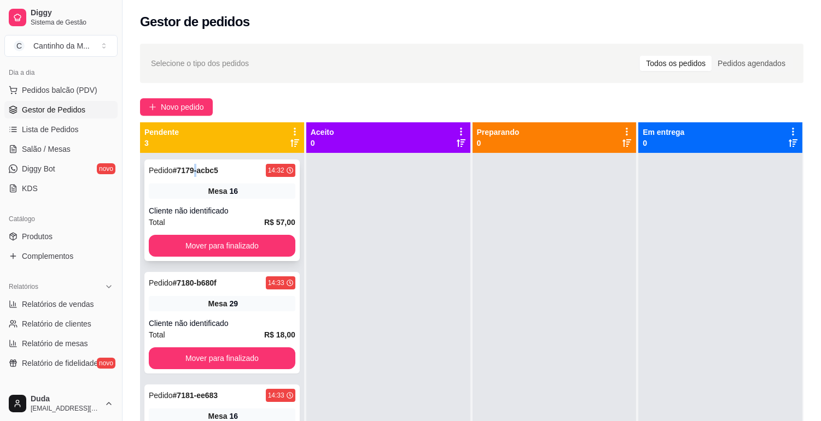
click at [198, 173] on strong "# 7179-acbc5" at bounding box center [195, 170] width 45 height 9
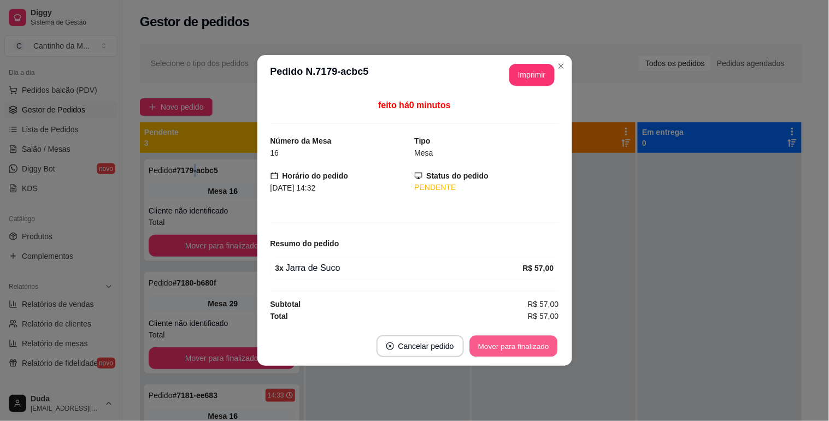
click at [514, 337] on button "Mover para finalizado" at bounding box center [514, 346] width 88 height 21
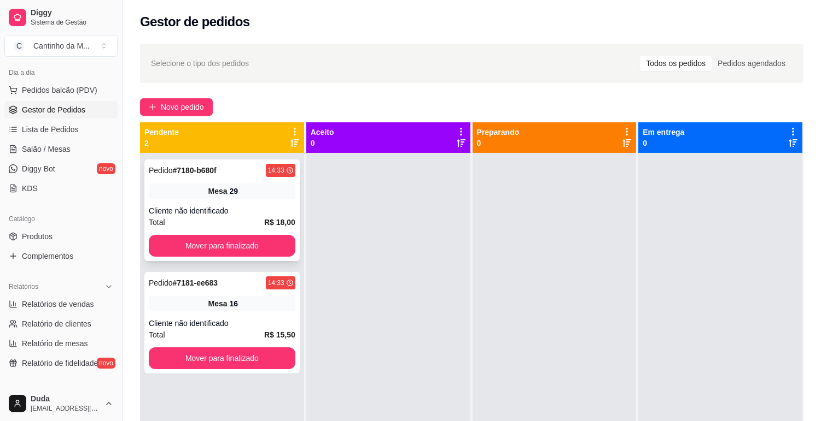
click at [194, 206] on div "Cliente não identificado" at bounding box center [222, 211] width 146 height 11
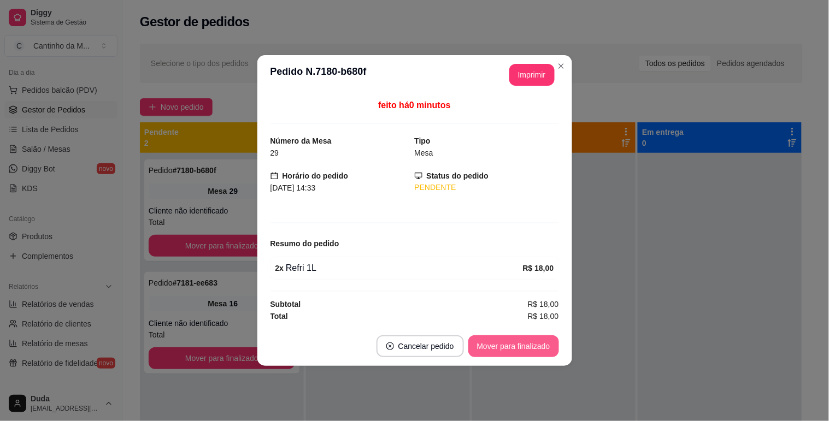
click at [484, 354] on button "Mover para finalizado" at bounding box center [513, 347] width 91 height 22
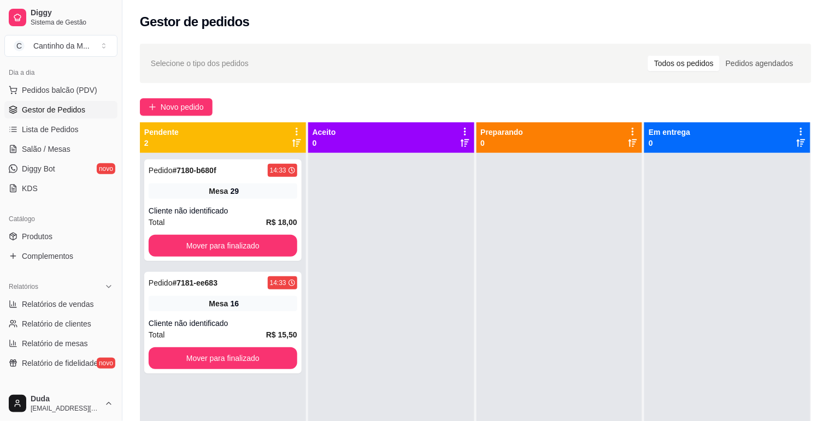
drag, startPoint x: 777, startPoint y: 265, endPoint x: 752, endPoint y: 264, distance: 25.2
click at [752, 264] on div "Selecione o tipo dos pedidos Todos os pedidos Pedidos agendados Novo pedido Pen…" at bounding box center [475, 297] width 707 height 520
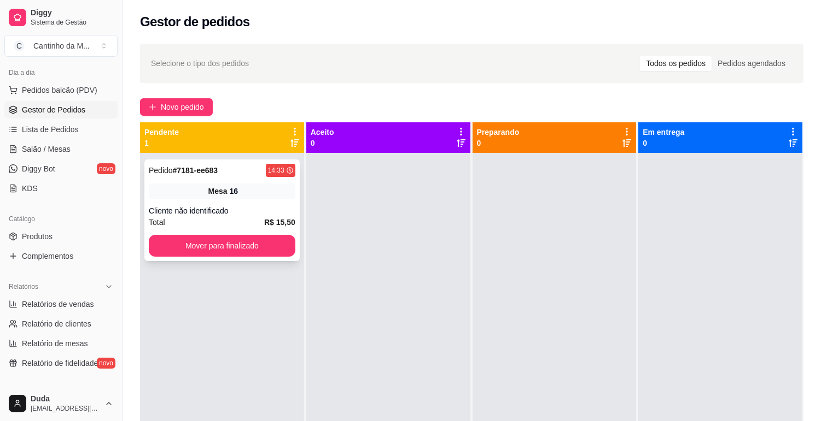
click at [233, 209] on div "Cliente não identificado" at bounding box center [222, 211] width 146 height 11
click at [96, 149] on link "Salão / Mesas" at bounding box center [60, 148] width 113 height 17
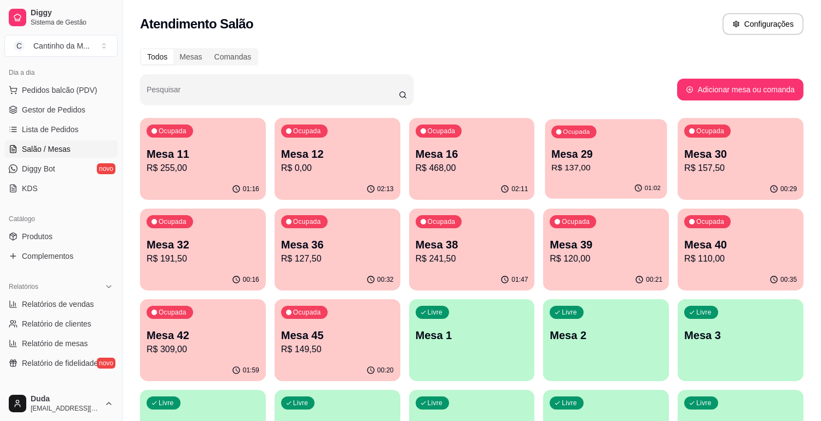
click at [583, 160] on p "Mesa 29" at bounding box center [605, 154] width 109 height 15
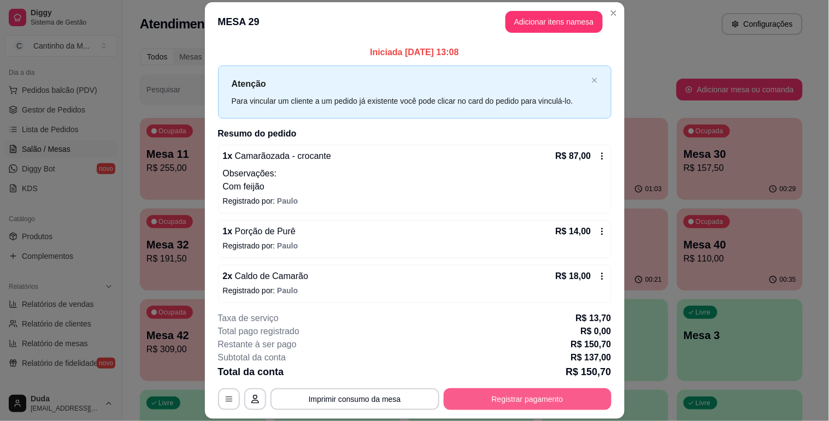
click at [530, 400] on button "Registrar pagamento" at bounding box center [528, 400] width 168 height 22
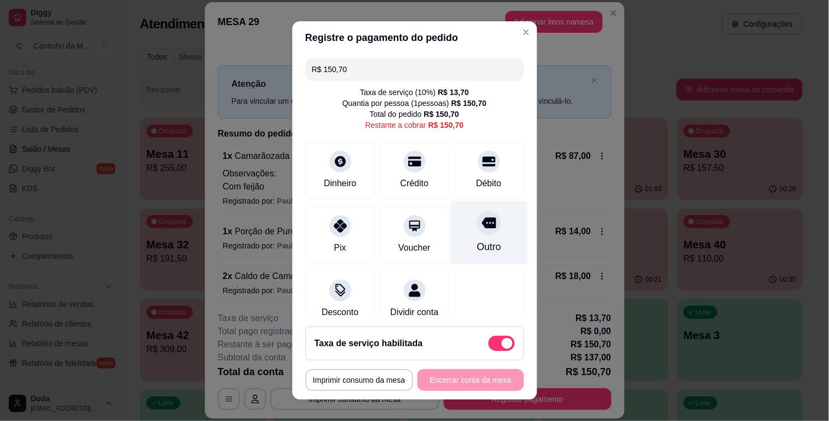
click at [466, 238] on div "Outro" at bounding box center [488, 233] width 77 height 64
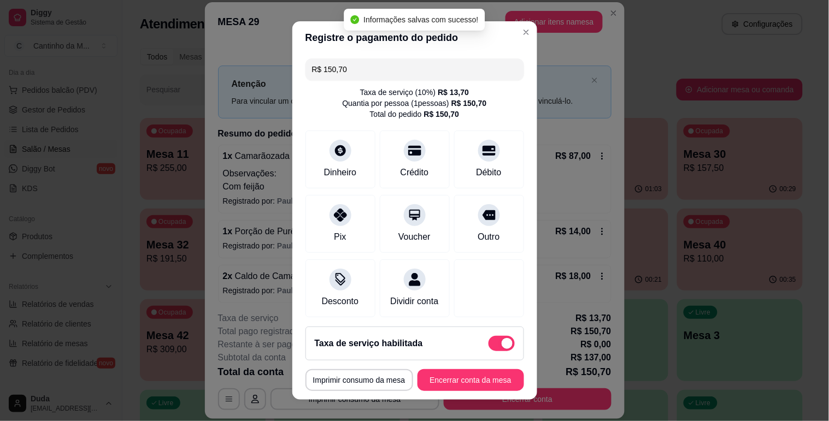
type input "R$ 0,00"
click at [425, 374] on button "Encerrar conta da mesa" at bounding box center [470, 380] width 103 height 21
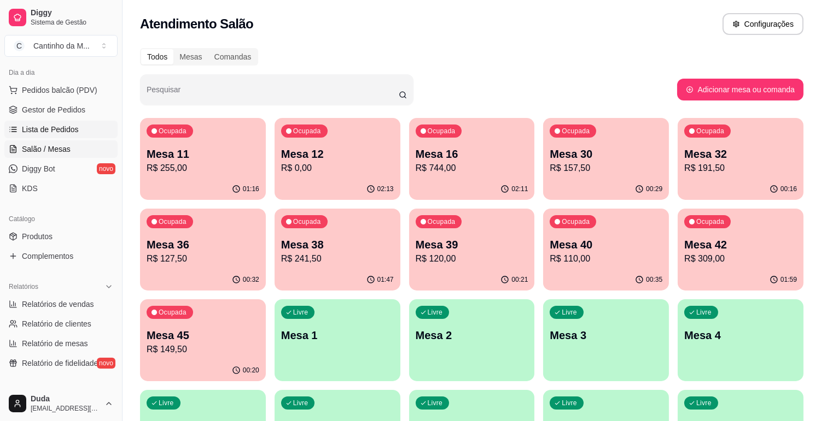
click at [54, 130] on span "Lista de Pedidos" at bounding box center [50, 129] width 57 height 11
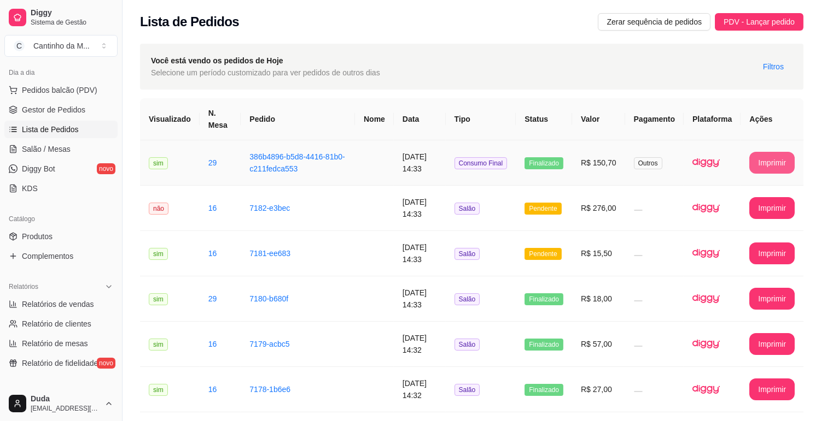
click at [786, 157] on button "Imprimir" at bounding box center [771, 163] width 45 height 22
click at [241, 212] on td "7182-e3bec" at bounding box center [298, 208] width 114 height 45
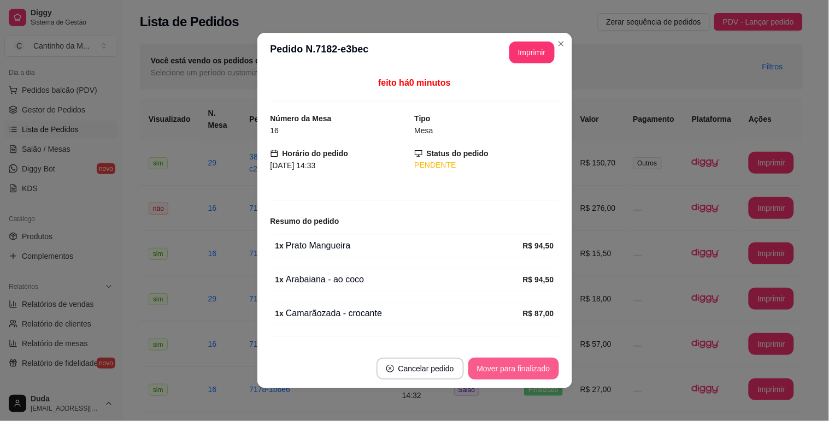
click at [525, 371] on button "Mover para finalizado" at bounding box center [513, 369] width 91 height 22
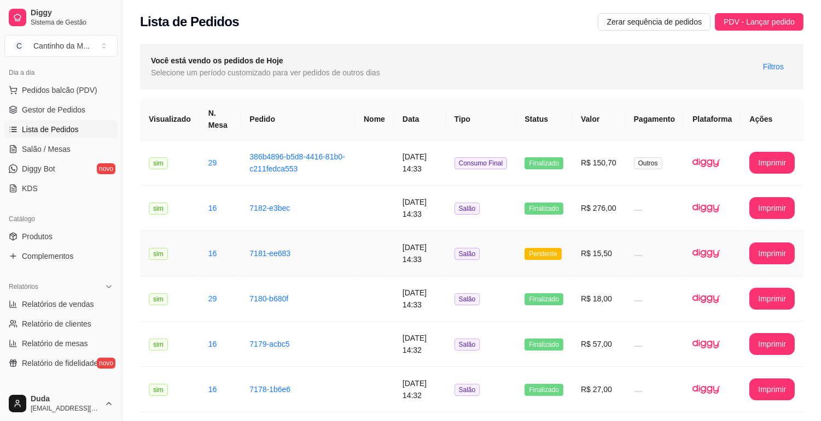
click at [624, 238] on td "R$ 15,50" at bounding box center [598, 253] width 53 height 45
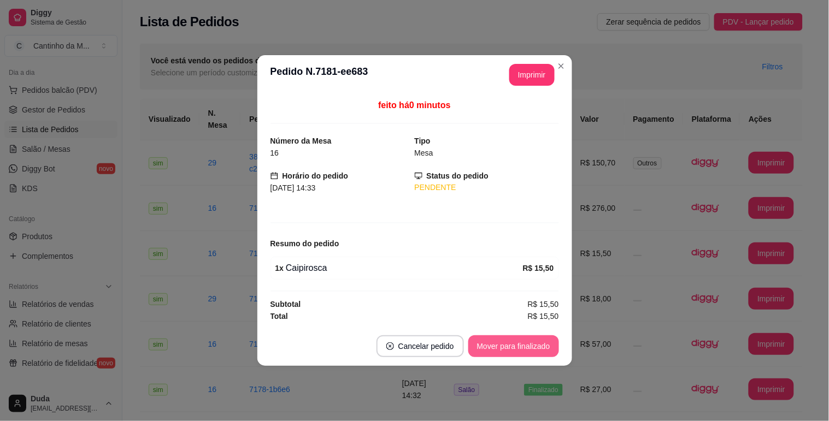
click at [512, 358] on div "Mover para finalizado" at bounding box center [513, 347] width 91 height 22
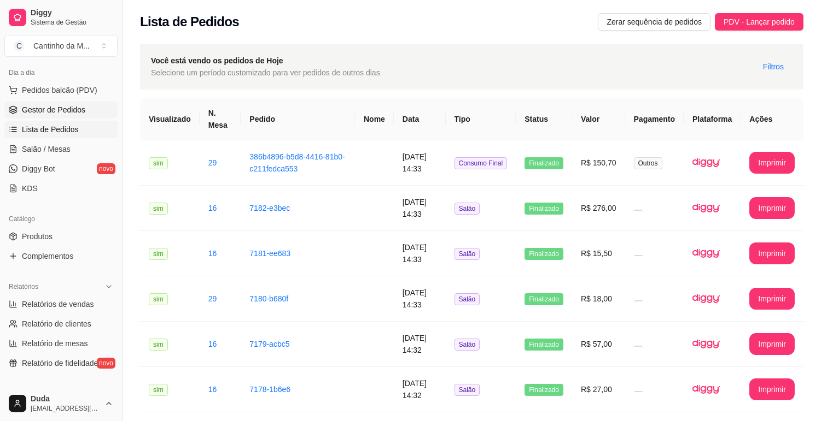
click at [66, 116] on link "Gestor de Pedidos" at bounding box center [60, 109] width 113 height 17
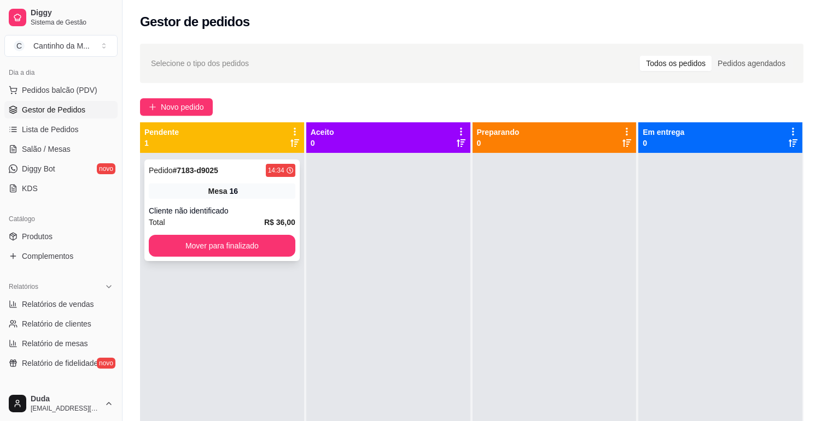
click at [184, 193] on div "Mesa 16" at bounding box center [222, 191] width 146 height 15
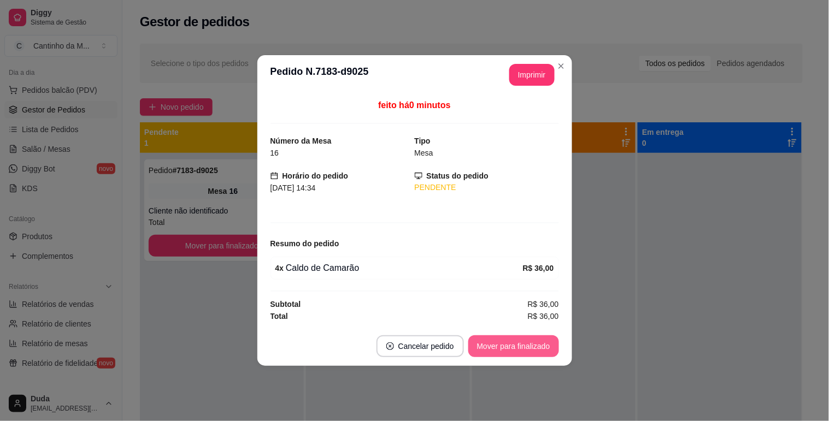
click at [530, 356] on button "Mover para finalizado" at bounding box center [513, 347] width 91 height 22
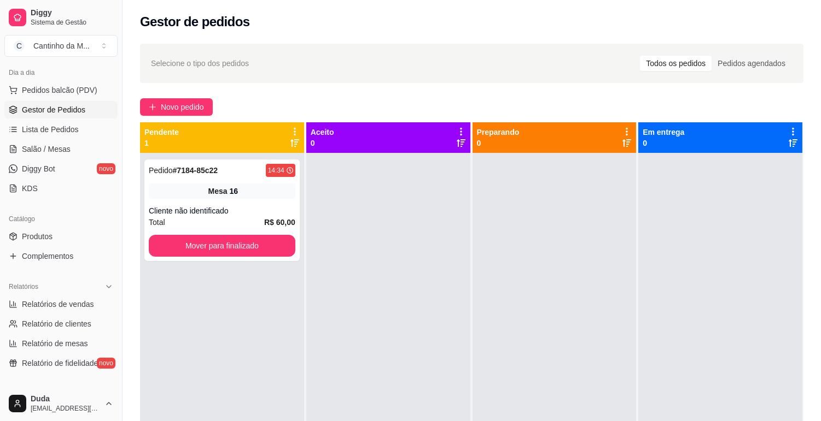
click at [301, 213] on div "Pedido # 7184-85c22 14:34 Mesa 16 Cliente não identificado Total R$ 60,00 Mover…" at bounding box center [222, 363] width 164 height 421
click at [294, 206] on div "Pedido # 7184-85c22 14:34 Mesa 16 Cliente não identificado Total R$ 60,00 Mover…" at bounding box center [221, 211] width 155 height 102
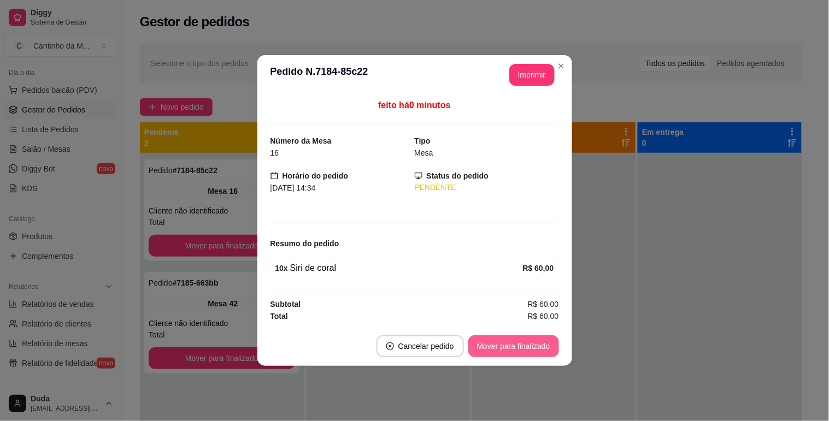
click at [528, 347] on button "Mover para finalizado" at bounding box center [513, 347] width 91 height 22
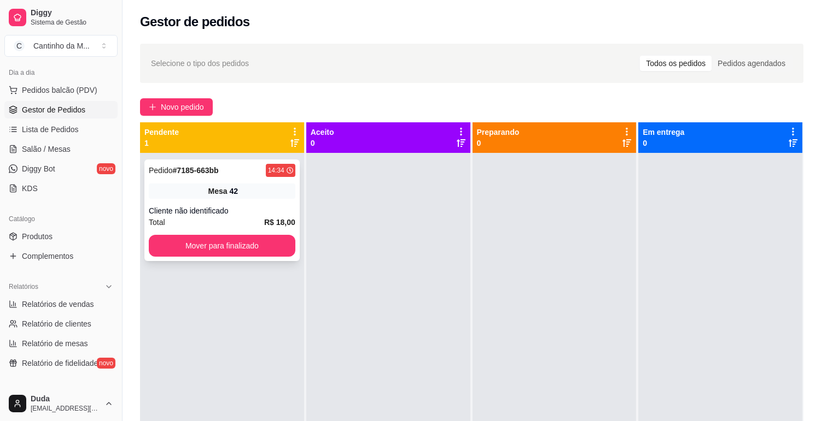
click at [246, 200] on div "Pedido # 7185-663bb 14:34 Mesa 42 Cliente não identificado Total R$ 18,00 Mover…" at bounding box center [221, 211] width 155 height 102
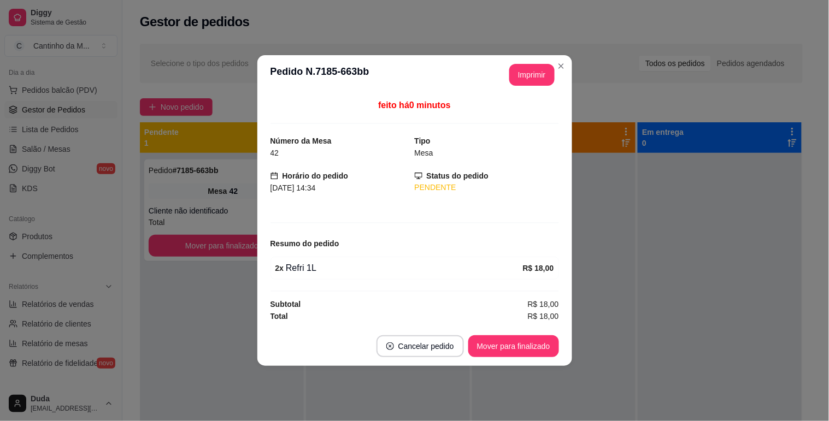
click at [522, 361] on footer "Cancelar pedido Mover para finalizado" at bounding box center [414, 346] width 315 height 39
click at [526, 354] on button "Mover para finalizado" at bounding box center [513, 347] width 91 height 22
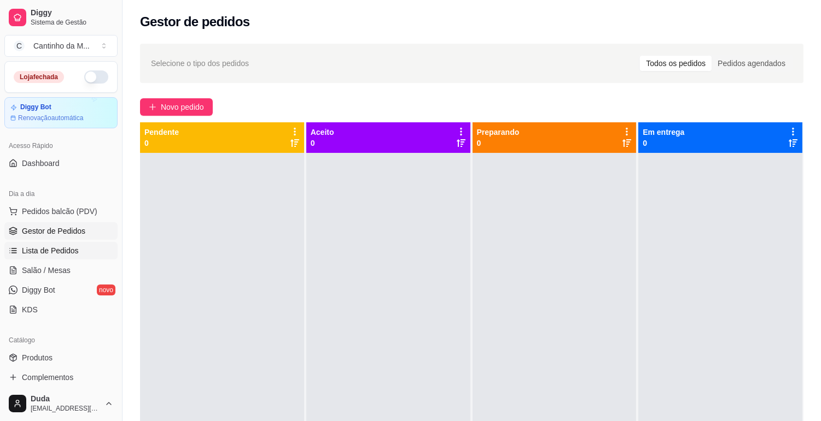
click at [48, 259] on link "Lista de Pedidos" at bounding box center [60, 250] width 113 height 17
click at [55, 276] on link "Salão / Mesas" at bounding box center [60, 270] width 113 height 17
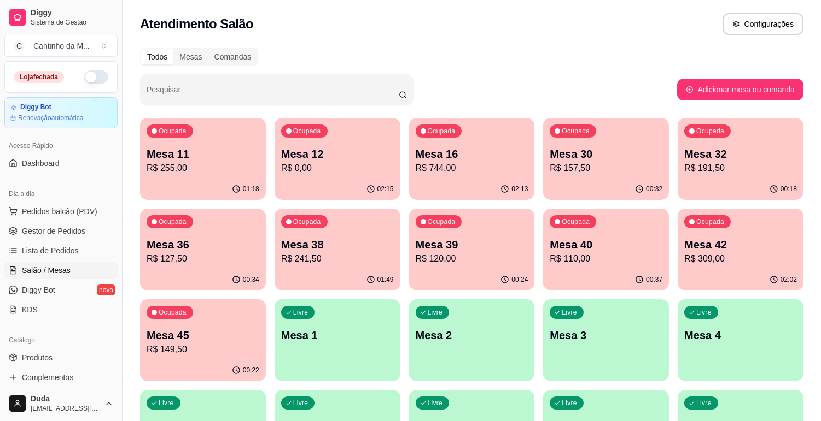
click at [74, 271] on link "Salão / Mesas" at bounding box center [60, 270] width 113 height 17
click at [730, 245] on p "Mesa 42" at bounding box center [740, 244] width 113 height 15
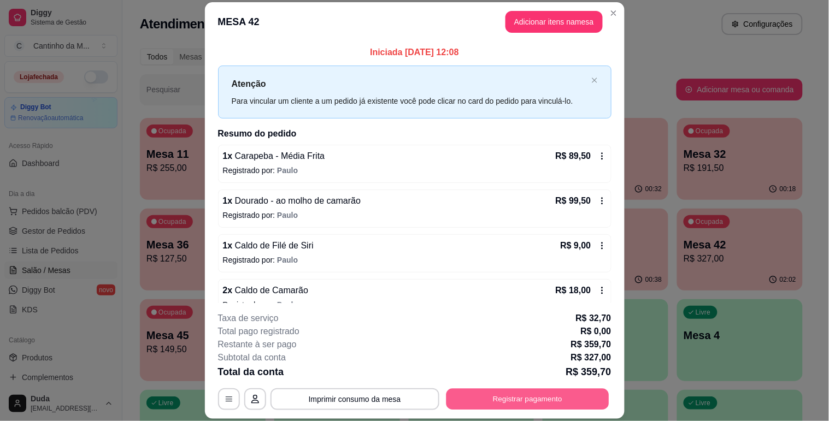
click at [548, 392] on button "Registrar pagamento" at bounding box center [527, 399] width 163 height 21
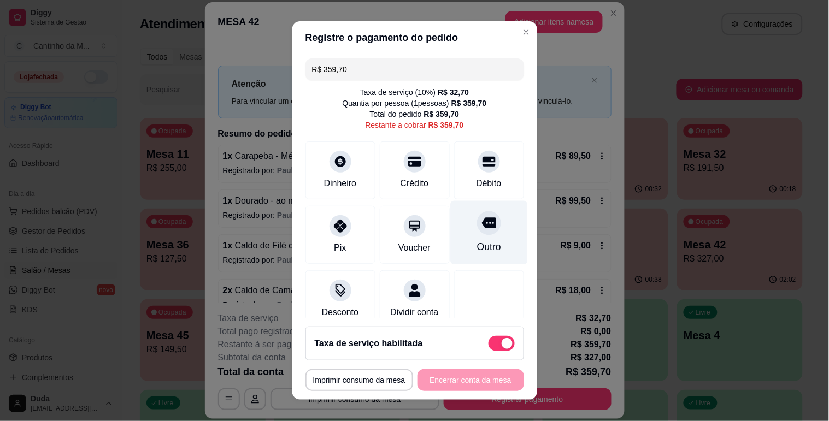
click at [482, 225] on icon at bounding box center [489, 223] width 14 height 11
type input "R$ 0,00"
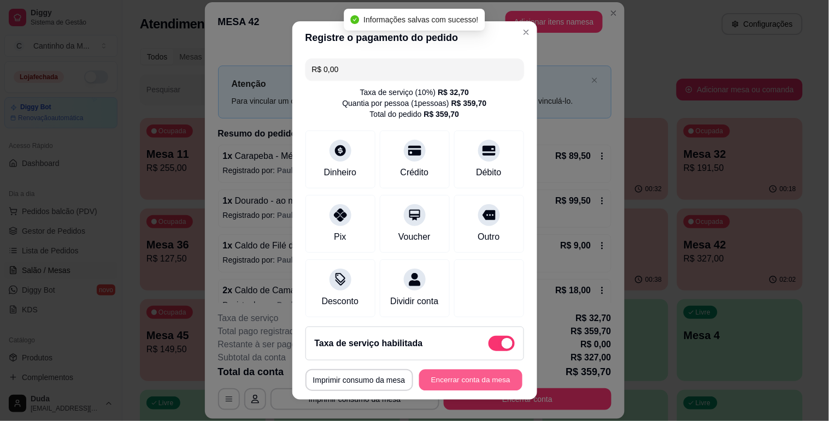
click at [455, 377] on button "Encerrar conta da mesa" at bounding box center [470, 380] width 103 height 21
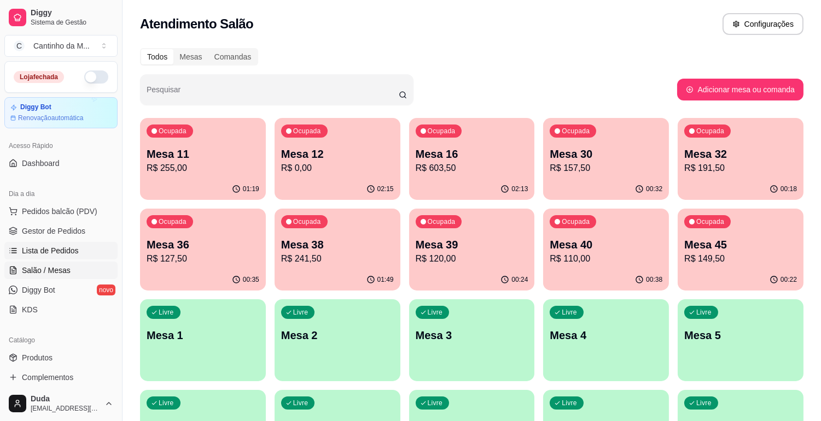
click at [92, 257] on link "Lista de Pedidos" at bounding box center [60, 250] width 113 height 17
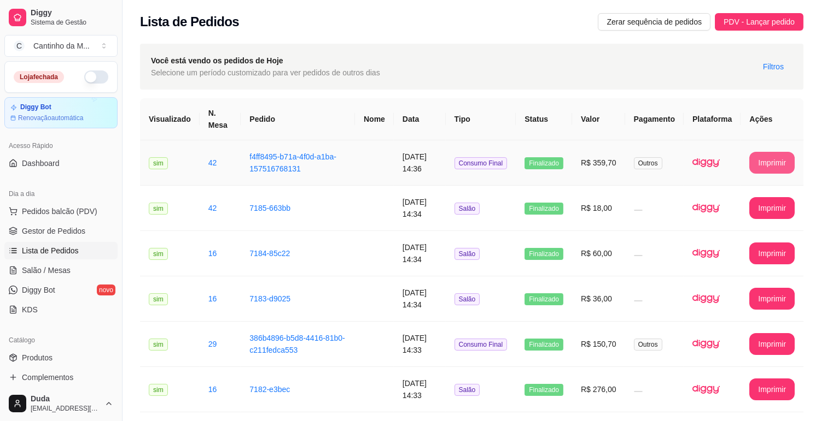
click at [764, 159] on button "Imprimir" at bounding box center [771, 163] width 45 height 22
click at [56, 235] on span "Gestor de Pedidos" at bounding box center [53, 231] width 63 height 11
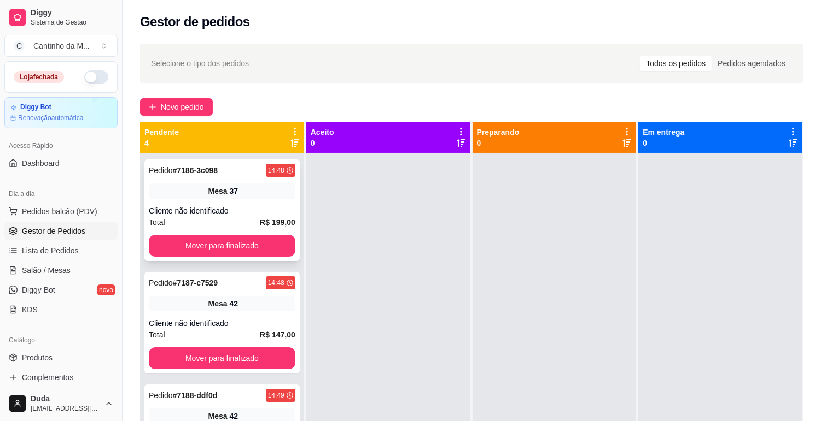
click at [224, 198] on div "Mesa 37" at bounding box center [222, 191] width 146 height 15
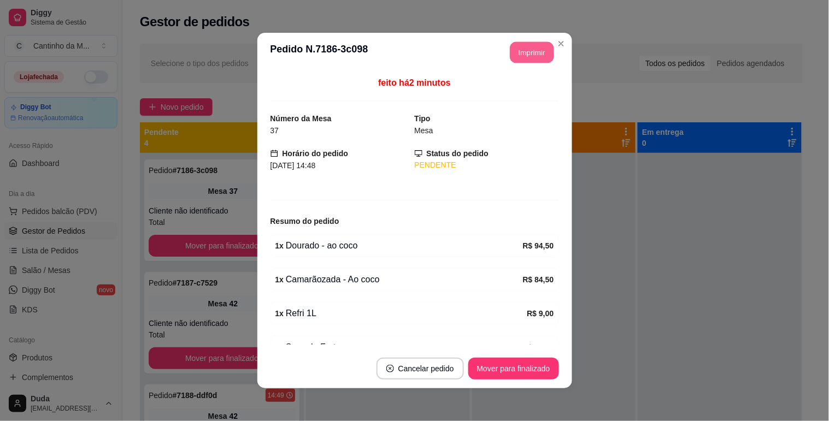
click at [515, 53] on button "Imprimir" at bounding box center [532, 52] width 44 height 21
click at [528, 362] on button "Mover para finalizado" at bounding box center [513, 369] width 91 height 22
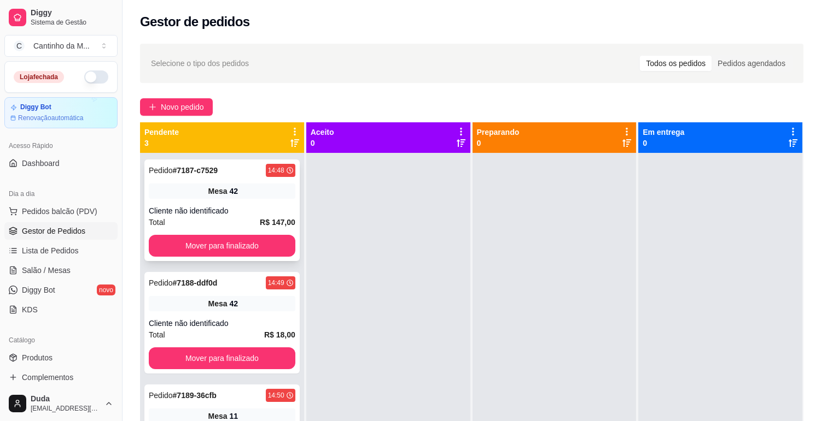
click at [252, 196] on div "Mesa 42" at bounding box center [222, 191] width 146 height 15
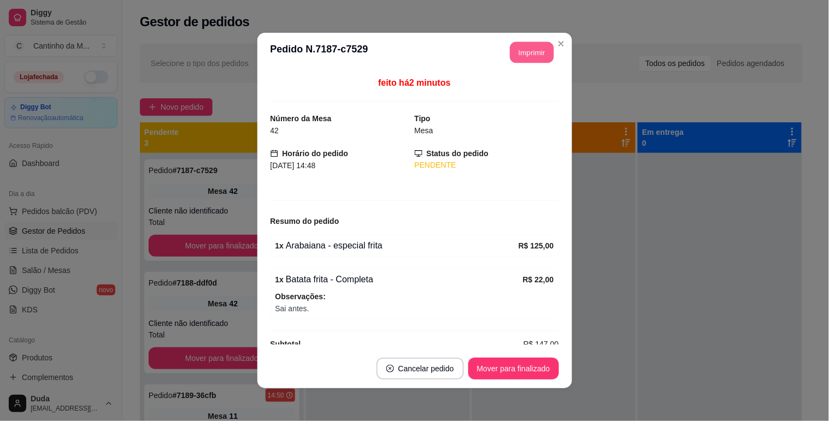
click at [528, 58] on button "Imprimir" at bounding box center [532, 52] width 44 height 21
click at [511, 368] on button "Mover para finalizado" at bounding box center [514, 369] width 88 height 21
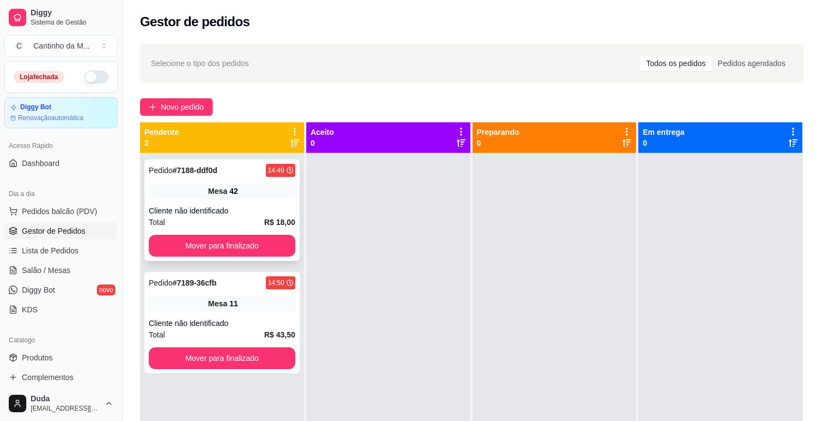
click at [247, 217] on div "Total R$ 18,00" at bounding box center [222, 222] width 146 height 12
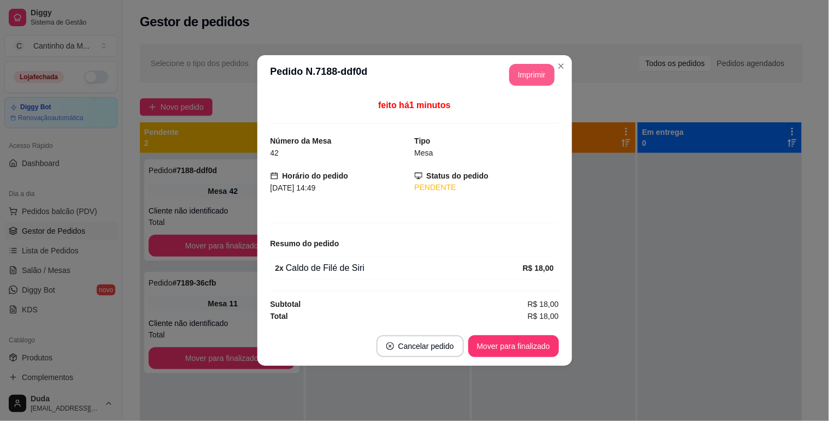
click at [549, 66] on button "Imprimir" at bounding box center [531, 75] width 45 height 22
click at [514, 350] on button "Mover para finalizado" at bounding box center [513, 347] width 91 height 22
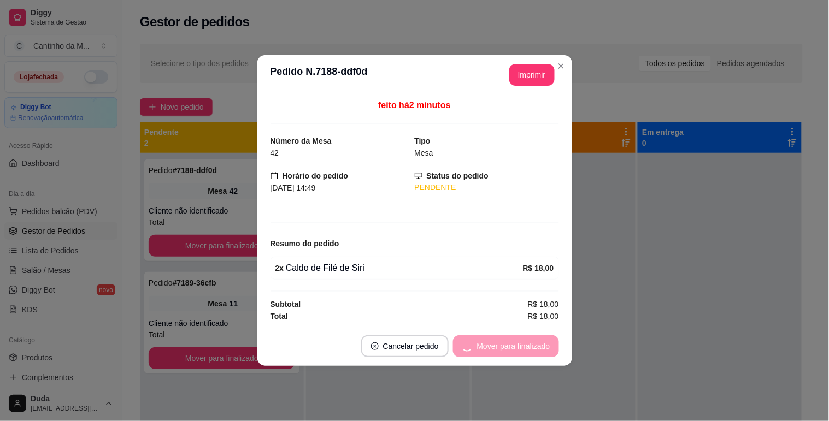
click at [565, 302] on div "**********" at bounding box center [414, 210] width 829 height 421
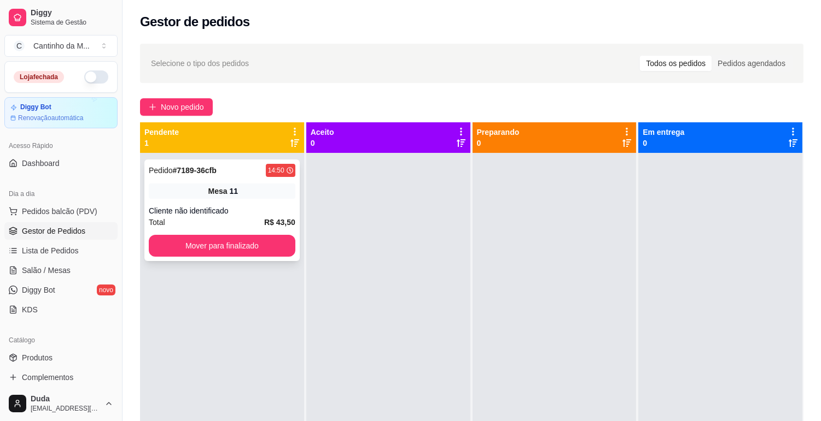
click at [285, 200] on div "Pedido # 7189-36cfb 14:50 Mesa 11 Cliente não identificado Total R$ 43,50 Mover…" at bounding box center [221, 211] width 155 height 102
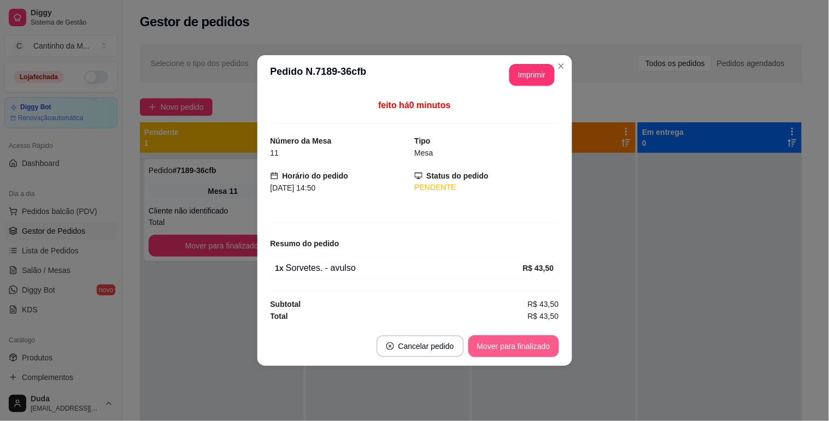
click at [520, 341] on button "Mover para finalizado" at bounding box center [513, 347] width 91 height 22
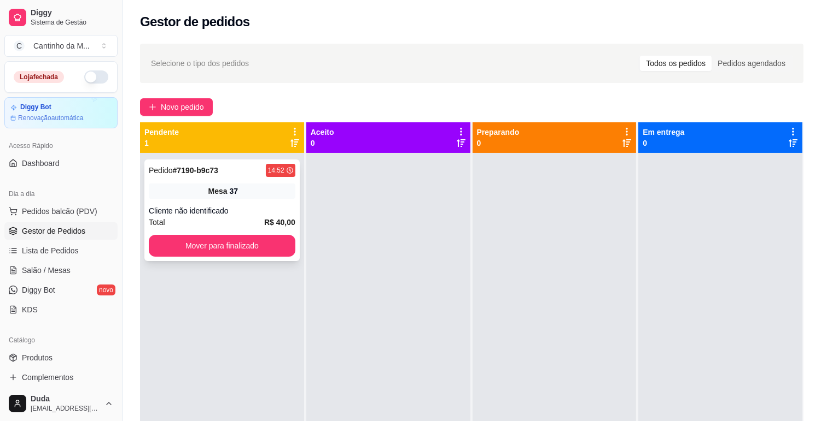
click at [231, 203] on div "Pedido # 7190-b9c73 14:52 Mesa 37 Cliente não identificado Total R$ 40,00 Mover…" at bounding box center [221, 211] width 155 height 102
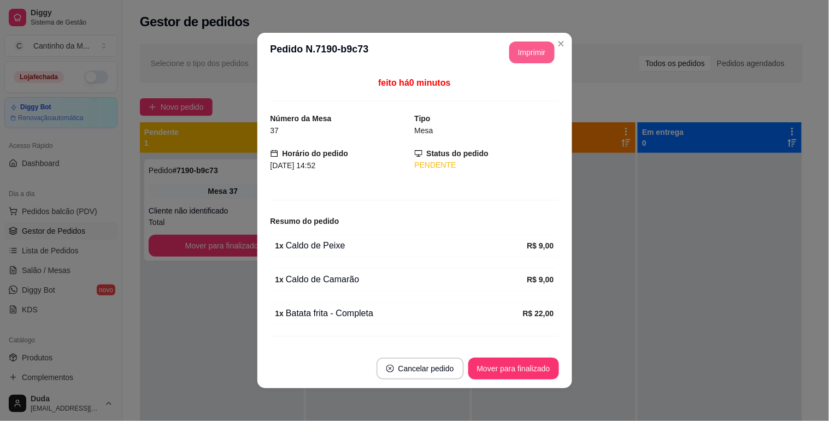
click at [528, 57] on button "Imprimir" at bounding box center [531, 53] width 45 height 22
click at [514, 370] on button "Mover para finalizado" at bounding box center [513, 369] width 91 height 22
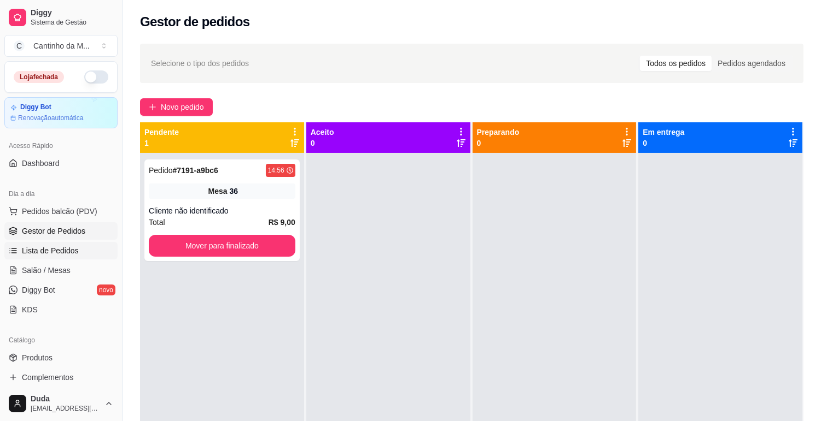
click at [57, 247] on span "Lista de Pedidos" at bounding box center [50, 250] width 57 height 11
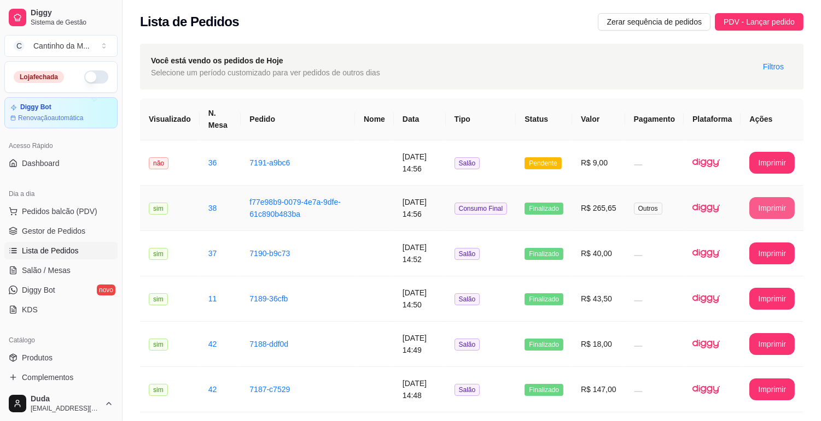
click at [761, 205] on button "Imprimir" at bounding box center [771, 208] width 45 height 22
click at [62, 274] on span "Salão / Mesas" at bounding box center [46, 270] width 49 height 11
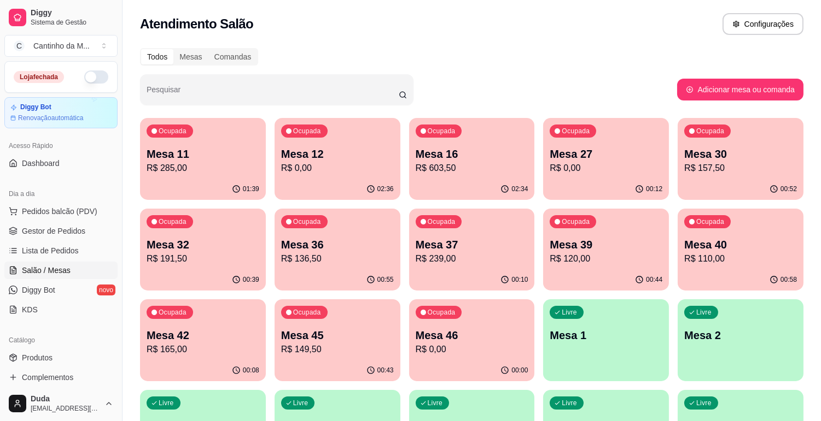
click at [304, 247] on p "Mesa 36" at bounding box center [337, 244] width 113 height 15
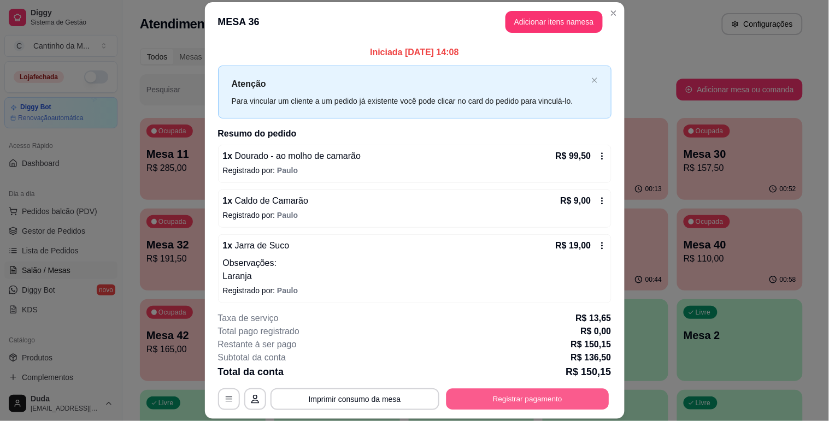
click at [487, 392] on button "Registrar pagamento" at bounding box center [527, 399] width 163 height 21
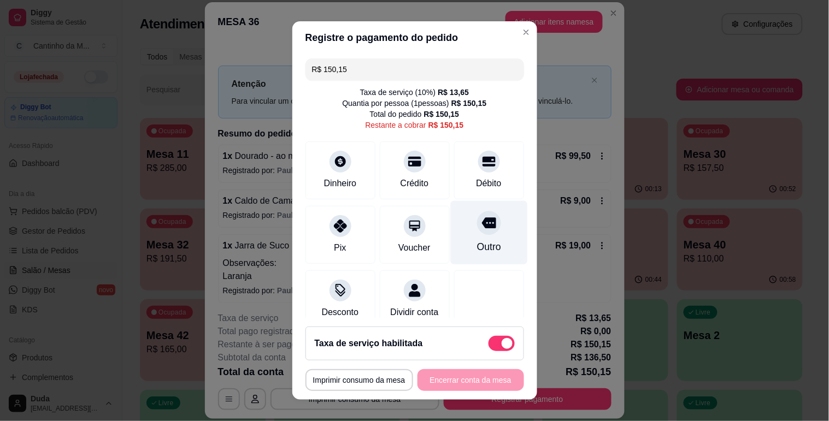
click at [477, 250] on div "Outro" at bounding box center [489, 247] width 24 height 14
type input "R$ 0,00"
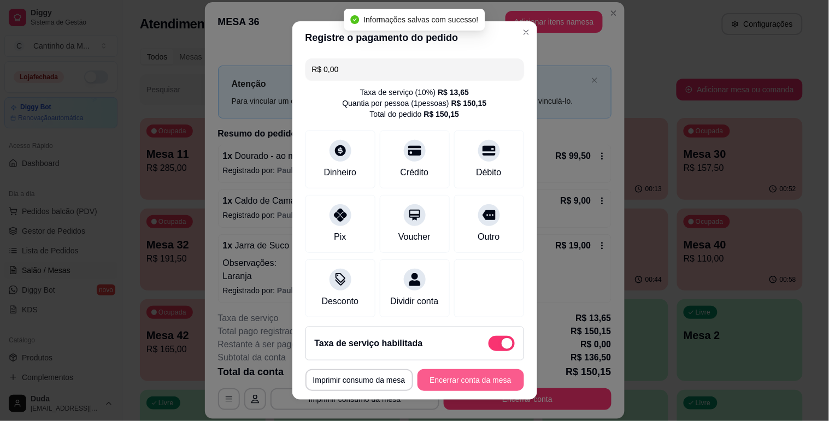
click at [464, 373] on button "Encerrar conta da mesa" at bounding box center [471, 381] width 107 height 22
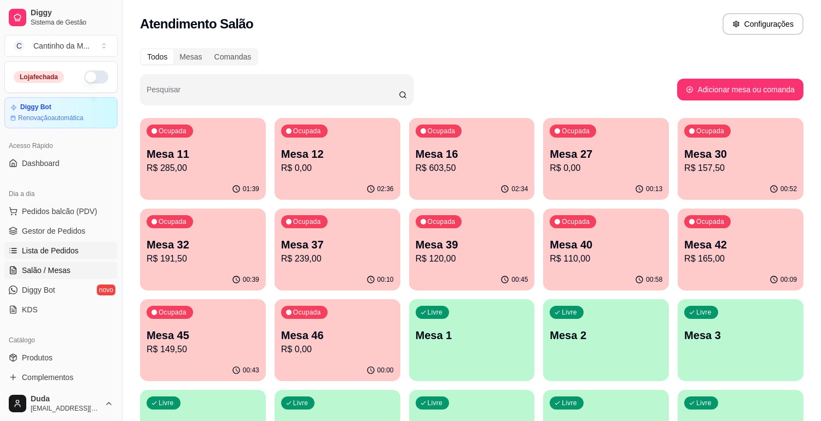
click at [88, 256] on link "Lista de Pedidos" at bounding box center [60, 250] width 113 height 17
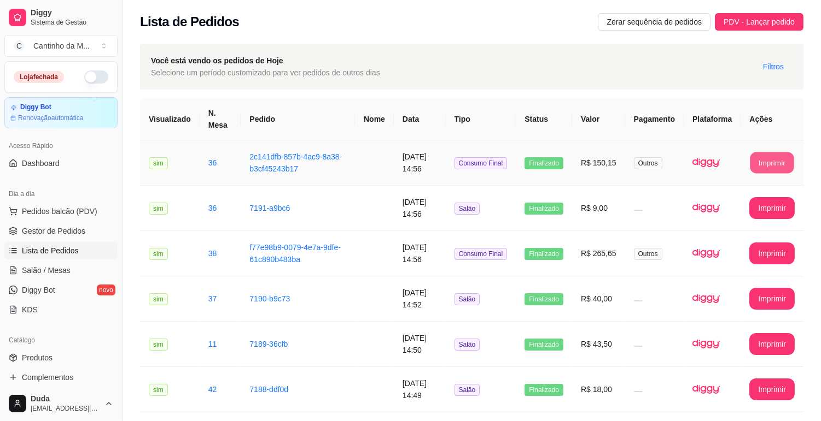
click at [760, 160] on button "Imprimir" at bounding box center [772, 163] width 44 height 21
click at [55, 232] on span "Gestor de Pedidos" at bounding box center [53, 231] width 63 height 11
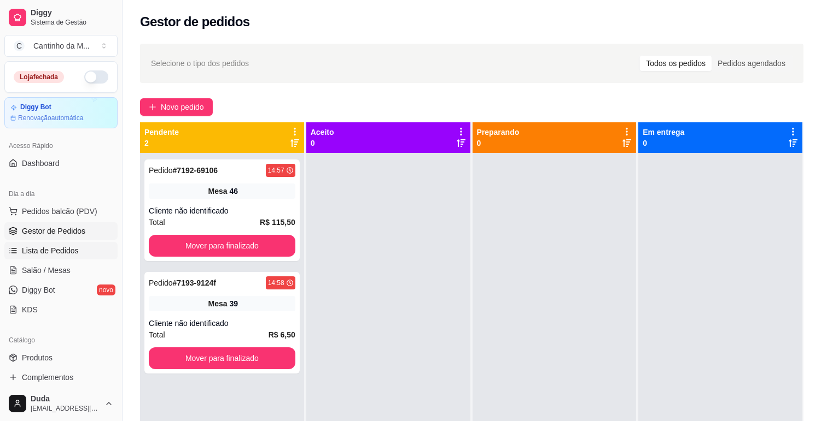
click at [59, 246] on span "Lista de Pedidos" at bounding box center [50, 250] width 57 height 11
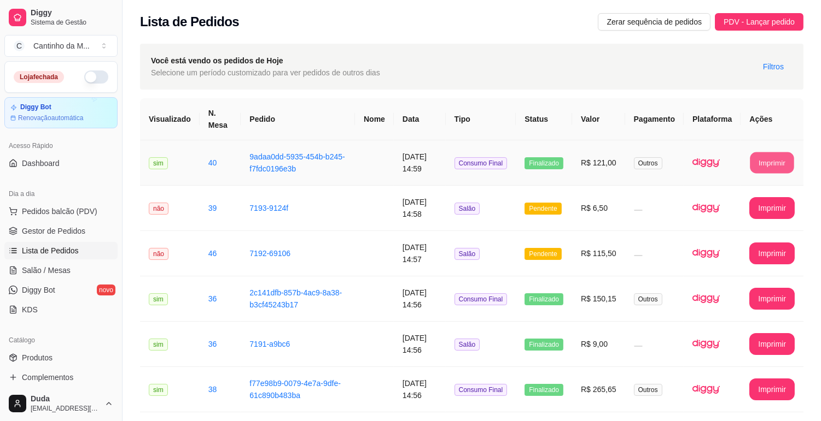
click at [775, 153] on button "Imprimir" at bounding box center [772, 163] width 44 height 21
click at [597, 249] on td "R$ 115,50" at bounding box center [598, 253] width 53 height 45
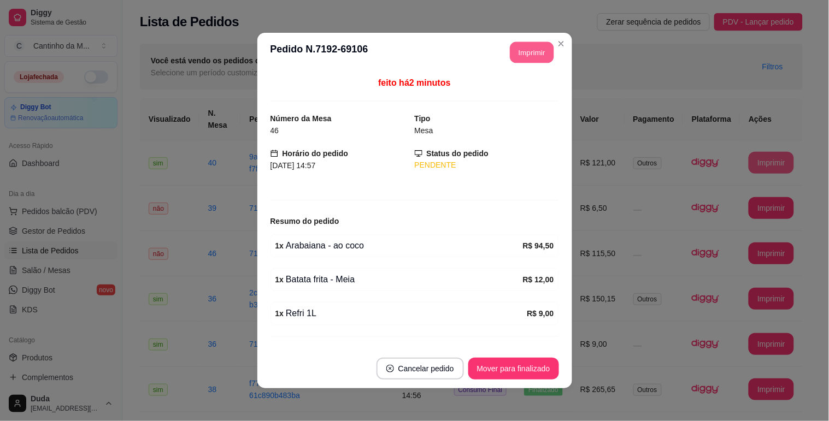
click at [515, 53] on button "Imprimir" at bounding box center [532, 52] width 44 height 21
click at [546, 371] on button "Mover para finalizado" at bounding box center [513, 369] width 91 height 22
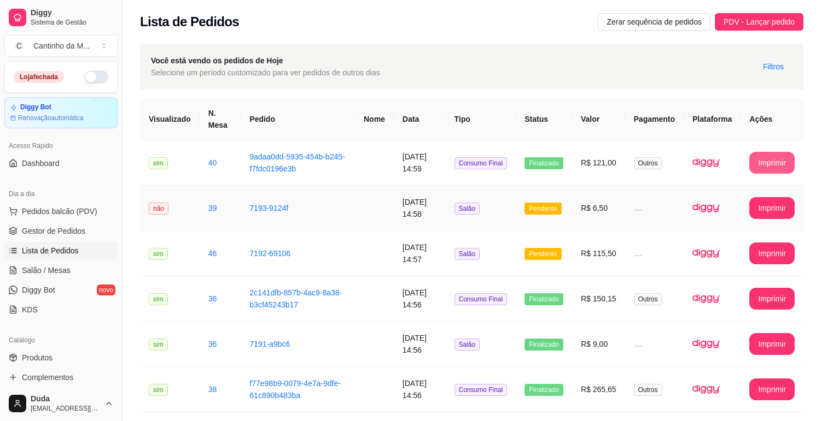
click at [583, 206] on td "R$ 6,50" at bounding box center [598, 208] width 53 height 45
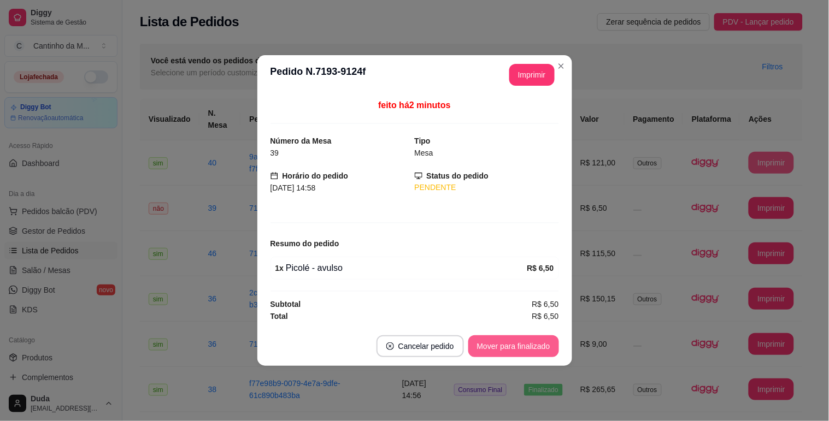
click at [537, 345] on button "Mover para finalizado" at bounding box center [513, 347] width 91 height 22
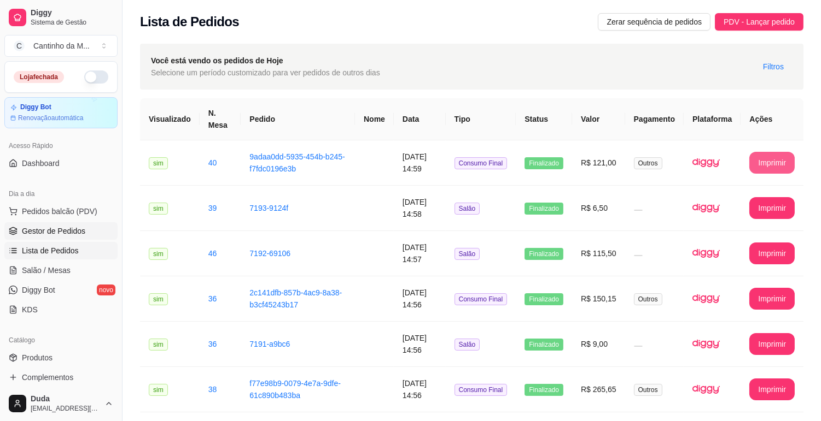
click at [72, 232] on span "Gestor de Pedidos" at bounding box center [53, 231] width 63 height 11
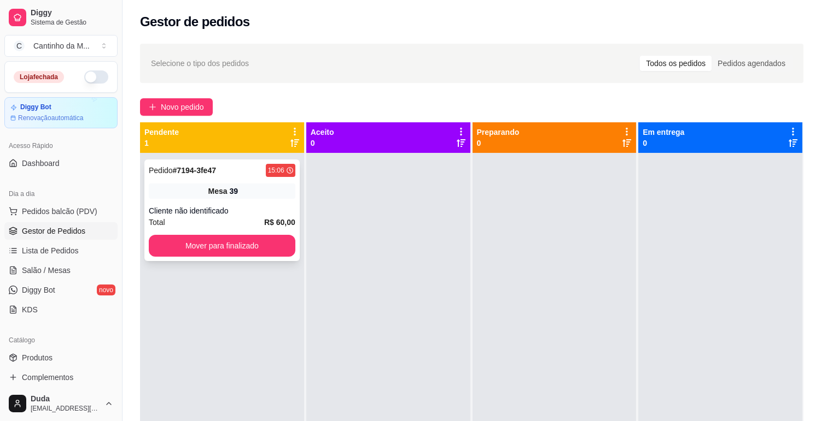
click at [166, 190] on div "Mesa 39" at bounding box center [222, 191] width 146 height 15
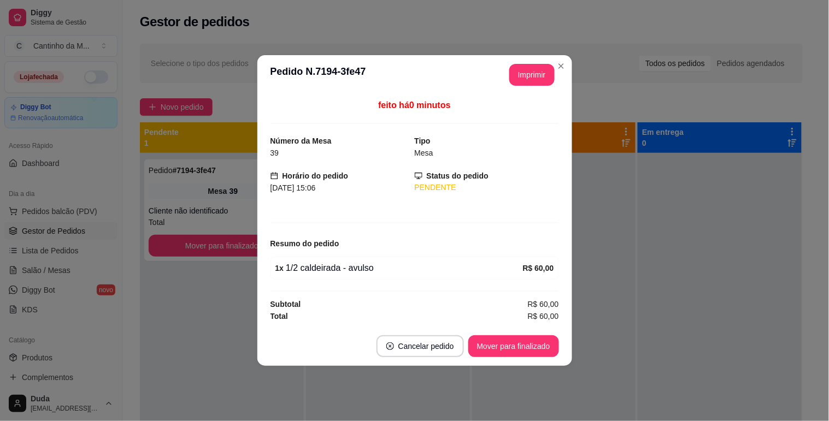
click at [555, 80] on header "**********" at bounding box center [414, 74] width 315 height 39
click at [543, 75] on button "Imprimir" at bounding box center [532, 75] width 44 height 21
click at [520, 350] on button "Mover para finalizado" at bounding box center [513, 347] width 91 height 22
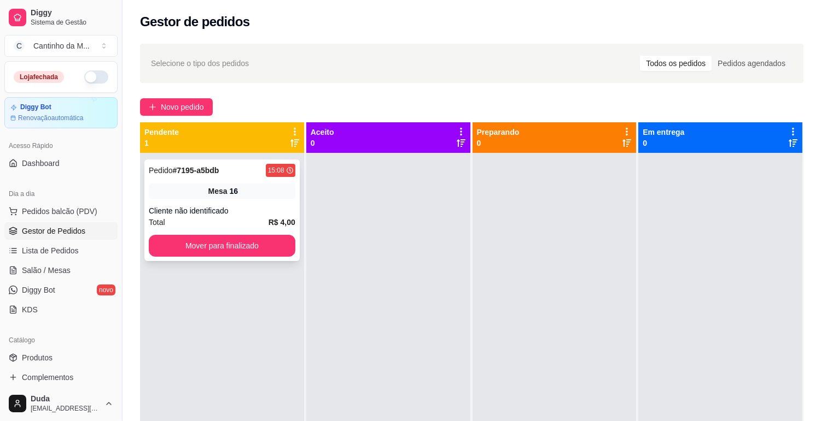
click at [197, 199] on div "Pedido # 7195-a5bdb 15:08 Mesa 16 Cliente não identificado Total R$ 4,00 Mover …" at bounding box center [221, 211] width 155 height 102
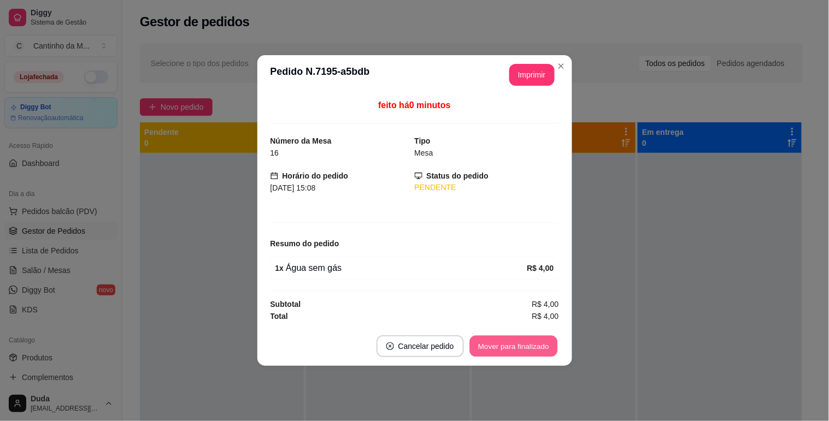
click at [518, 350] on button "Mover para finalizado" at bounding box center [514, 346] width 88 height 21
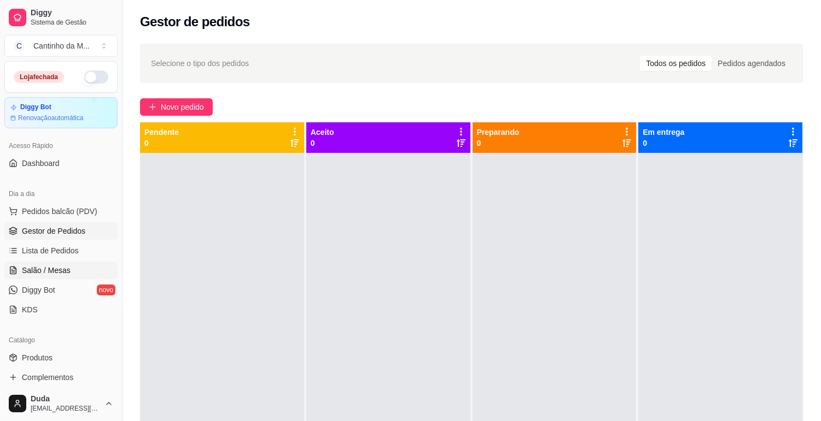
click at [54, 276] on span "Salão / Mesas" at bounding box center [46, 270] width 49 height 11
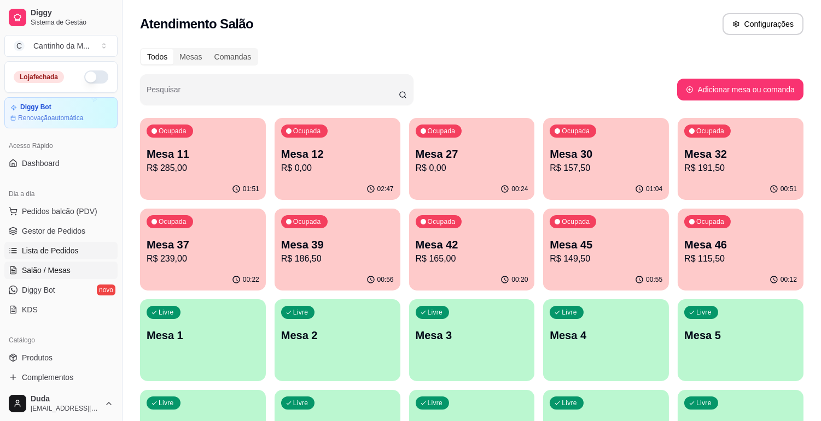
click at [78, 247] on link "Lista de Pedidos" at bounding box center [60, 250] width 113 height 17
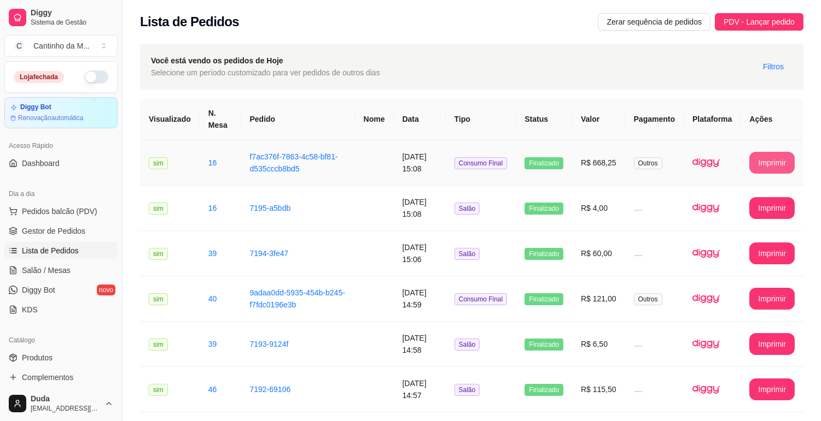
click at [778, 161] on button "Imprimir" at bounding box center [771, 163] width 45 height 22
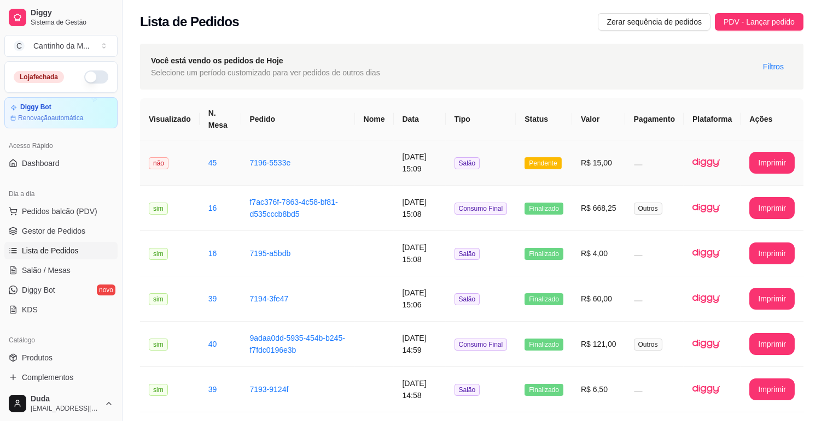
click at [648, 166] on td at bounding box center [654, 162] width 58 height 45
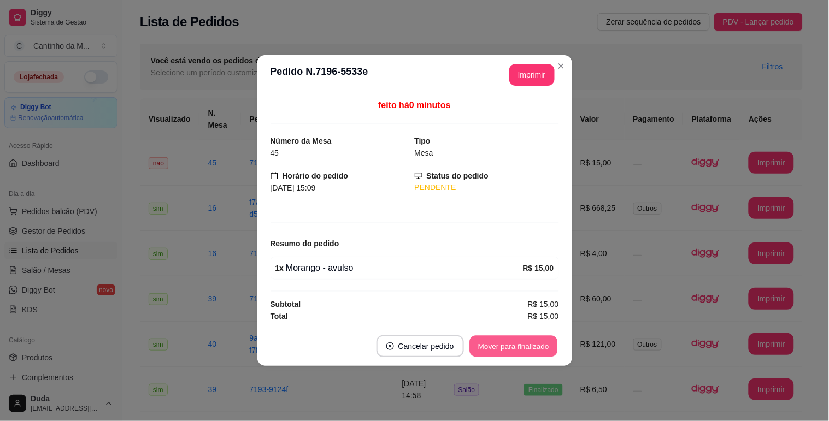
click at [525, 340] on button "Mover para finalizado" at bounding box center [514, 346] width 88 height 21
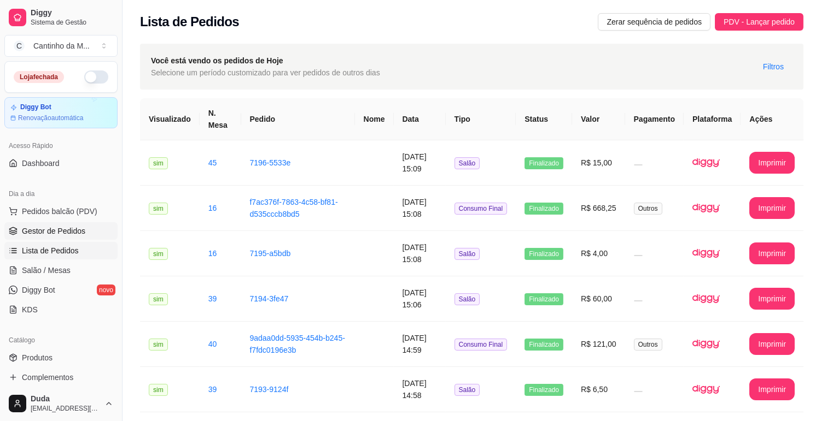
click at [100, 227] on link "Gestor de Pedidos" at bounding box center [60, 230] width 113 height 17
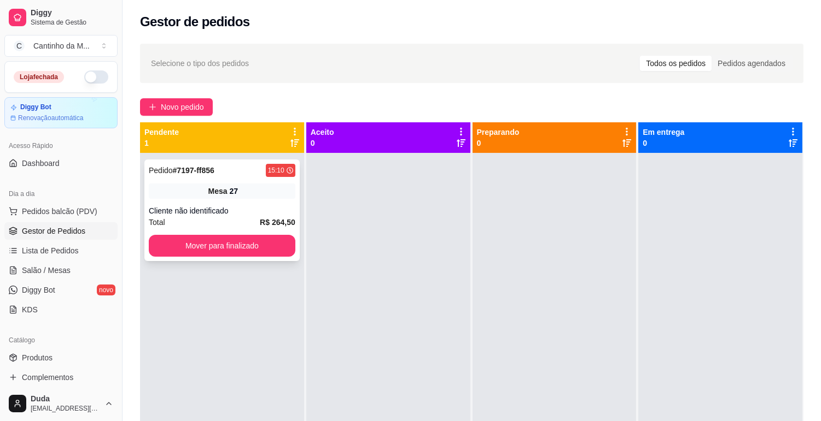
click at [250, 209] on div "Cliente não identificado" at bounding box center [222, 211] width 146 height 11
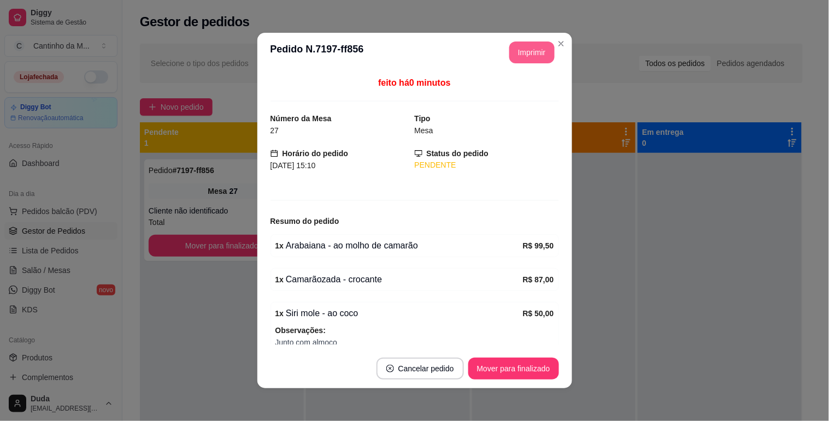
click at [523, 47] on button "Imprimir" at bounding box center [531, 53] width 45 height 22
click at [534, 370] on button "Mover para finalizado" at bounding box center [514, 369] width 88 height 21
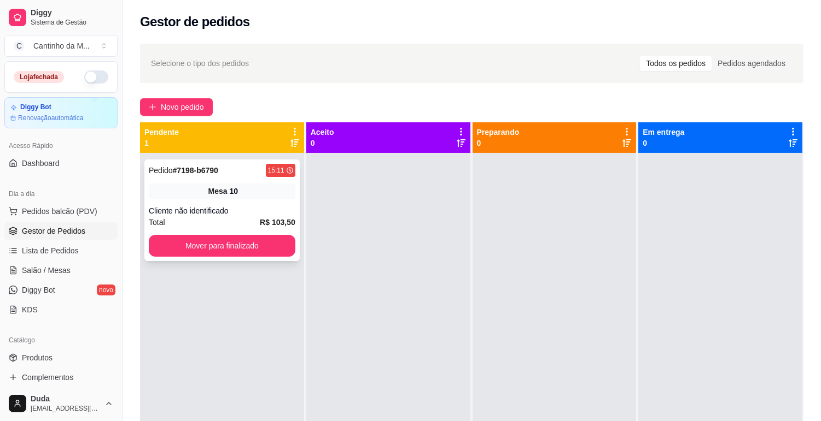
click at [214, 206] on div "Cliente não identificado" at bounding box center [222, 211] width 146 height 11
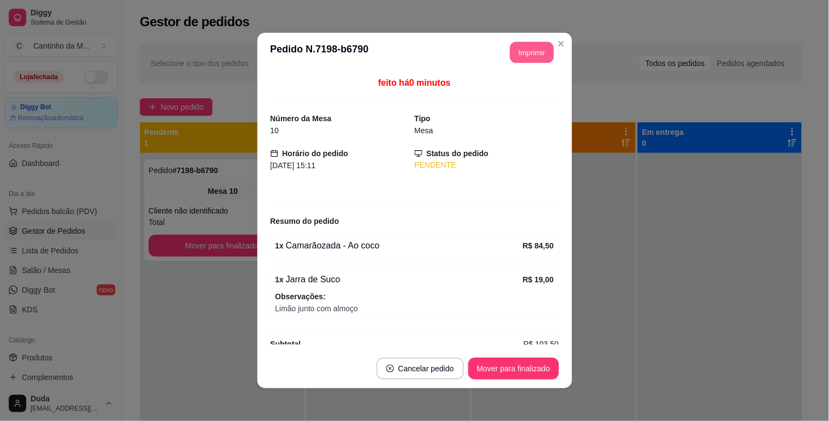
click at [517, 50] on button "Imprimir" at bounding box center [532, 52] width 44 height 21
click at [510, 367] on button "Mover para finalizado" at bounding box center [514, 369] width 88 height 21
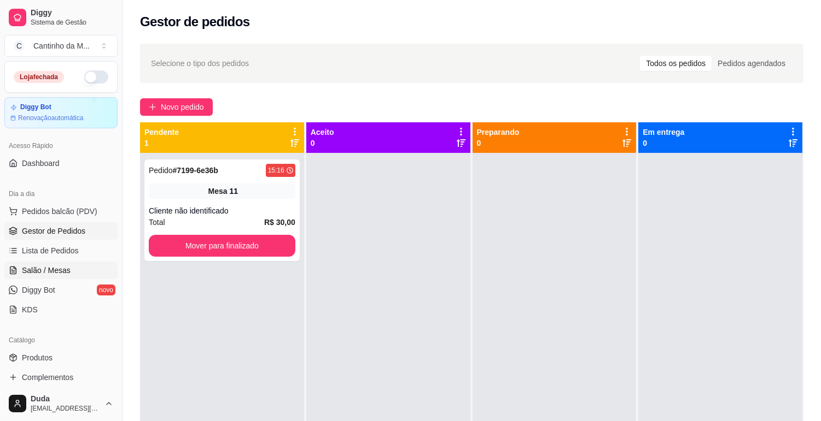
click at [90, 268] on link "Salão / Mesas" at bounding box center [60, 270] width 113 height 17
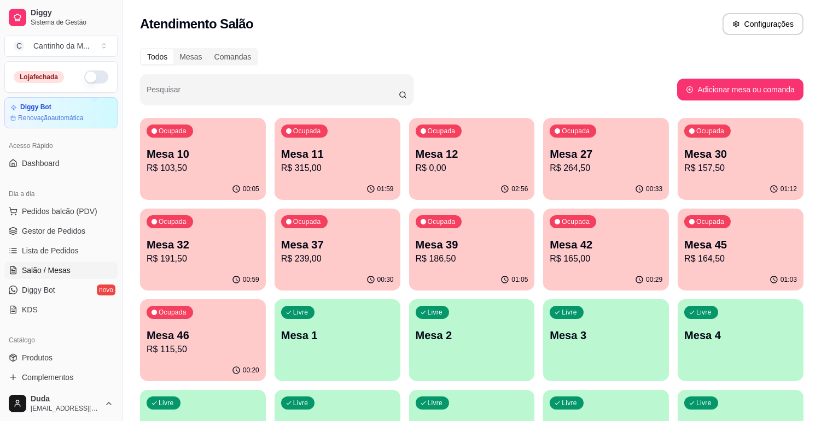
click at [304, 166] on p "R$ 315,00" at bounding box center [337, 168] width 113 height 13
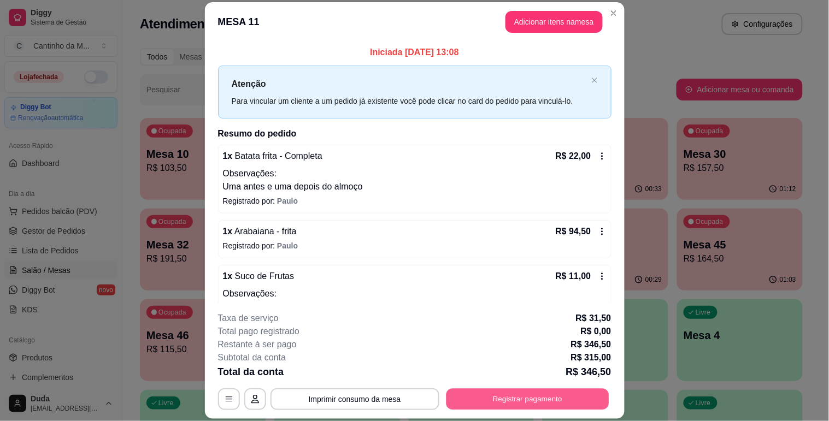
click at [477, 398] on button "Registrar pagamento" at bounding box center [527, 399] width 163 height 21
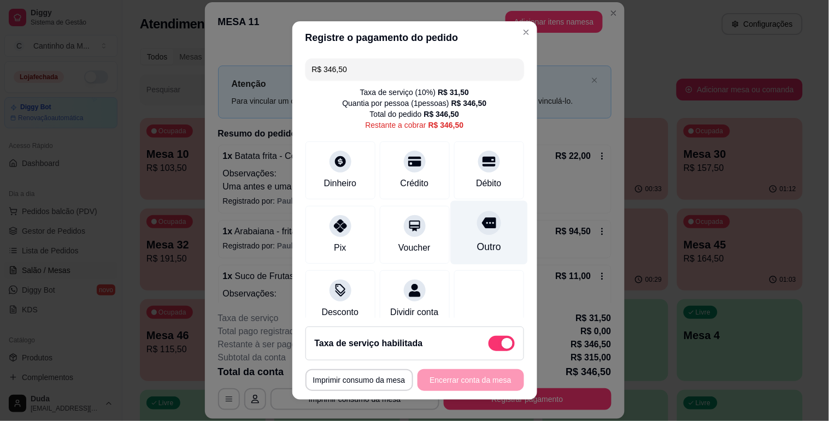
click at [450, 231] on div "Outro" at bounding box center [488, 233] width 77 height 64
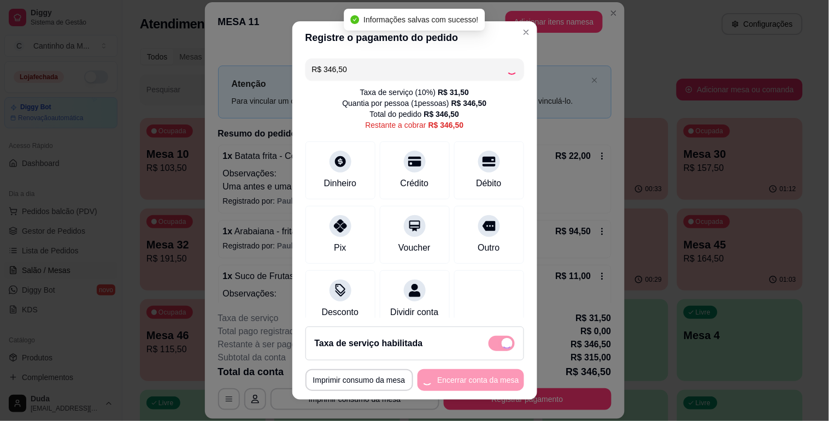
type input "R$ 0,00"
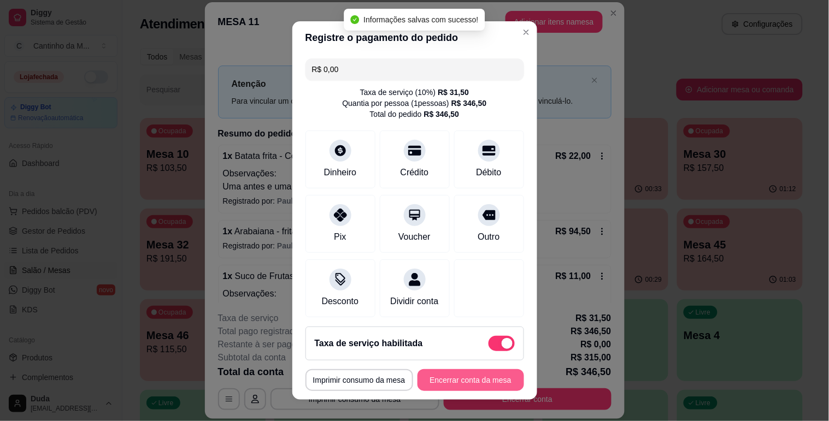
click at [435, 376] on button "Encerrar conta da mesa" at bounding box center [471, 381] width 107 height 22
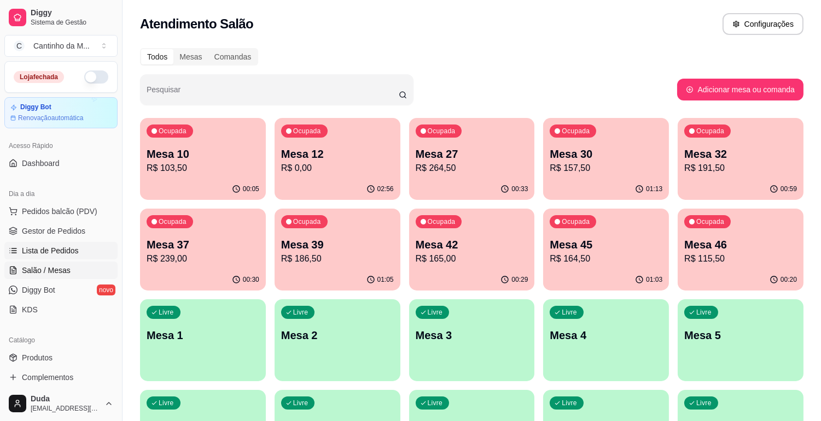
click at [69, 248] on span "Lista de Pedidos" at bounding box center [50, 250] width 57 height 11
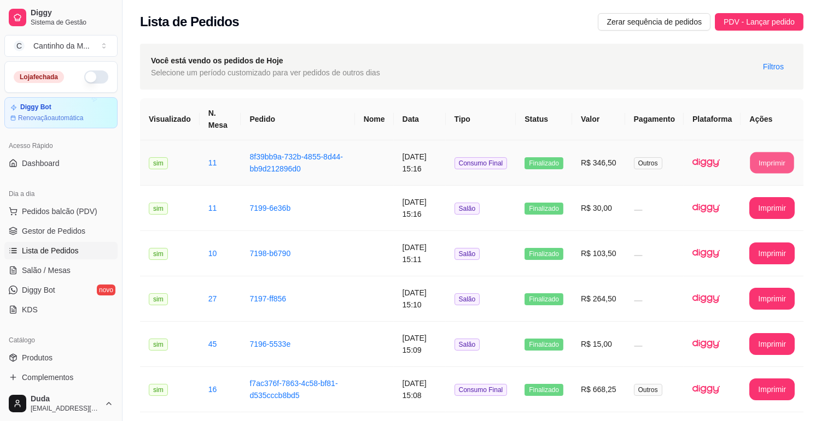
click at [760, 166] on button "Imprimir" at bounding box center [772, 163] width 44 height 21
click at [56, 239] on link "Gestor de Pedidos" at bounding box center [60, 230] width 113 height 17
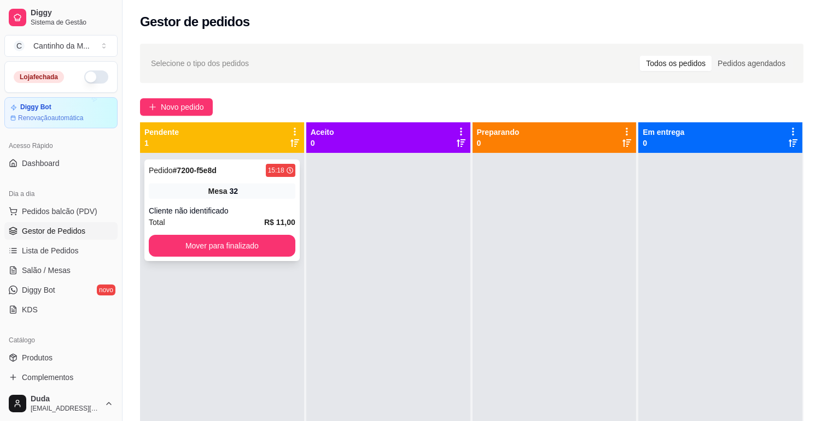
click at [151, 187] on div "Mesa 32" at bounding box center [222, 191] width 146 height 15
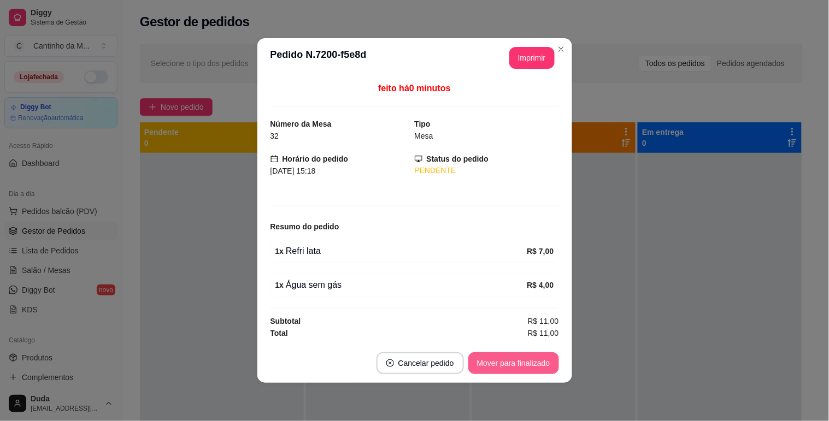
click at [507, 366] on button "Mover para finalizado" at bounding box center [513, 364] width 91 height 22
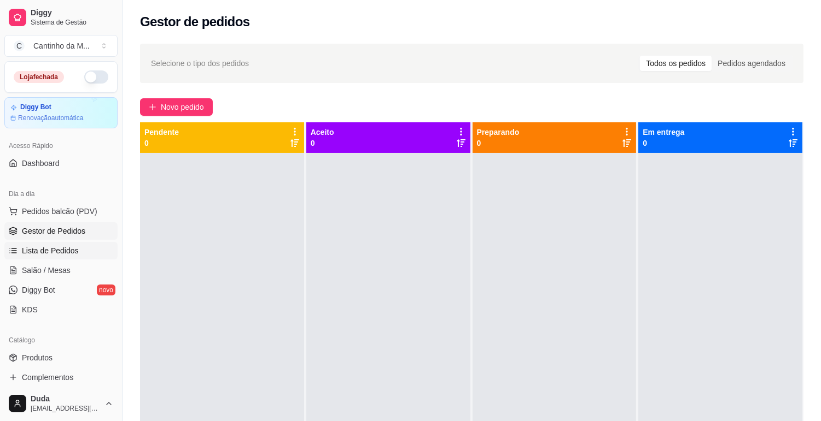
click at [44, 257] on link "Lista de Pedidos" at bounding box center [60, 250] width 113 height 17
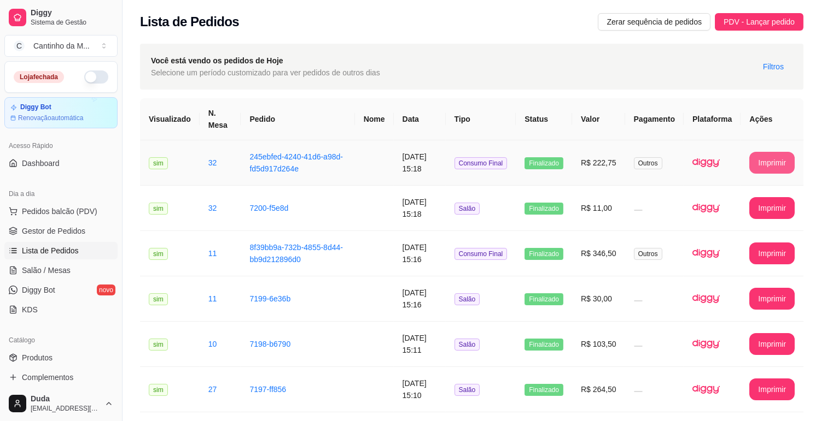
click at [772, 162] on button "Imprimir" at bounding box center [771, 163] width 45 height 22
click at [91, 231] on link "Gestor de Pedidos" at bounding box center [60, 230] width 113 height 17
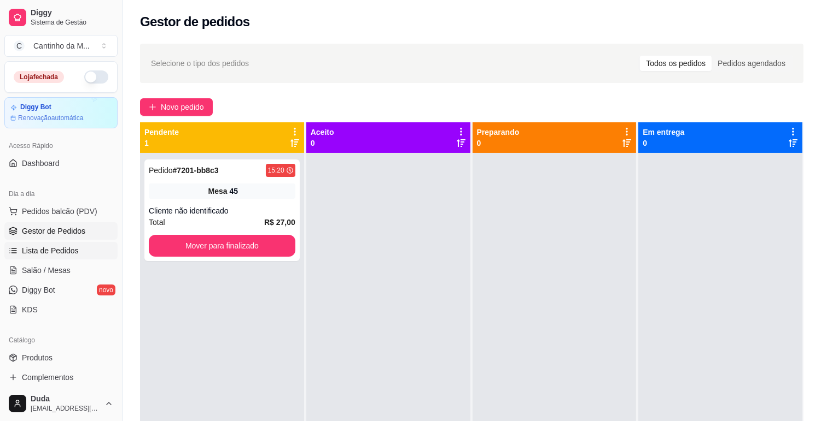
click at [55, 247] on span "Lista de Pedidos" at bounding box center [50, 250] width 57 height 11
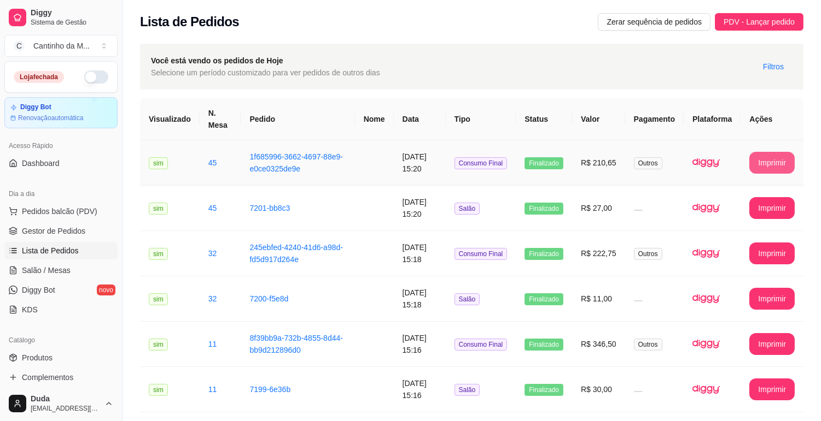
click at [780, 159] on button "Imprimir" at bounding box center [771, 163] width 45 height 22
click at [60, 238] on link "Gestor de Pedidos" at bounding box center [60, 230] width 113 height 17
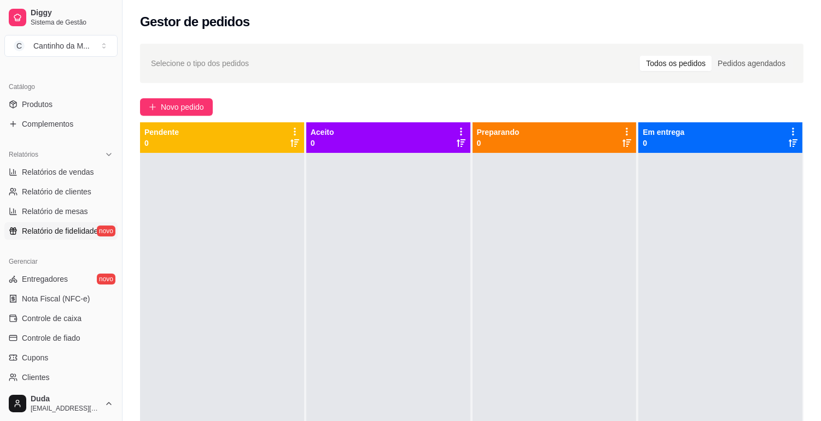
scroll to position [303, 0]
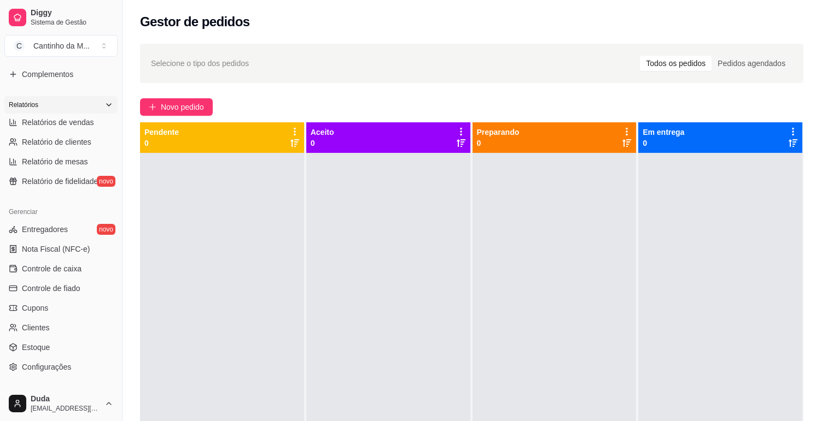
click at [63, 110] on div "Relatórios" at bounding box center [60, 104] width 113 height 17
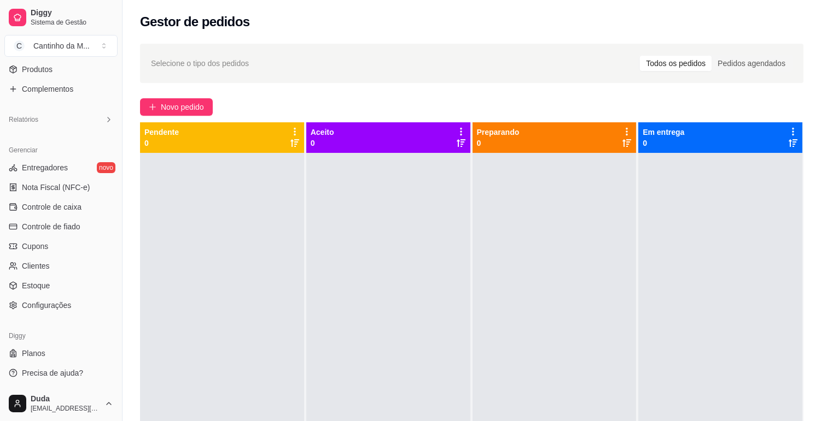
scroll to position [288, 0]
click at [37, 128] on div "Relatórios" at bounding box center [60, 120] width 113 height 17
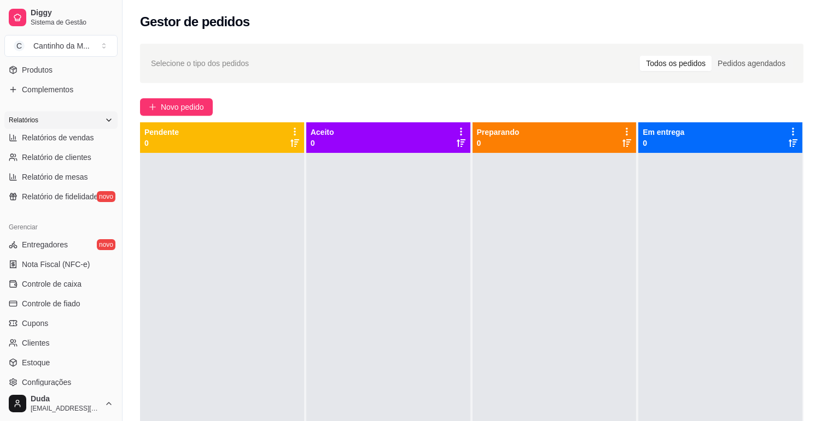
scroll to position [303, 0]
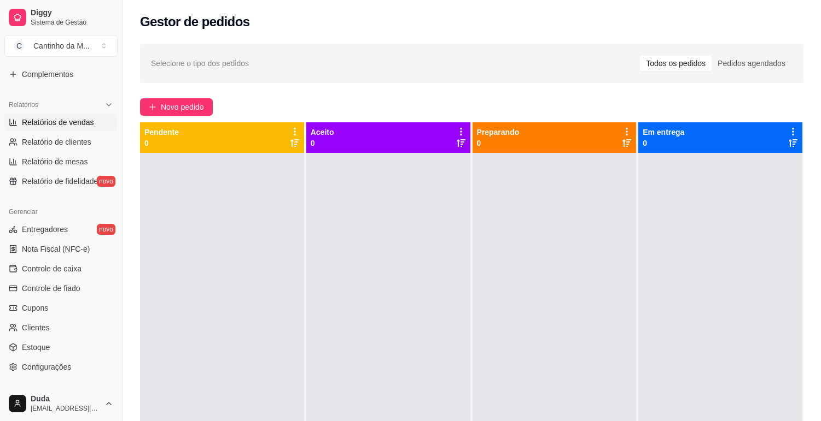
click at [46, 125] on span "Relatórios de vendas" at bounding box center [58, 122] width 72 height 11
select select "ALL"
select select "0"
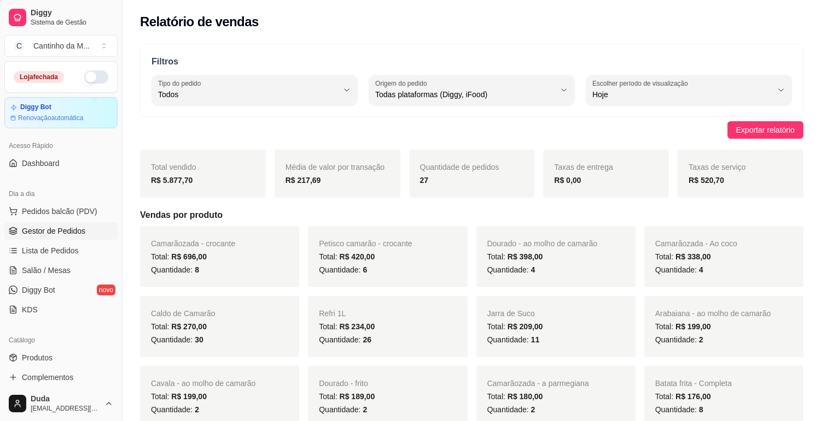
click at [53, 230] on span "Gestor de Pedidos" at bounding box center [53, 231] width 63 height 11
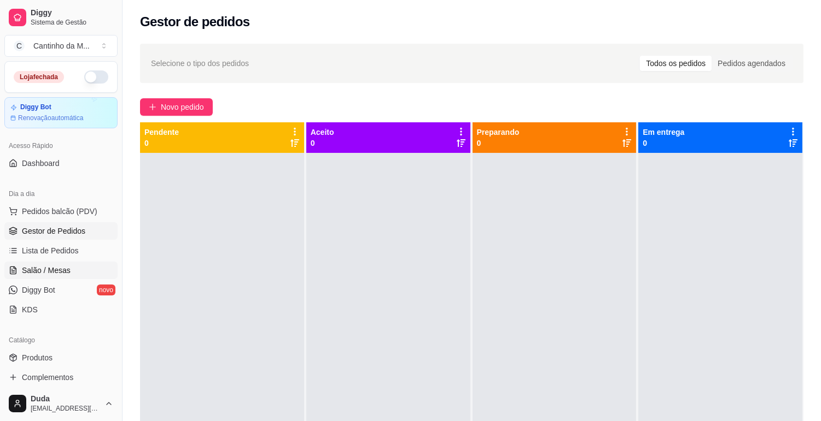
click at [49, 263] on link "Salão / Mesas" at bounding box center [60, 270] width 113 height 17
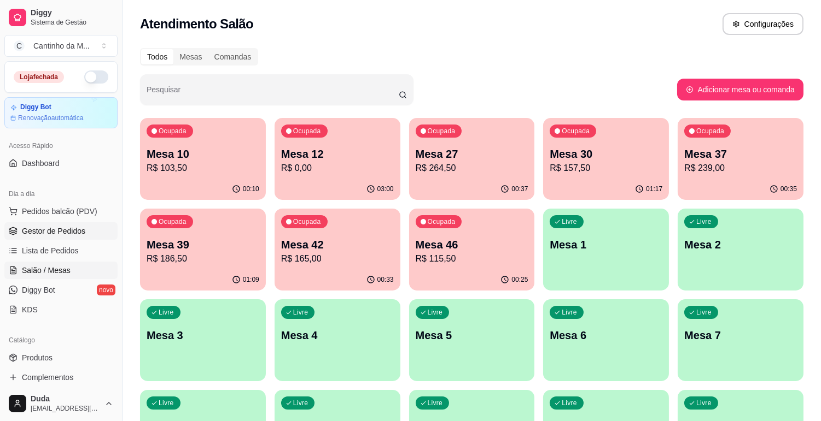
click at [75, 234] on span "Gestor de Pedidos" at bounding box center [53, 231] width 63 height 11
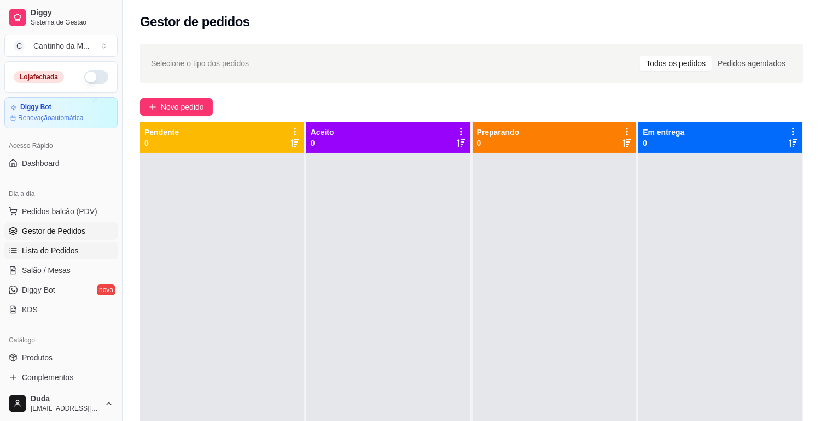
click at [39, 248] on span "Lista de Pedidos" at bounding box center [50, 250] width 57 height 11
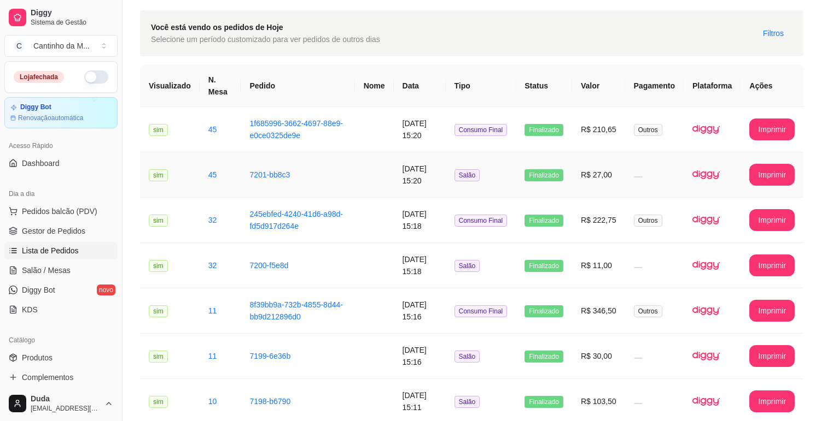
scroll to position [61, 0]
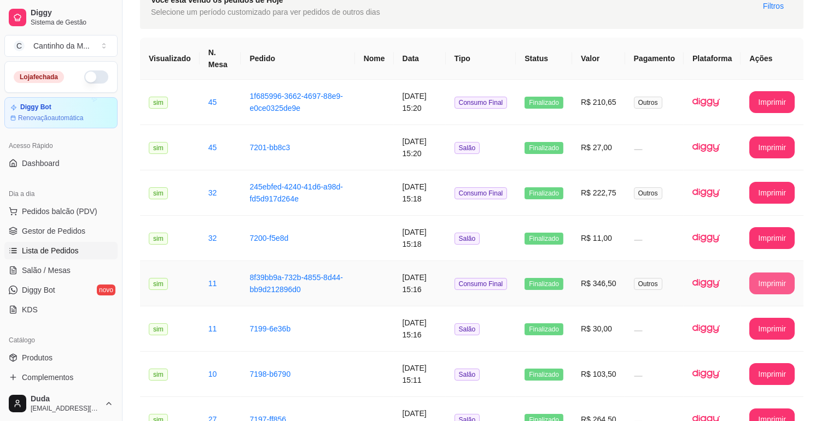
click at [769, 291] on button "Imprimir" at bounding box center [771, 284] width 45 height 22
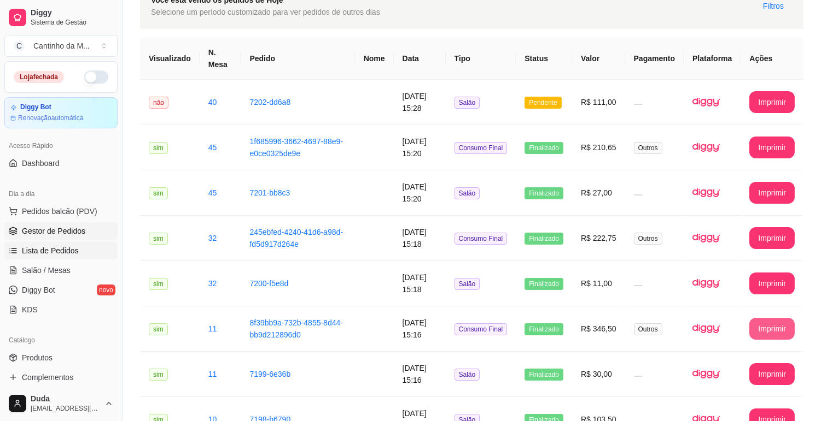
click at [48, 235] on span "Gestor de Pedidos" at bounding box center [53, 231] width 63 height 11
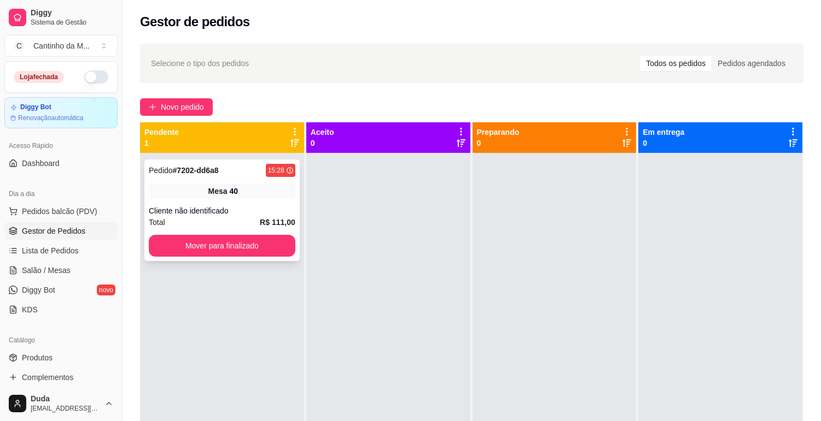
click at [202, 172] on strong "# 7202-dd6a8" at bounding box center [196, 170] width 46 height 9
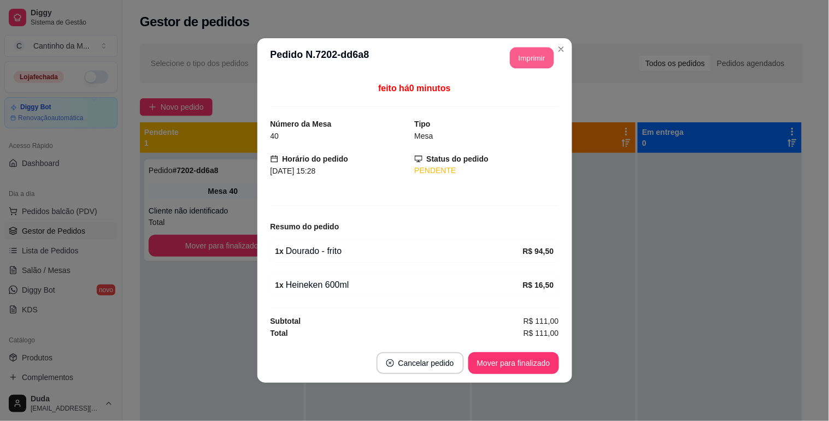
click at [535, 62] on button "Imprimir" at bounding box center [532, 58] width 44 height 21
click at [531, 363] on button "Mover para finalizado" at bounding box center [514, 363] width 88 height 21
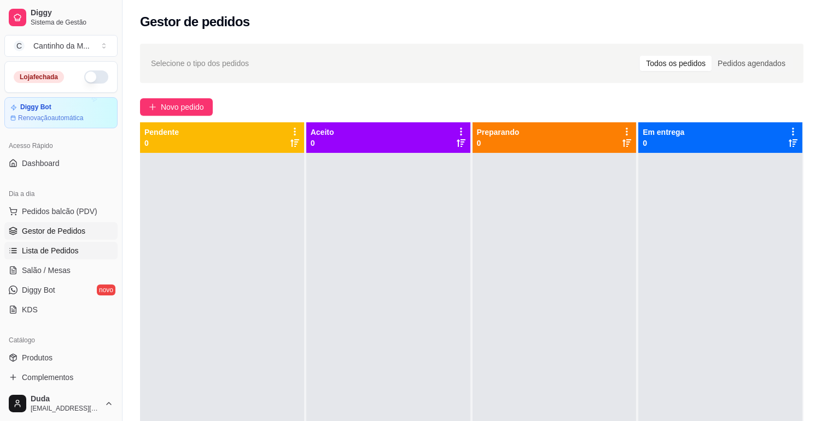
click at [58, 248] on span "Lista de Pedidos" at bounding box center [50, 250] width 57 height 11
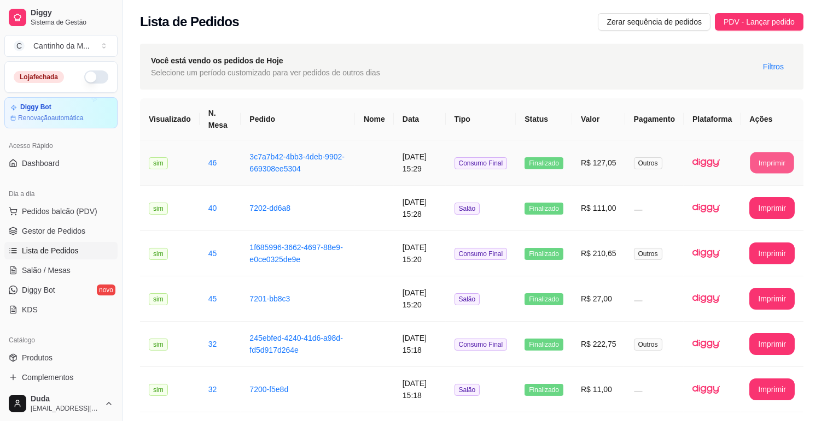
click at [763, 156] on button "Imprimir" at bounding box center [772, 163] width 44 height 21
click at [73, 233] on span "Gestor de Pedidos" at bounding box center [53, 231] width 63 height 11
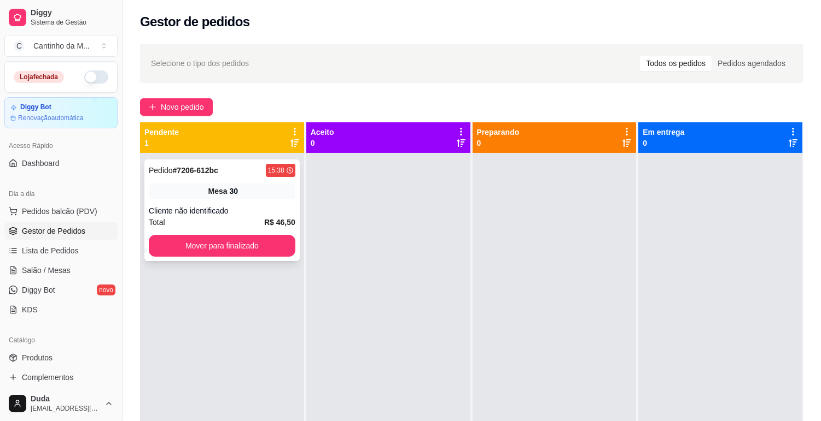
click at [160, 164] on div "Pedido # 7206-612bc" at bounding box center [183, 170] width 69 height 13
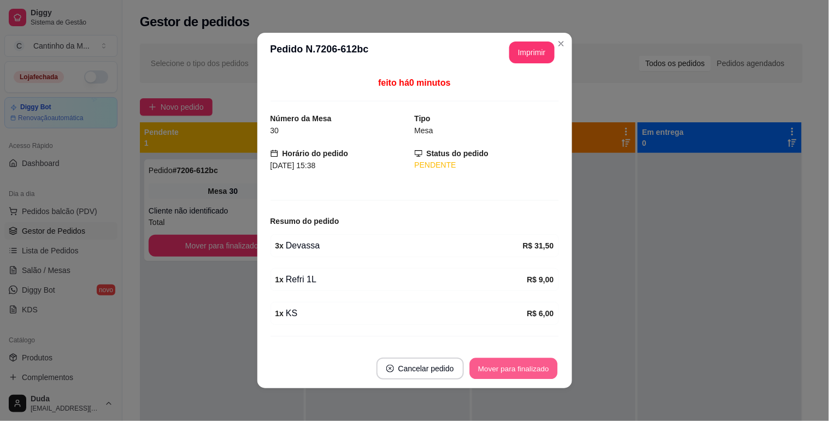
click at [505, 372] on button "Mover para finalizado" at bounding box center [514, 369] width 88 height 21
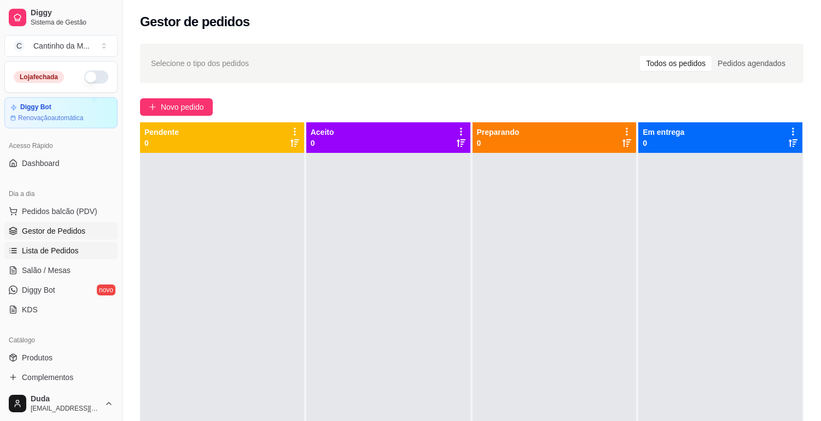
click at [48, 249] on span "Lista de Pedidos" at bounding box center [50, 250] width 57 height 11
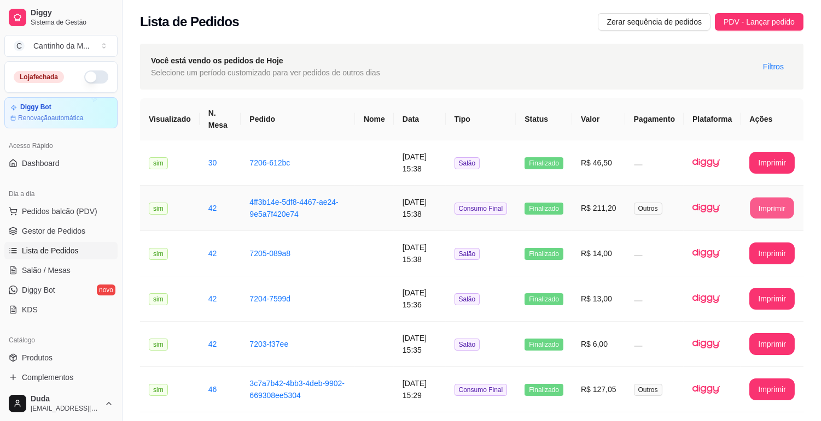
click at [760, 216] on button "Imprimir" at bounding box center [772, 208] width 44 height 21
click at [71, 231] on span "Gestor de Pedidos" at bounding box center [53, 231] width 63 height 11
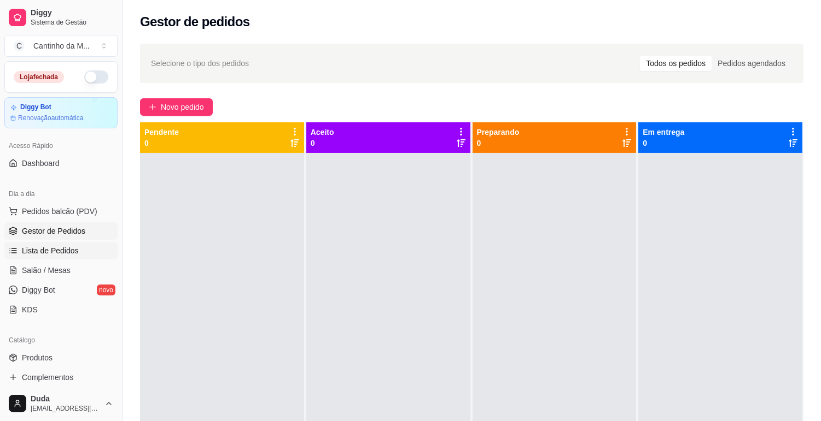
click at [61, 250] on span "Lista de Pedidos" at bounding box center [50, 250] width 57 height 11
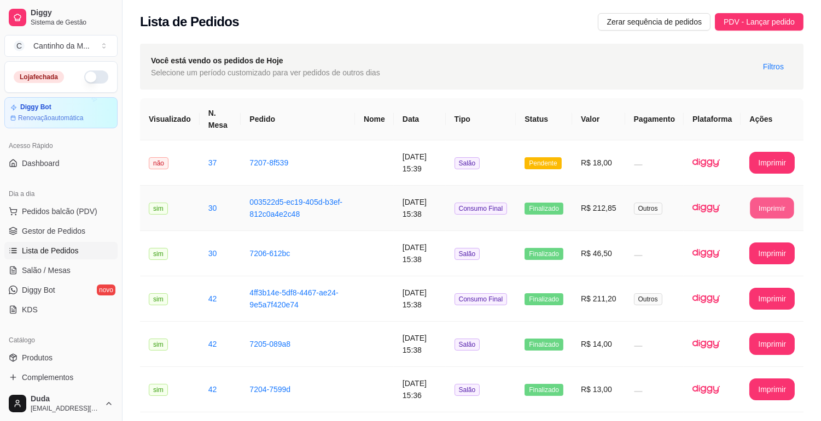
click at [758, 208] on button "Imprimir" at bounding box center [772, 208] width 44 height 21
click at [46, 230] on span "Gestor de Pedidos" at bounding box center [53, 231] width 63 height 11
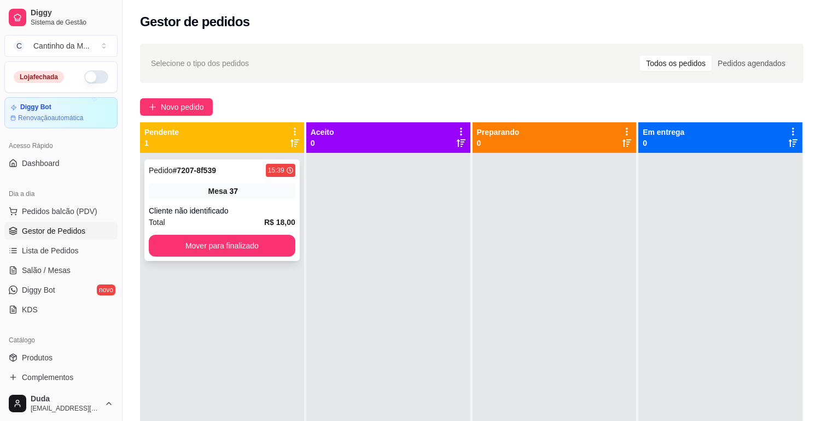
click at [197, 173] on strong "# 7207-8f539" at bounding box center [194, 170] width 43 height 9
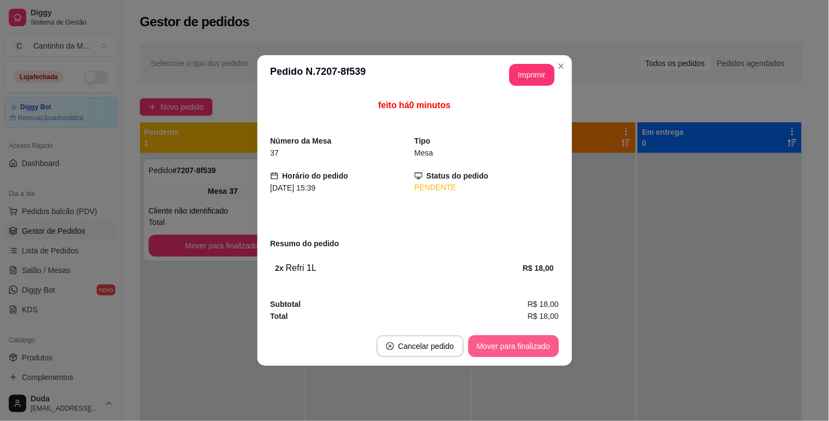
click at [500, 343] on button "Mover para finalizado" at bounding box center [513, 347] width 91 height 22
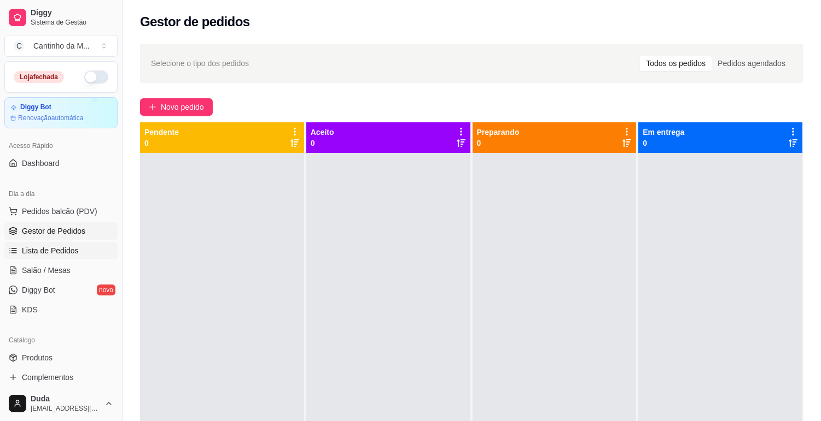
click at [63, 248] on span "Lista de Pedidos" at bounding box center [50, 250] width 57 height 11
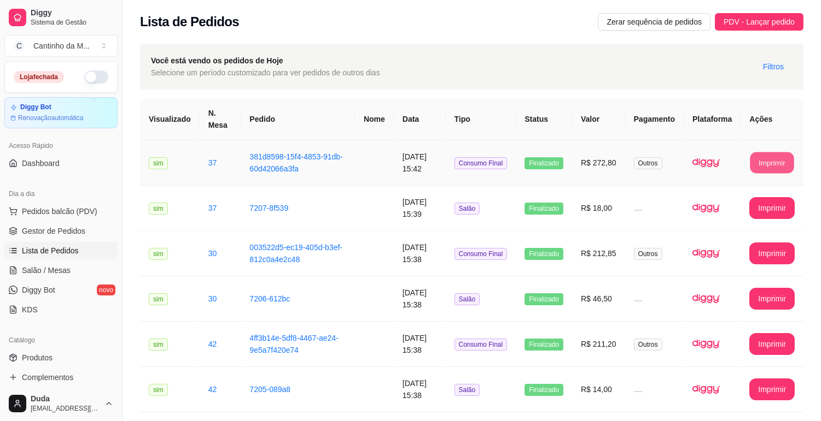
click at [773, 159] on button "Imprimir" at bounding box center [772, 163] width 44 height 21
click at [74, 230] on span "Gestor de Pedidos" at bounding box center [53, 231] width 63 height 11
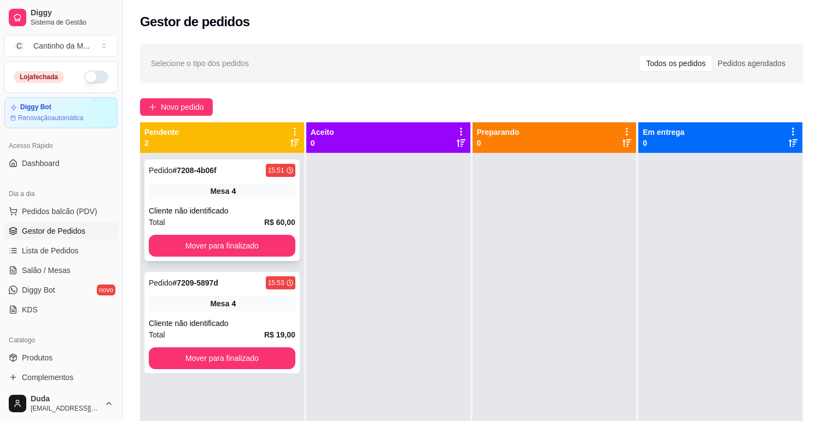
click at [195, 162] on div "Pedido # 7208-4b06f 15:51 Mesa 4 Cliente não identificado Total R$ 60,00 Mover …" at bounding box center [221, 211] width 155 height 102
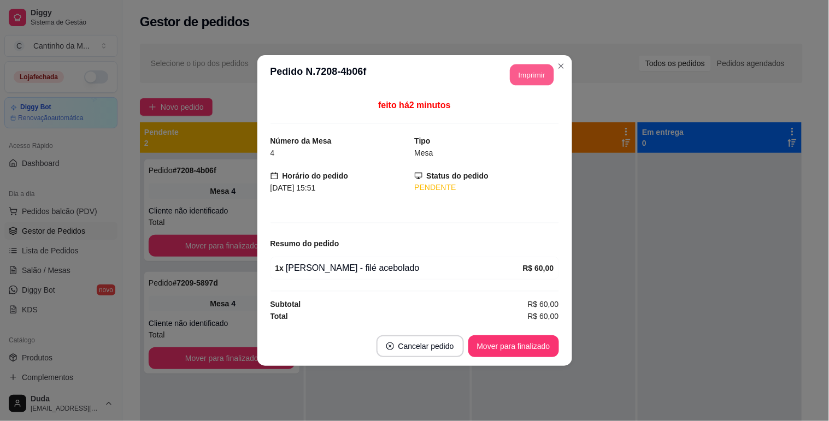
click at [520, 78] on button "Imprimir" at bounding box center [532, 75] width 44 height 21
click at [532, 346] on button "Mover para finalizado" at bounding box center [514, 346] width 88 height 21
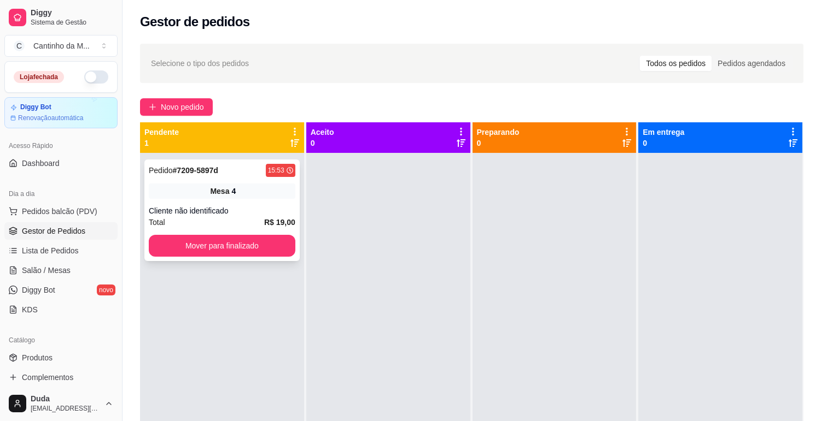
click at [181, 173] on strong "# 7209-5897d" at bounding box center [195, 170] width 45 height 9
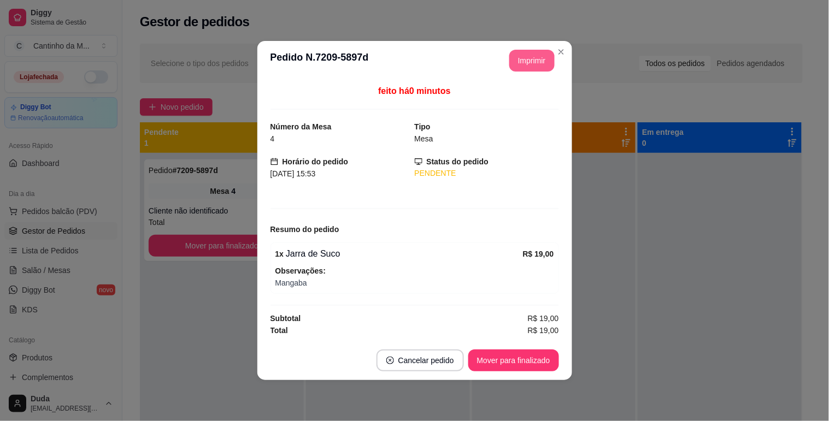
click at [522, 64] on button "Imprimir" at bounding box center [531, 61] width 45 height 22
click at [525, 361] on button "Mover para finalizado" at bounding box center [514, 360] width 88 height 21
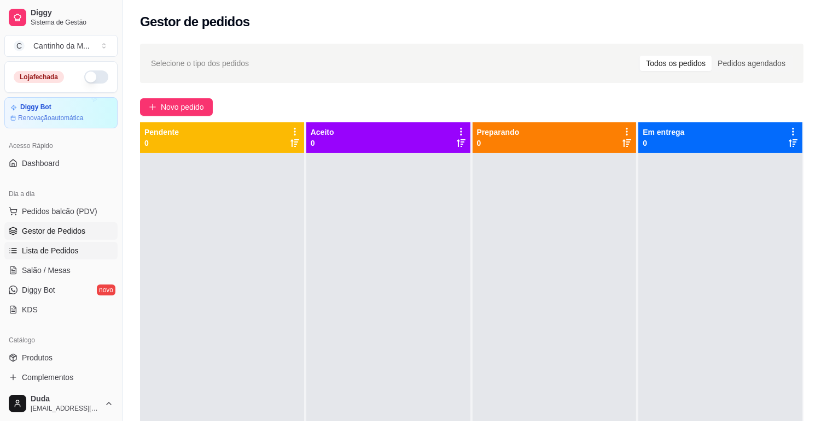
click at [58, 252] on span "Lista de Pedidos" at bounding box center [50, 250] width 57 height 11
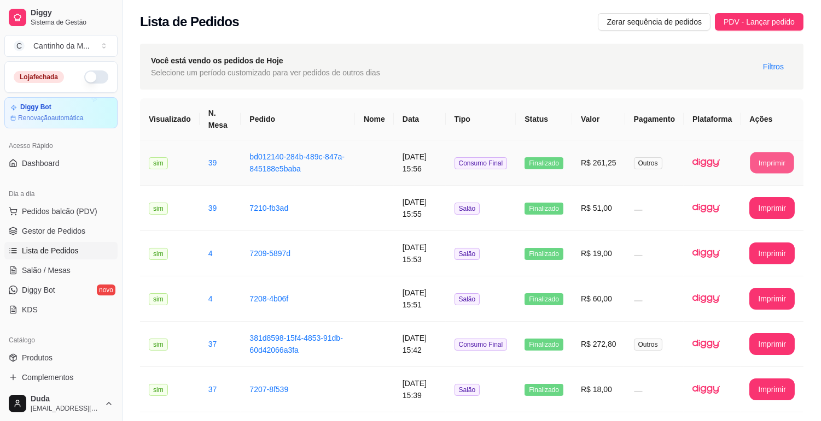
click at [767, 170] on button "Imprimir" at bounding box center [772, 163] width 44 height 21
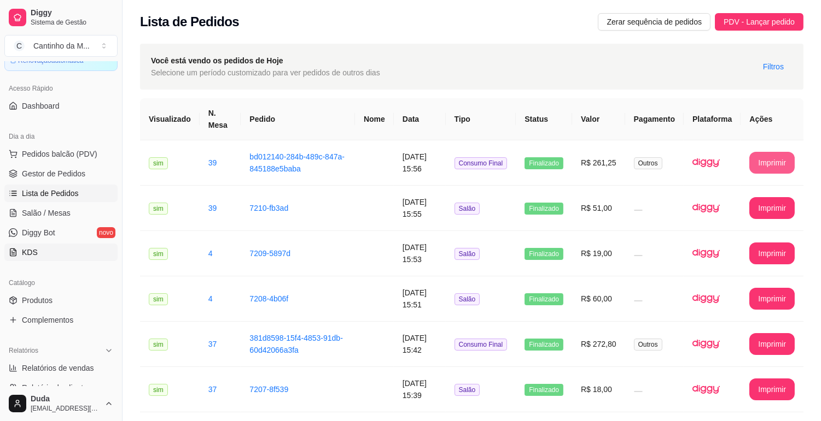
scroll to position [121, 0]
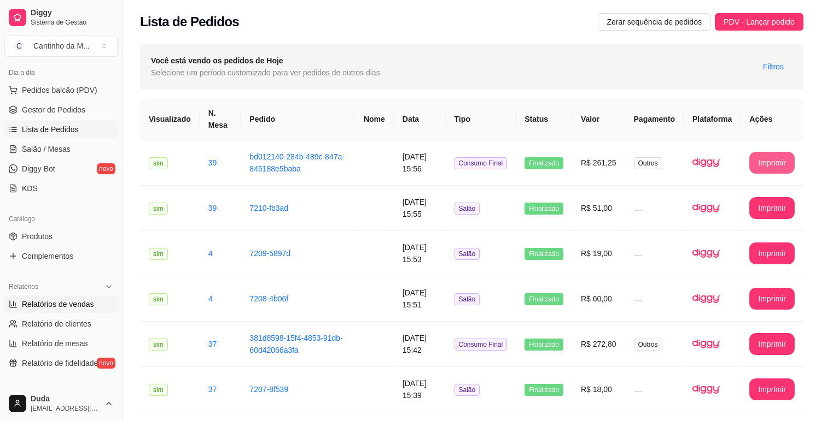
click at [78, 308] on span "Relatórios de vendas" at bounding box center [58, 304] width 72 height 11
select select "ALL"
select select "0"
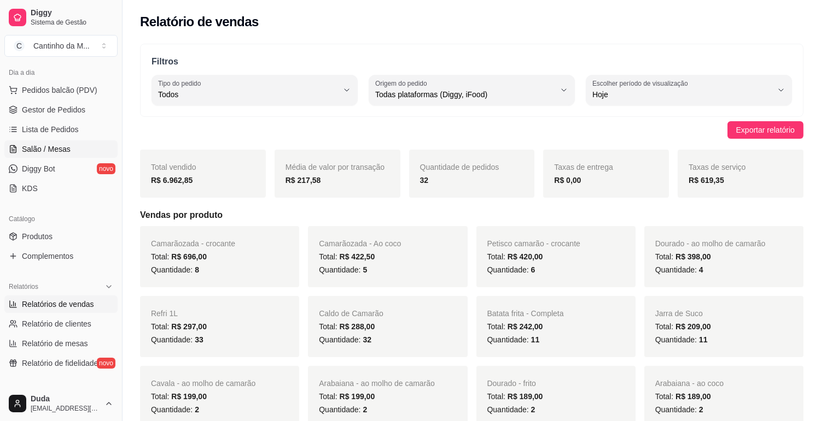
click at [51, 144] on span "Salão / Mesas" at bounding box center [46, 149] width 49 height 11
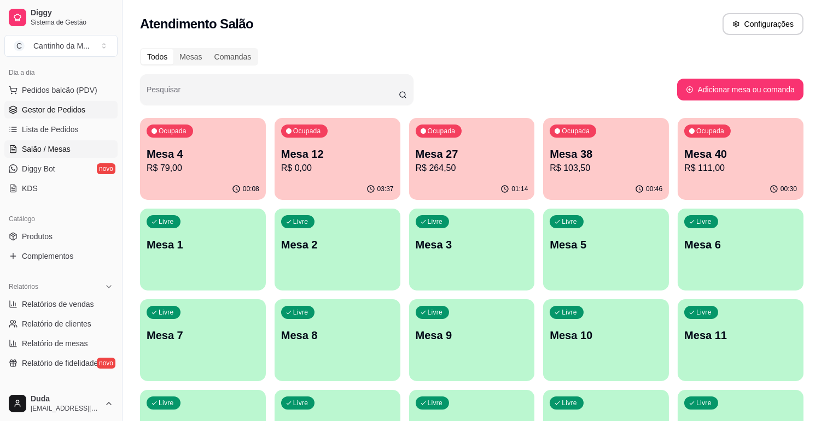
click at [51, 115] on span "Gestor de Pedidos" at bounding box center [53, 109] width 63 height 11
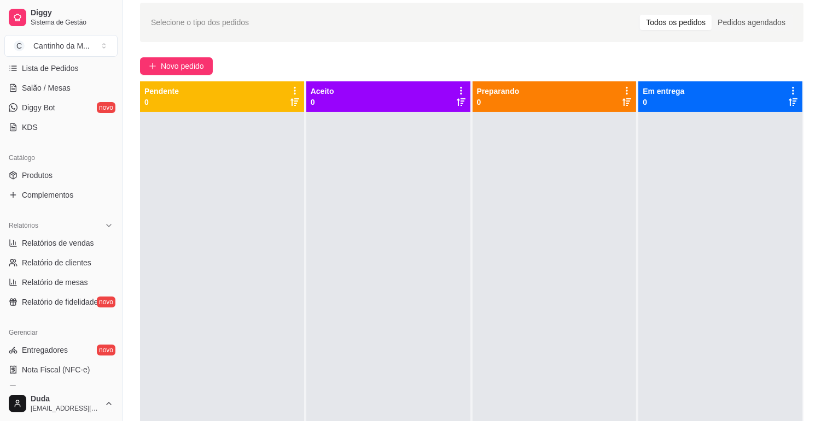
scroll to position [122, 0]
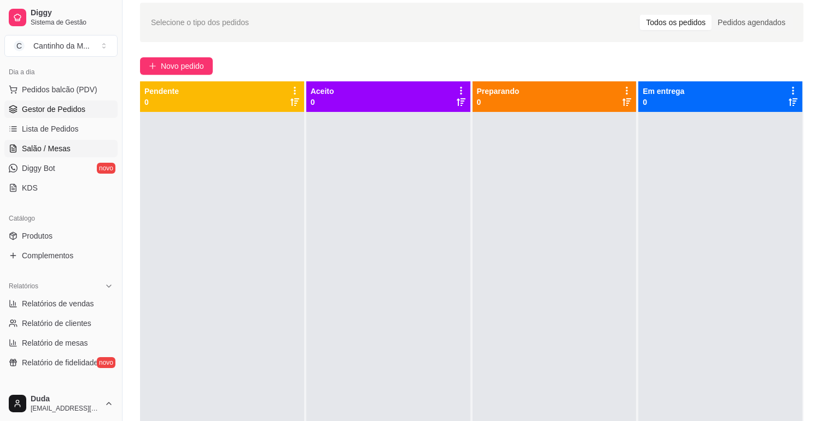
click at [72, 146] on link "Salão / Mesas" at bounding box center [60, 148] width 113 height 17
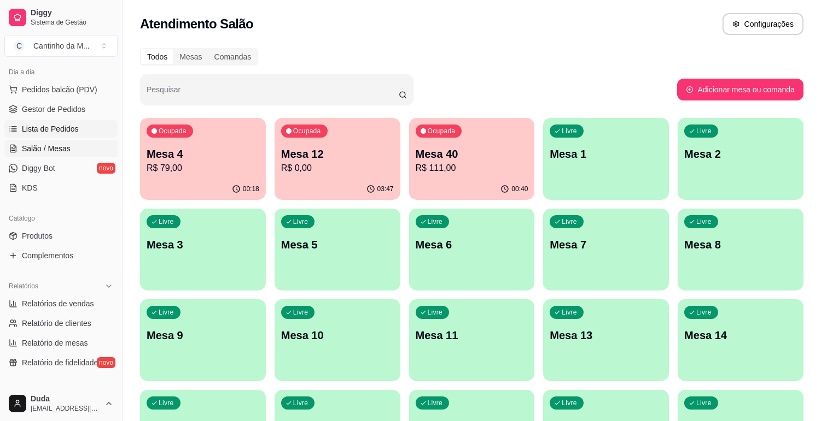
click at [59, 129] on span "Lista de Pedidos" at bounding box center [50, 129] width 57 height 11
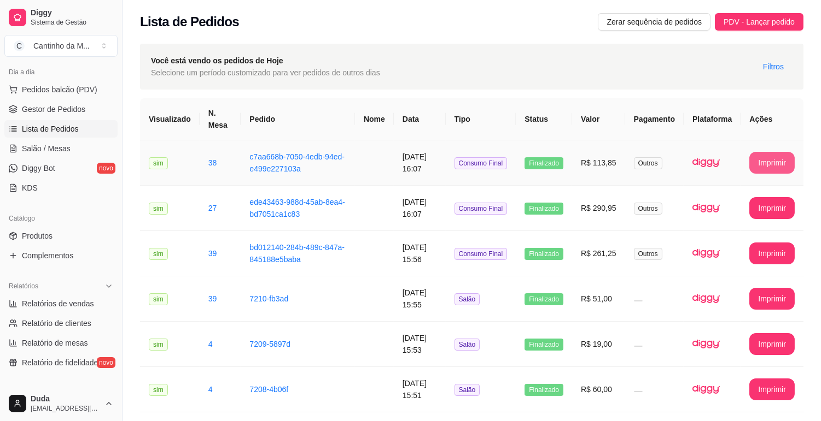
click at [777, 160] on button "Imprimir" at bounding box center [771, 163] width 45 height 22
click at [779, 206] on button "Imprimir" at bounding box center [772, 208] width 44 height 21
click at [66, 108] on span "Gestor de Pedidos" at bounding box center [53, 109] width 63 height 11
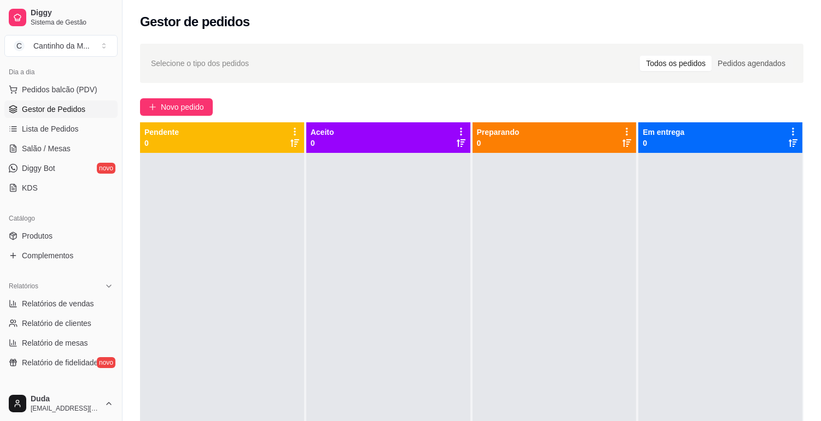
drag, startPoint x: 84, startPoint y: 90, endPoint x: 74, endPoint y: 79, distance: 15.5
click at [74, 79] on div "Dia a dia Pedidos balcão (PDV) Gestor de Pedidos Lista de Pedidos Salão / Mesas…" at bounding box center [61, 130] width 122 height 142
click at [39, 152] on span "Salão / Mesas" at bounding box center [46, 148] width 49 height 11
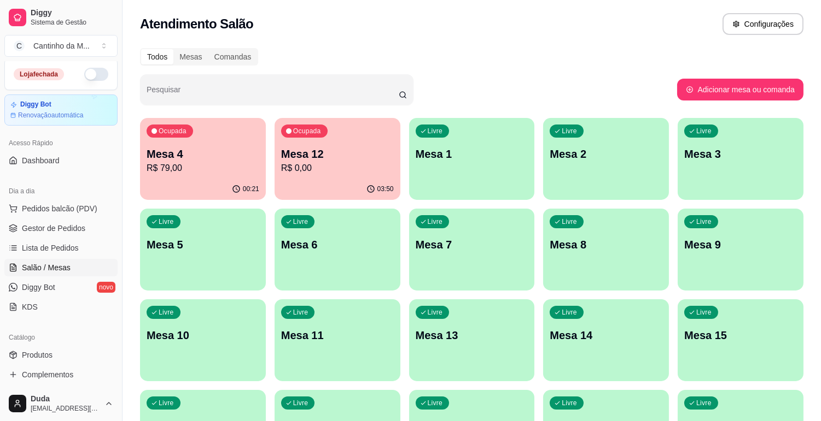
scroll to position [1, 0]
click at [56, 254] on span "Lista de Pedidos" at bounding box center [50, 250] width 57 height 11
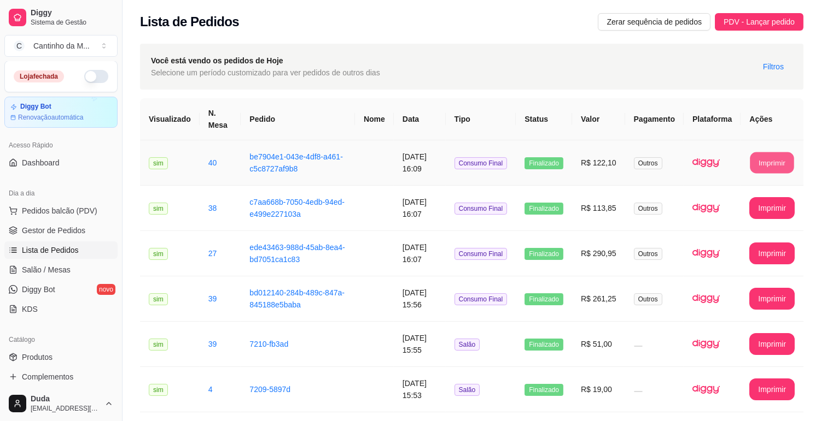
click at [769, 164] on button "Imprimir" at bounding box center [772, 163] width 44 height 21
click at [52, 266] on span "Salão / Mesas" at bounding box center [46, 270] width 49 height 11
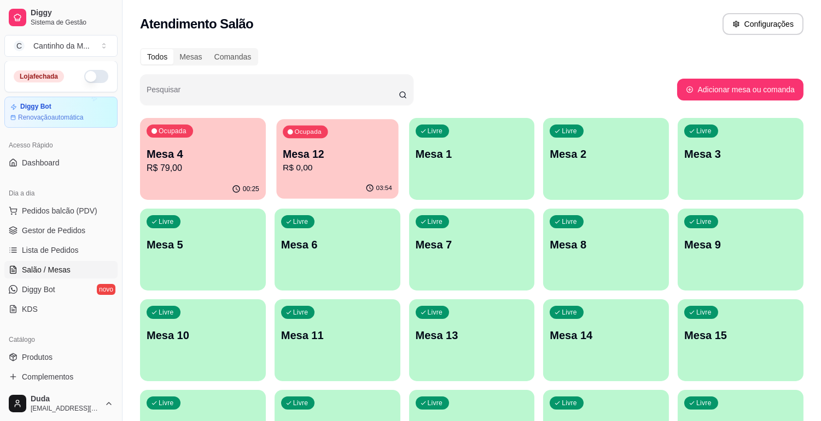
click at [361, 183] on div "03:54" at bounding box center [337, 188] width 122 height 21
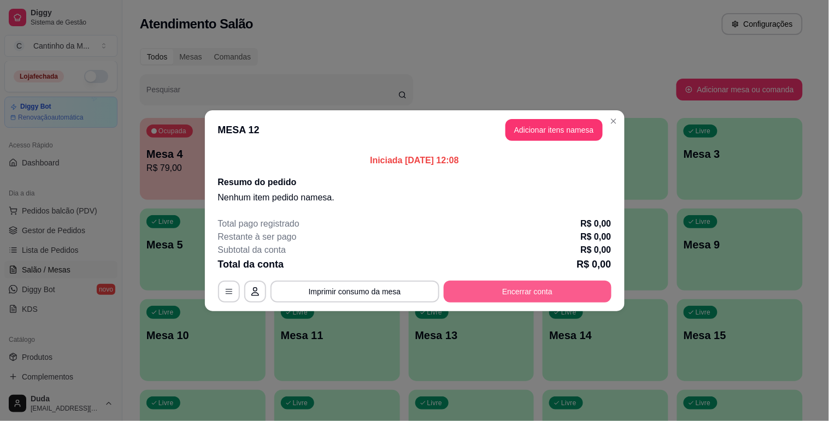
click at [554, 292] on button "Encerrar conta" at bounding box center [528, 292] width 168 height 22
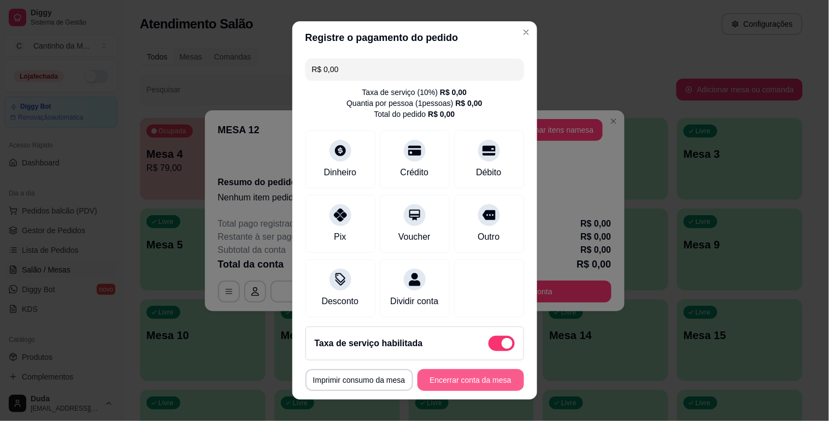
click at [463, 377] on button "Encerrar conta da mesa" at bounding box center [471, 381] width 107 height 22
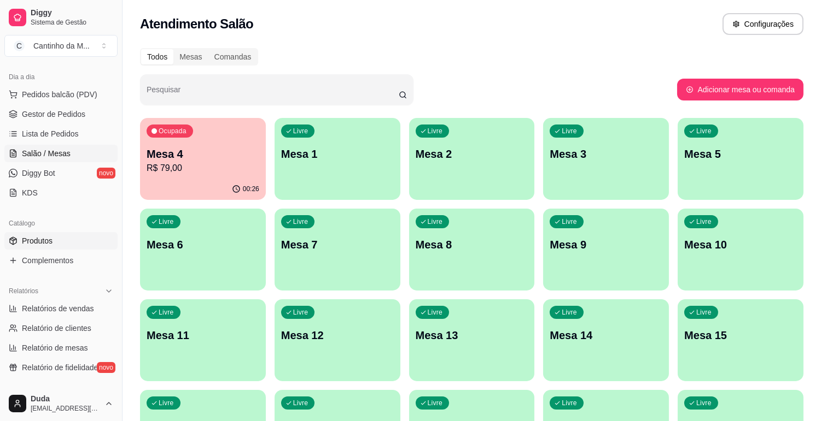
scroll to position [122, 0]
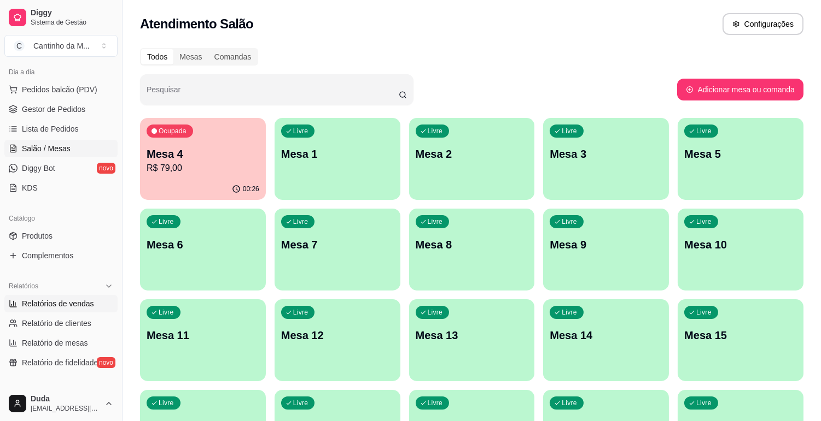
click at [78, 304] on span "Relatórios de vendas" at bounding box center [58, 303] width 72 height 11
select select "ALL"
select select "0"
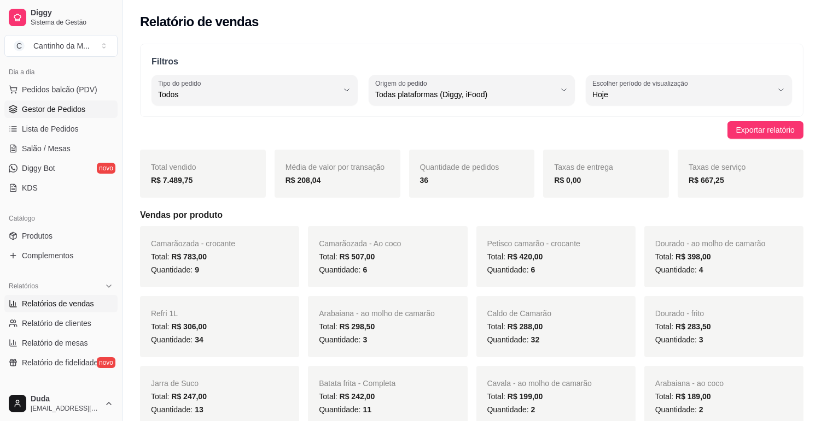
click at [70, 106] on span "Gestor de Pedidos" at bounding box center [53, 109] width 63 height 11
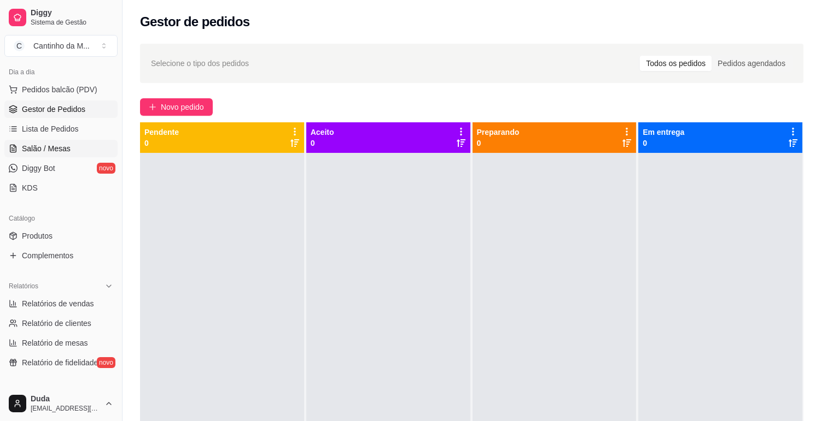
click at [57, 149] on span "Salão / Mesas" at bounding box center [46, 148] width 49 height 11
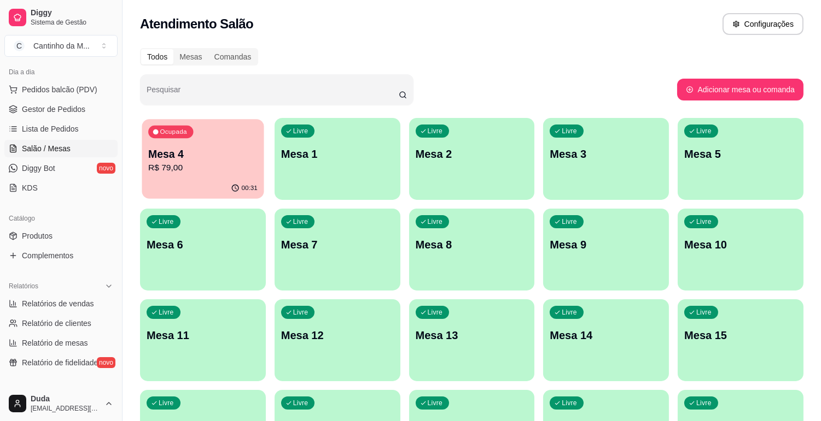
click at [183, 163] on p "R$ 79,00" at bounding box center [202, 168] width 109 height 13
click at [70, 130] on span "Lista de Pedidos" at bounding box center [50, 129] width 57 height 11
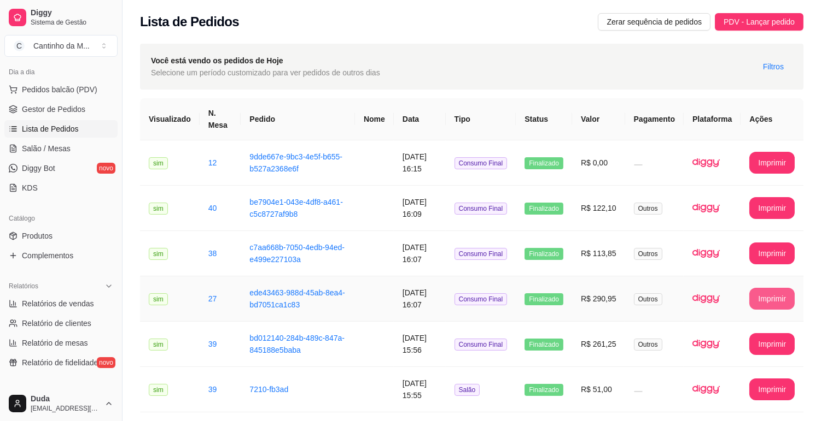
click at [778, 304] on button "Imprimir" at bounding box center [771, 299] width 45 height 22
click at [33, 111] on span "Gestor de Pedidos" at bounding box center [53, 109] width 63 height 11
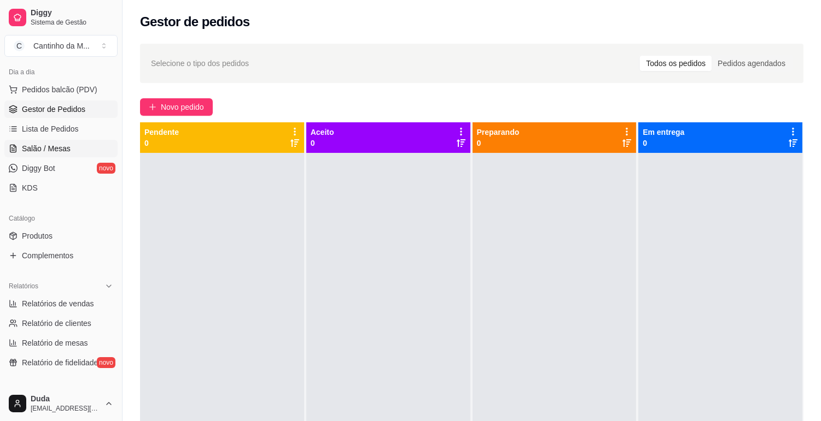
click at [61, 149] on span "Salão / Mesas" at bounding box center [46, 148] width 49 height 11
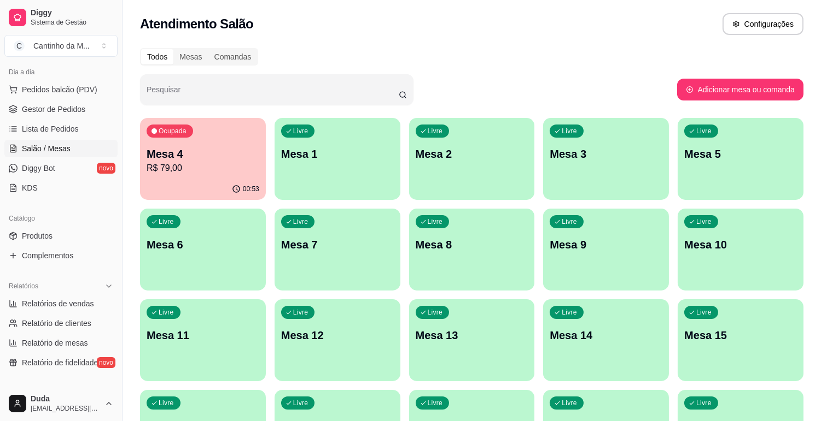
click at [182, 164] on p "R$ 79,00" at bounding box center [202, 168] width 113 height 13
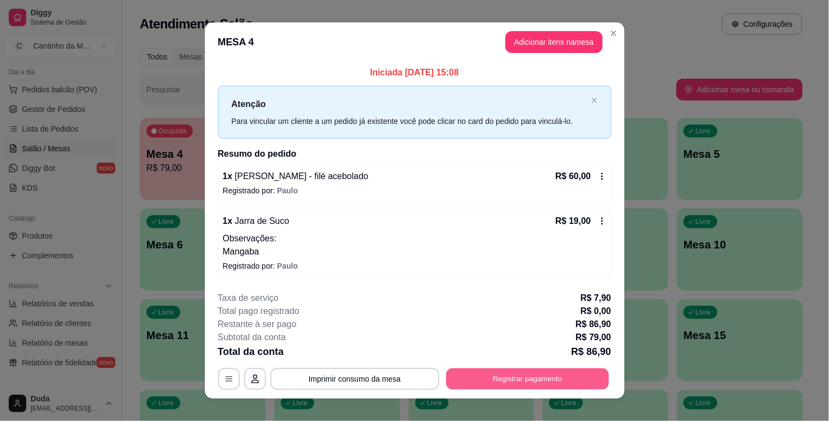
click at [504, 386] on button "Registrar pagamento" at bounding box center [527, 379] width 163 height 21
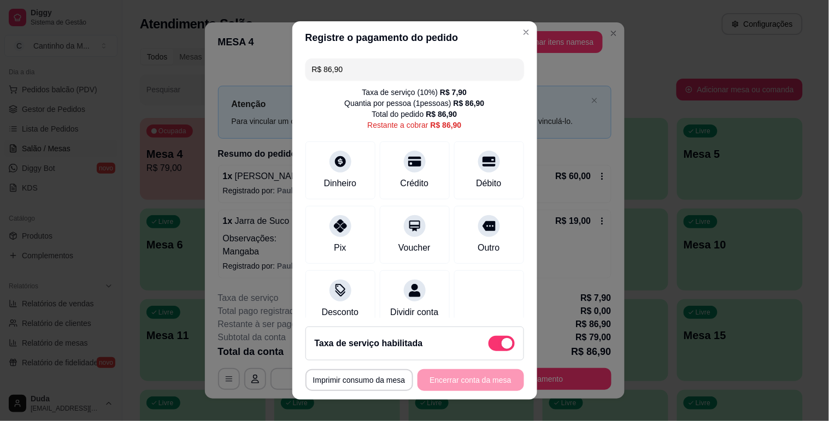
click at [509, 261] on div "R$ 86,90 Taxa de serviço ( 10 %) R$ 7,90 Quantia por pessoa ( 1 pessoas) R$ 86,…" at bounding box center [414, 186] width 245 height 265
click at [483, 255] on div "Outro" at bounding box center [488, 233] width 77 height 64
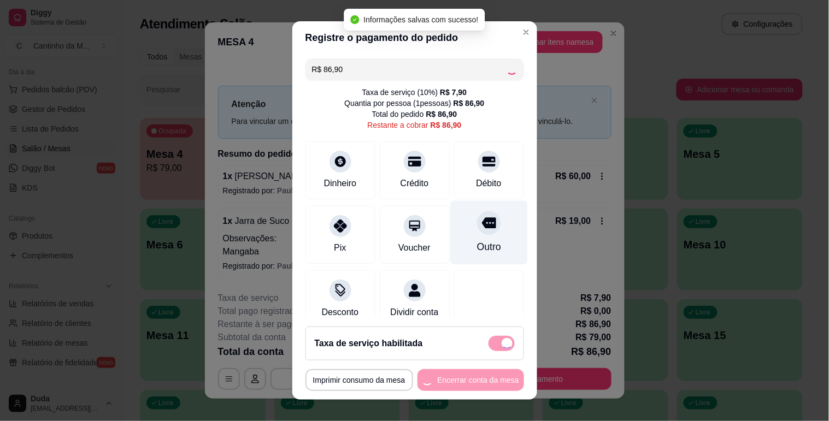
type input "R$ 0,00"
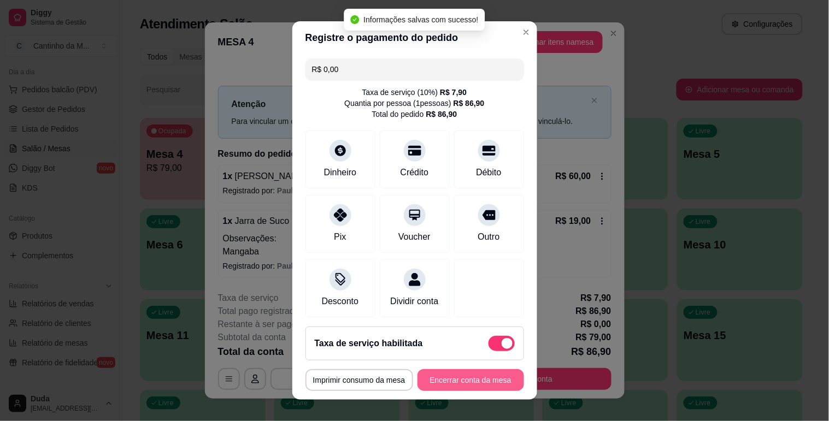
click at [449, 380] on button "Encerrar conta da mesa" at bounding box center [471, 381] width 107 height 22
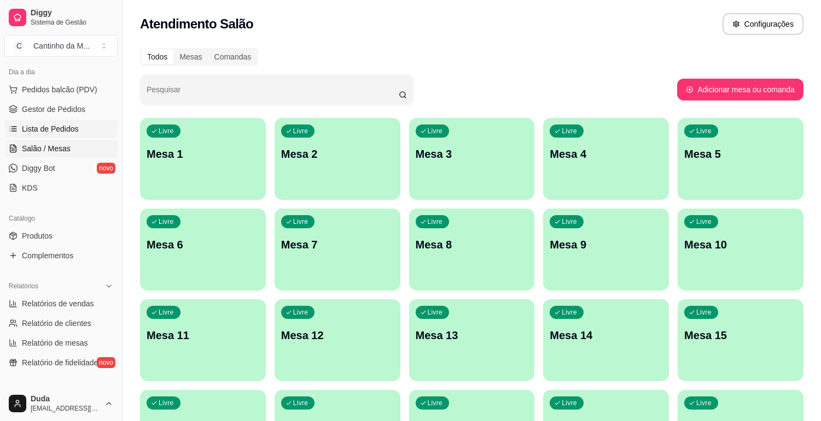
click at [56, 128] on span "Lista de Pedidos" at bounding box center [50, 129] width 57 height 11
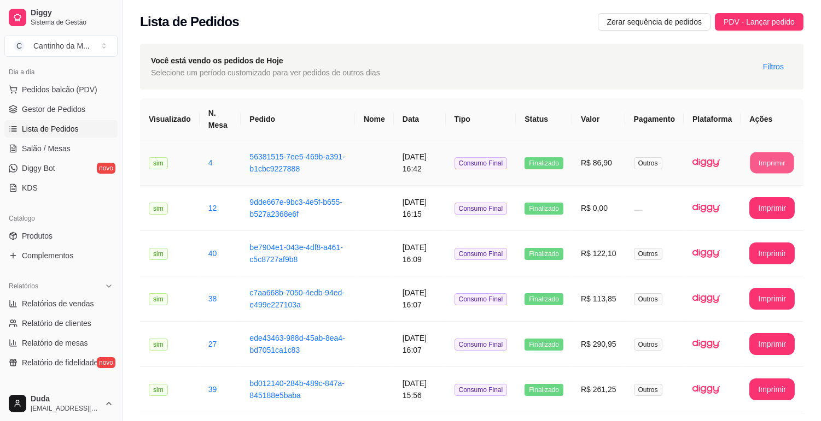
click at [758, 166] on button "Imprimir" at bounding box center [772, 163] width 44 height 21
click at [73, 107] on span "Gestor de Pedidos" at bounding box center [53, 109] width 63 height 11
